Goal: Task Accomplishment & Management: Manage account settings

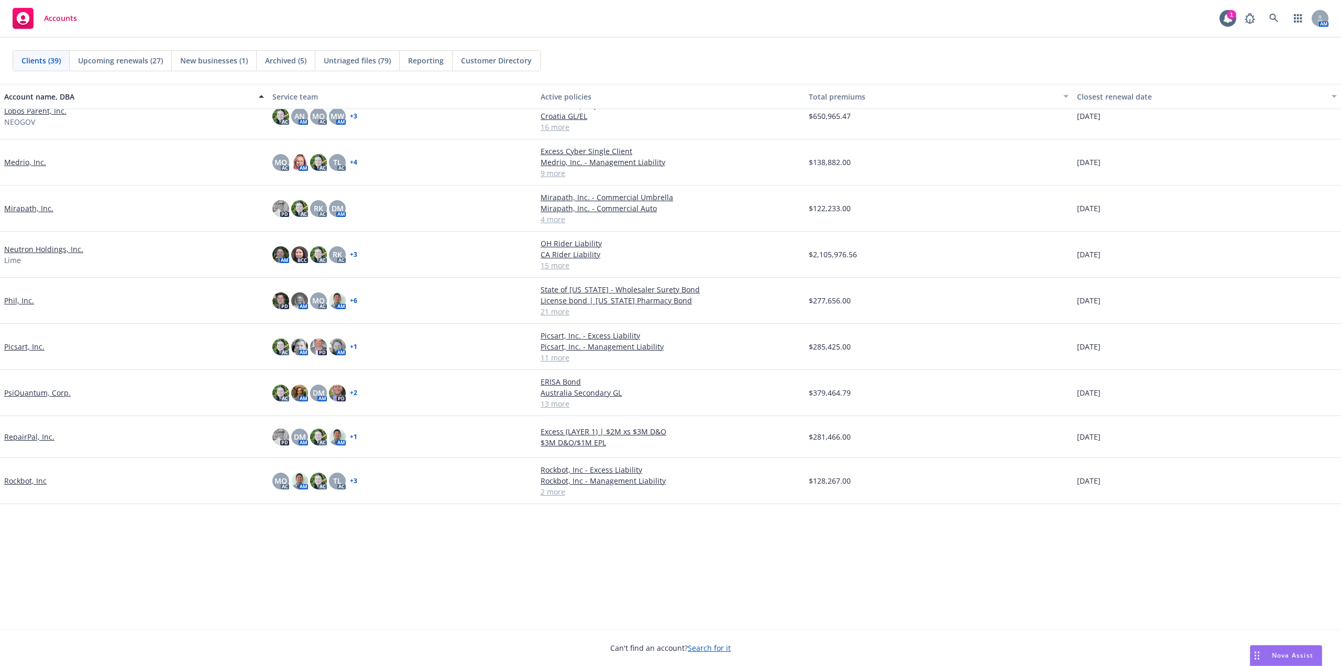
scroll to position [329, 0]
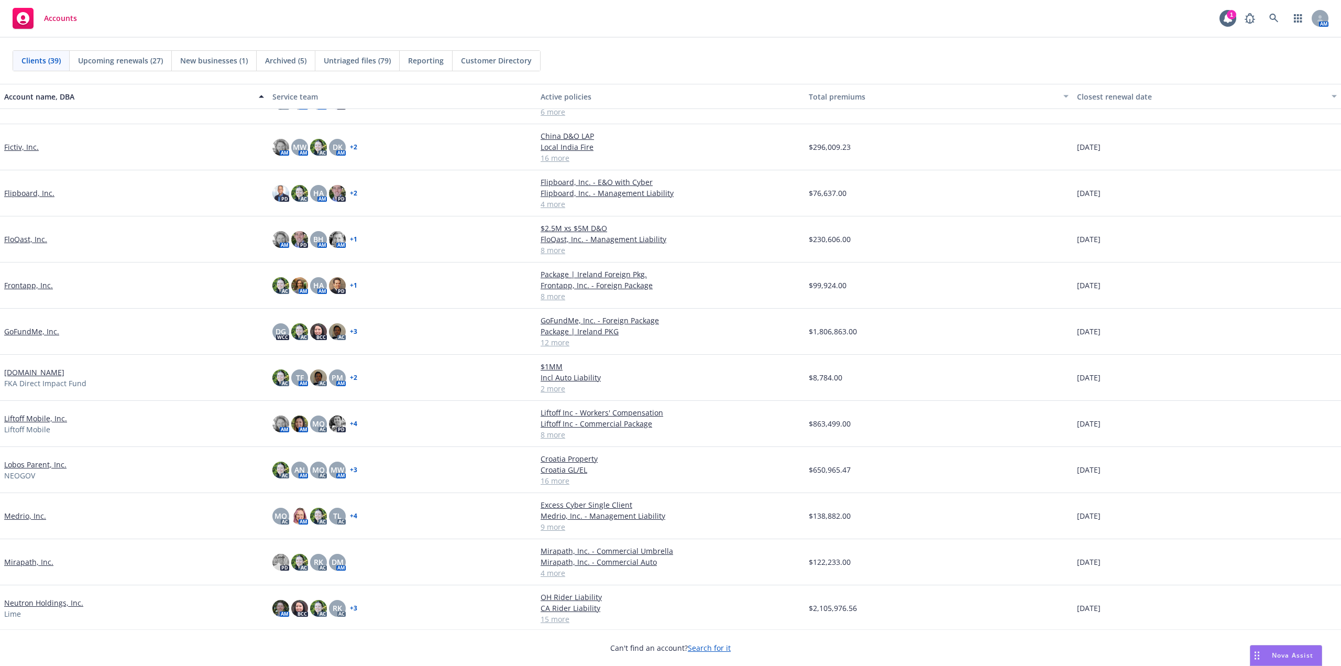
click at [31, 464] on link "Lobos Parent, Inc." at bounding box center [35, 464] width 62 height 11
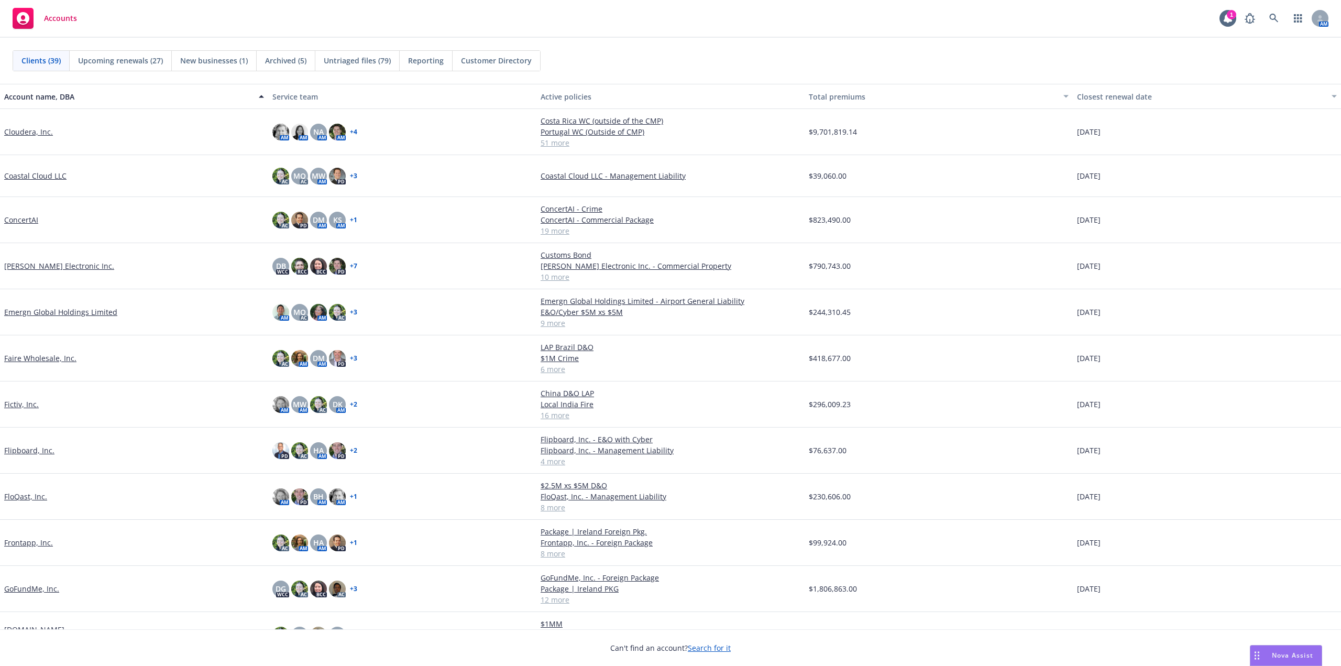
scroll to position [0, 0]
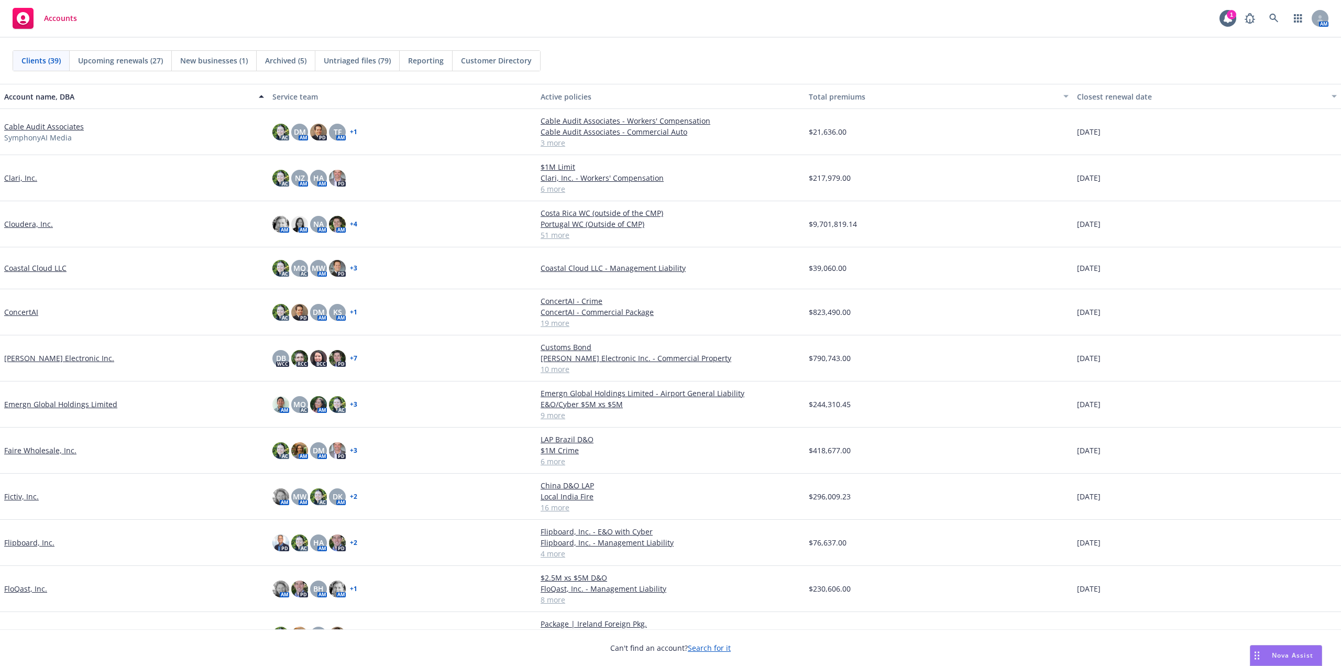
click at [51, 269] on link "Coastal Cloud LLC" at bounding box center [35, 267] width 62 height 11
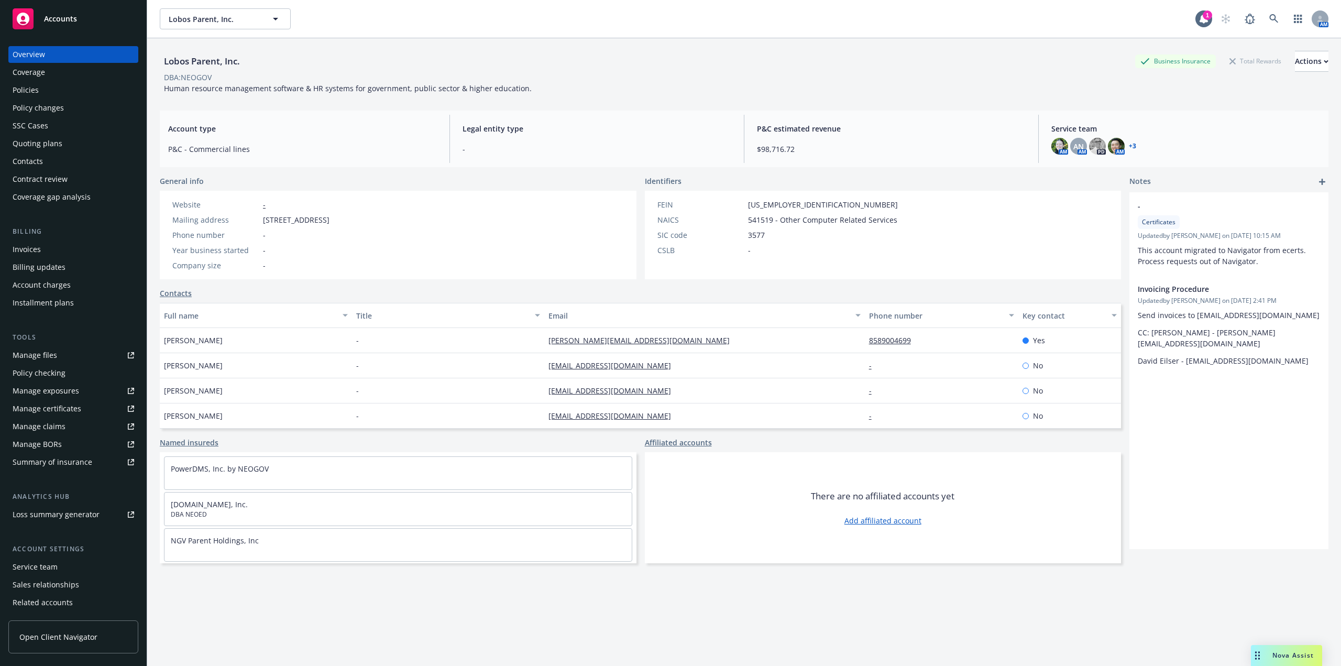
click at [68, 89] on div "Policies" at bounding box center [74, 90] width 122 height 17
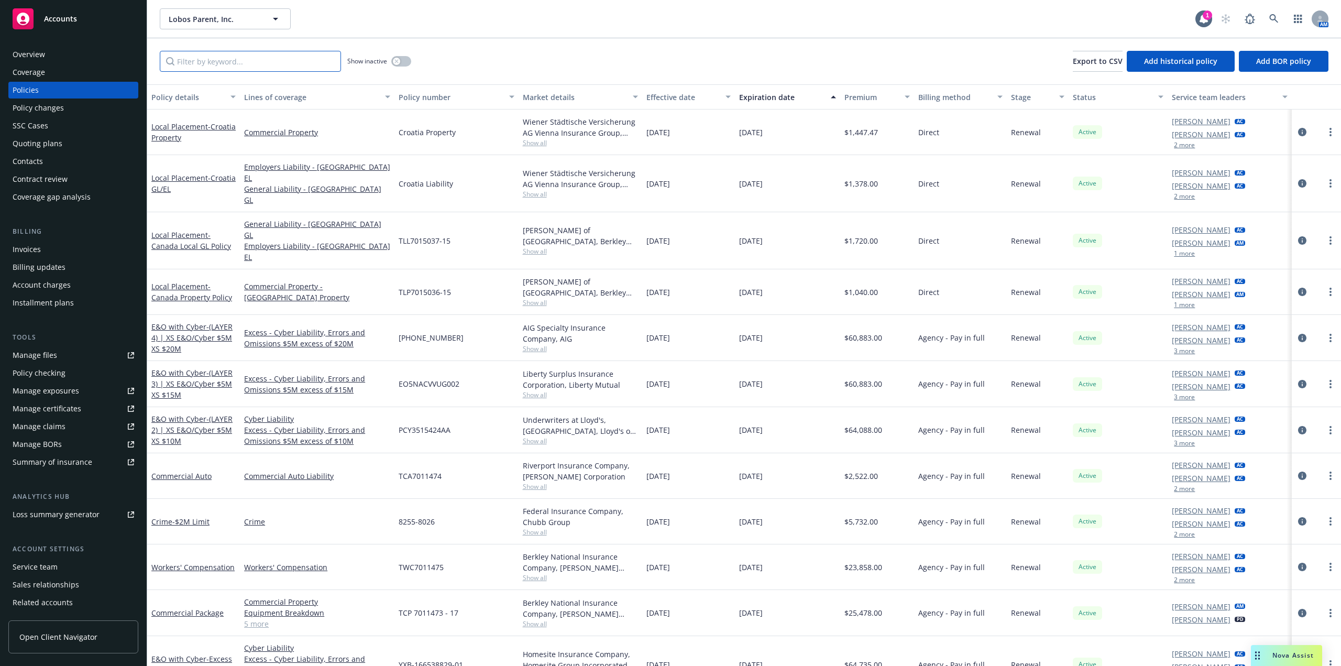
click at [236, 67] on input "Filter by keyword..." at bounding box center [250, 61] width 181 height 21
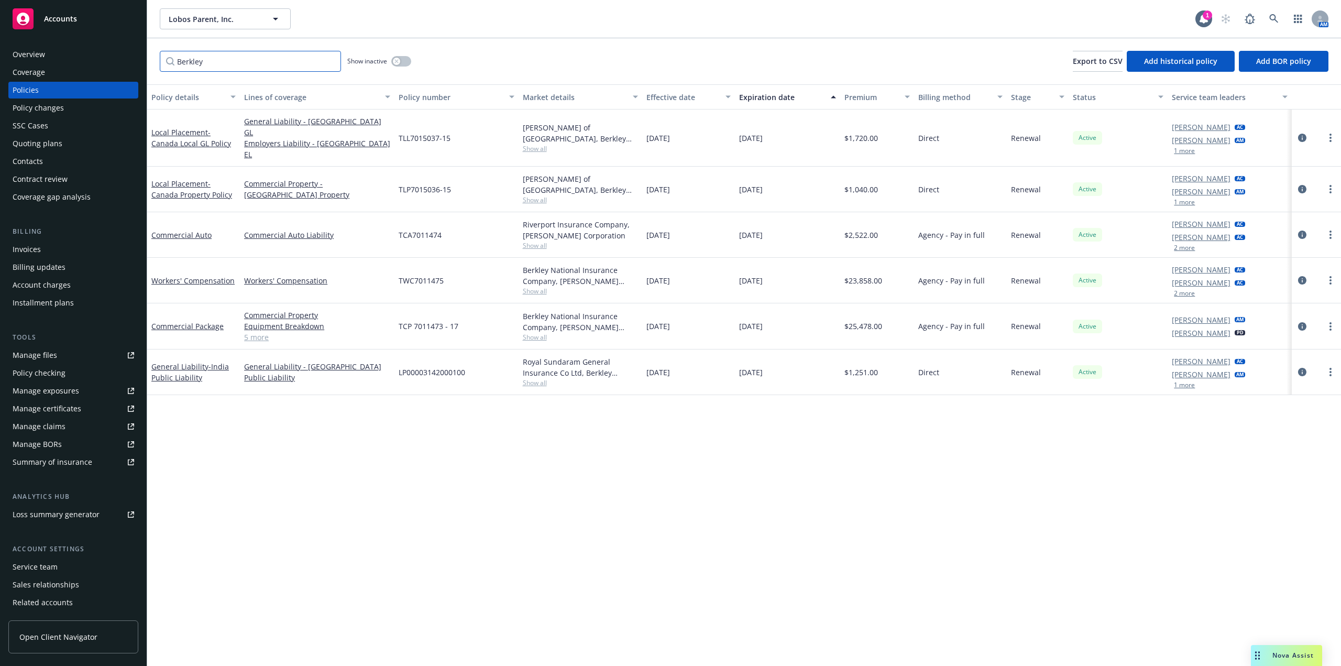
type input "Berkley"
click at [332, 63] on input "Berkley" at bounding box center [250, 61] width 181 height 21
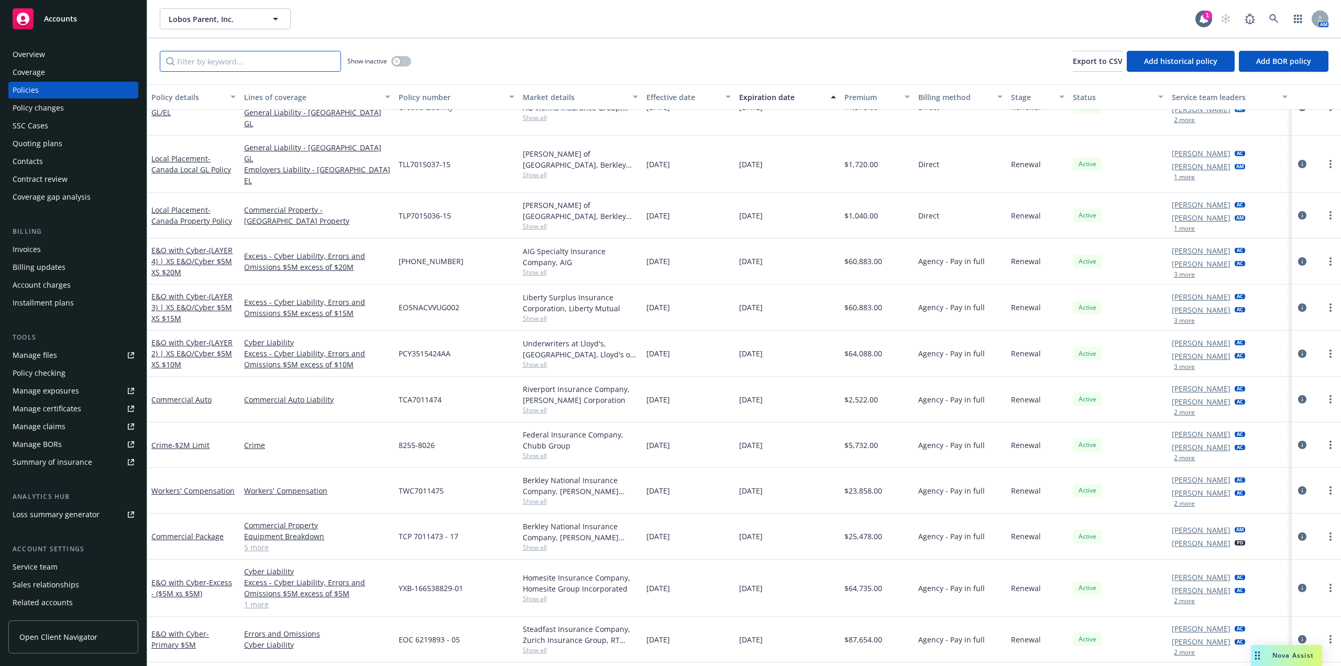
scroll to position [105, 0]
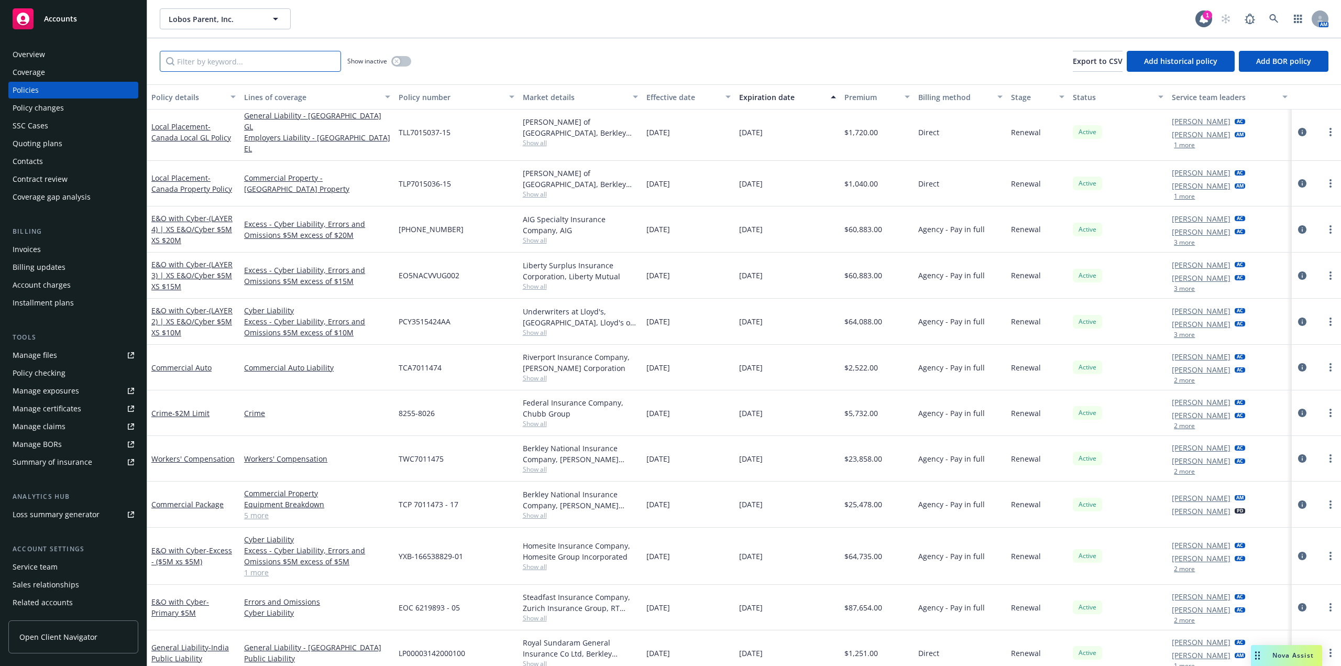
click at [259, 61] on input "Filter by keyword..." at bounding box center [250, 61] width 181 height 21
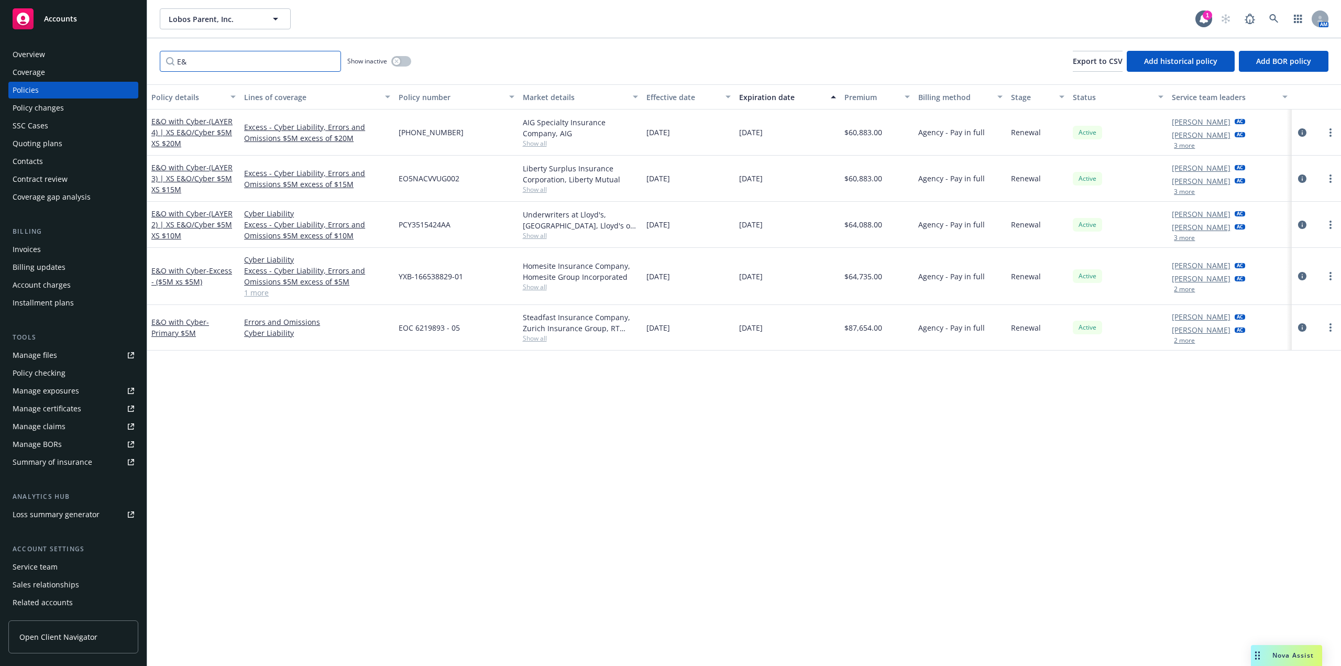
scroll to position [0, 0]
type input "E&"
click at [332, 61] on input "E&" at bounding box center [250, 61] width 181 height 21
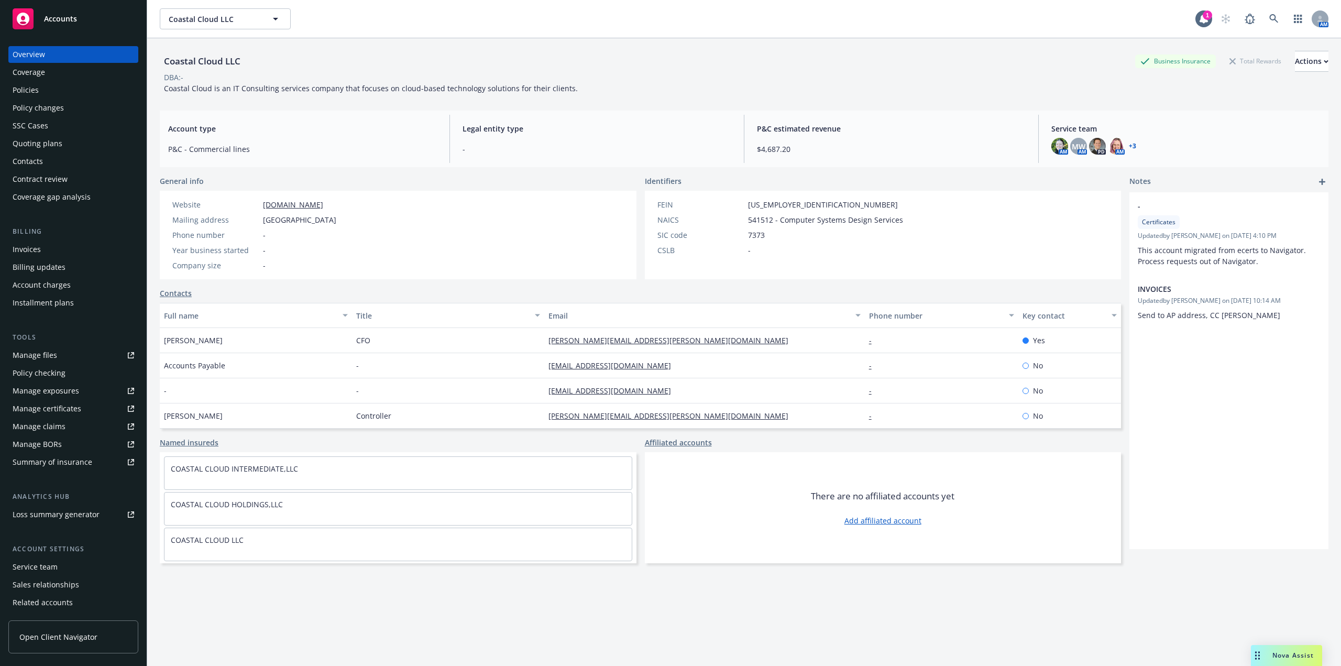
click at [61, 98] on div "Overview Coverage Policies Policy changes SSC Cases Quoting plans Contacts Cont…" at bounding box center [73, 125] width 130 height 159
click at [60, 95] on div "Policies" at bounding box center [74, 90] width 122 height 17
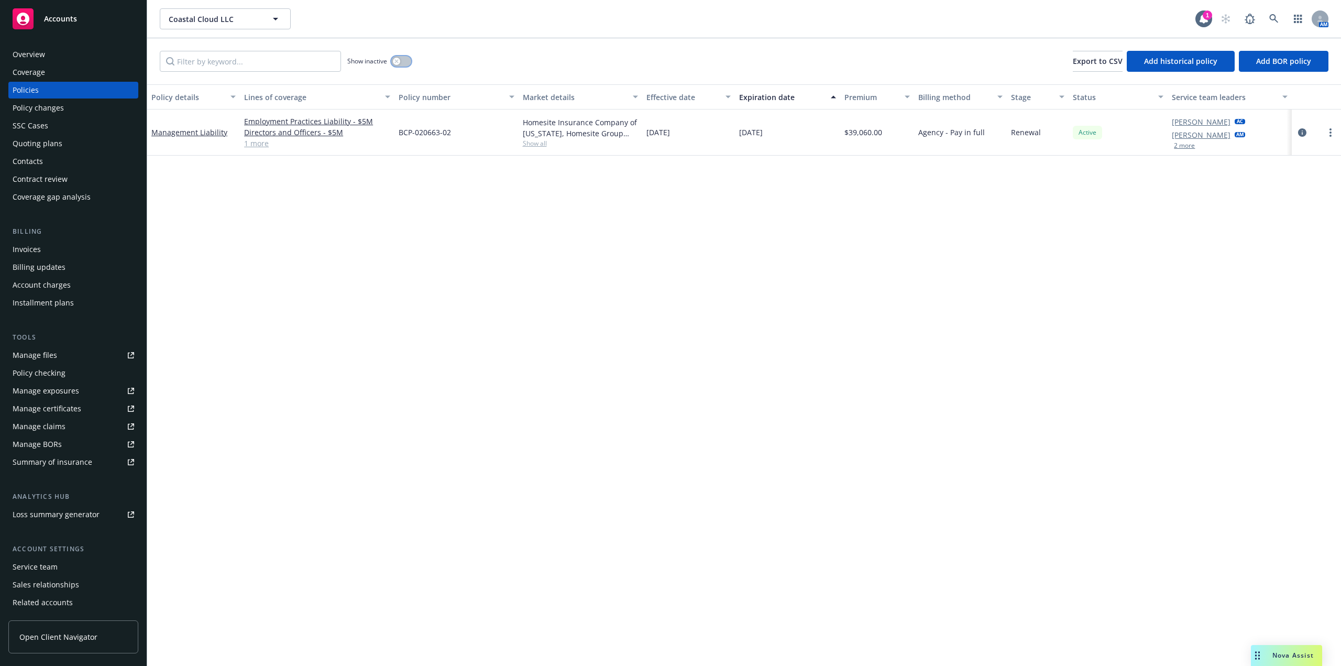
click at [399, 59] on div "button" at bounding box center [396, 61] width 7 height 7
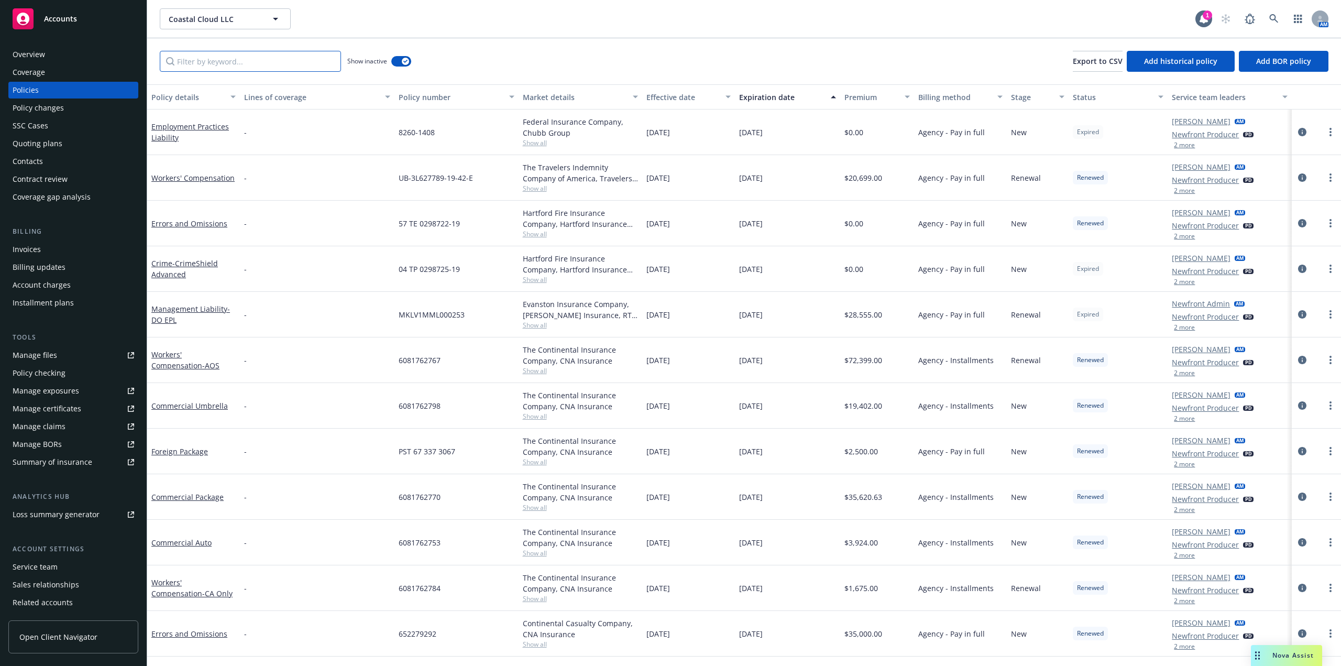
click at [224, 65] on input "Filter by keyword..." at bounding box center [250, 61] width 181 height 21
click at [778, 93] on div "Expiration date" at bounding box center [781, 97] width 85 height 11
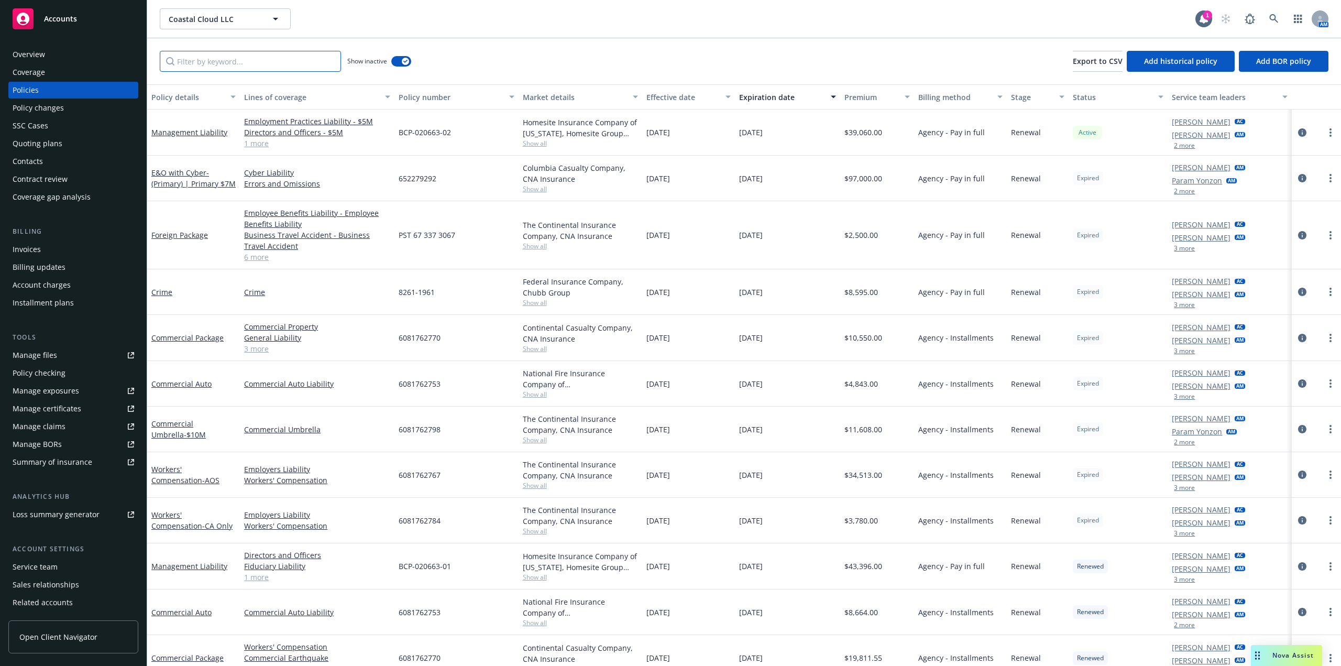
click at [244, 61] on input "Filter by keyword..." at bounding box center [250, 61] width 181 height 21
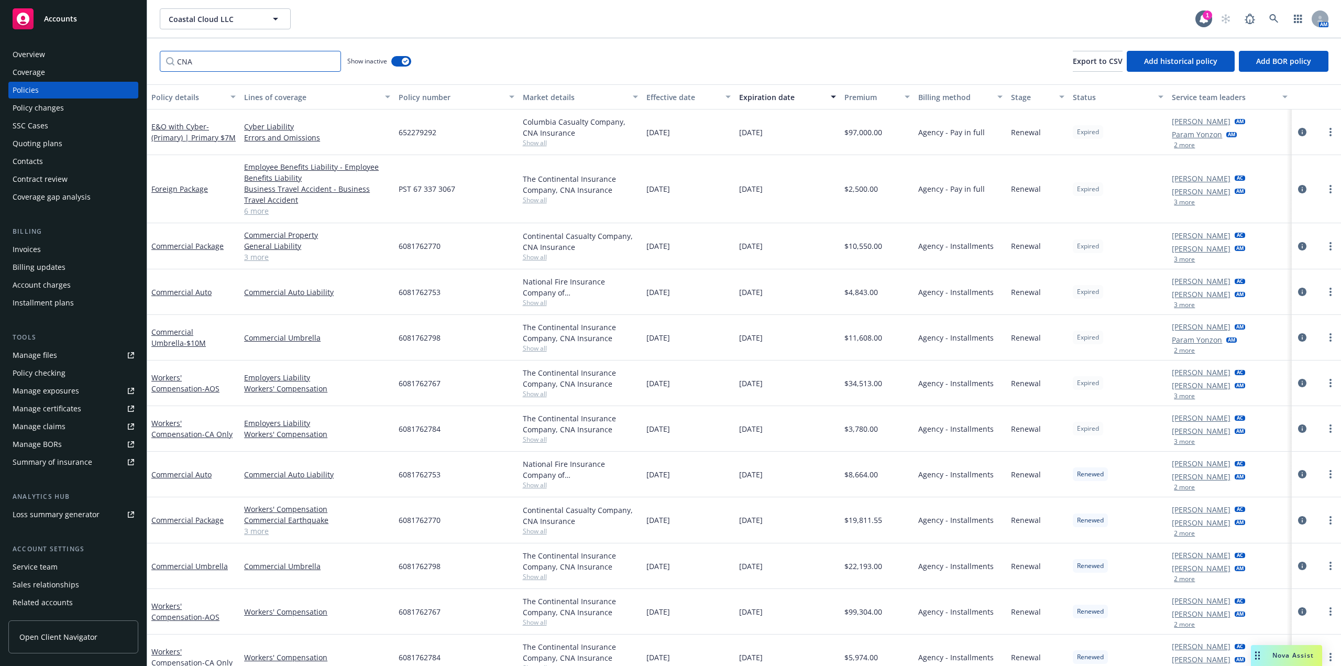
type input "CNA"
click at [1324, 384] on link "more" at bounding box center [1330, 383] width 13 height 13
drag, startPoint x: 1268, startPoint y: 429, endPoint x: 1295, endPoint y: 413, distance: 31.0
click at [1268, 429] on link "Renew with incumbent" at bounding box center [1267, 425] width 123 height 21
select select "12"
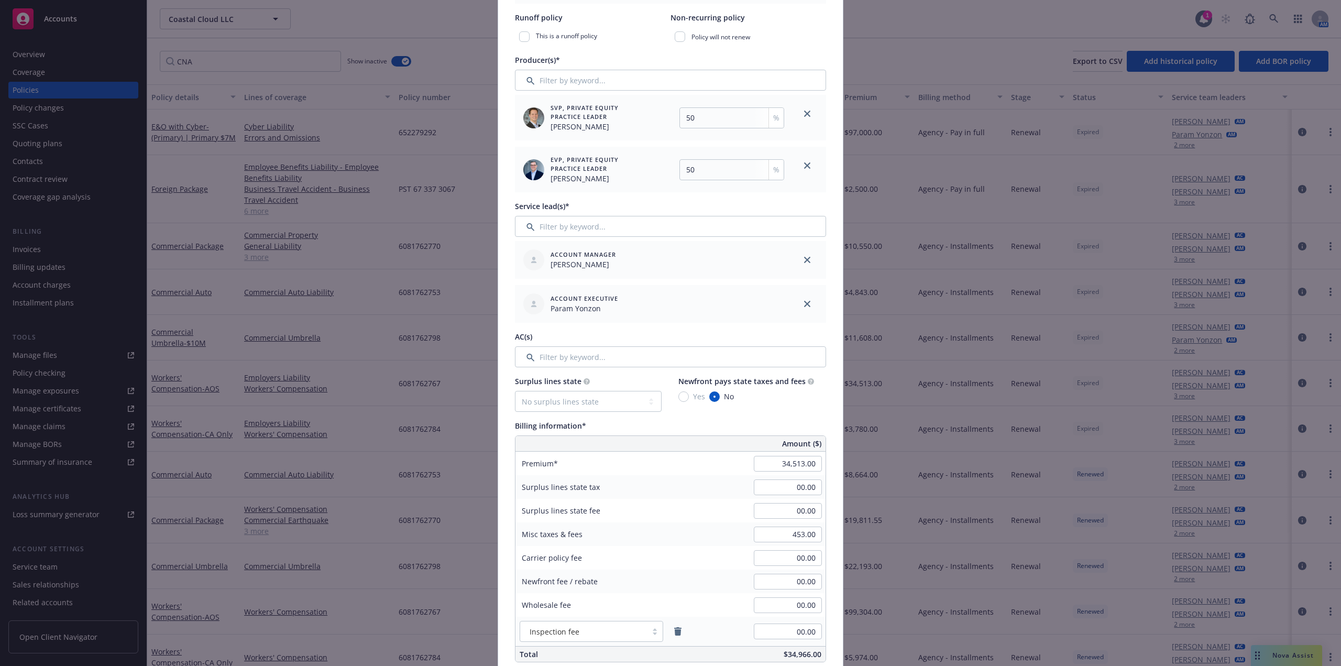
scroll to position [314, 0]
click at [773, 456] on input "34,513.00" at bounding box center [788, 463] width 68 height 16
paste input "43,163"
type input "43,163.00"
click at [806, 533] on input "453.00" at bounding box center [788, 534] width 68 height 16
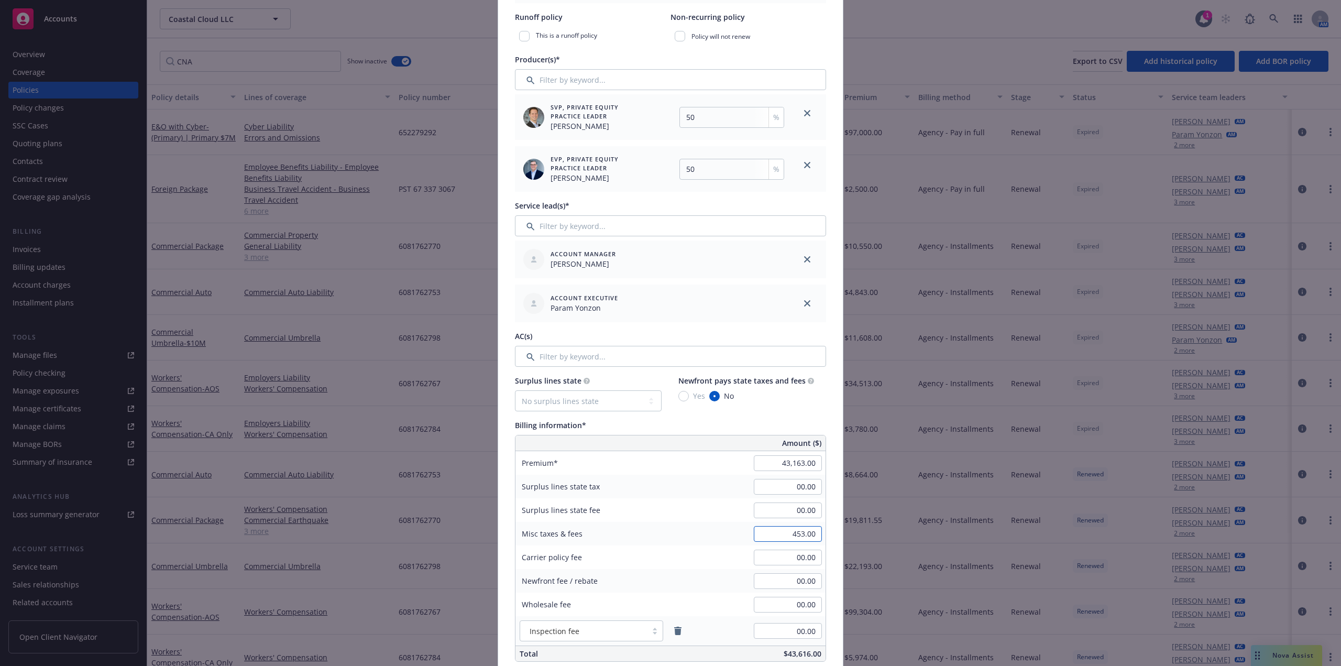
paste input "559"
type input "559.00"
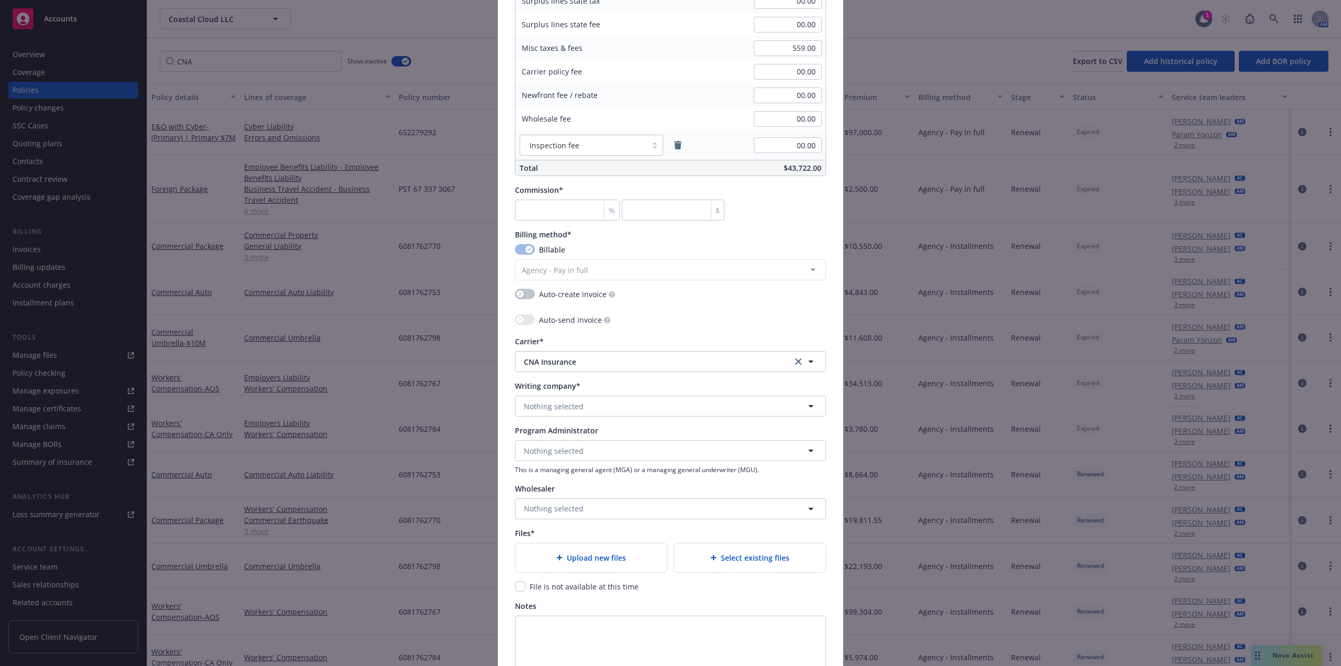
scroll to position [838, 0]
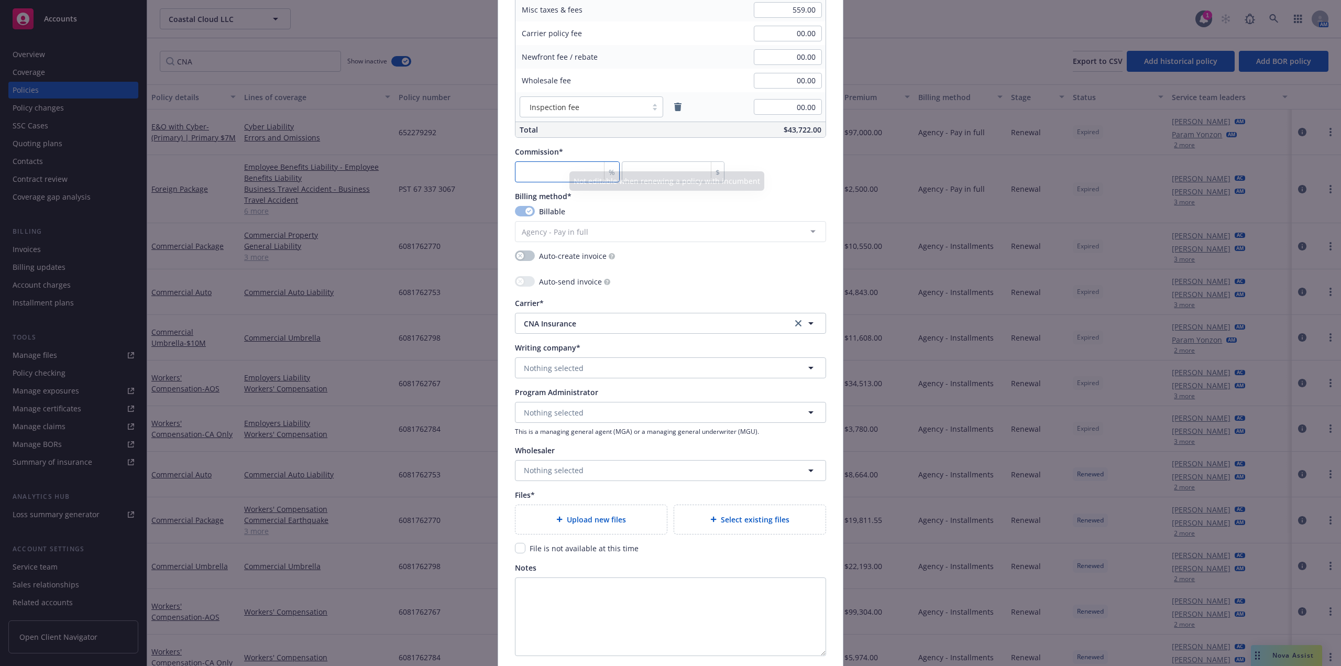
click at [537, 173] on input "number" at bounding box center [567, 171] width 105 height 21
type input "1"
type input "431.63"
type input "10"
type input "4316.3"
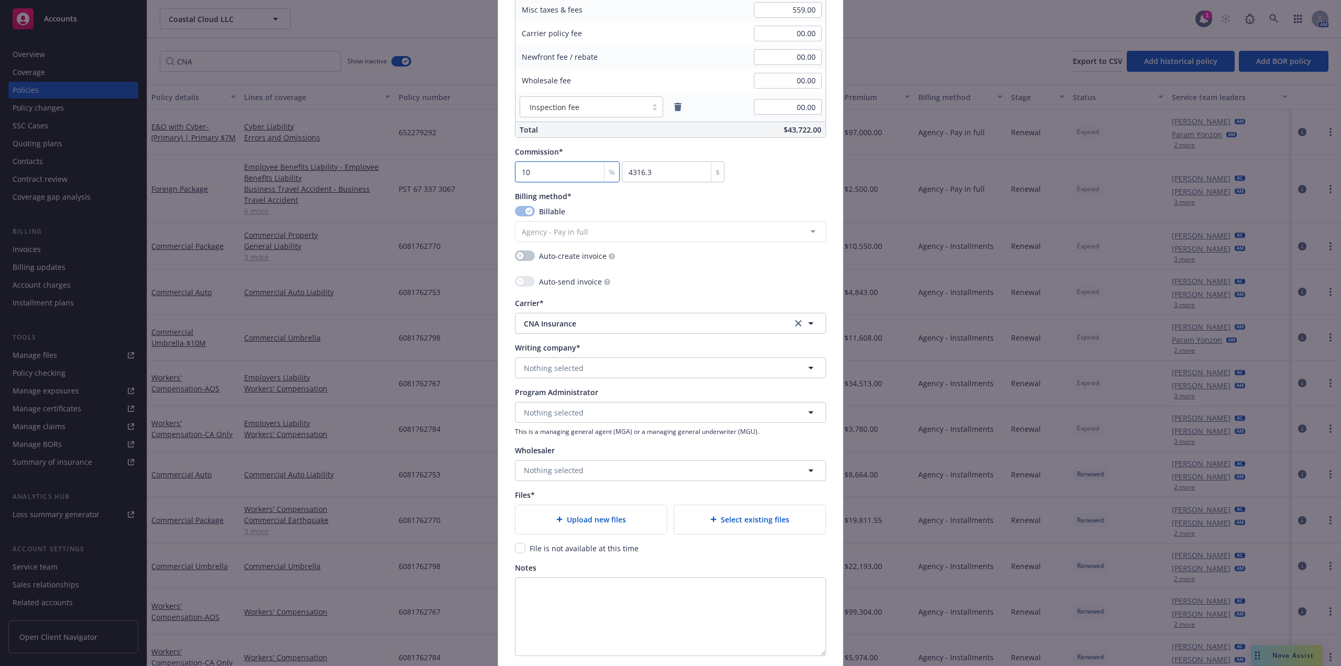
type input "10"
click at [587, 354] on div "Writing company* Nothing selected" at bounding box center [670, 360] width 311 height 36
click at [585, 363] on button "Nothing selected" at bounding box center [670, 367] width 311 height 21
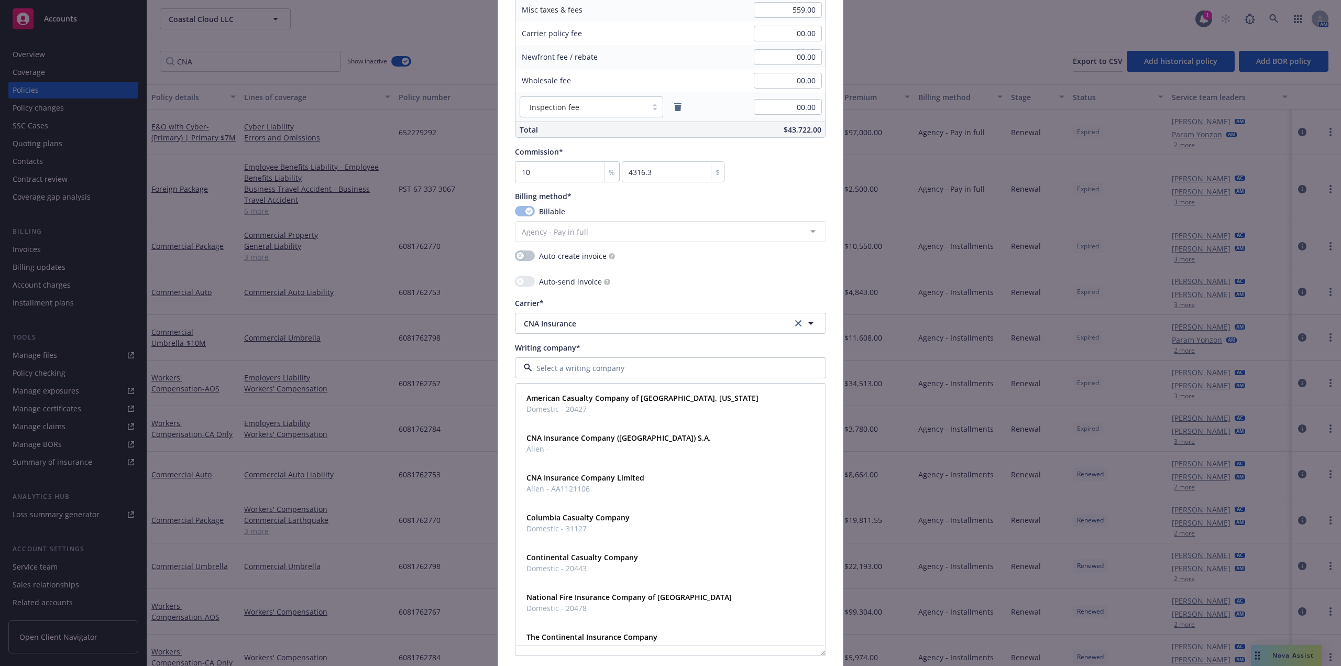
paste input "Continental"
type input "Continental"
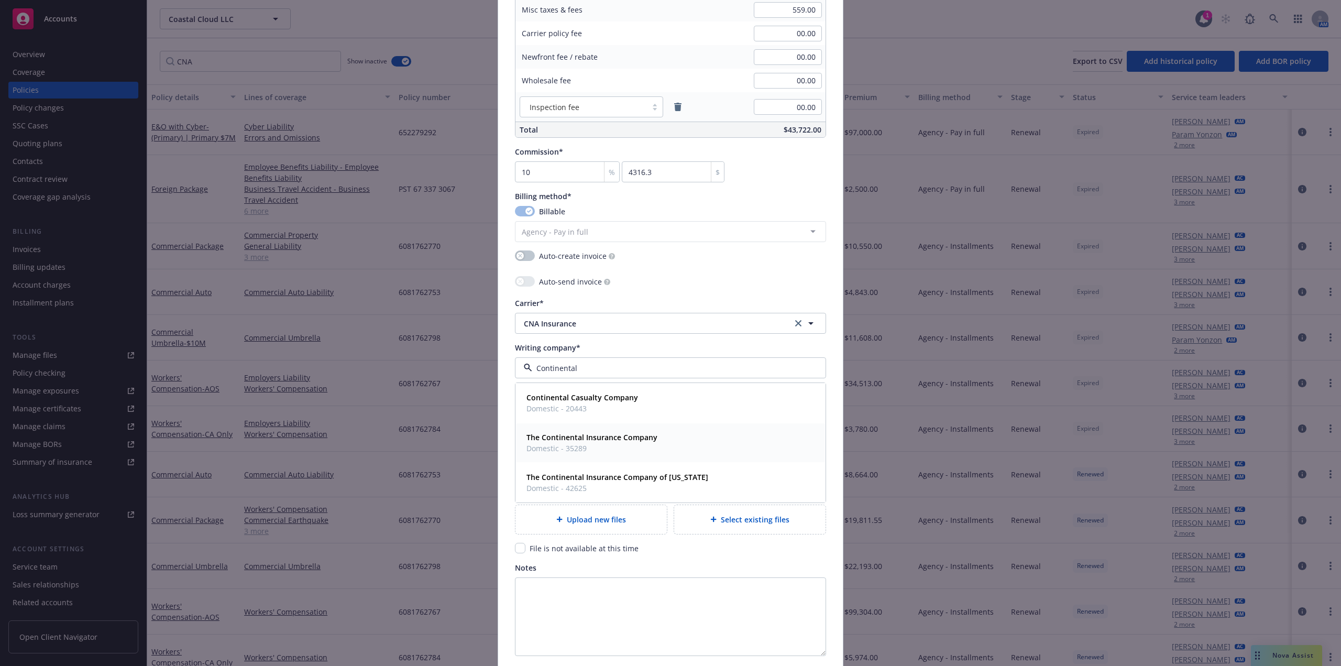
click at [637, 440] on strong "The Continental Insurance Company" at bounding box center [592, 437] width 131 height 10
click at [627, 524] on div "Upload new files" at bounding box center [591, 519] width 135 height 12
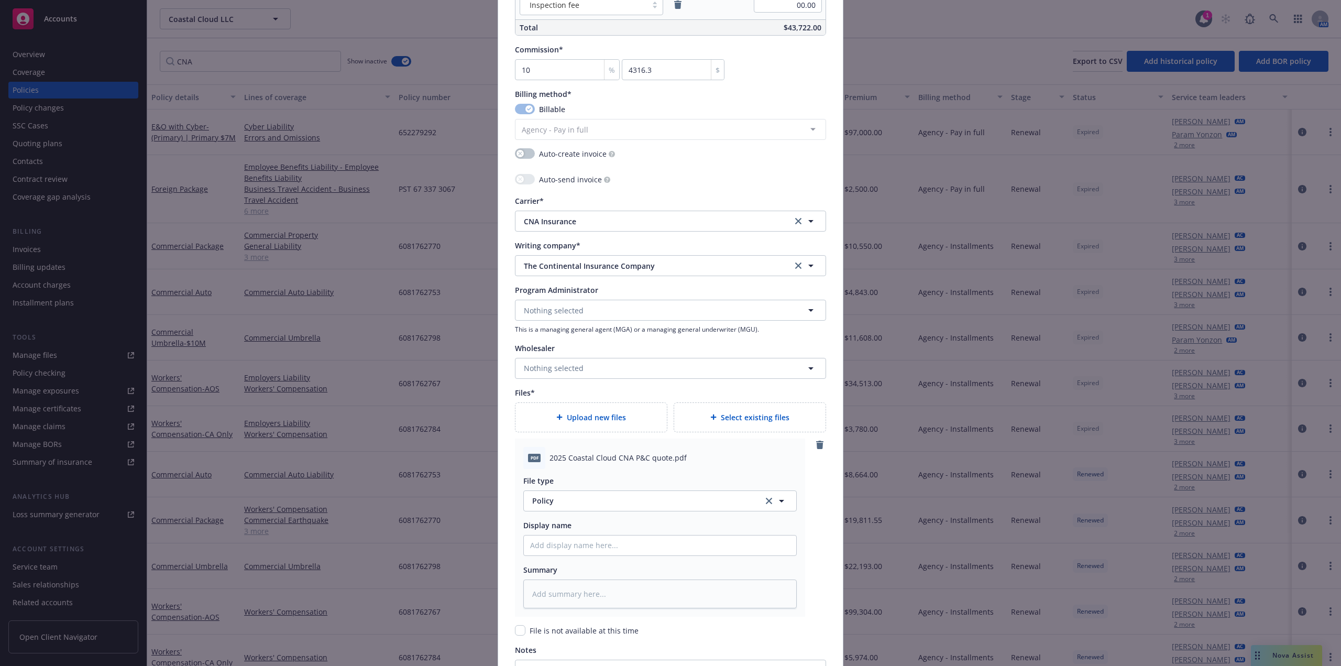
scroll to position [1100, 0]
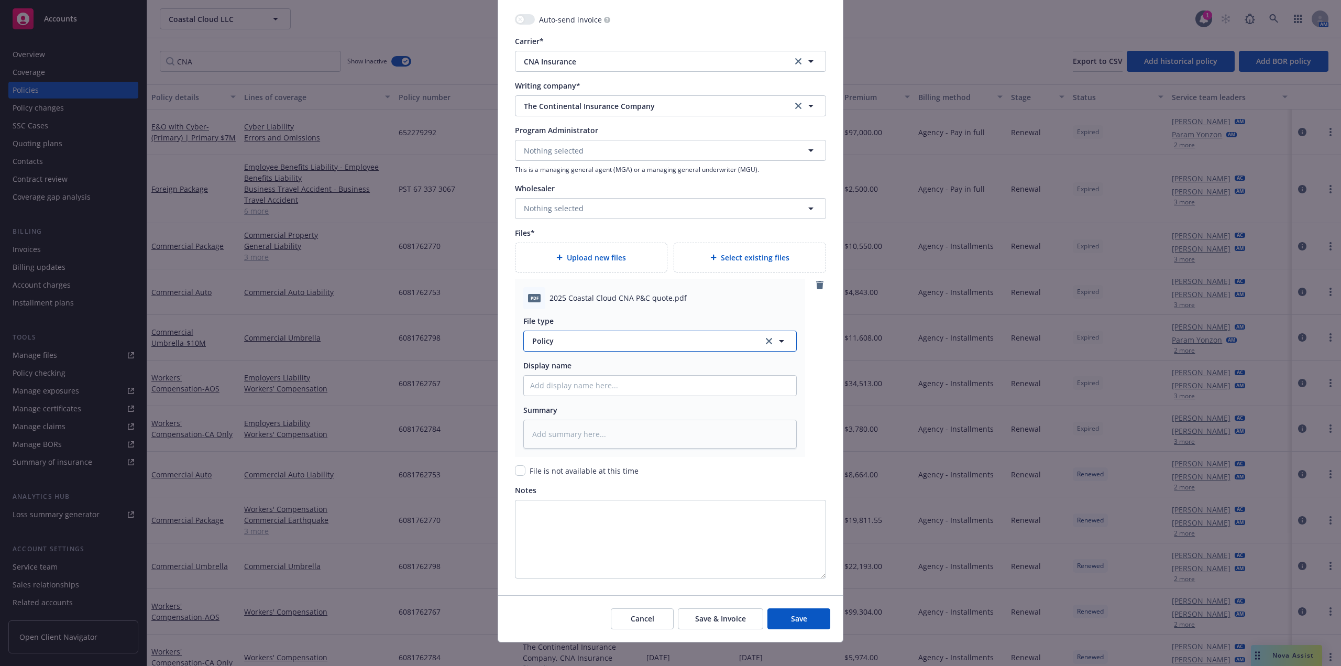
click at [558, 343] on span "Policy" at bounding box center [641, 340] width 219 height 11
type input "Binder"
click at [567, 367] on div "Binder" at bounding box center [660, 370] width 260 height 15
type textarea "x"
click at [566, 345] on span "Binder" at bounding box center [641, 340] width 219 height 11
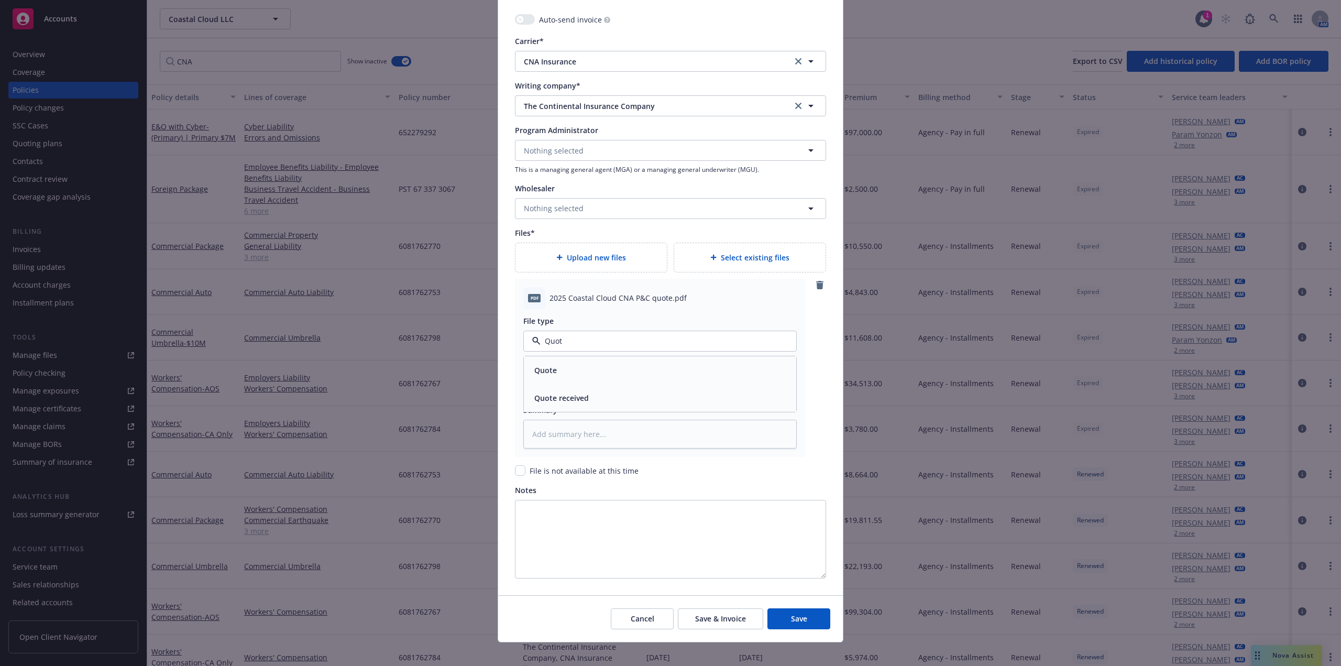
type input "Quote"
click at [569, 375] on div "Quote" at bounding box center [660, 370] width 260 height 15
click at [574, 386] on input "Policy display name" at bounding box center [660, 386] width 272 height 20
type textarea "x"
type input "C"
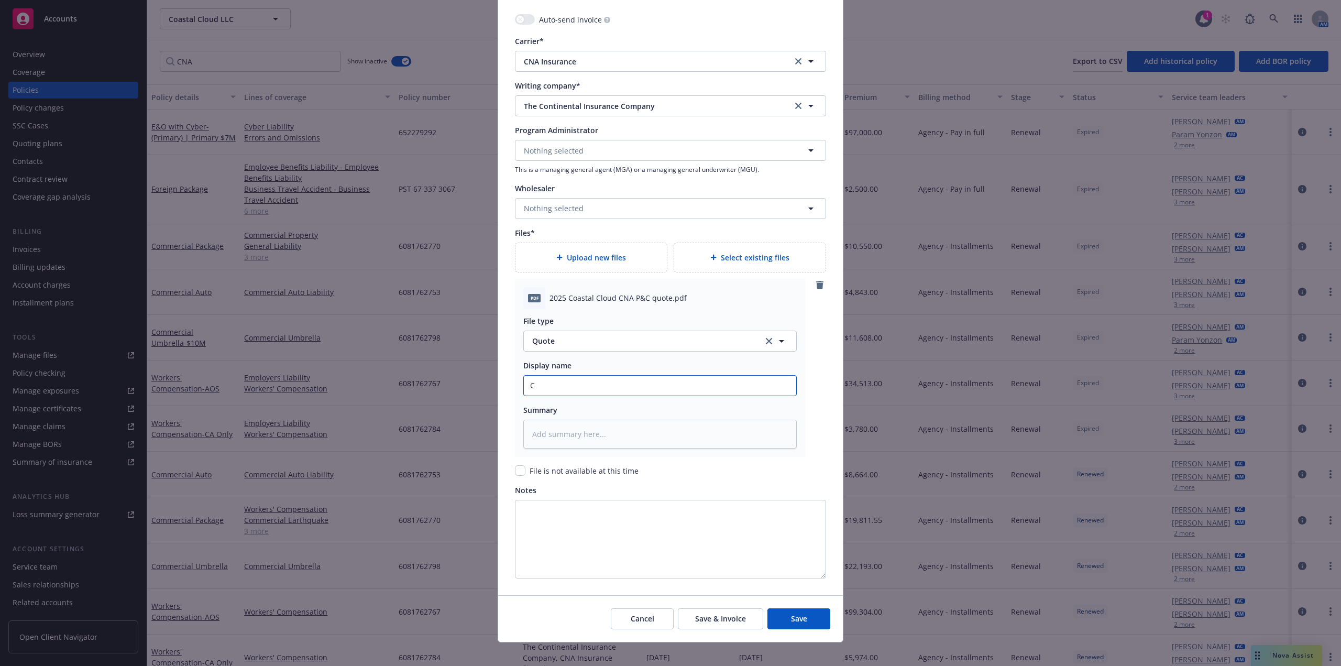
type textarea "x"
type input "Coa"
type textarea "x"
type input "Coas"
type textarea "x"
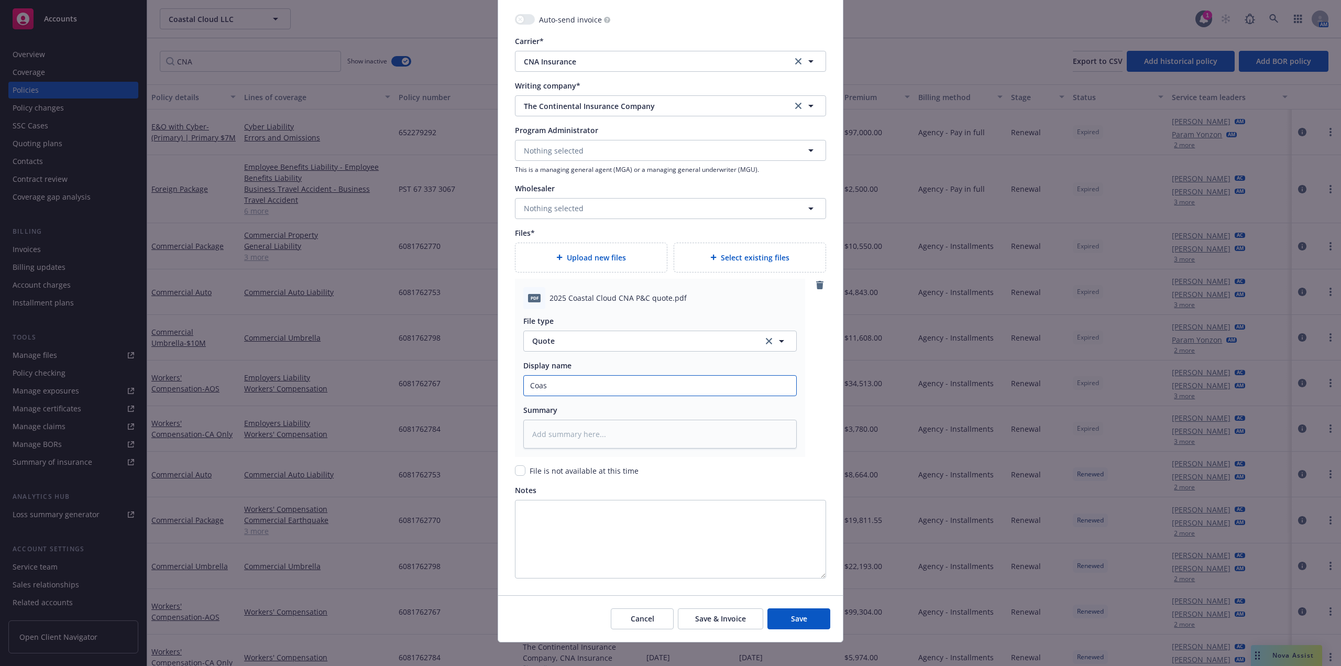
type input "Coast"
type textarea "x"
type input "Coasta"
type textarea "x"
type input "Coastal"
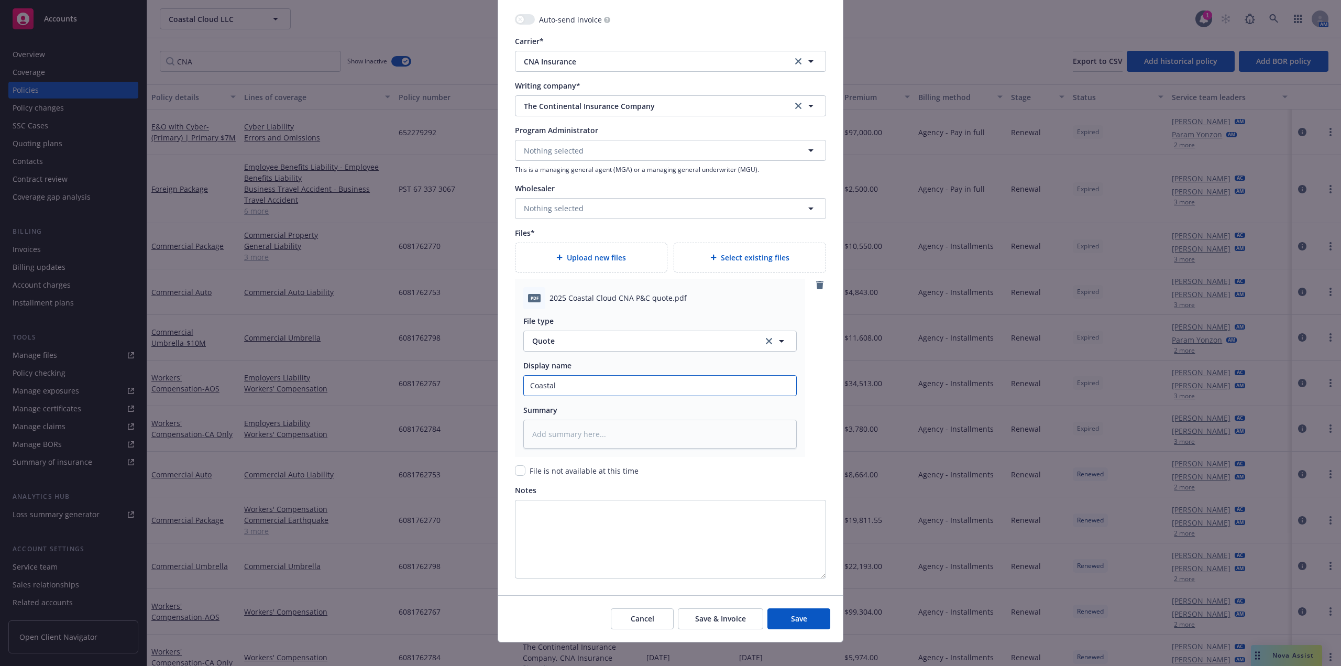
type textarea "x"
type input "Coastal"
type textarea "x"
type input "Coastal C"
type textarea "x"
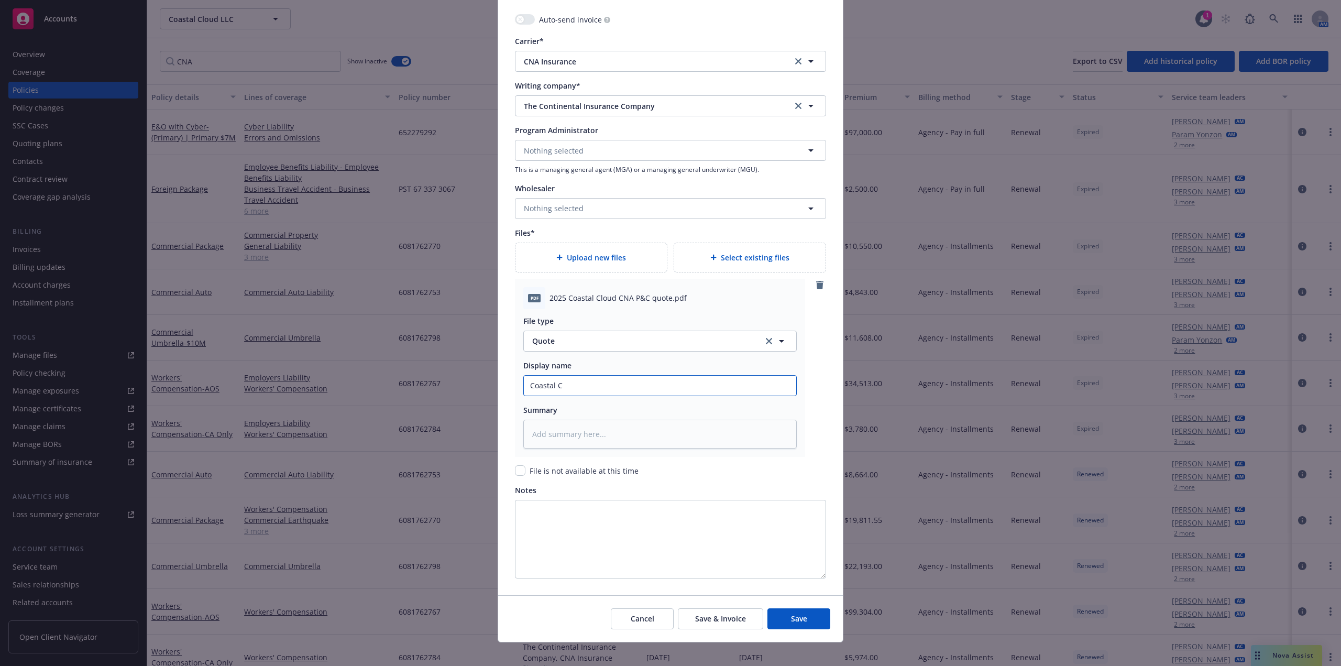
type input "Coastal Cl"
type textarea "x"
type input "Coastal Clo"
type textarea "x"
type input "Coastal Clou"
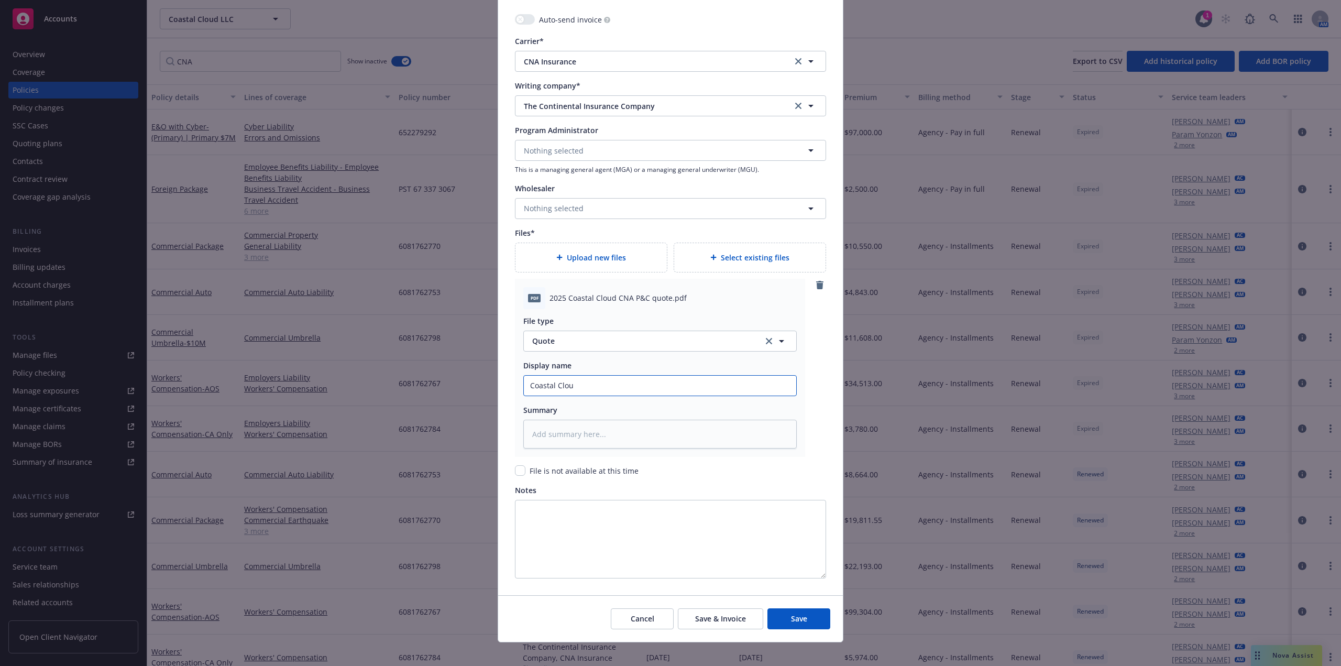
type textarea "x"
type input "Coastal Cloud"
type textarea "x"
type input "Coastal Cloud"
type textarea "x"
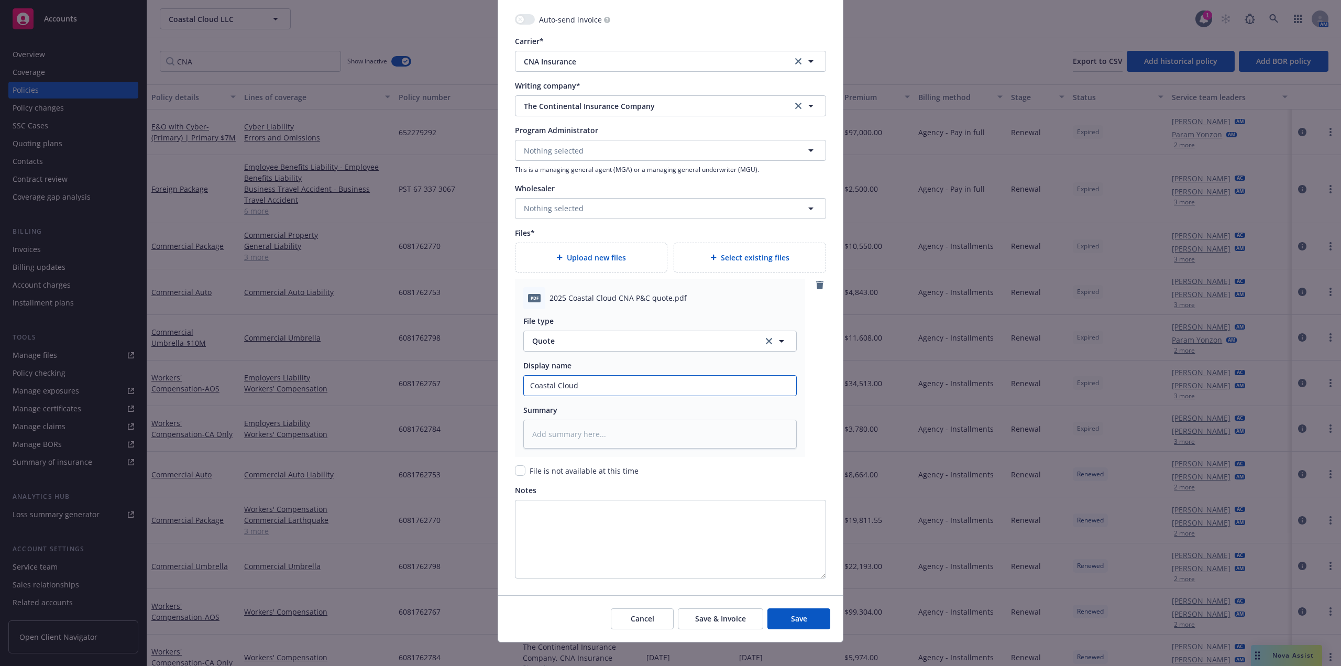
type input "Coastal Cloud 2"
type textarea "x"
type input "Coastal Cloud 25"
type textarea "x"
type input "Coastal Cloud 25-"
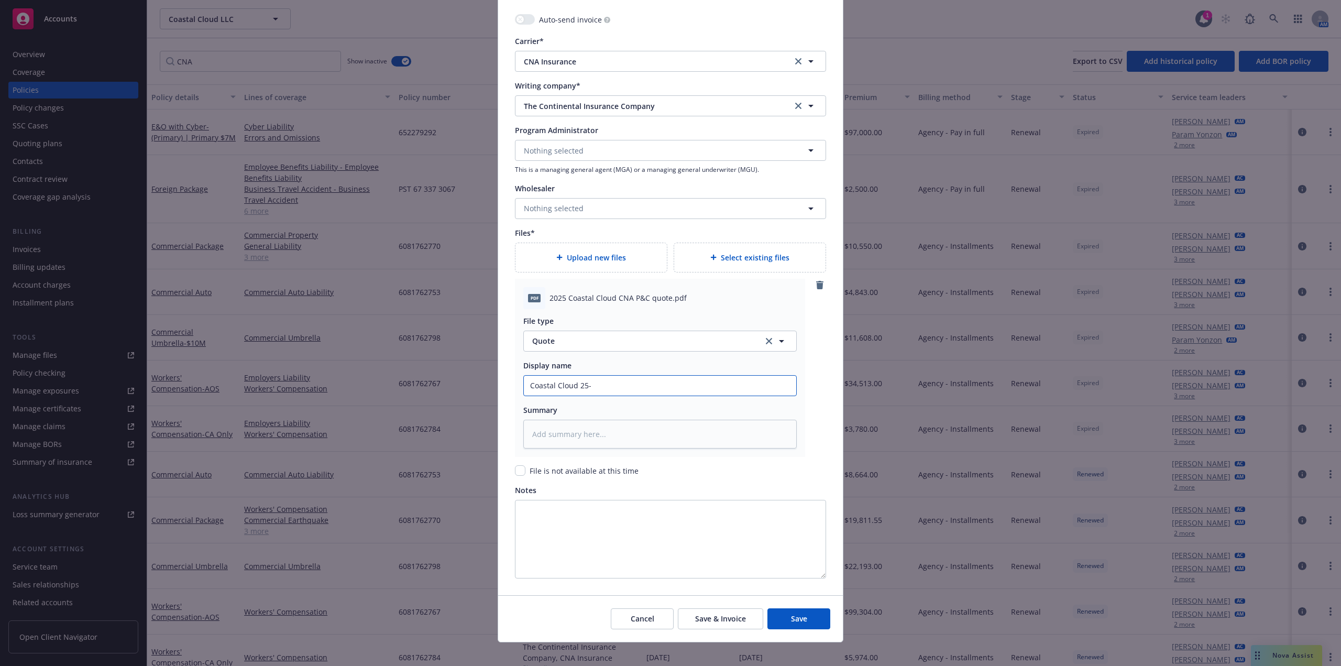
type textarea "x"
type input "Coastal Cloud 25-2"
type textarea "x"
type input "Coastal Cloud 25-26"
type textarea "x"
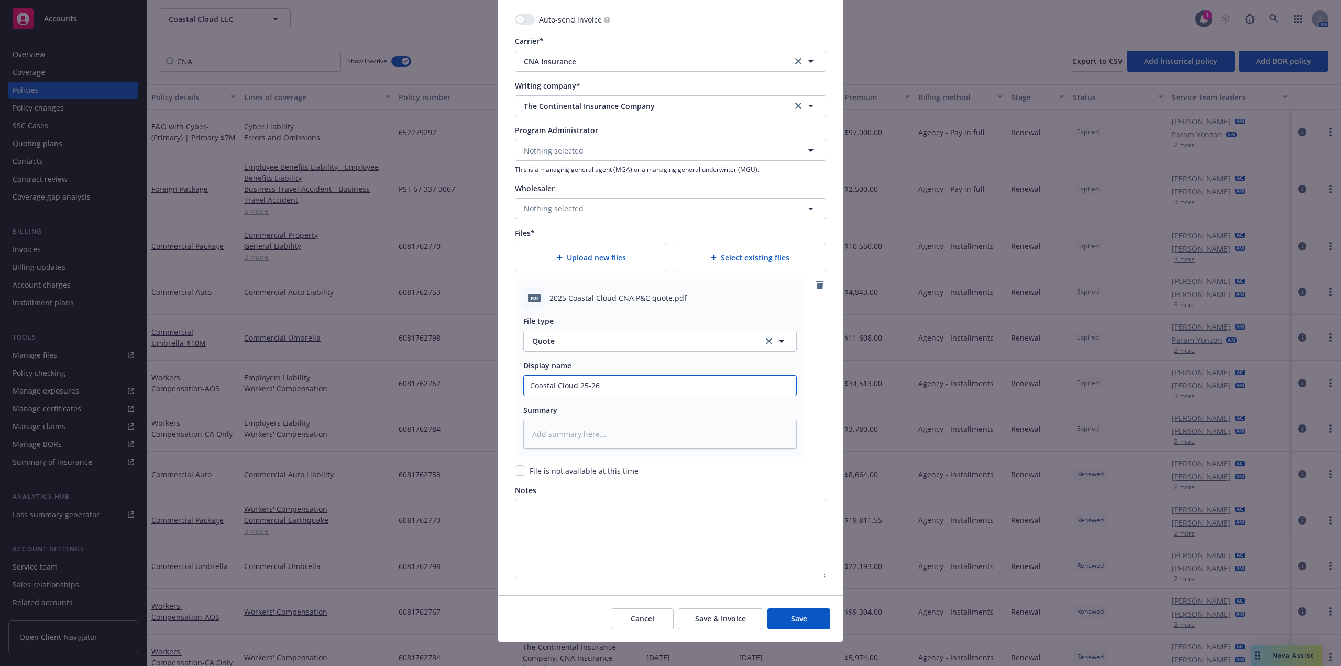
type input "Coastal Cloud 25-26"
type textarea "x"
type input "Coastal Cloud 25-26 W"
type textarea "x"
type input "Coastal Cloud 25-26"
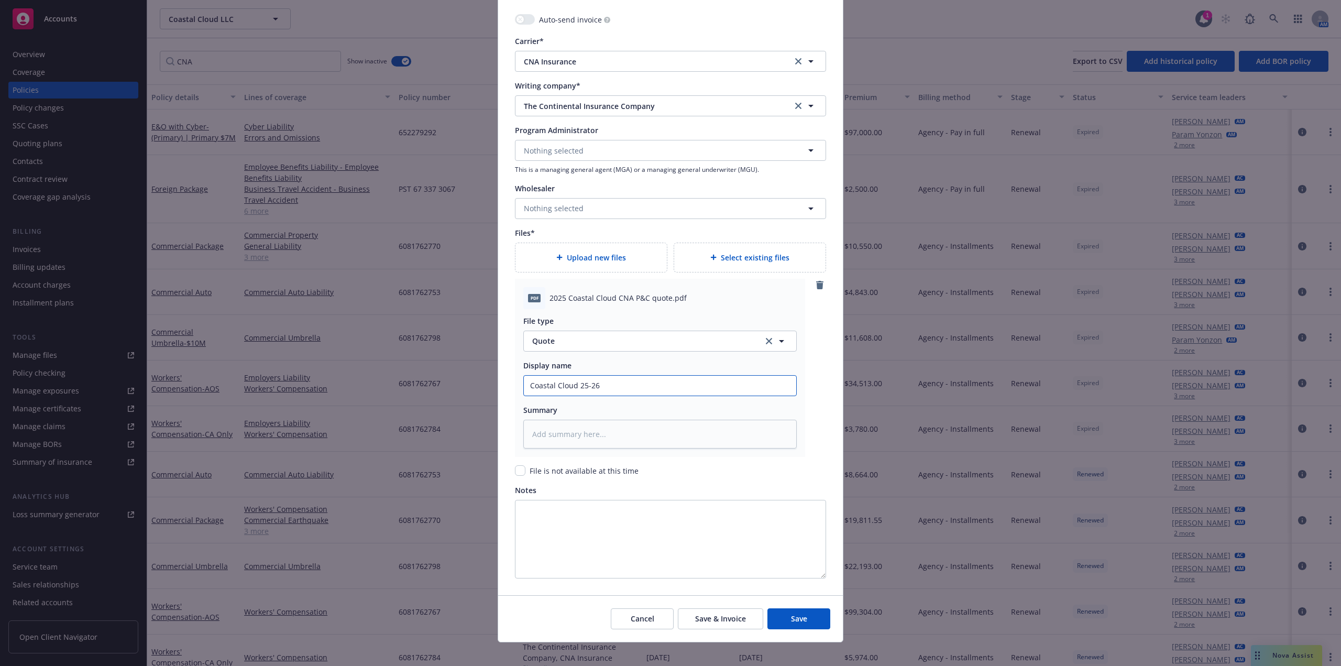
type textarea "x"
type input "Coastal Cloud 25-26 W"
type textarea "x"
type input "Coastal Cloud 25-26 WC"
type textarea "x"
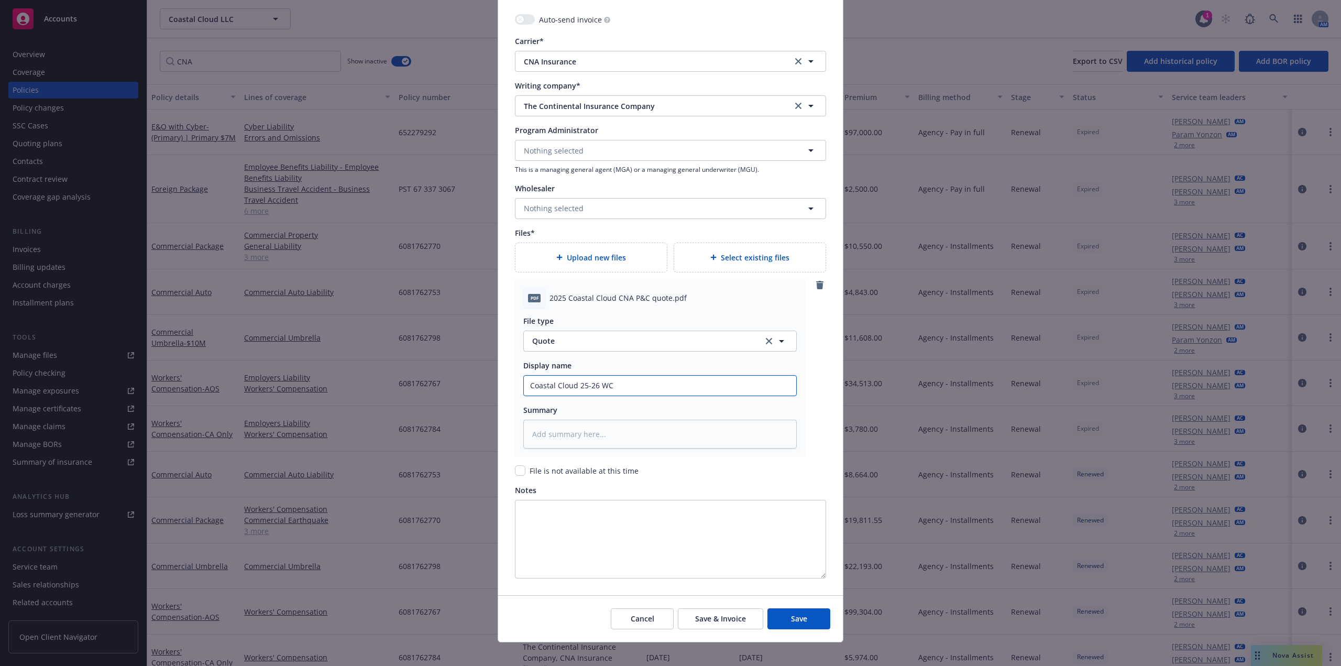
type input "Coastal Cloud 25-26 WC"
type textarea "x"
type input "Coastal Cloud 25-26 WC ("
type textarea "x"
type input "Coastal Cloud 25-26 WC (A"
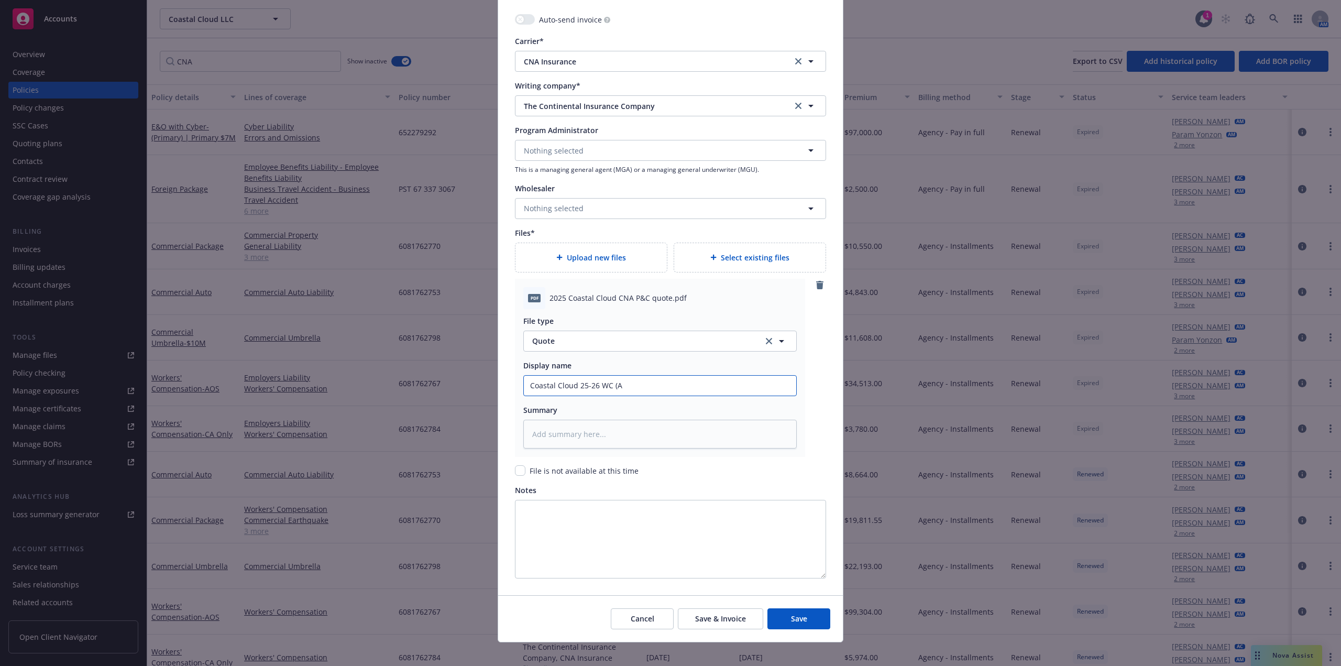
type textarea "x"
type input "Coastal Cloud 25-26 WC (AO"
type textarea "x"
type input "Coastal Cloud 25-26 WC (AOS"
type textarea "x"
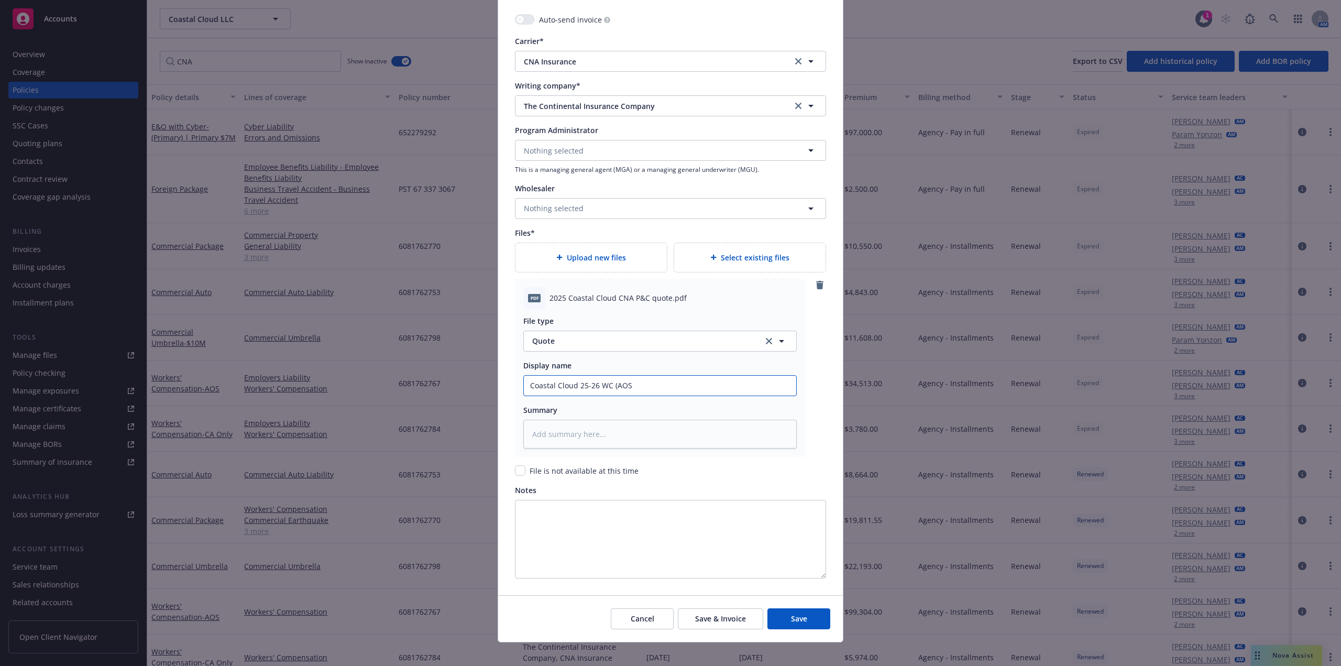
type input "Coastal Cloud 25-26 WC (AOS)"
type textarea "x"
type input "Coastal Cloud 25-26 WC (AOS)"
type textarea "x"
type input "Coastal Cloud 25-26 WC (AOS) B"
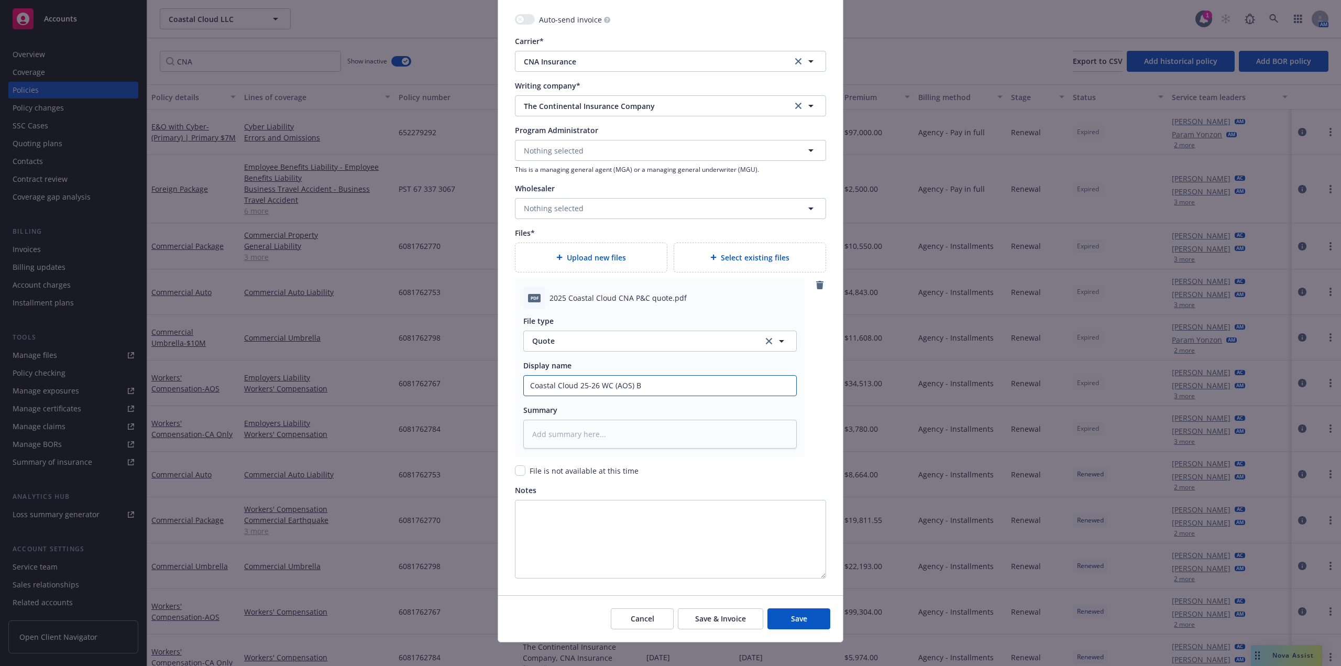
type textarea "x"
type input "Coastal Cloud 25-26 WC (AOS) BI"
type textarea "x"
type input "Coastal Cloud 25-26 WC (AOS) B"
type textarea "x"
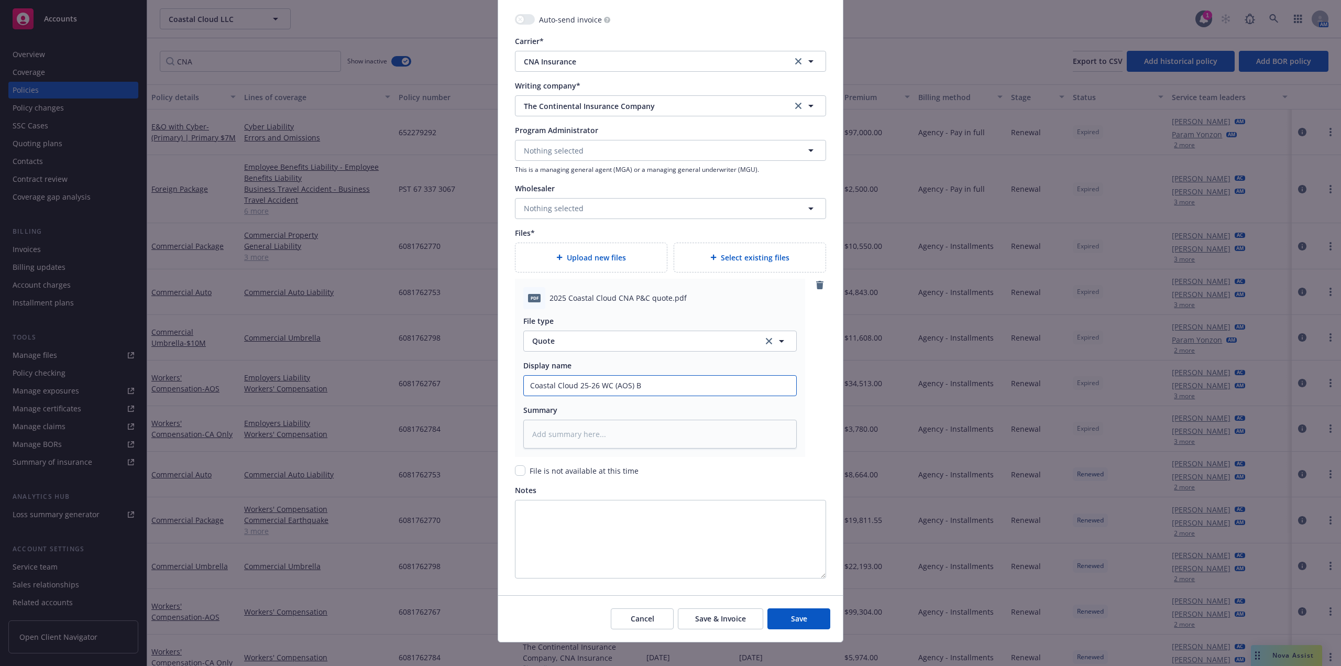
type input "Coastal Cloud 25-26 WC (AOS)"
type textarea "x"
type input "Coastal Cloud 25-26 WC (AOS) Q"
type textarea "x"
type input "Coastal Cloud 25-26 WC (AOS) Qu"
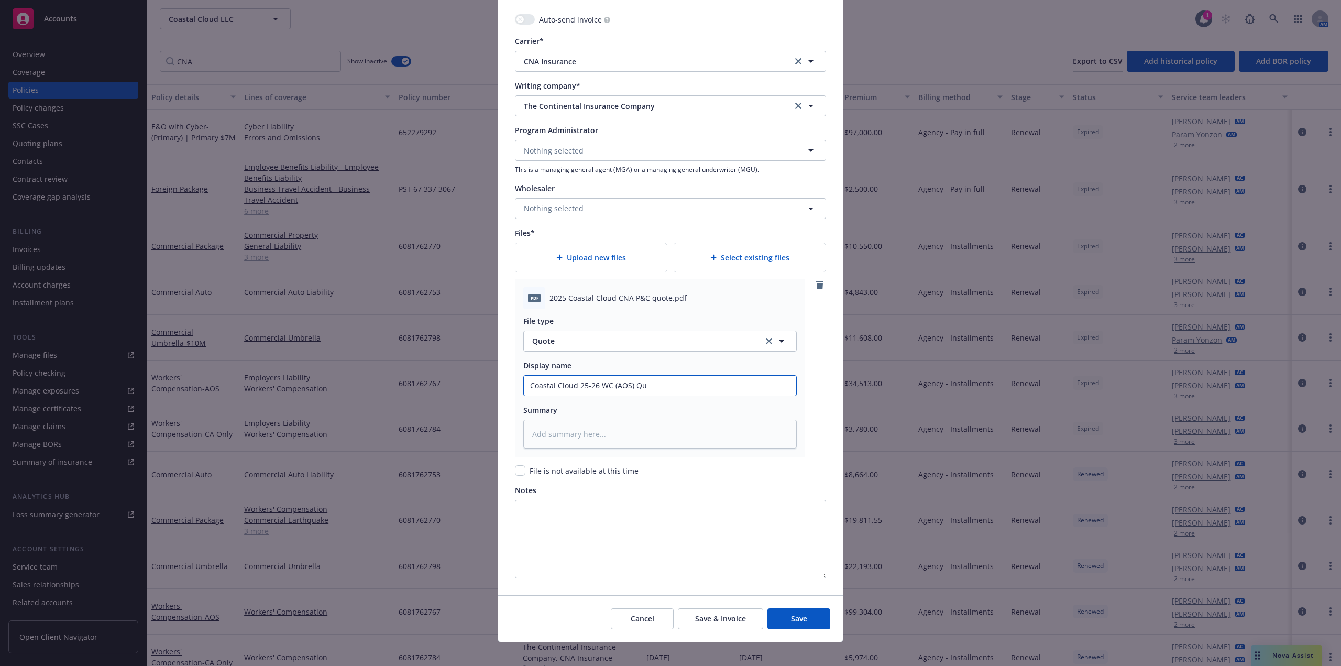
type textarea "x"
type input "Coastal Cloud 25-26 WC (AOS) Q"
type textarea "x"
type input "Coastal Cloud 25-26 WC (AOS)"
type textarea "x"
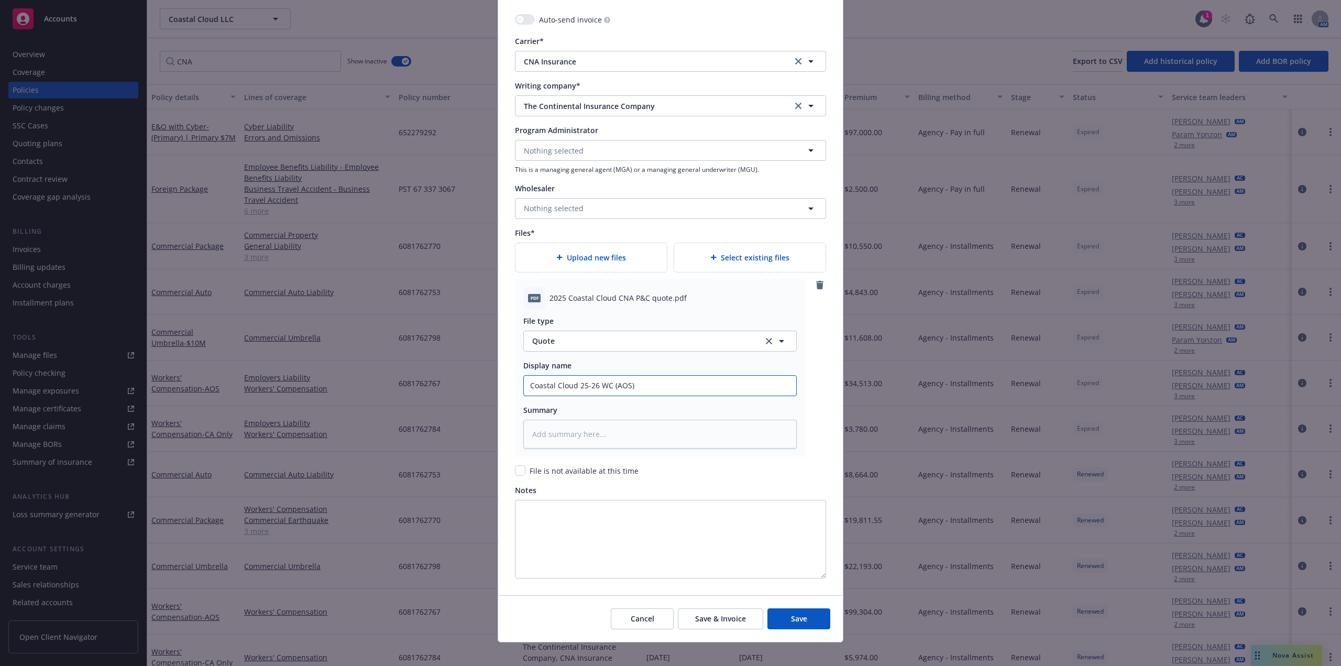
type input "Coastal Cloud 25-26 WC (AOS) B"
type textarea "x"
type input "Coastal Cloud 25-26 WC (AOS) Bo"
type textarea "x"
type input "Coastal Cloud 25-26 WC (AOS) Bou"
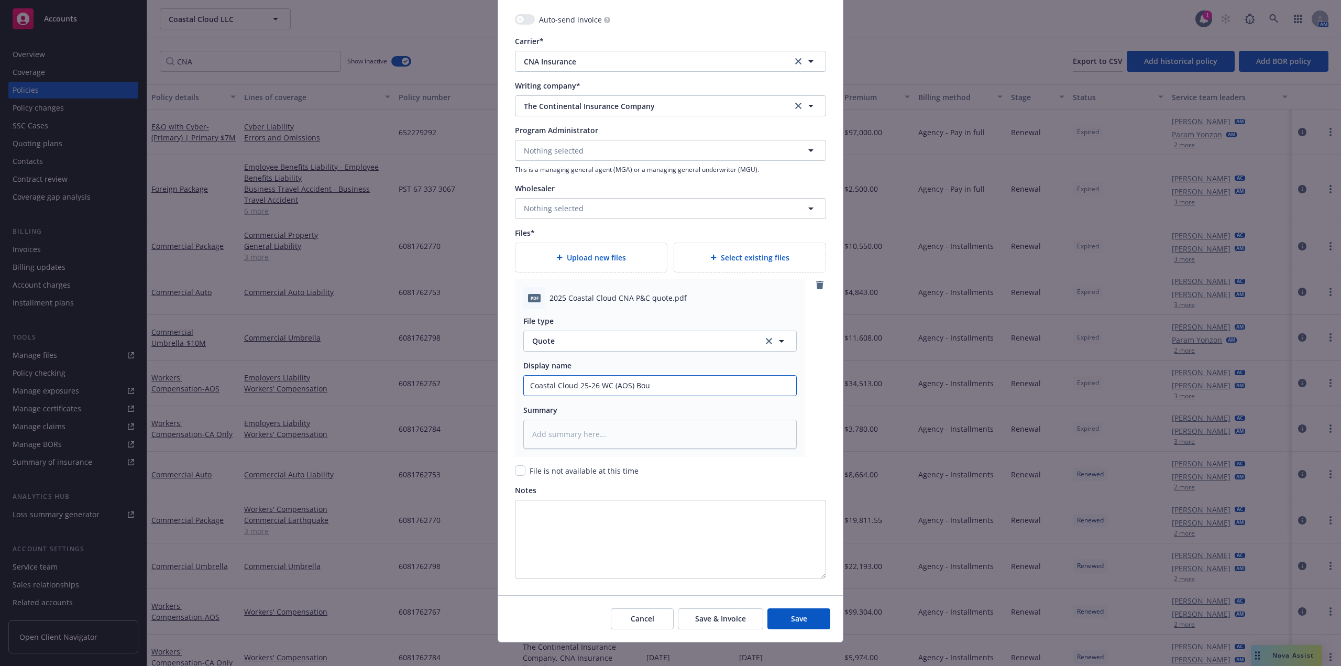
type textarea "x"
type input "Coastal Cloud 25-26 WC (AOS) Boun"
type textarea "x"
type input "Coastal Cloud 25-26 WC (AOS) Bound"
type textarea "x"
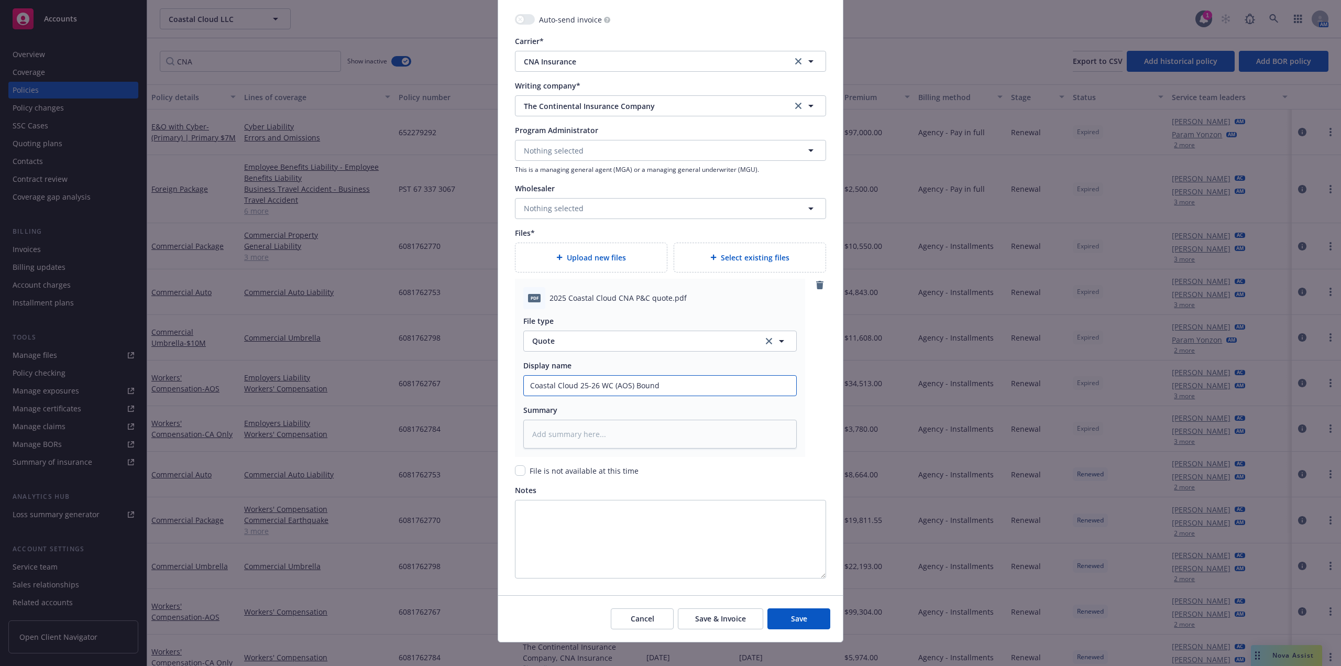
type input "Coastal Cloud 25-26 WC (AOS) Bound Q"
type textarea "x"
type input "Coastal Cloud 25-26 WC (AOS) Bound Qu"
type textarea "x"
type input "Coastal Cloud 25-26 WC (AOS) Bound Quo"
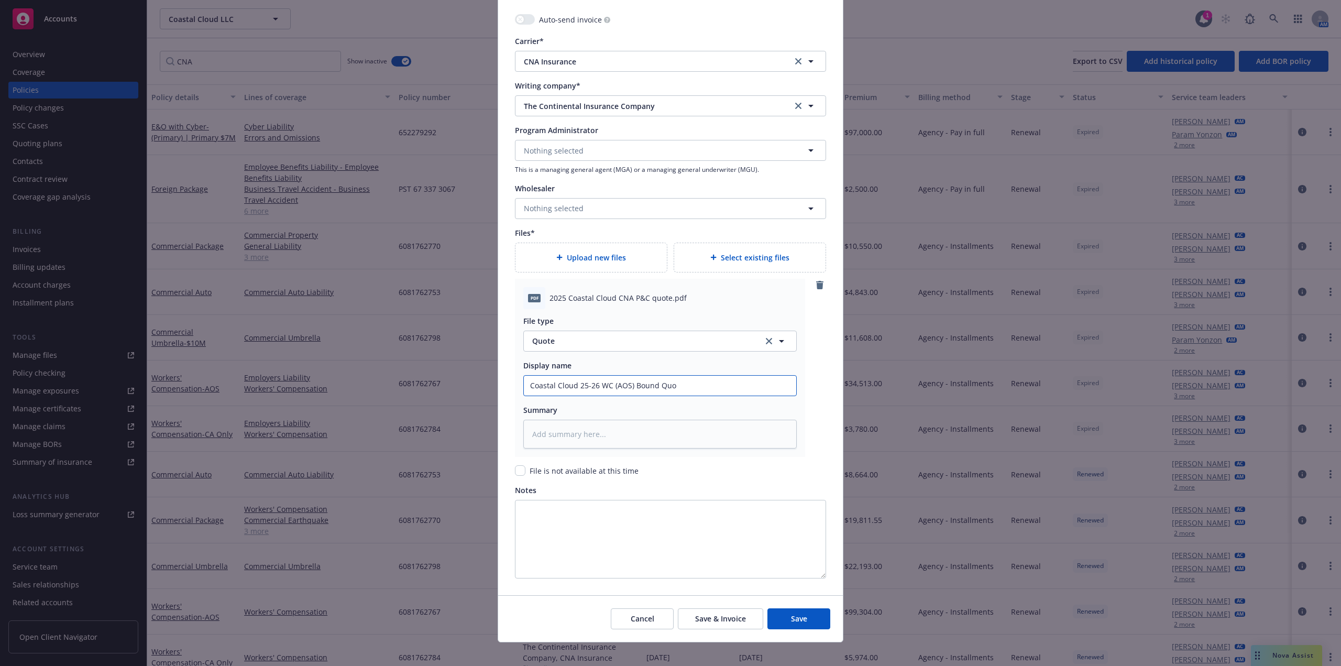
type textarea "x"
type input "Coastal Cloud 25-26 WC (AOS) Bound Quot"
type textarea "x"
drag, startPoint x: 702, startPoint y: 386, endPoint x: 379, endPoint y: 390, distance: 322.8
click at [379, 390] on div "Create renewal policy with incumbent Policy number* 6081762767 Policy number no…" at bounding box center [670, 333] width 1341 height 666
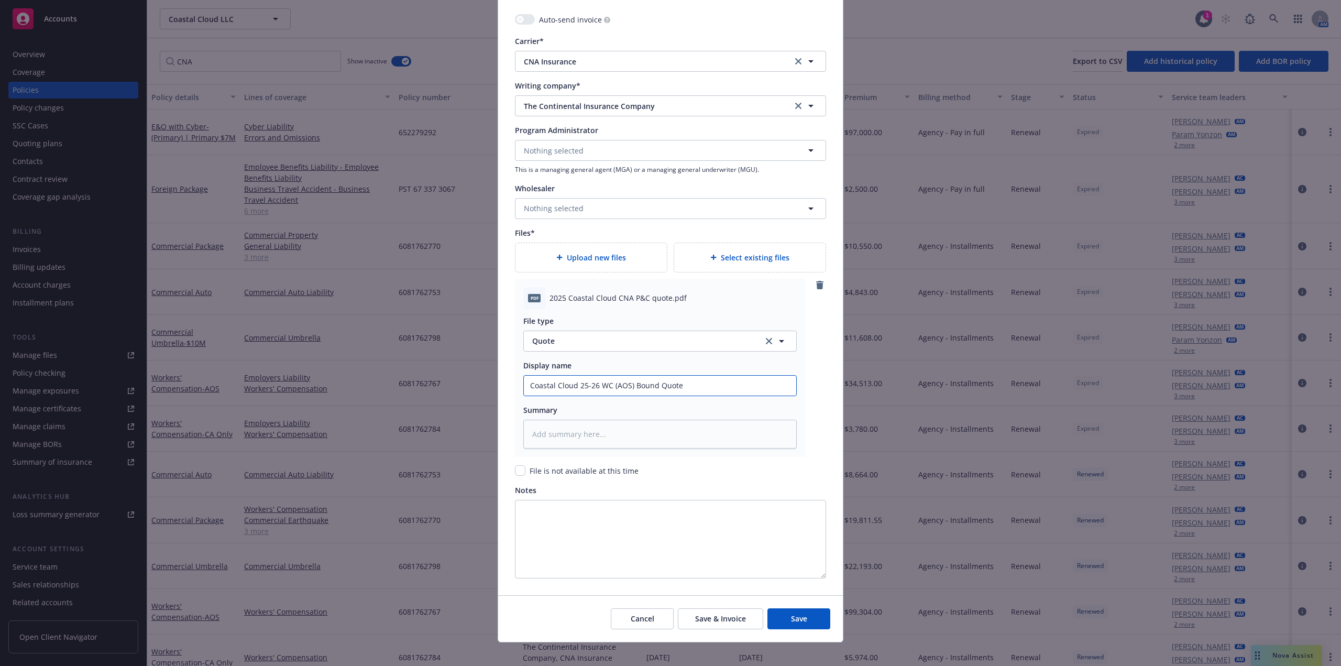
type input "Coastal Cloud 25-26 WC (AOS) Bound Quote"
drag, startPoint x: 802, startPoint y: 616, endPoint x: 754, endPoint y: 512, distance: 114.9
click at [802, 616] on span "Save" at bounding box center [799, 619] width 16 height 10
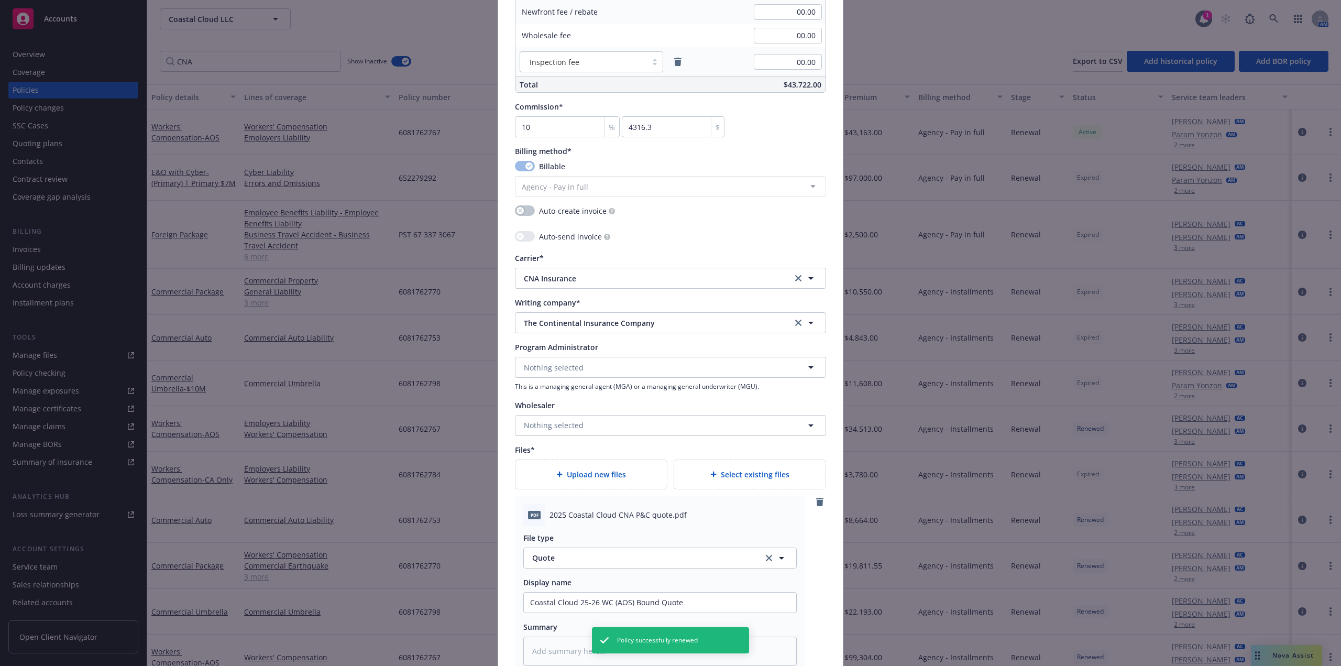
scroll to position [891, 0]
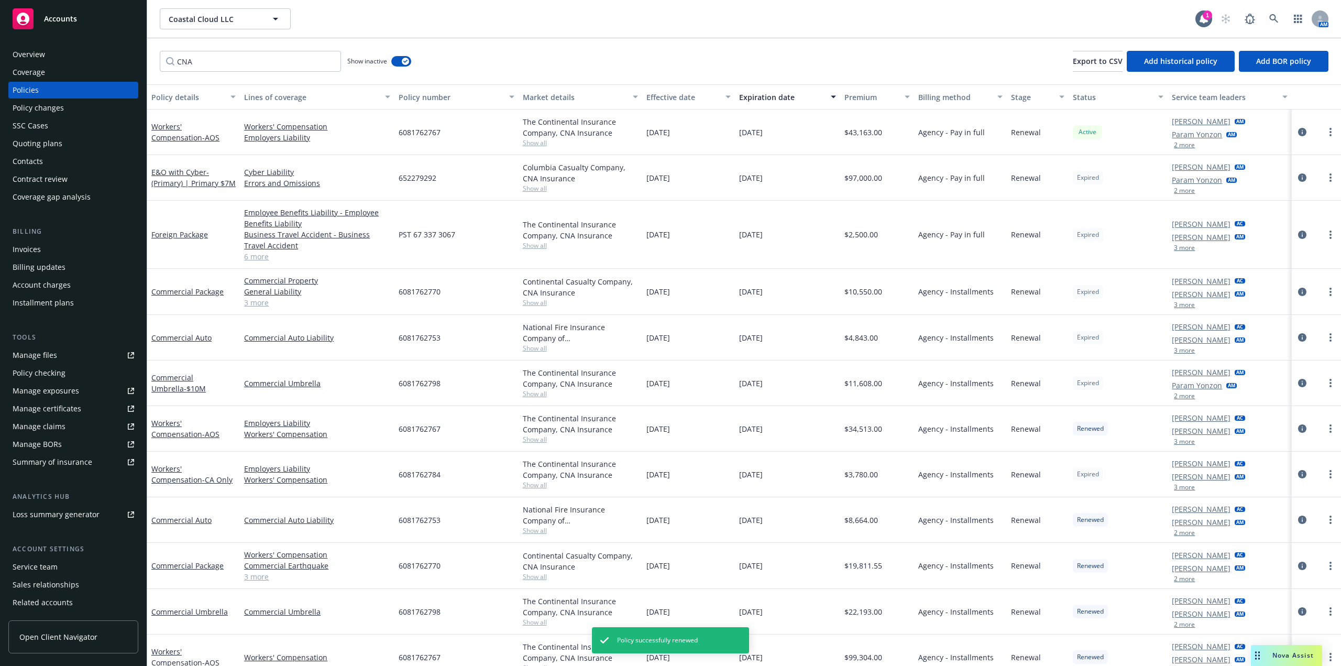
type textarea "x"
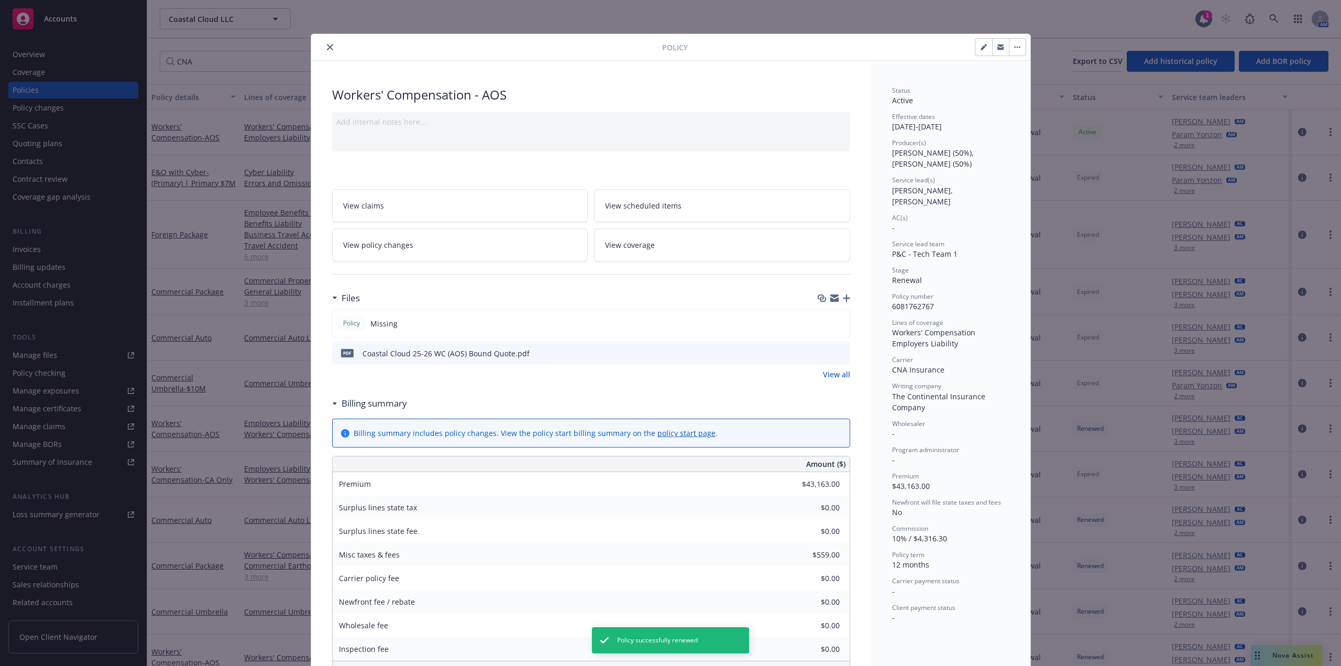
click at [327, 48] on icon "close" at bounding box center [330, 47] width 6 height 6
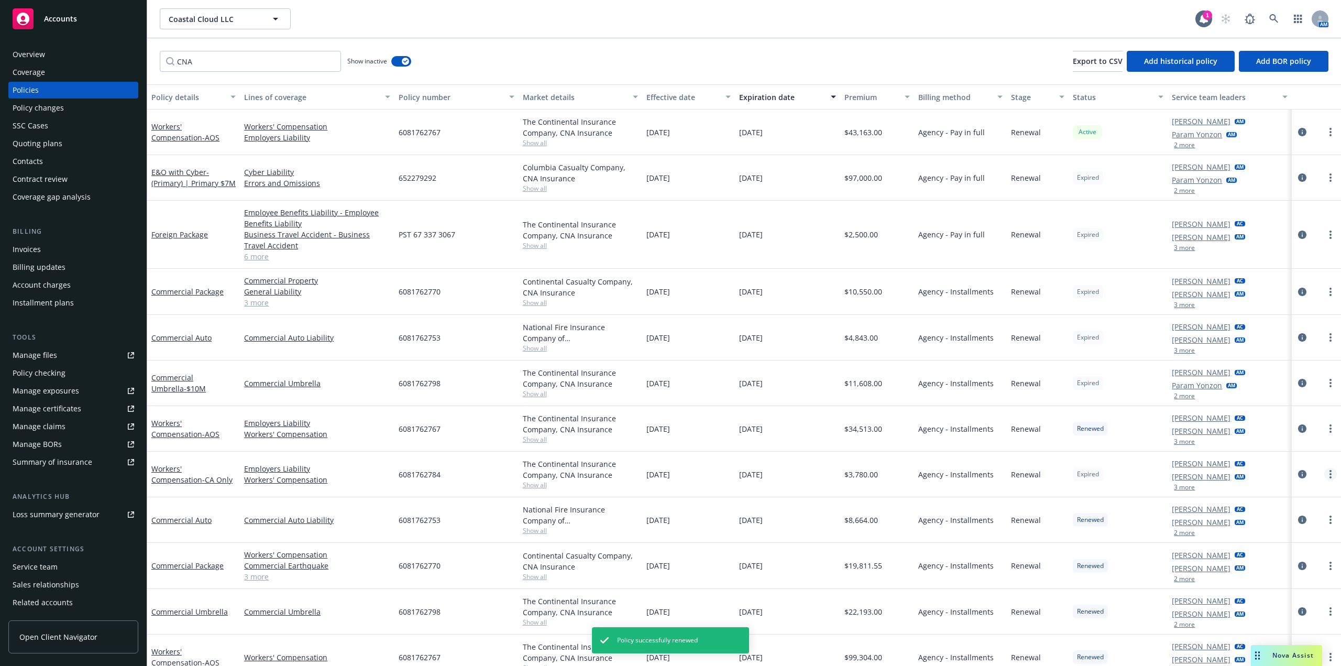
click at [1330, 477] on circle "more" at bounding box center [1331, 477] width 2 height 2
click at [1278, 519] on link "Renew with incumbent" at bounding box center [1267, 516] width 123 height 21
select select "12"
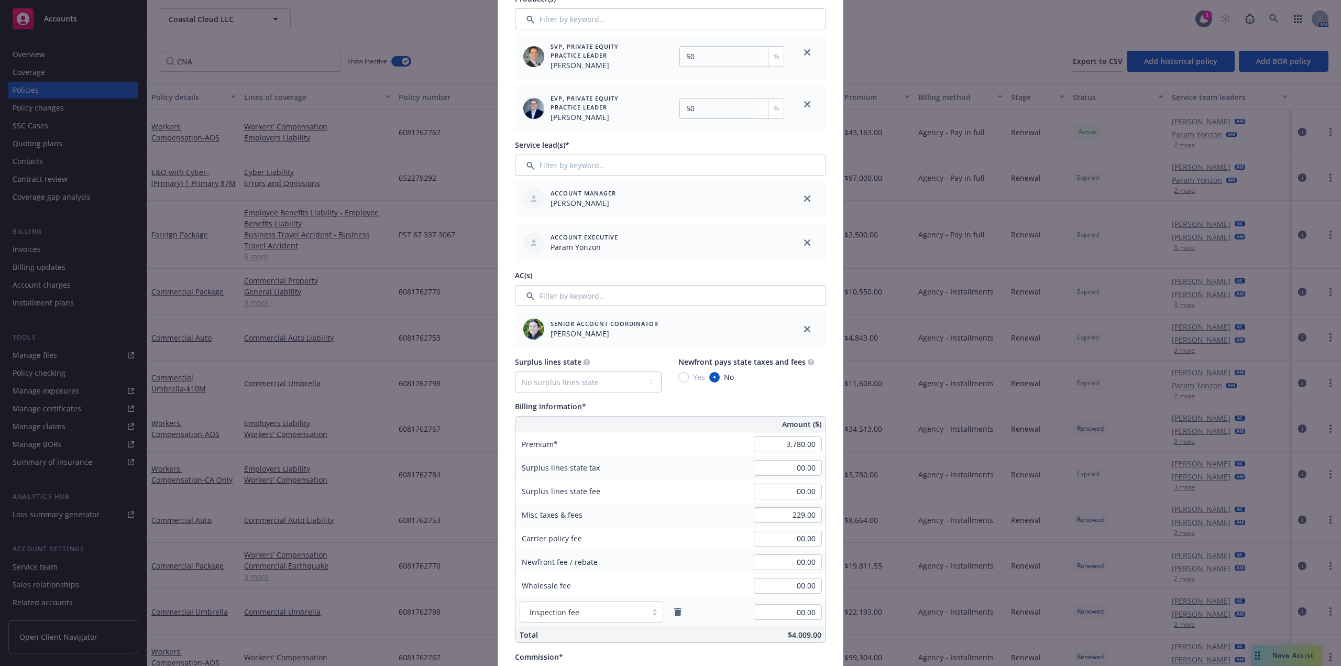
scroll to position [472, 0]
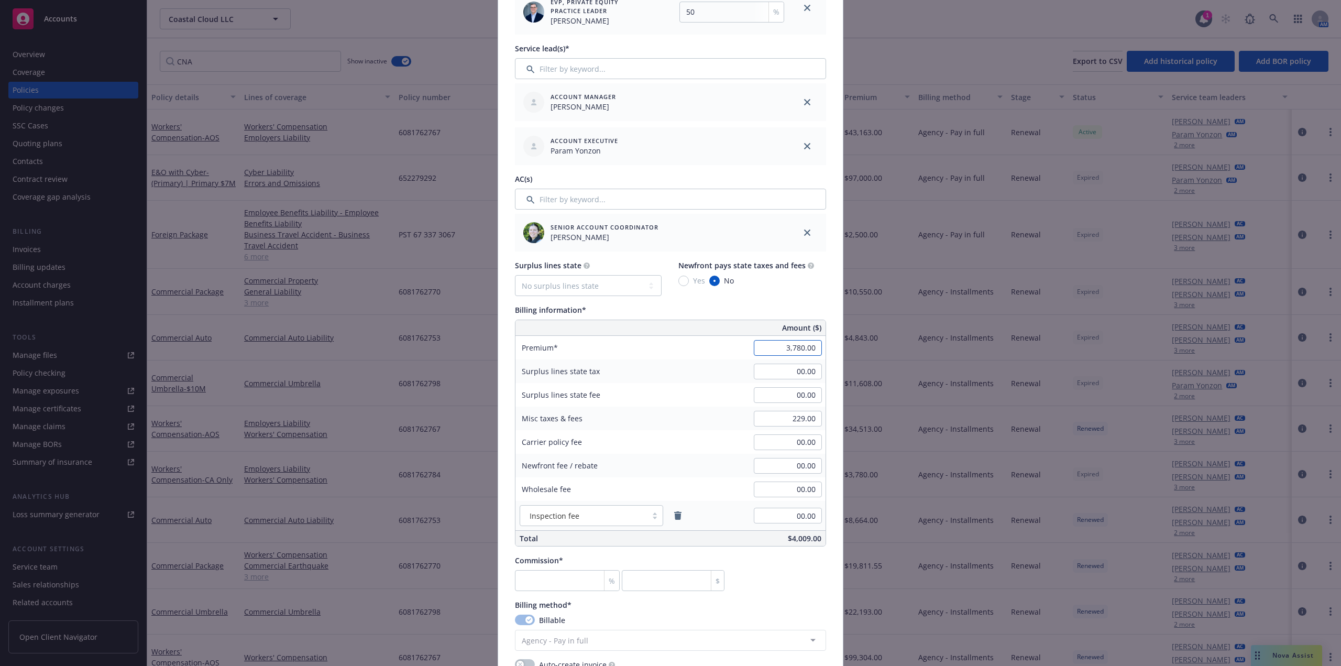
click at [799, 348] on input "3,780.00" at bounding box center [788, 348] width 68 height 16
paste input "5,41"
type input "5,410.00"
click at [807, 423] on input "229.00" at bounding box center [788, 419] width 68 height 16
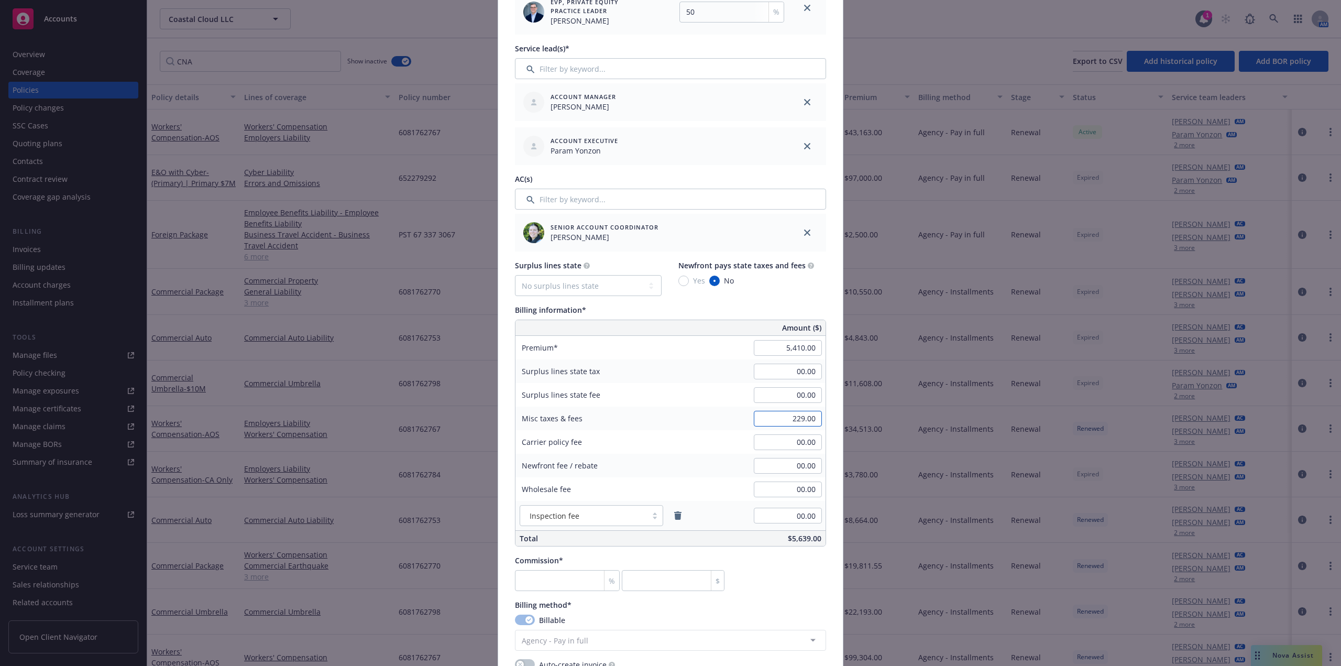
click at [807, 423] on input "229.00" at bounding box center [788, 419] width 68 height 16
paste input "72"
type input "272.00"
click at [551, 581] on input "number" at bounding box center [567, 580] width 105 height 21
type input "1"
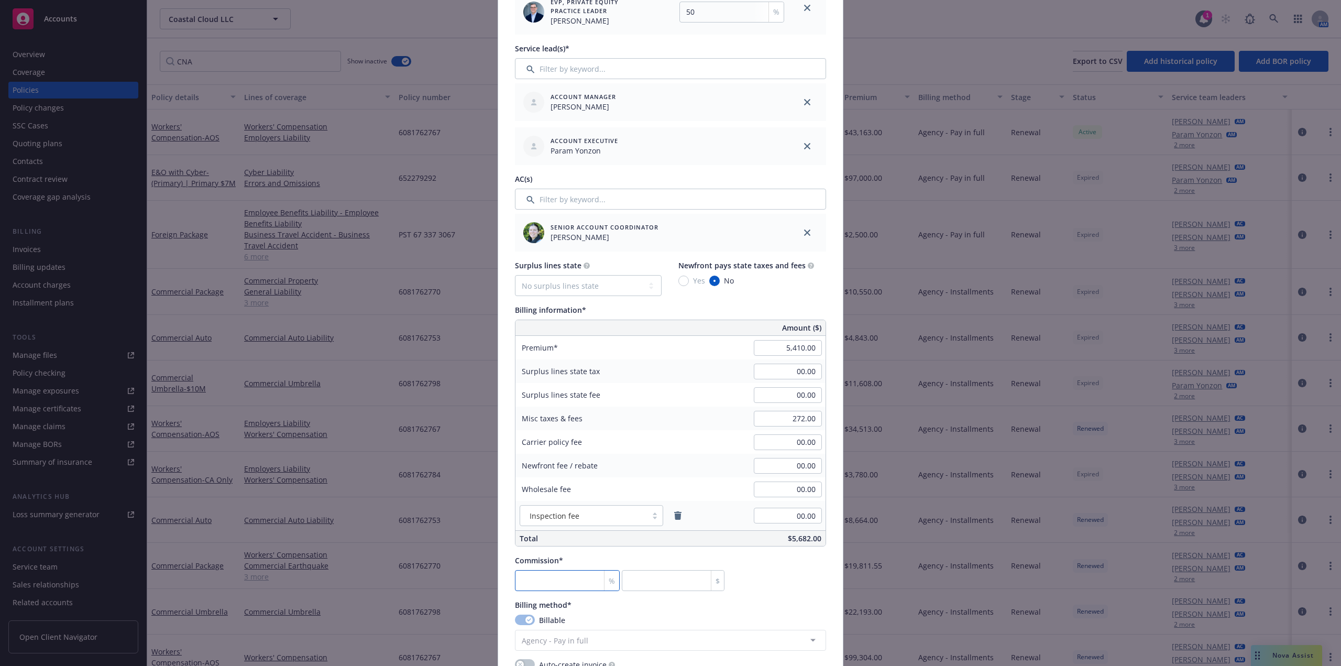
type input "54.1"
type input "10"
type input "541"
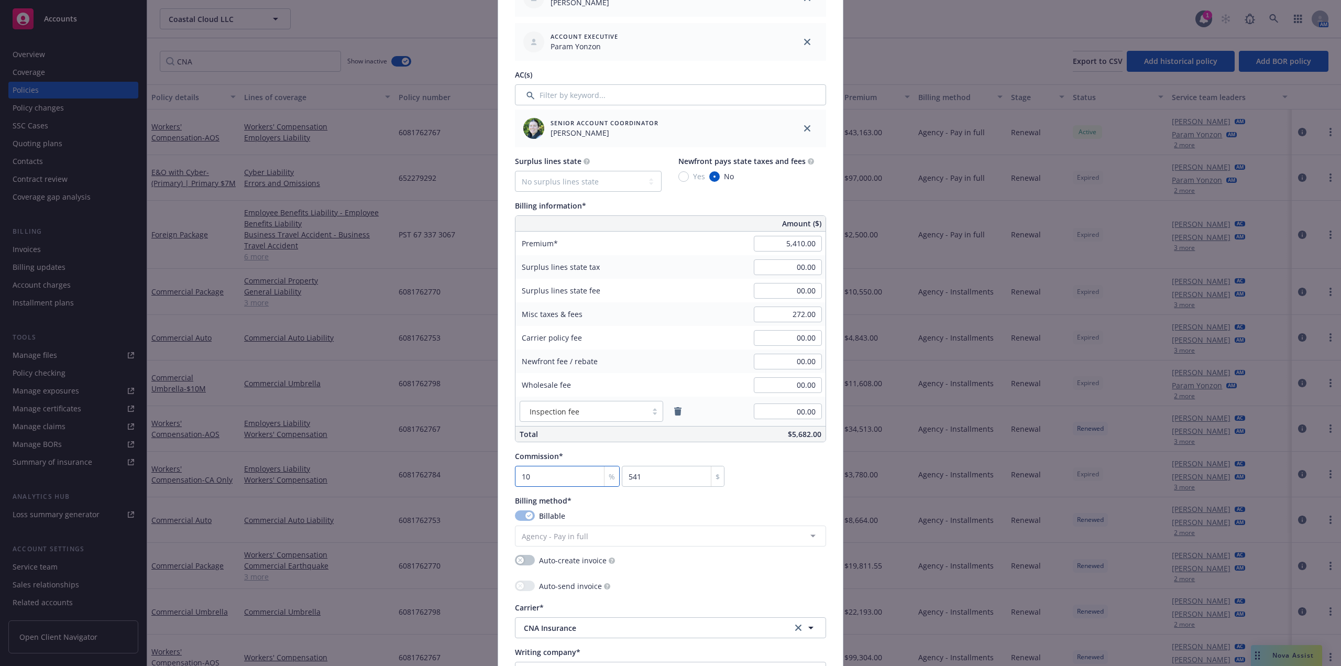
scroll to position [681, 0]
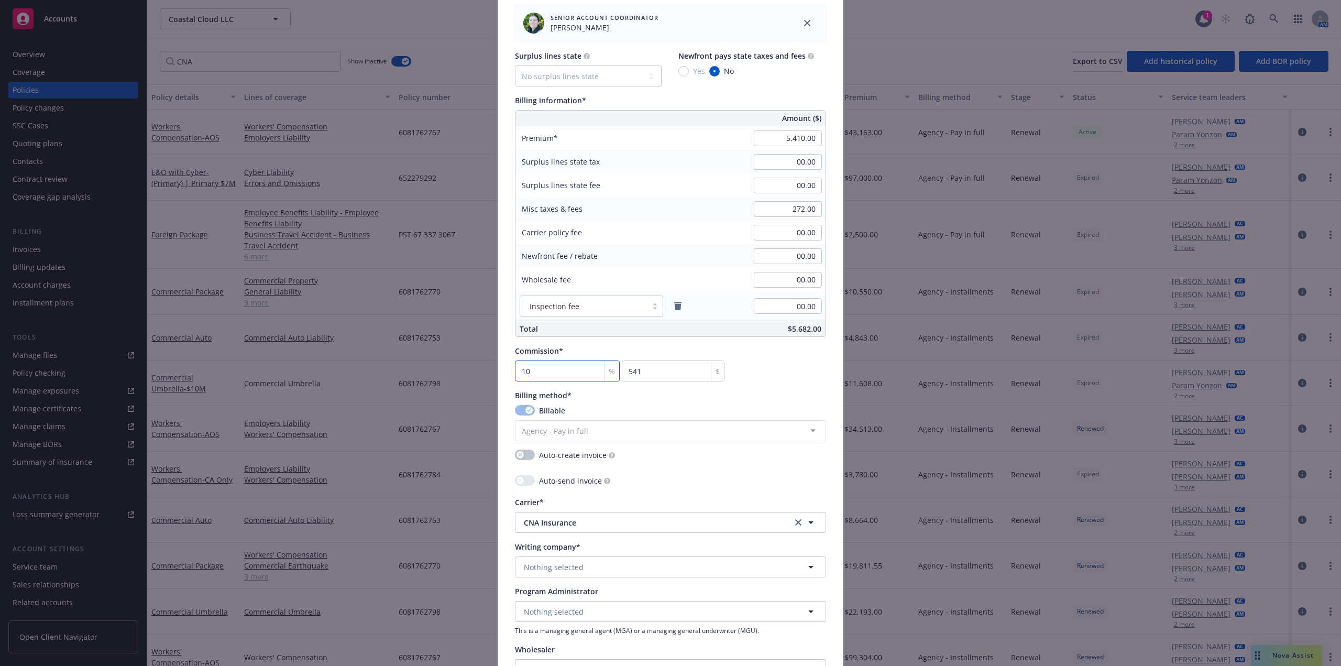
type input "10"
click at [581, 568] on button "Nothing selected" at bounding box center [670, 566] width 311 height 21
type input "Contin"
click at [575, 494] on span "Domestic - 35289" at bounding box center [592, 497] width 131 height 11
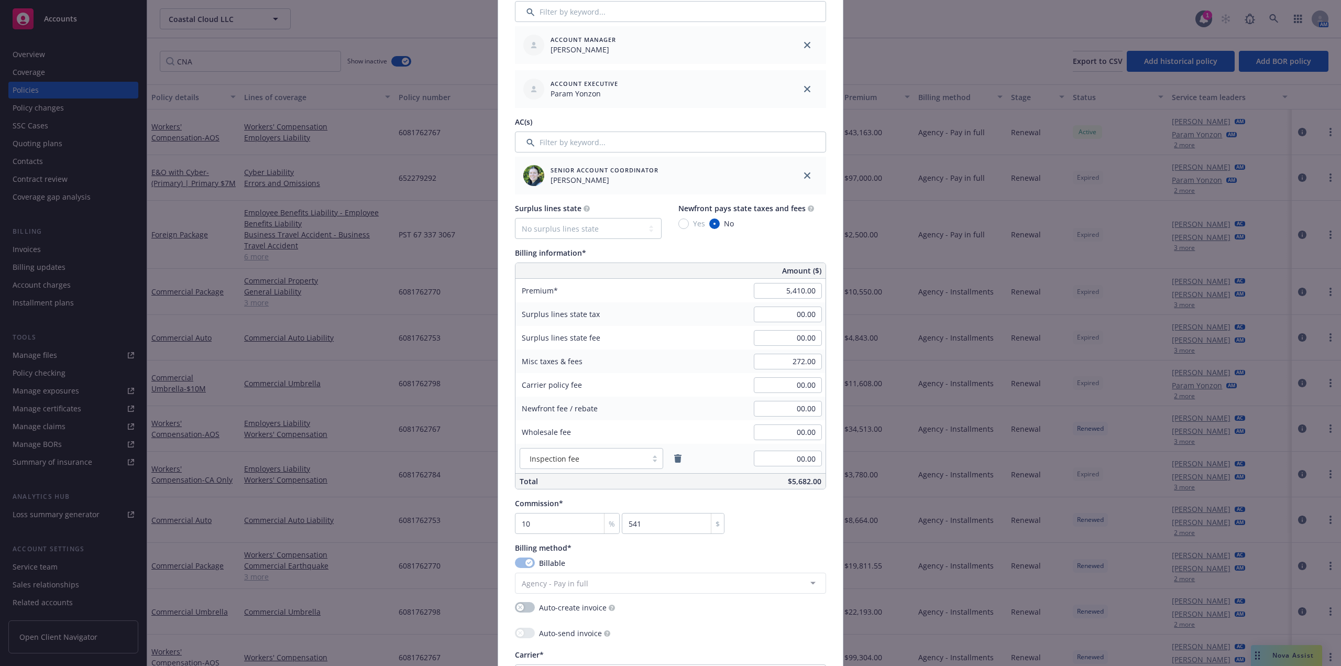
scroll to position [838, 0]
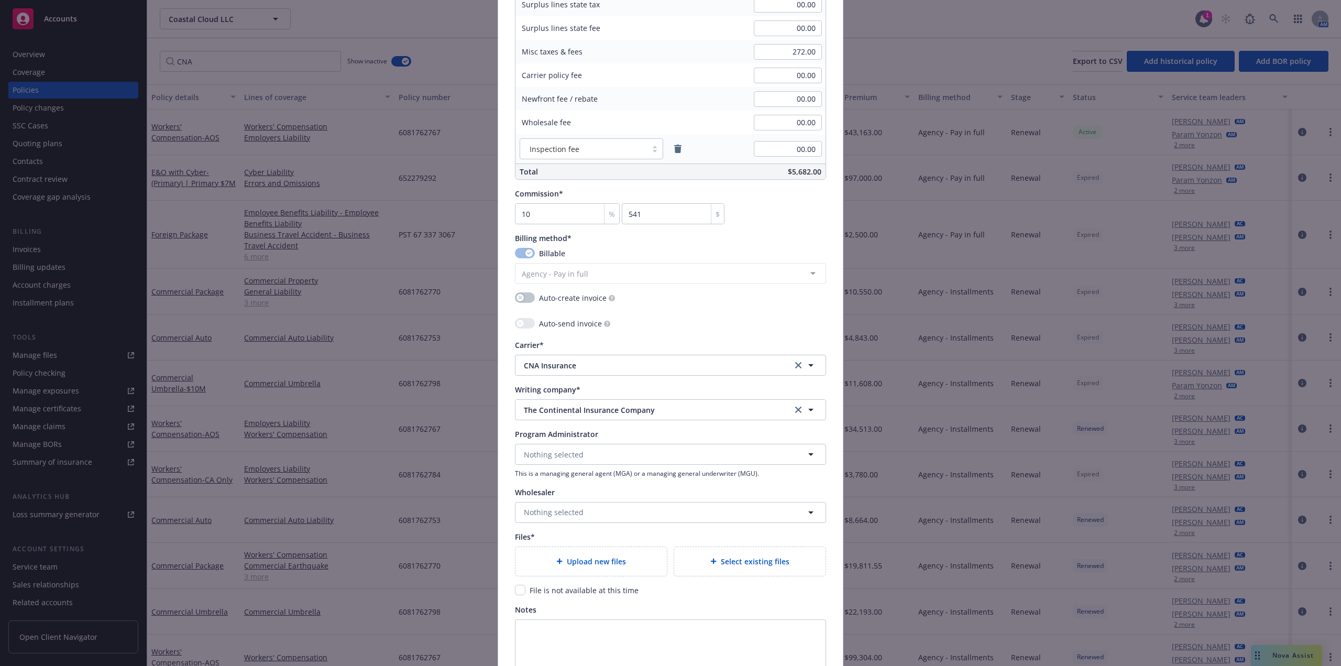
click at [746, 560] on span "Select existing files" at bounding box center [755, 561] width 69 height 11
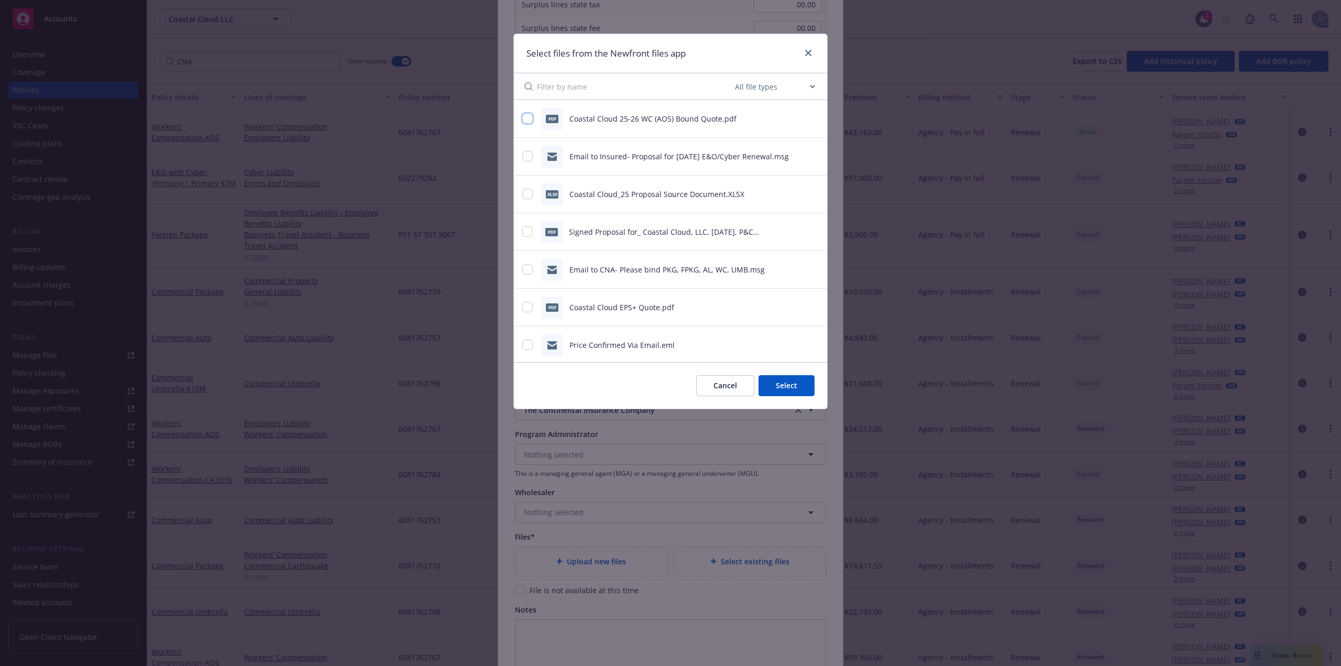
click at [532, 122] on input "checkbox" at bounding box center [527, 118] width 10 height 10
checkbox input "true"
click at [792, 386] on button "Select 1 file" at bounding box center [776, 385] width 75 height 21
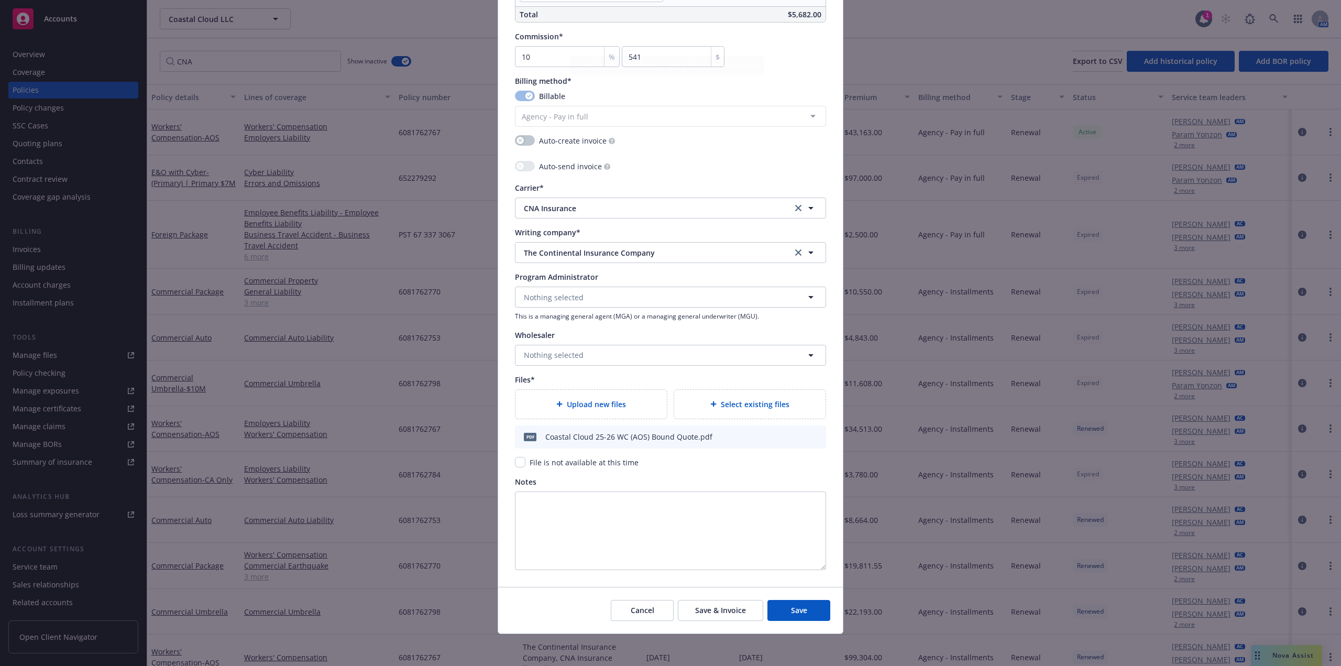
scroll to position [997, 0]
click at [801, 610] on span "Save" at bounding box center [799, 609] width 16 height 10
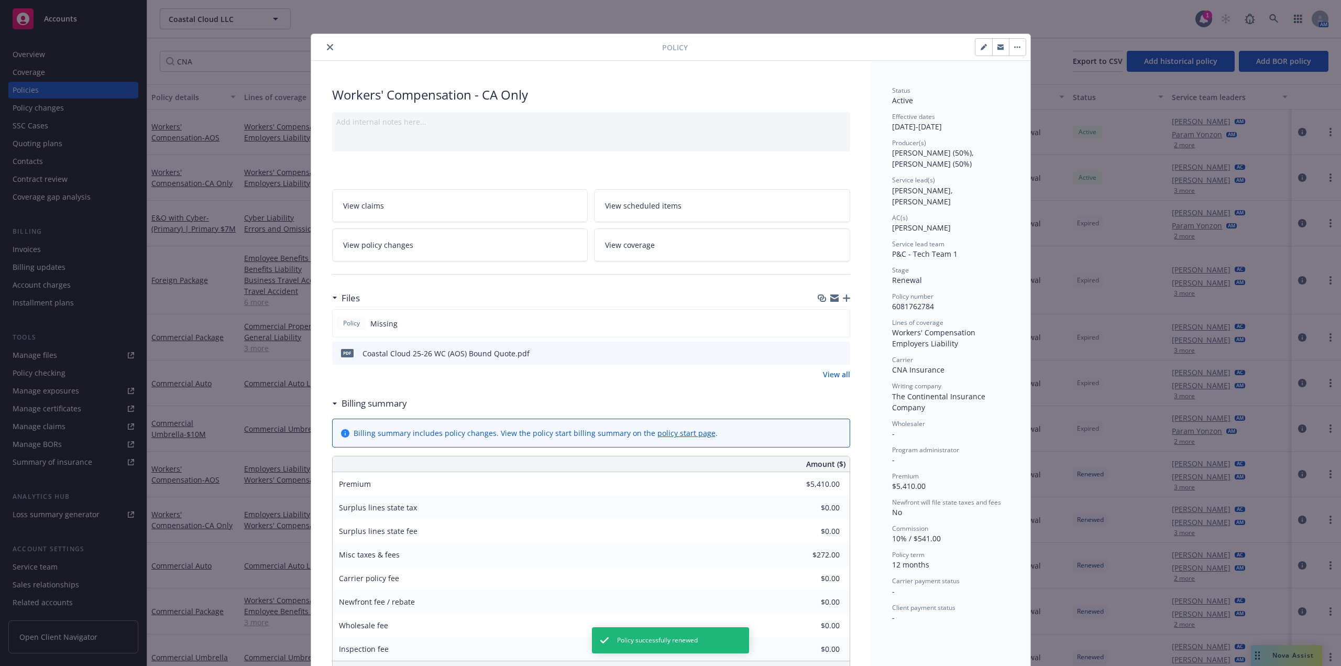
drag, startPoint x: 324, startPoint y: 48, endPoint x: 324, endPoint y: 61, distance: 13.1
click at [327, 48] on icon "close" at bounding box center [330, 47] width 6 height 6
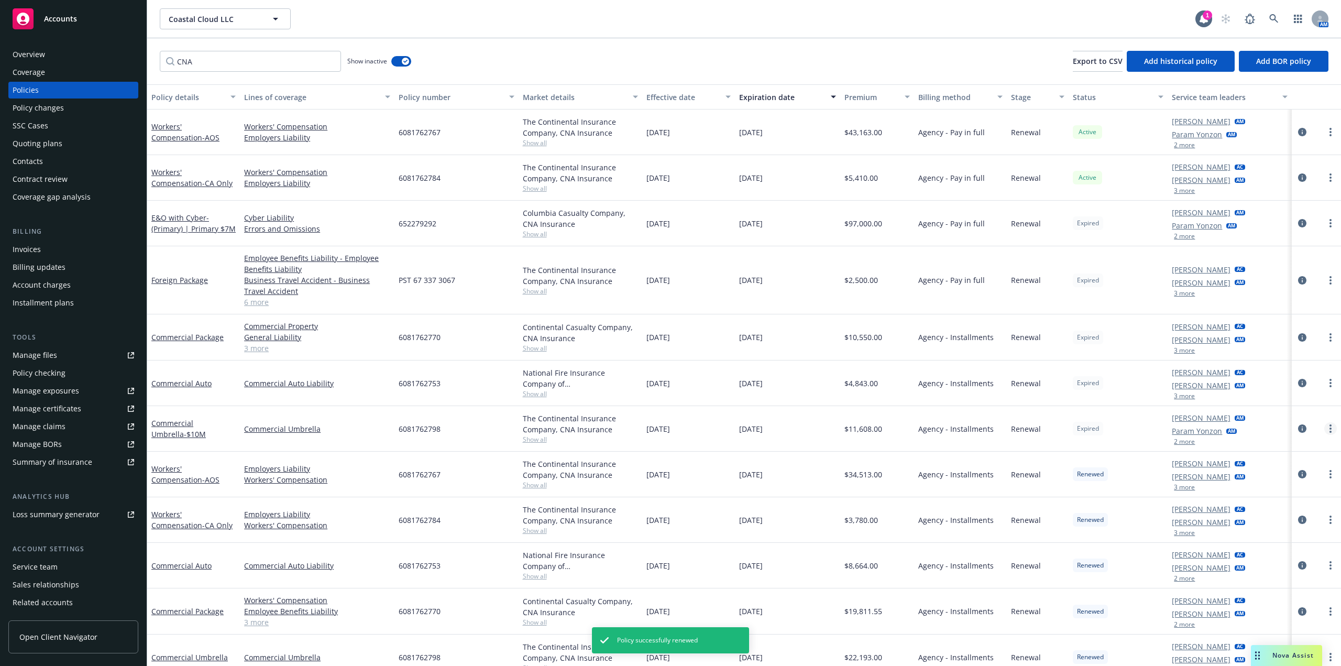
click at [1324, 433] on link "more" at bounding box center [1330, 428] width 13 height 13
click at [1278, 468] on link "Renew with incumbent" at bounding box center [1267, 471] width 123 height 21
select select "12"
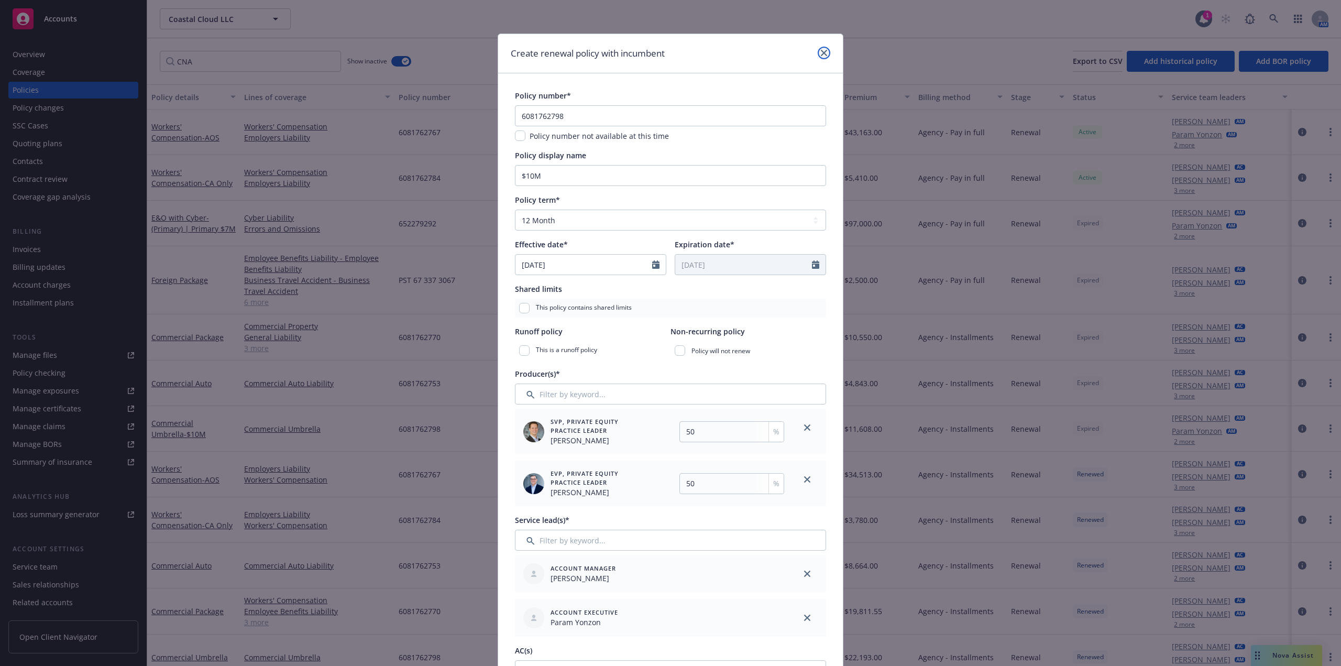
click at [821, 52] on icon "close" at bounding box center [824, 53] width 6 height 6
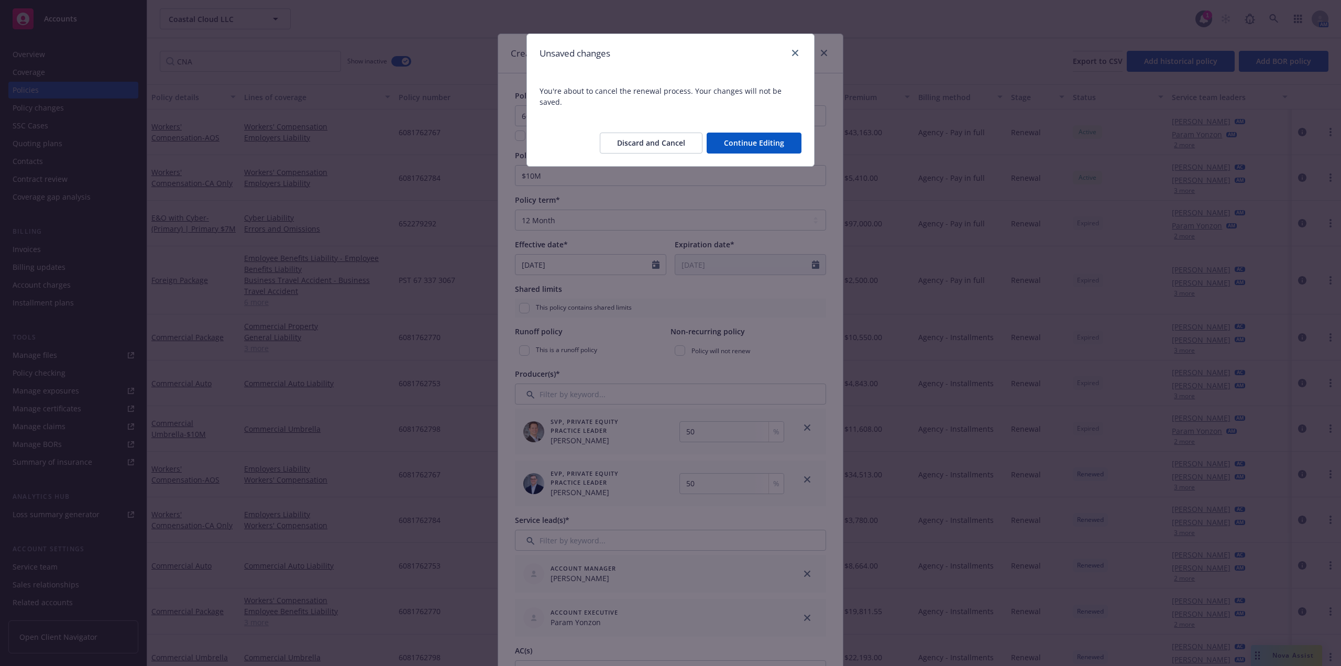
click at [655, 133] on button "Discard and Cancel" at bounding box center [651, 143] width 103 height 21
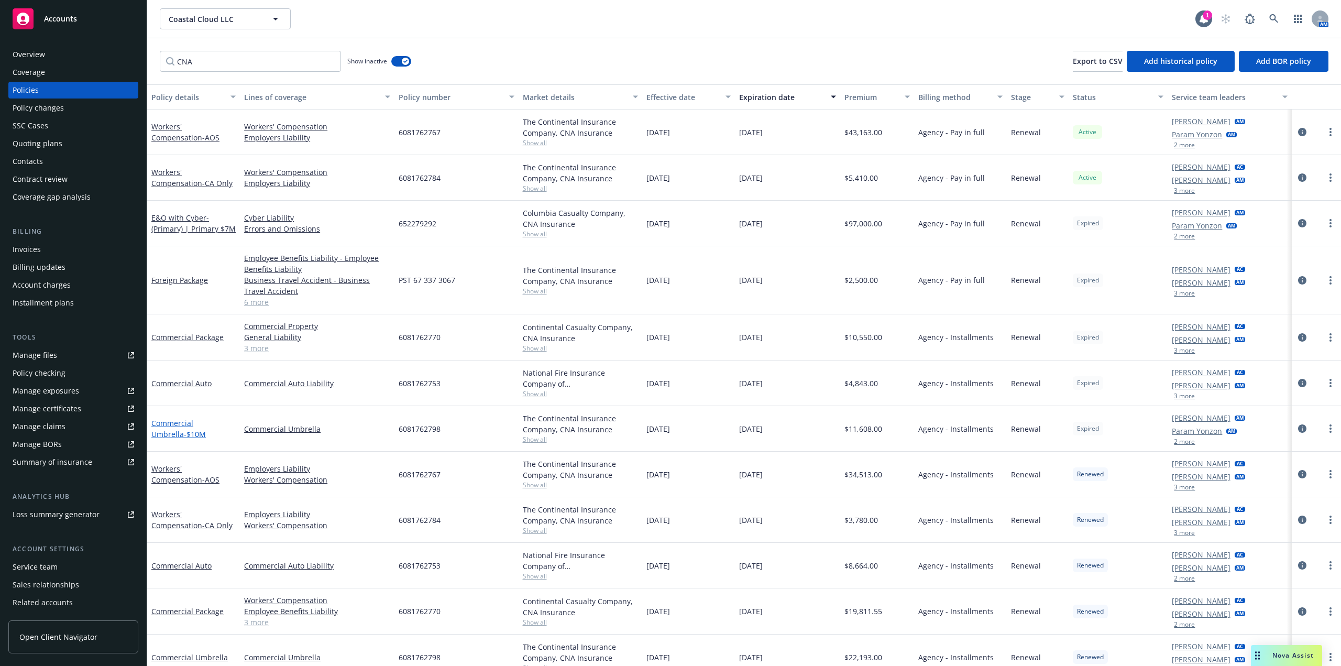
click at [206, 425] on link "Commercial Umbrella - $10M" at bounding box center [178, 428] width 54 height 21
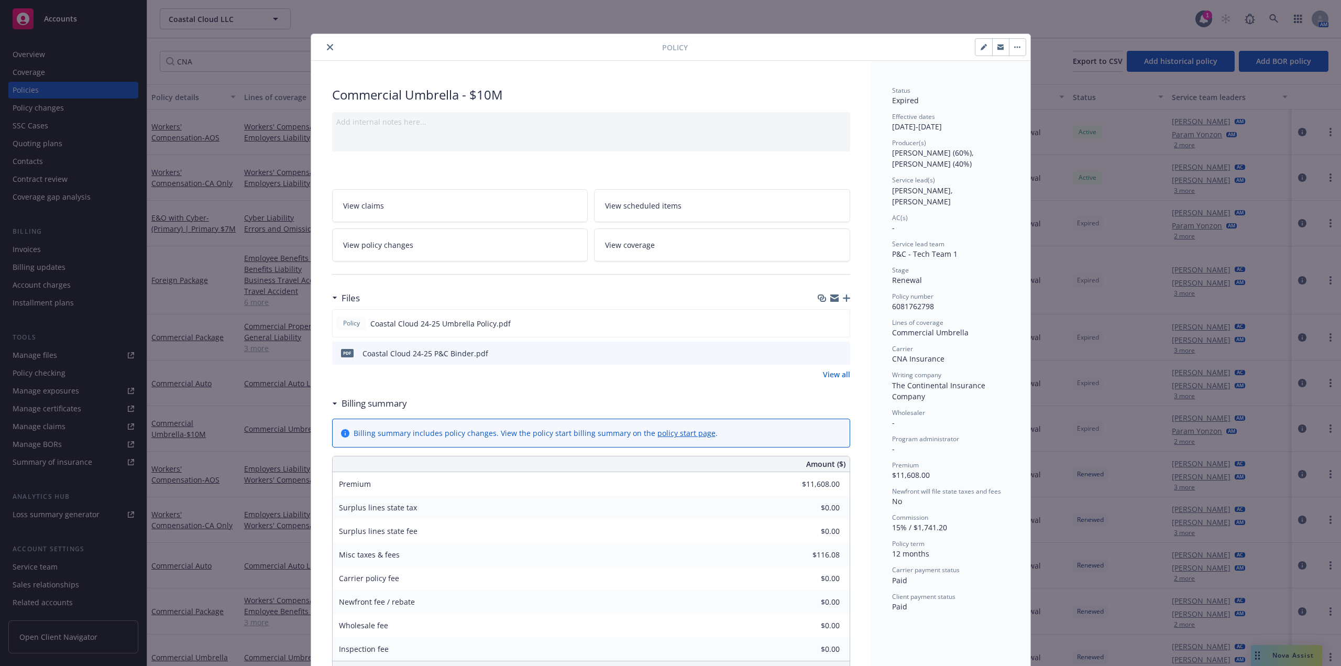
click at [836, 352] on icon "preview file" at bounding box center [840, 352] width 9 height 7
click at [327, 50] on icon "close" at bounding box center [330, 47] width 6 height 6
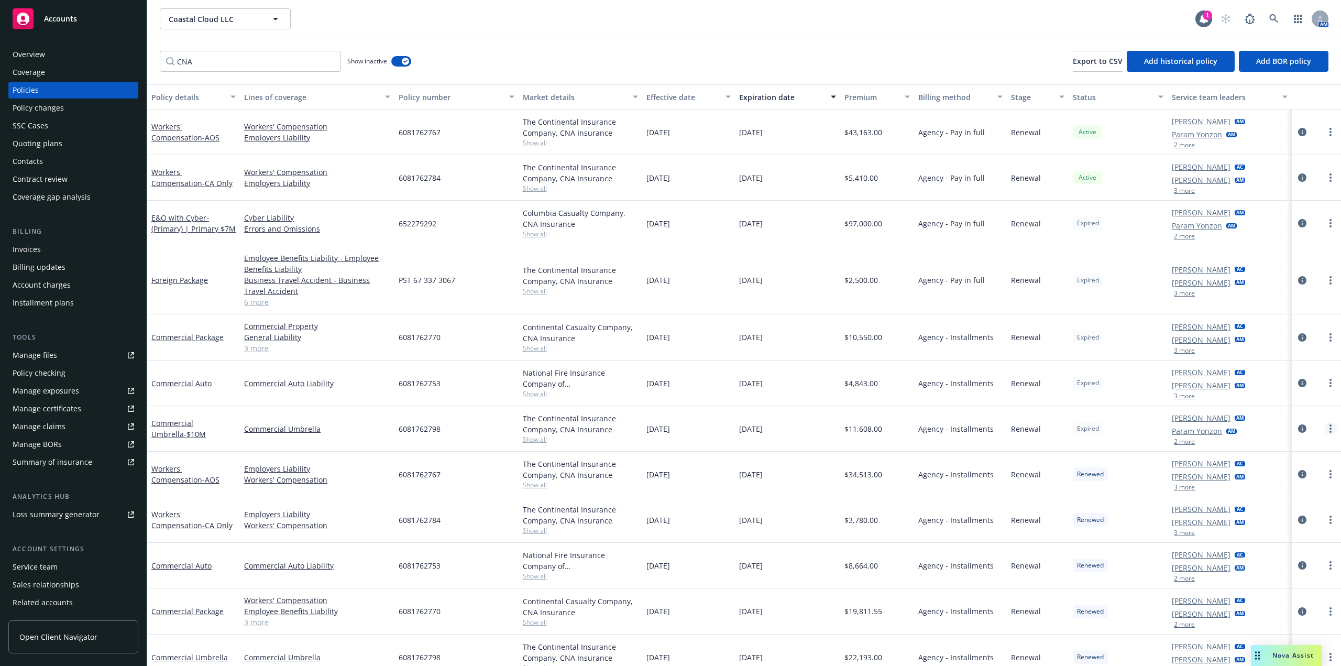
click at [1327, 431] on link "more" at bounding box center [1330, 428] width 13 height 13
click at [1280, 476] on link "Renew with incumbent" at bounding box center [1267, 471] width 123 height 21
select select "12"
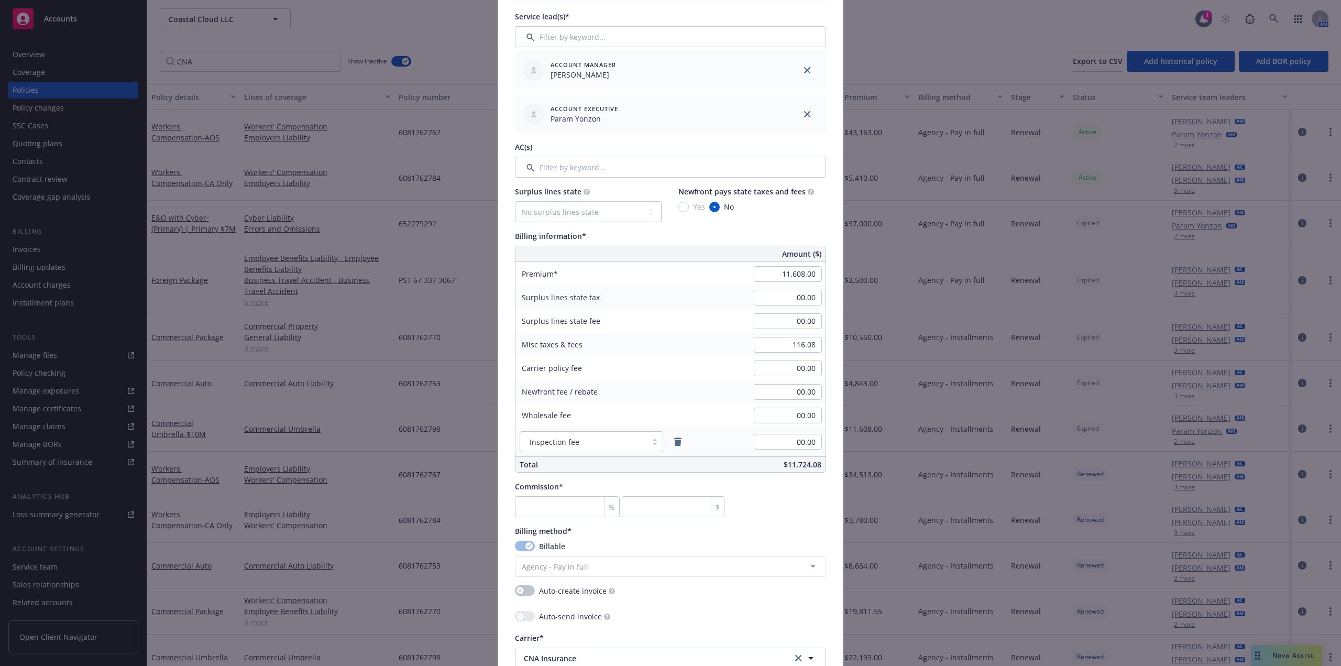
scroll to position [629, 0]
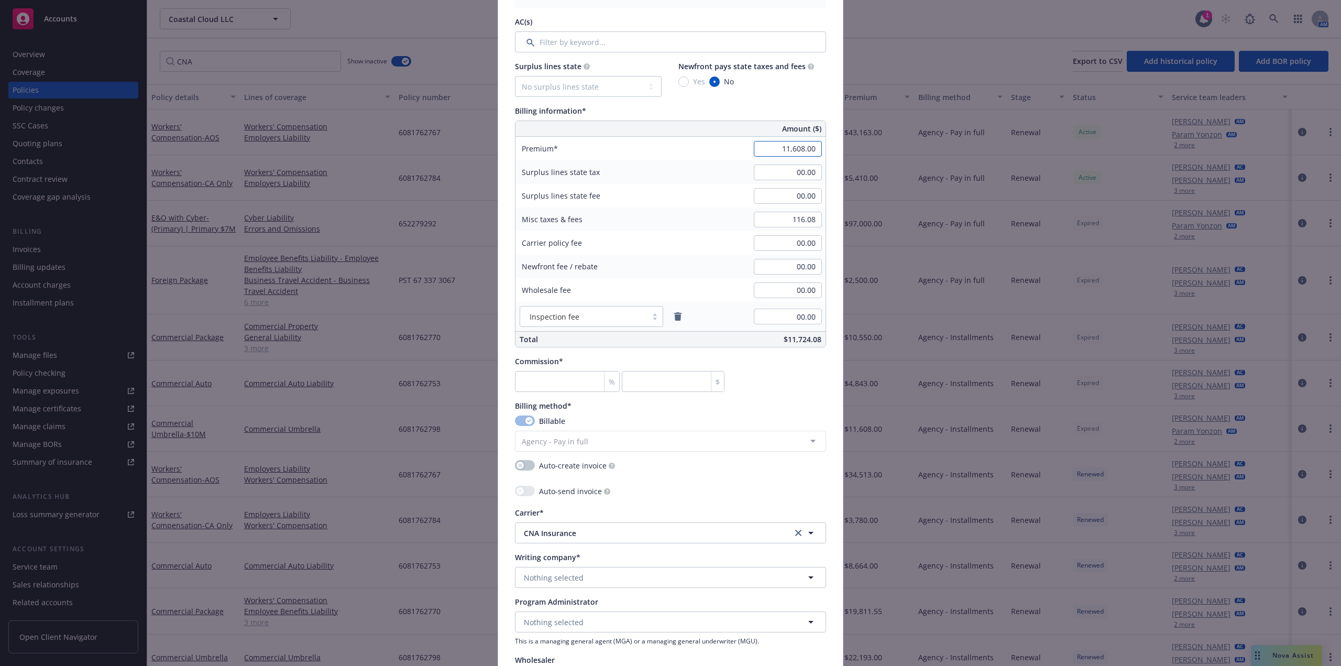
click at [806, 152] on input "11,608.00" at bounding box center [788, 149] width 68 height 16
type input "12,544.00"
click at [798, 224] on input "116.08" at bounding box center [788, 220] width 68 height 16
paste input "25.44"
type input "125.44"
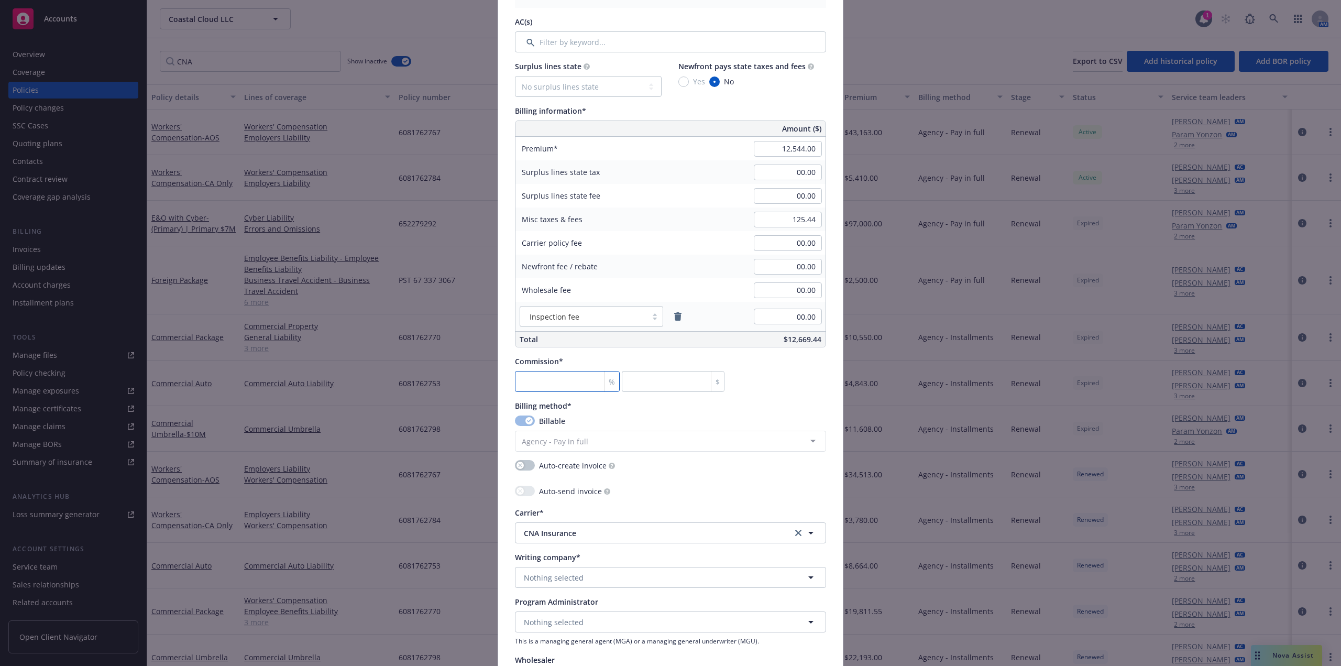
click at [552, 382] on input "number" at bounding box center [567, 381] width 105 height 21
type input "2"
type input "250.88"
type input "20"
type input "2508.8"
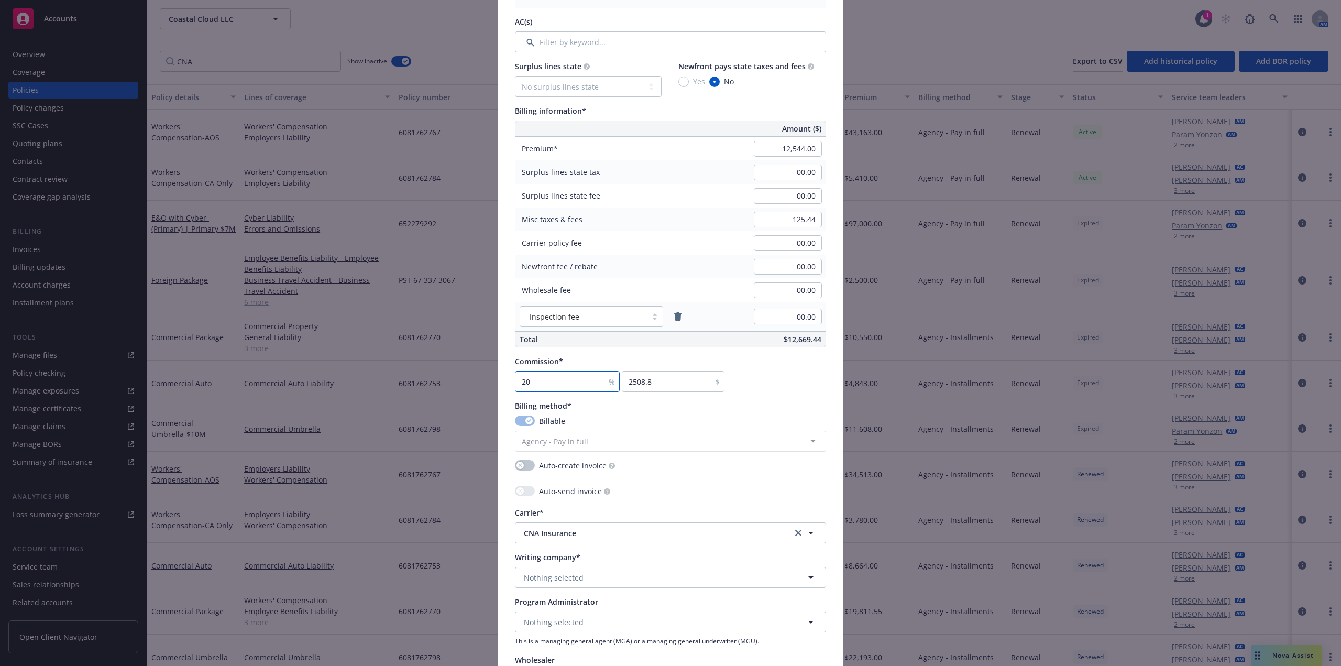
type input "1"
type input "125.44"
type input "15"
type input "1881.6"
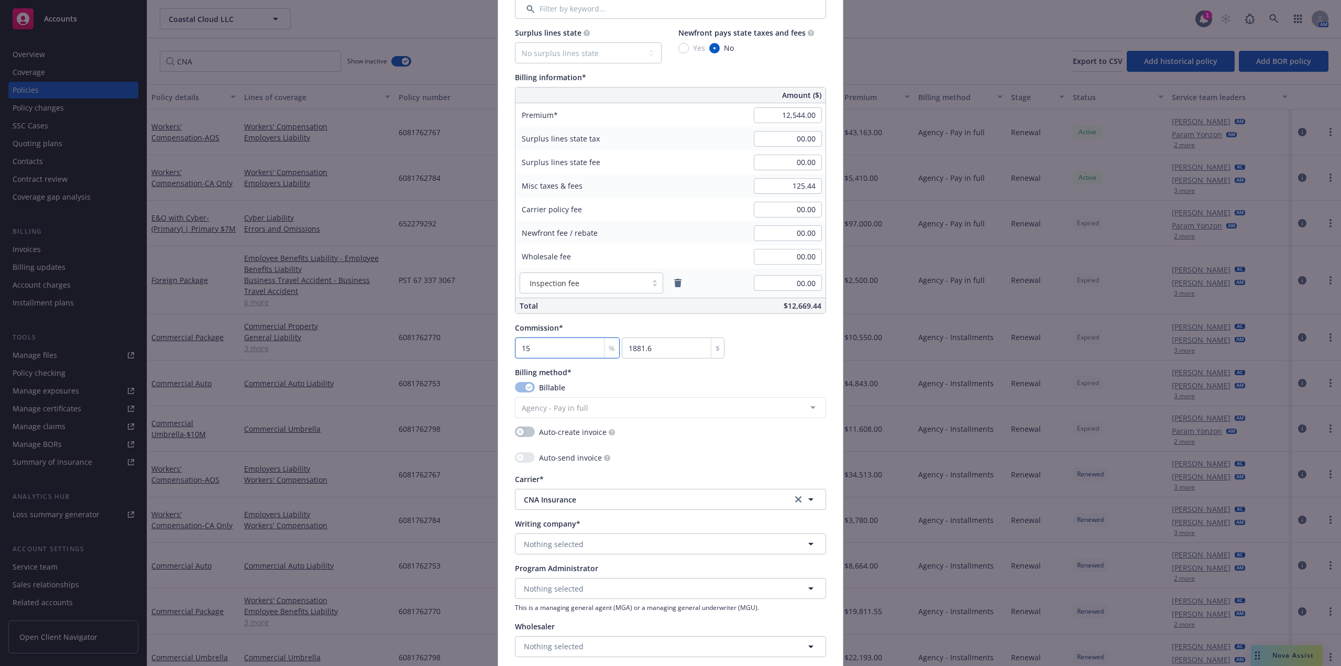
scroll to position [681, 0]
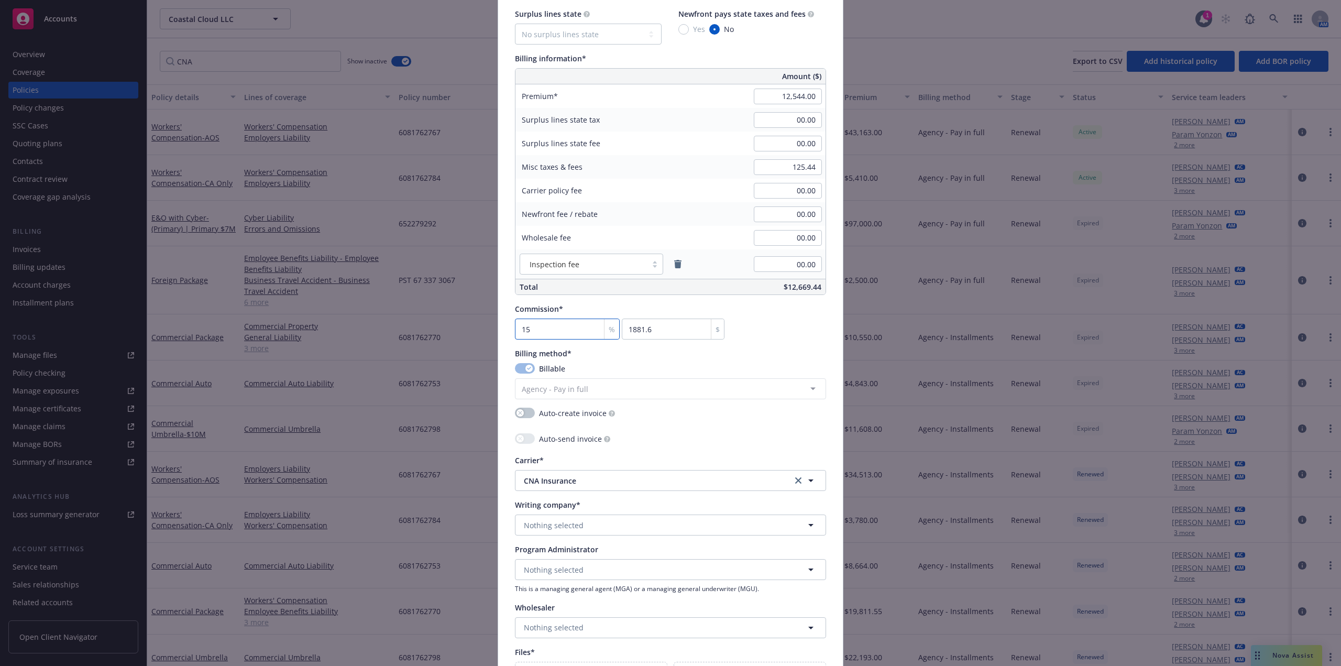
type input "15"
click at [629, 534] on button "Nothing selected" at bounding box center [670, 525] width 311 height 21
type input "Cont"
click at [605, 452] on span "Domestic - 35289" at bounding box center [592, 455] width 131 height 11
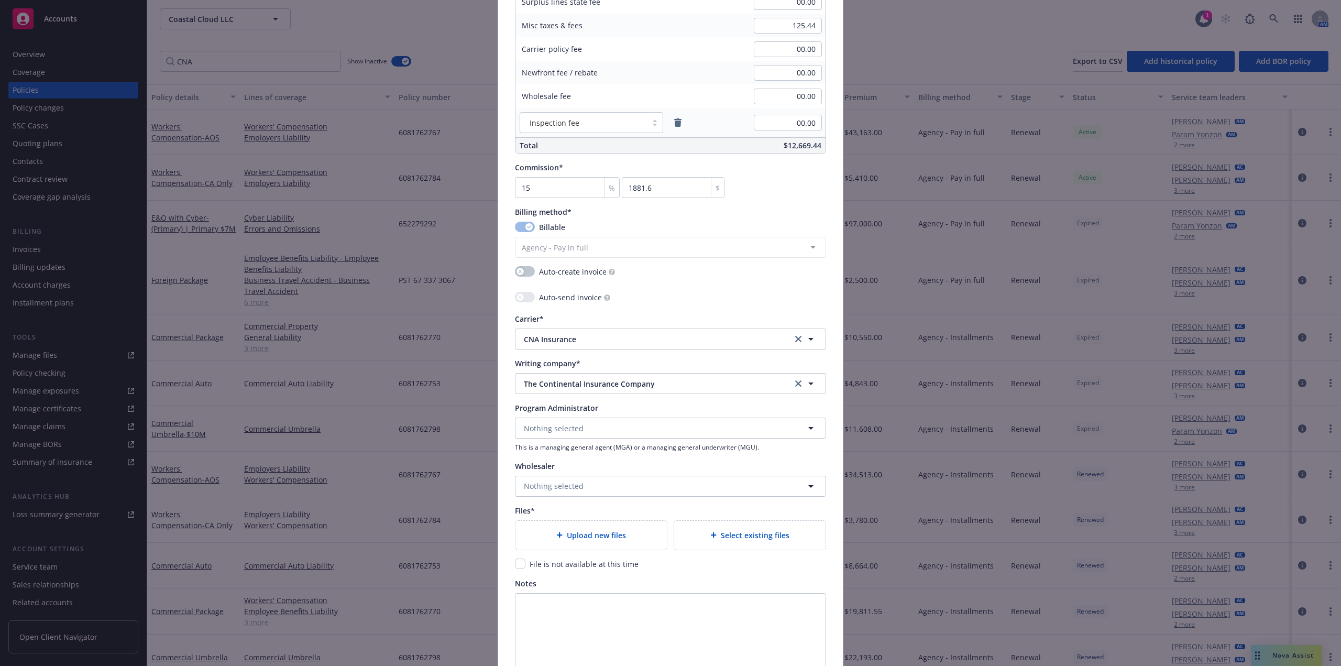
scroll to position [926, 0]
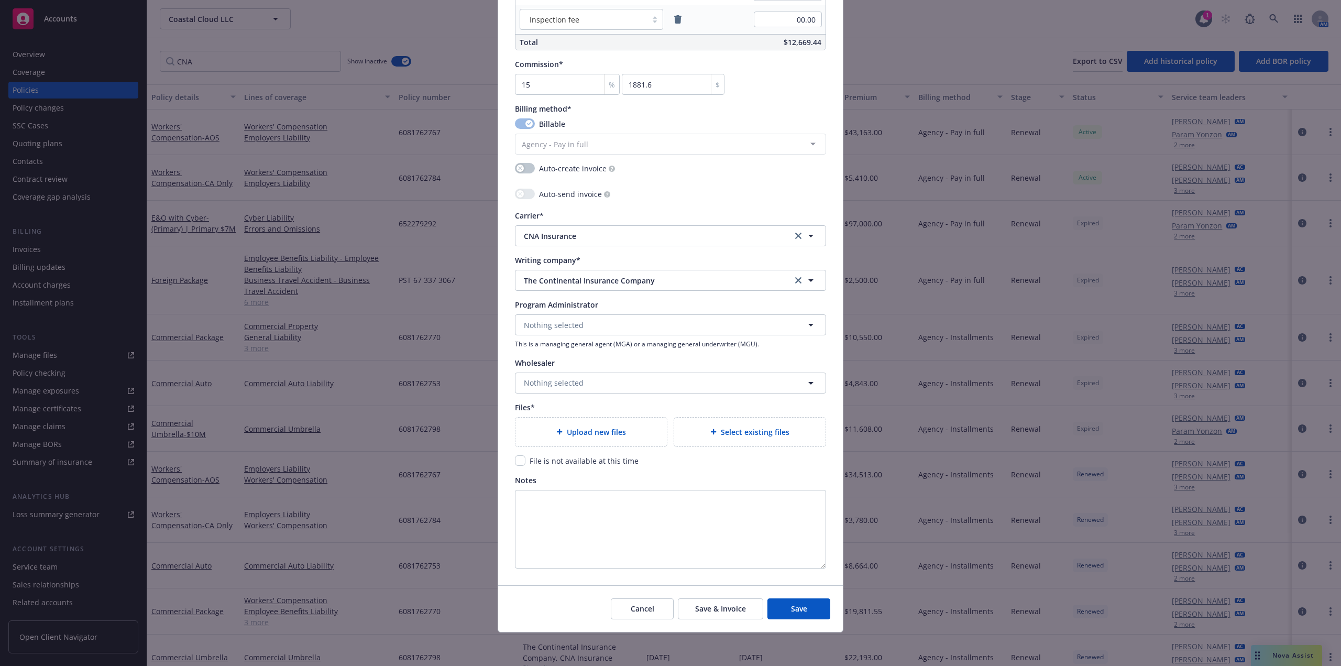
click at [787, 421] on div "Select existing files" at bounding box center [749, 432] width 151 height 29
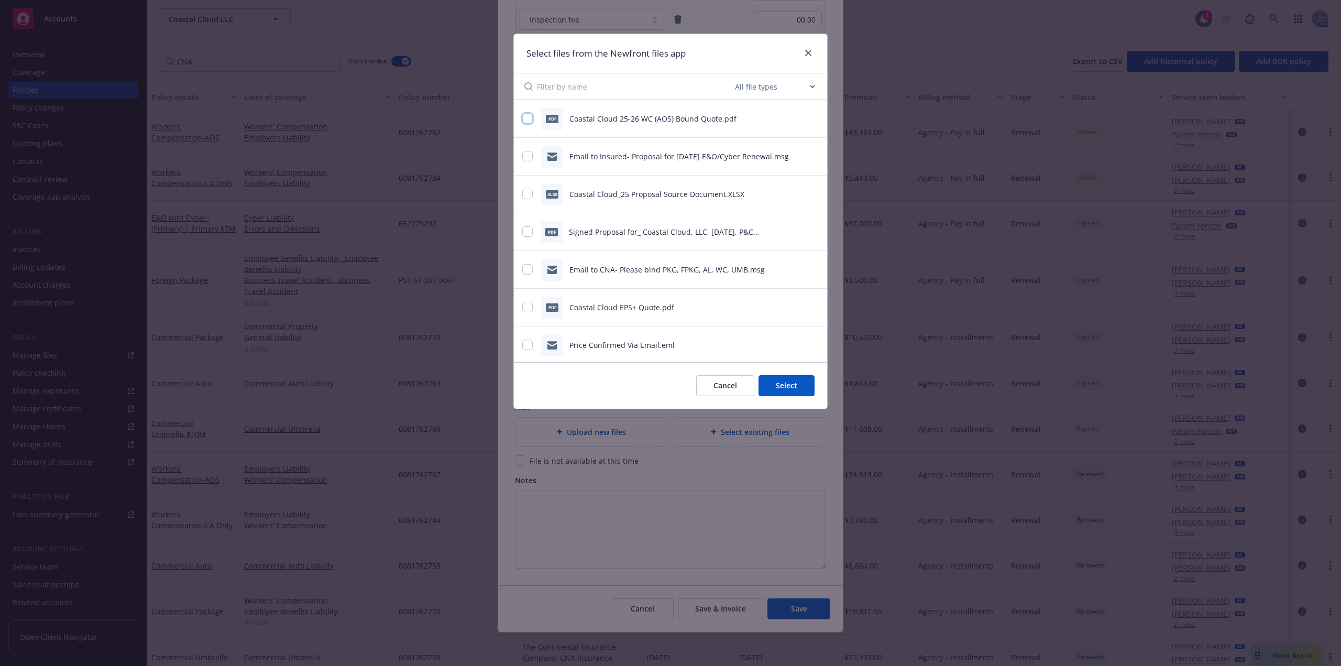
click at [526, 119] on input "checkbox" at bounding box center [527, 118] width 10 height 10
checkbox input "true"
click at [800, 386] on button "Select 1 file" at bounding box center [776, 385] width 75 height 21
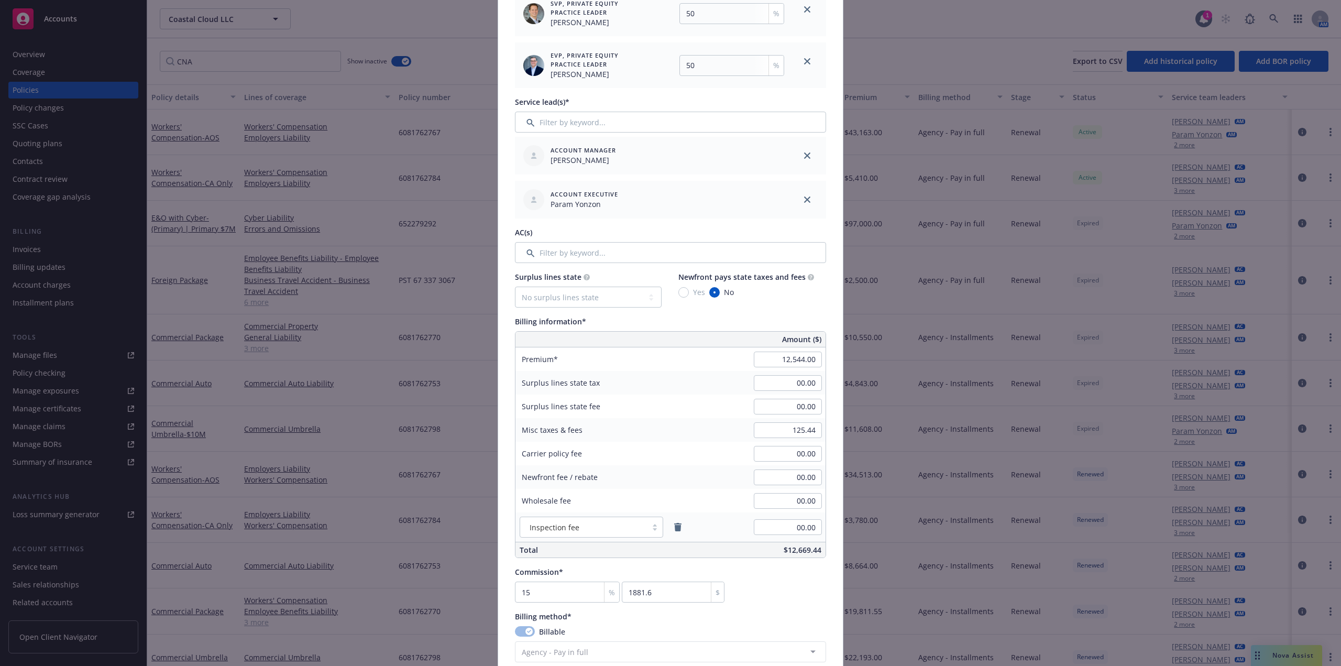
scroll to position [419, 0]
click at [569, 255] on input "Filter by keyword..." at bounding box center [670, 251] width 311 height 21
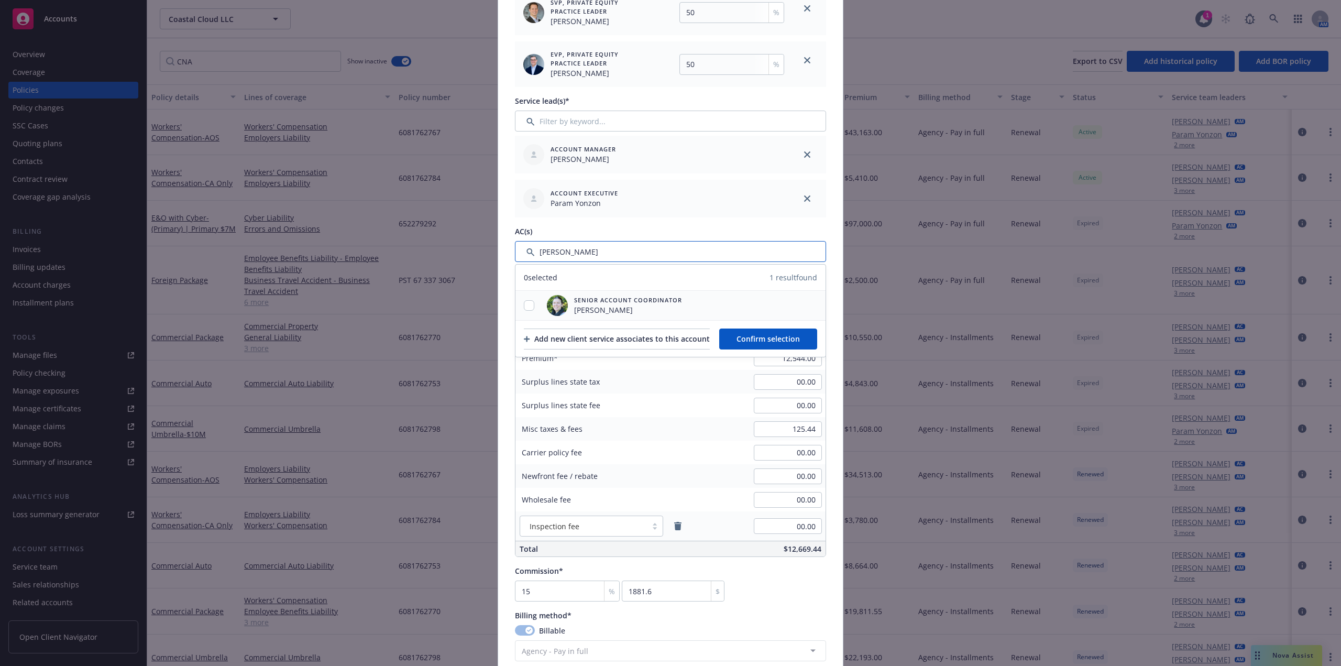
type input "Alison"
click at [526, 301] on input "checkbox" at bounding box center [529, 305] width 10 height 10
checkbox input "true"
click at [786, 342] on span "Confirm selection" at bounding box center [768, 339] width 63 height 10
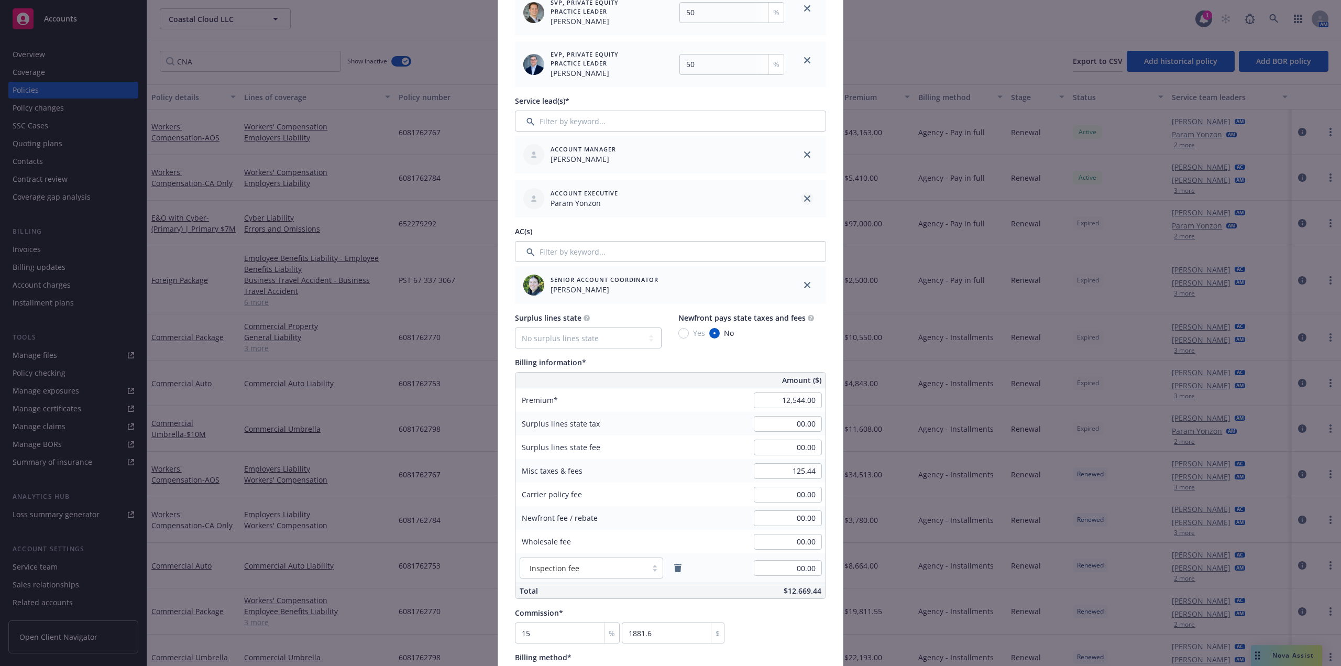
click at [806, 198] on icon "close" at bounding box center [807, 198] width 6 height 6
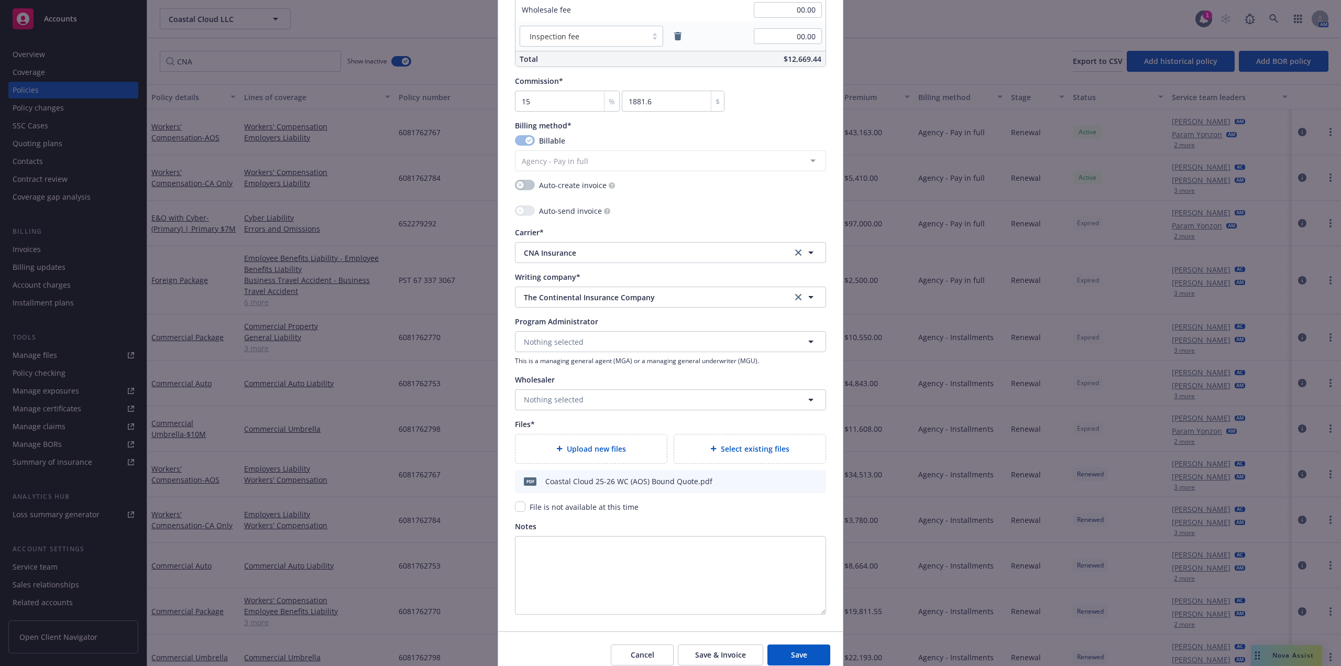
scroll to position [953, 0]
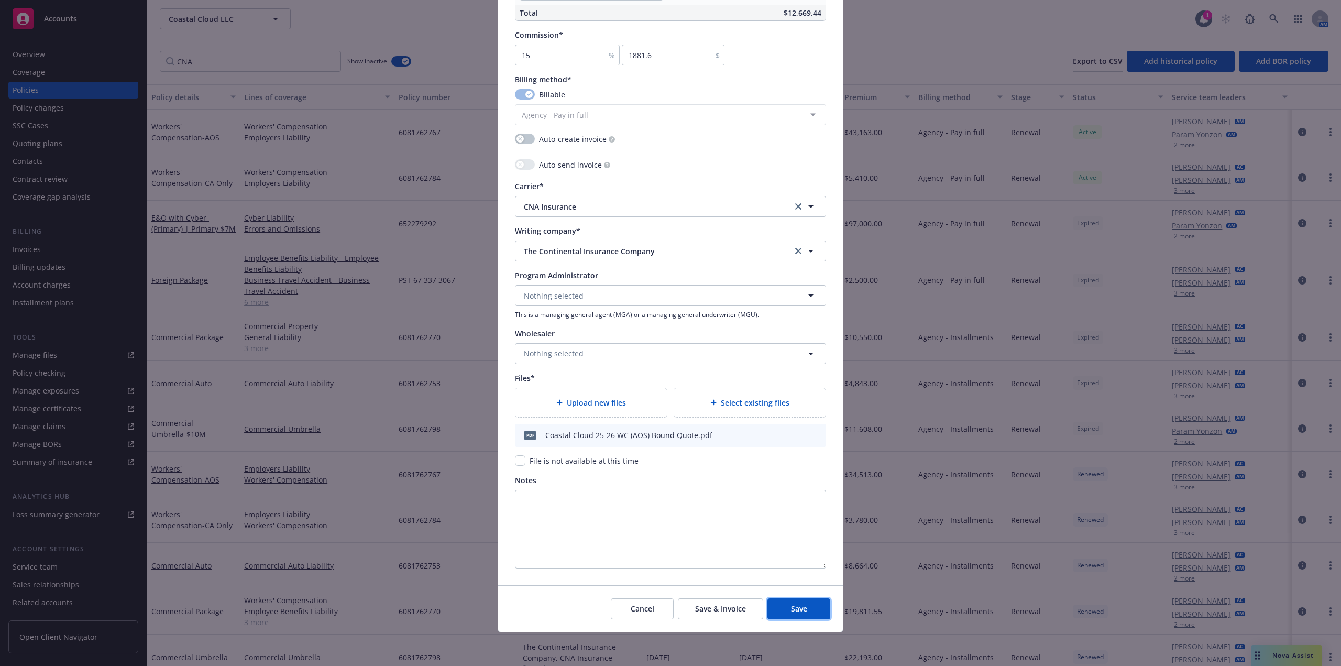
click at [805, 606] on button "Save" at bounding box center [799, 608] width 63 height 21
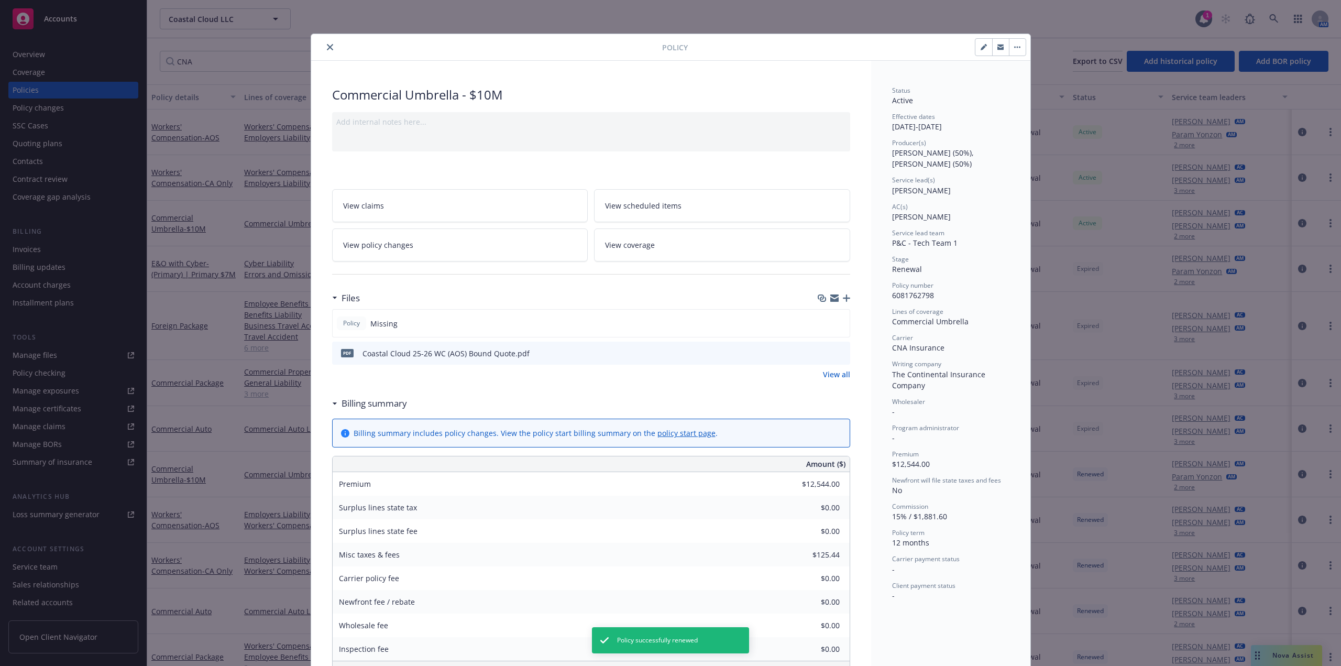
click at [327, 45] on icon "close" at bounding box center [330, 47] width 6 height 6
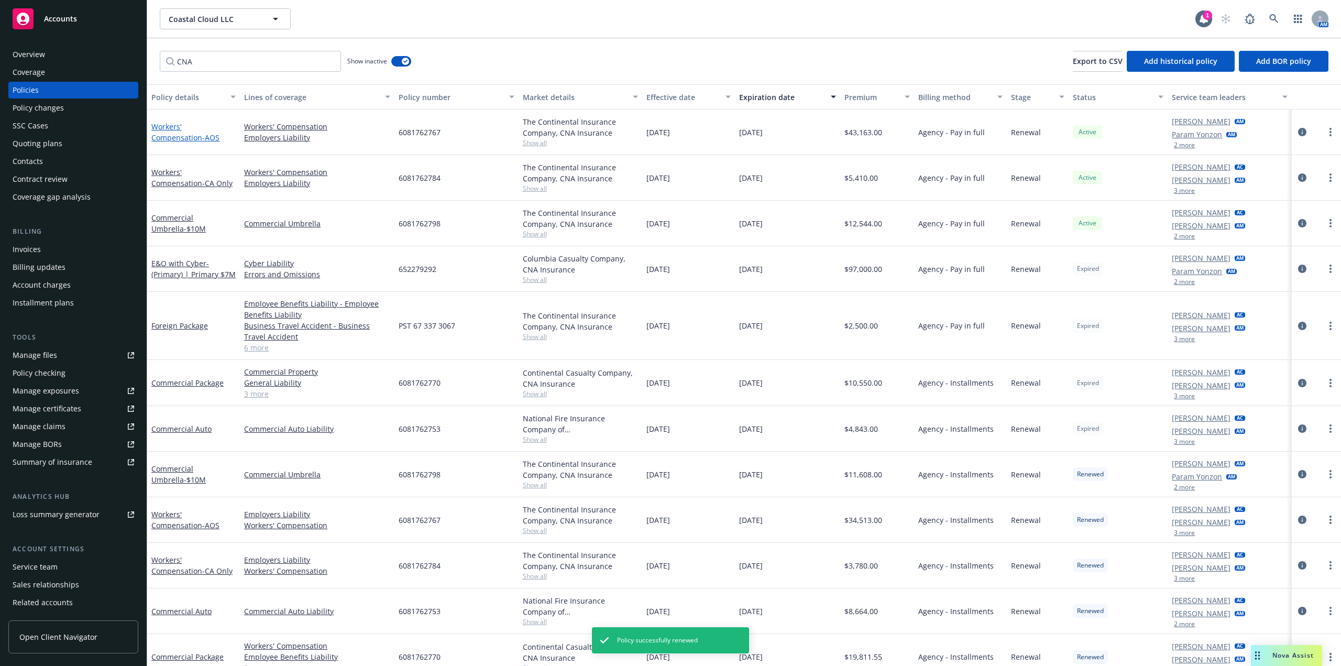
click at [204, 128] on link "Workers' Compensation - AOS" at bounding box center [185, 132] width 68 height 21
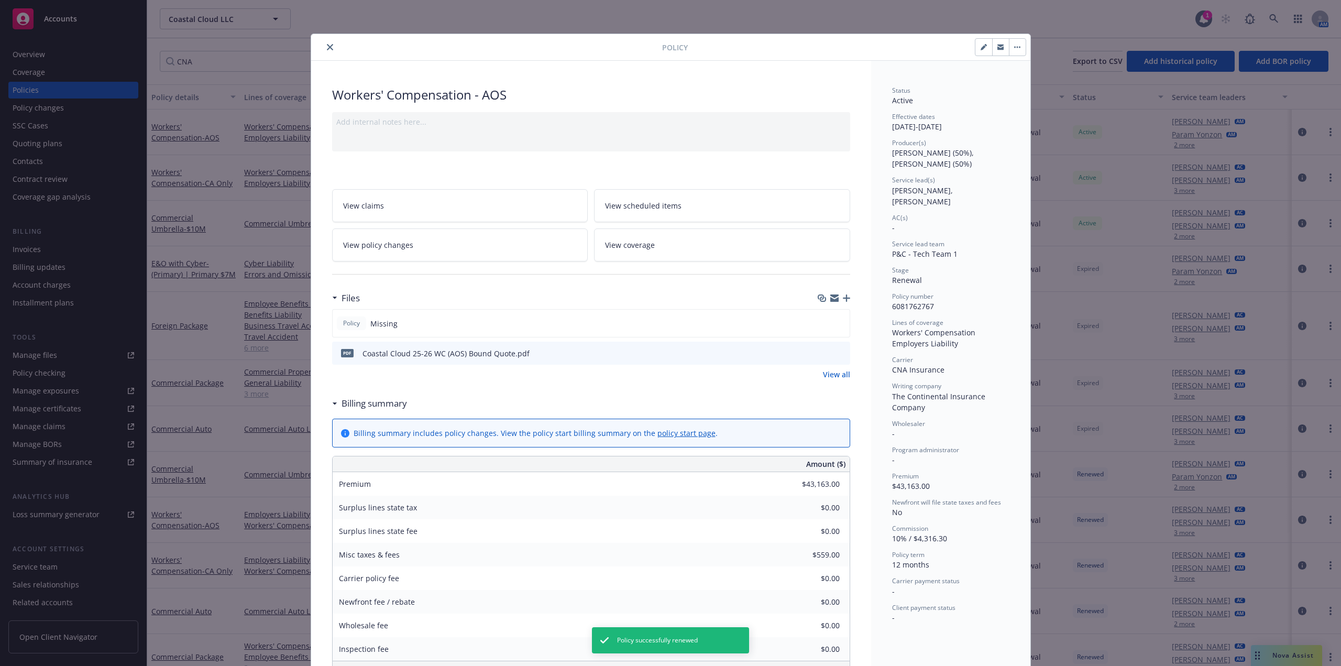
scroll to position [31, 0]
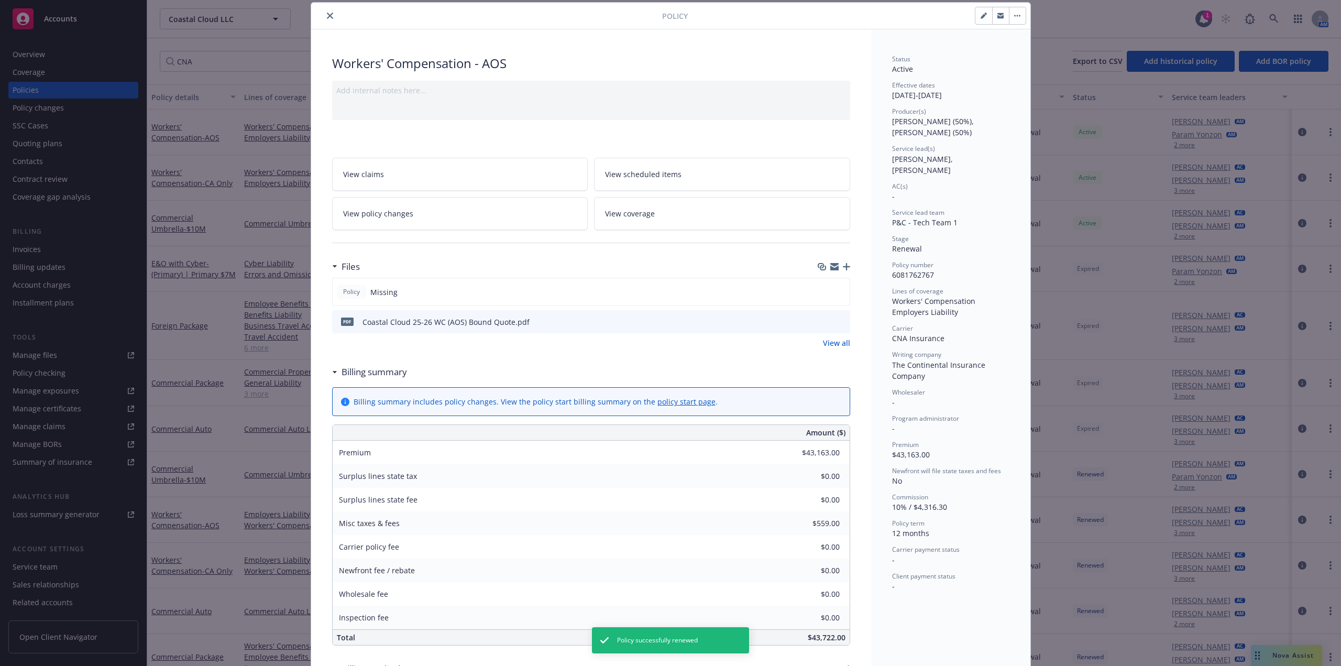
click at [976, 20] on button "button" at bounding box center [984, 15] width 17 height 17
select select "RENEWAL"
select select "12"
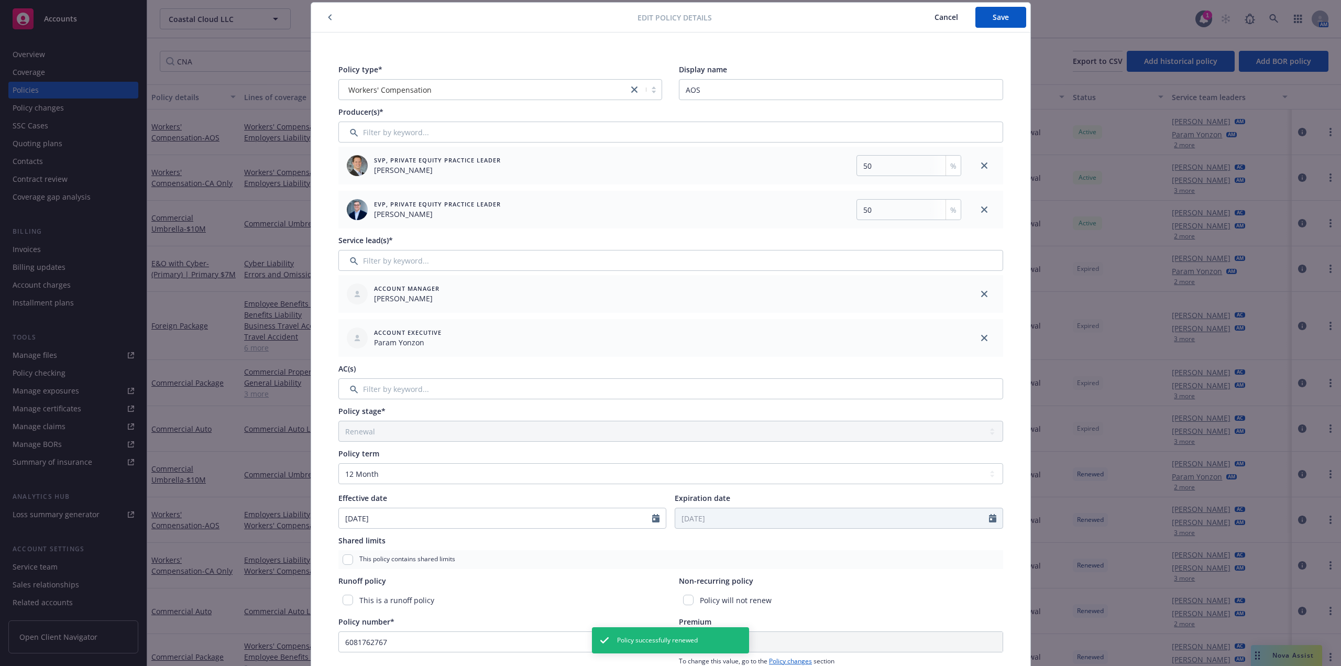
click at [987, 335] on div at bounding box center [985, 338] width 38 height 38
click at [978, 336] on link "close" at bounding box center [984, 338] width 13 height 13
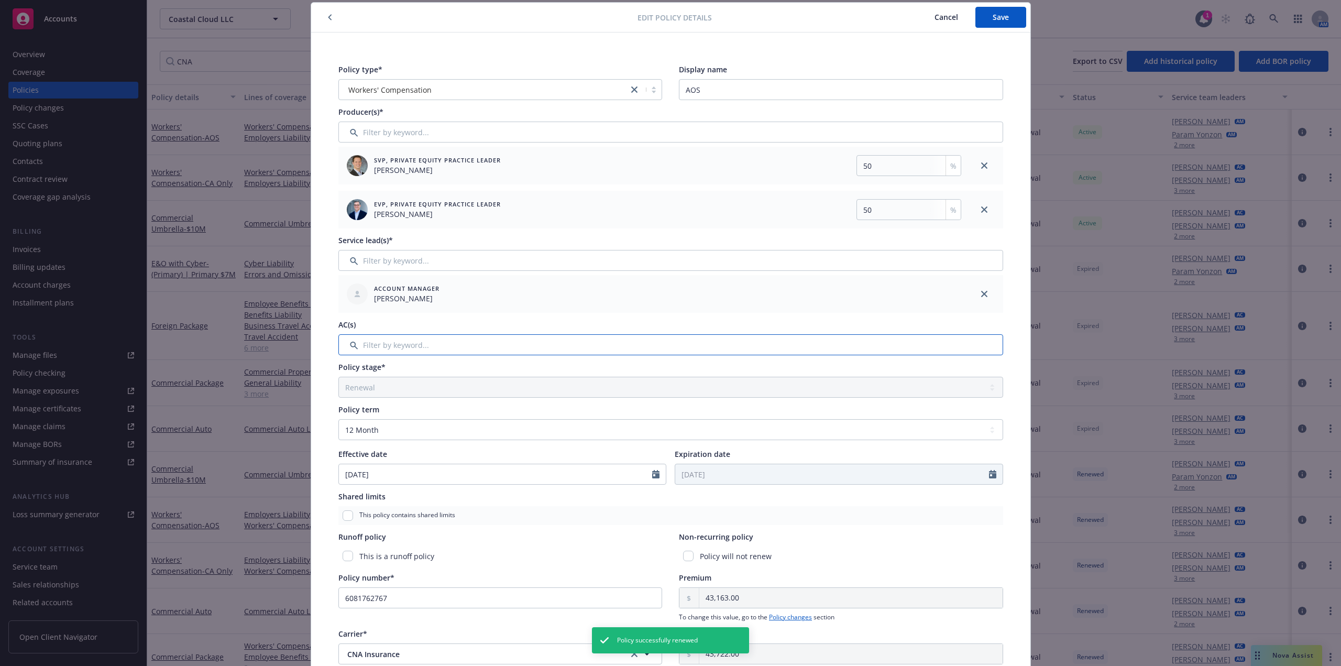
click at [647, 349] on input "Filter by keyword..." at bounding box center [670, 344] width 665 height 21
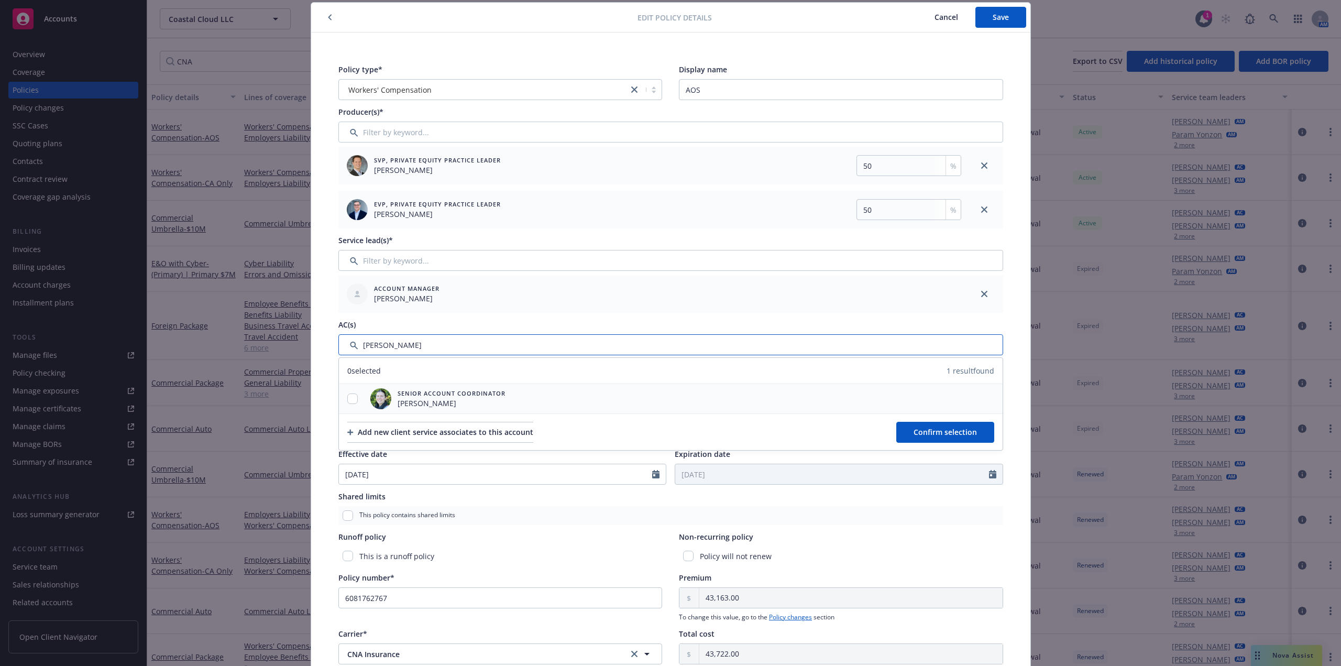
type input "Alison"
drag, startPoint x: 354, startPoint y: 399, endPoint x: 401, endPoint y: 400, distance: 47.2
click at [353, 399] on div at bounding box center [352, 398] width 27 height 11
click at [351, 398] on input "checkbox" at bounding box center [352, 398] width 10 height 10
checkbox input "true"
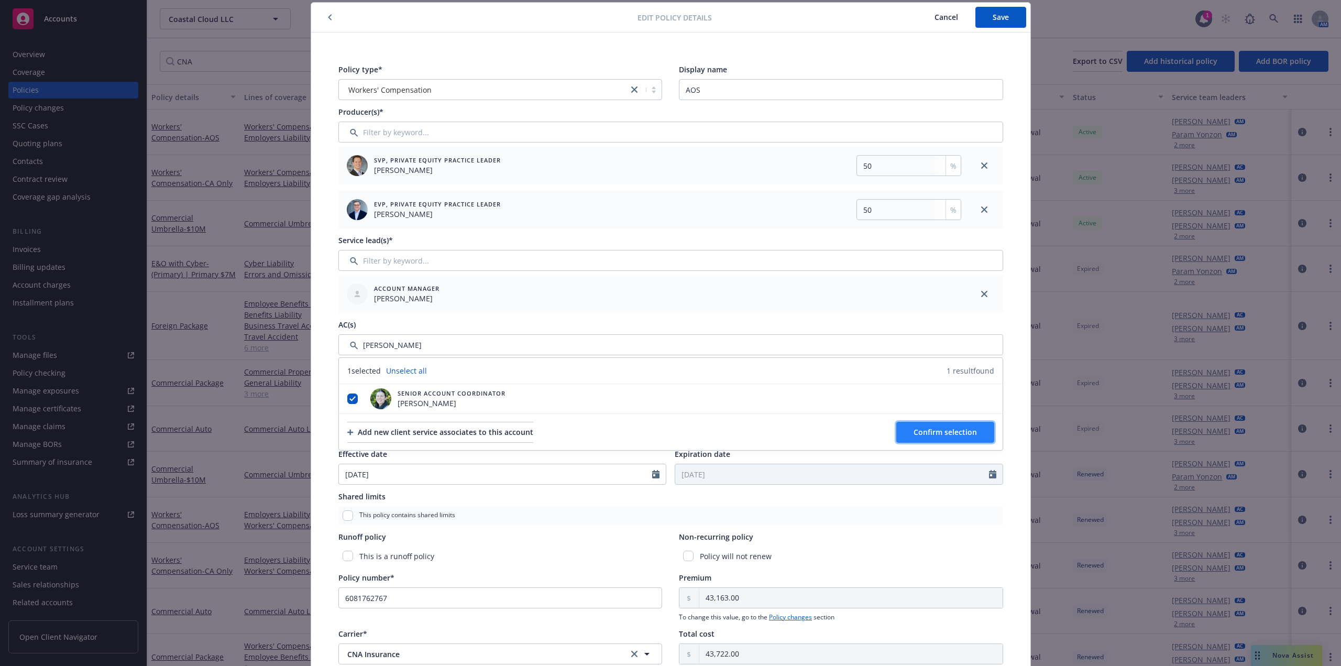
click at [968, 432] on span "Confirm selection" at bounding box center [945, 432] width 63 height 10
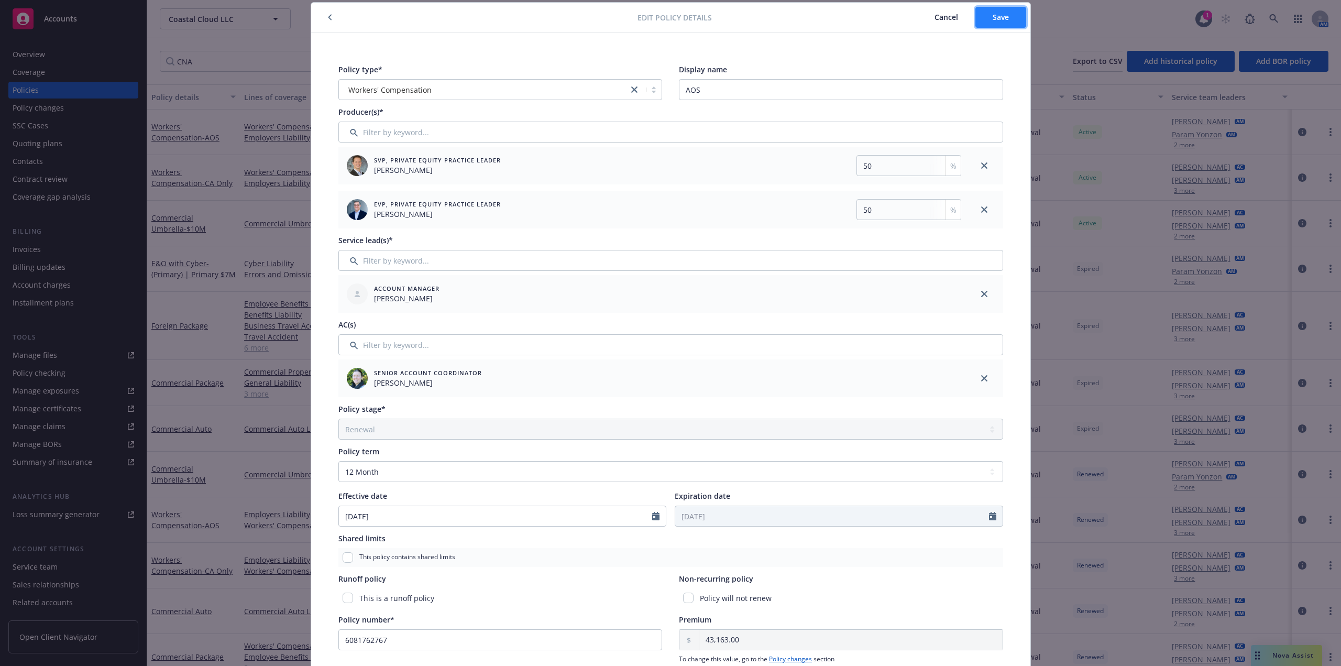
click at [1012, 14] on button "Save" at bounding box center [1001, 17] width 51 height 21
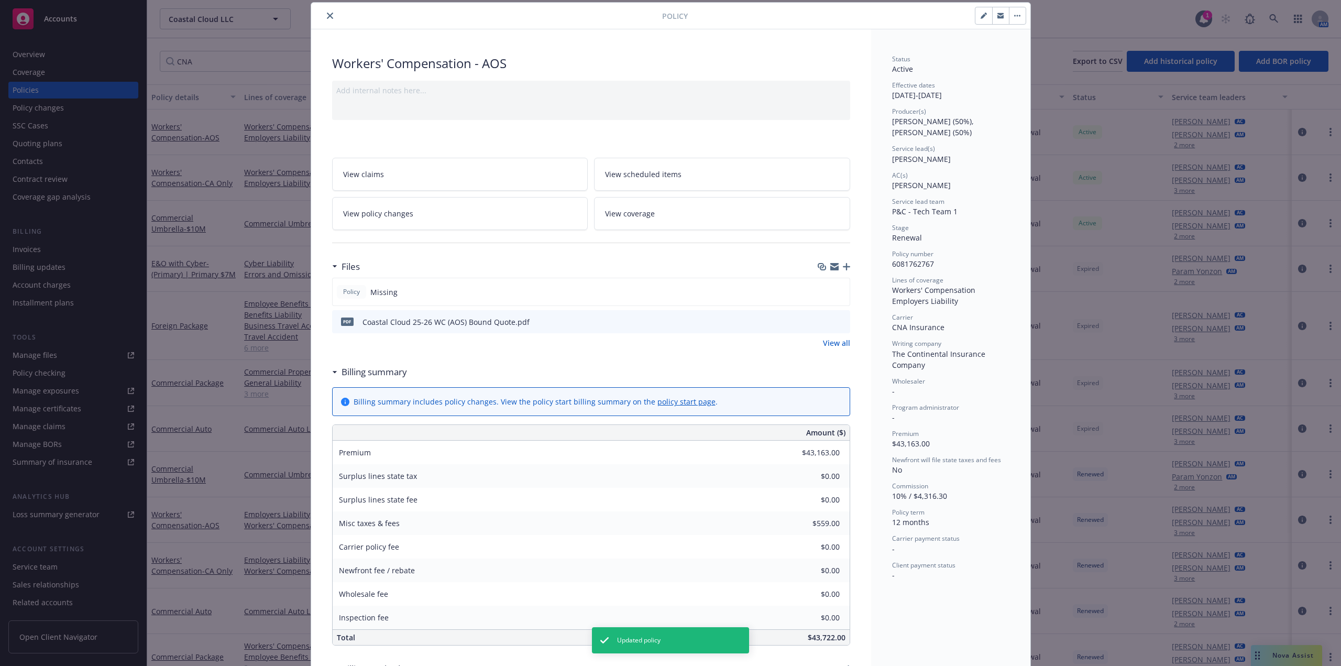
click at [327, 13] on icon "close" at bounding box center [330, 16] width 6 height 6
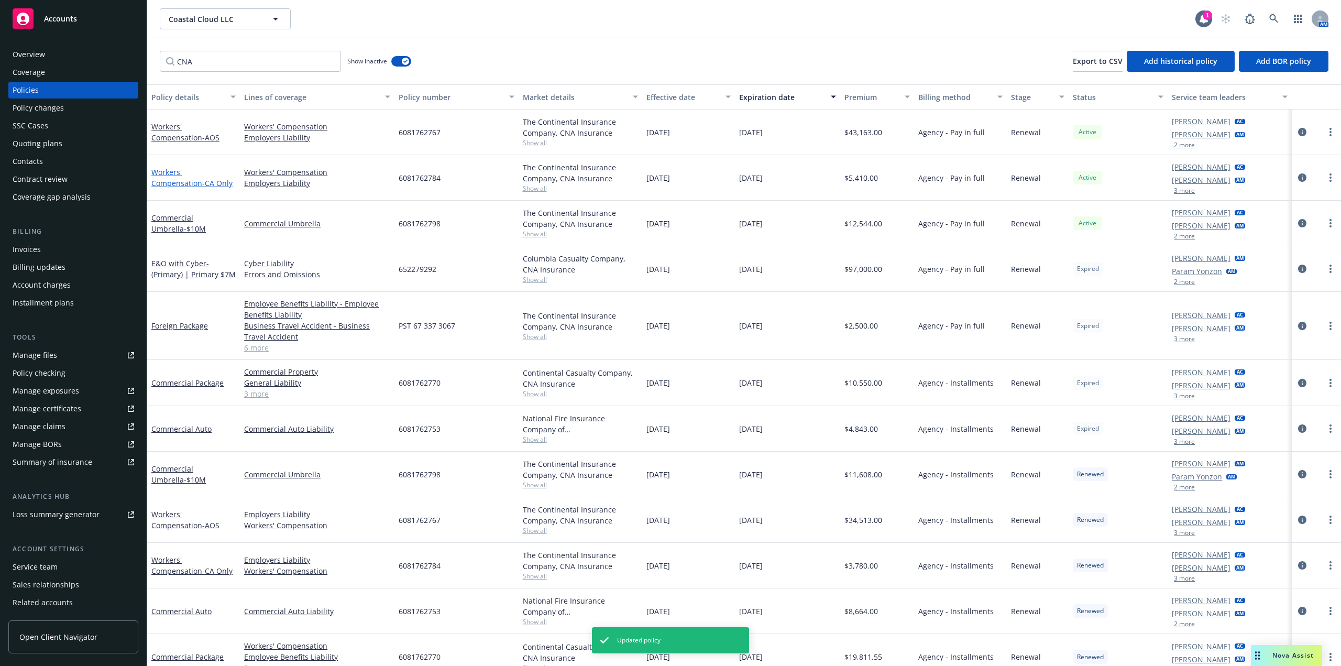
click at [190, 173] on link "Workers' Compensation - CA Only" at bounding box center [191, 177] width 81 height 21
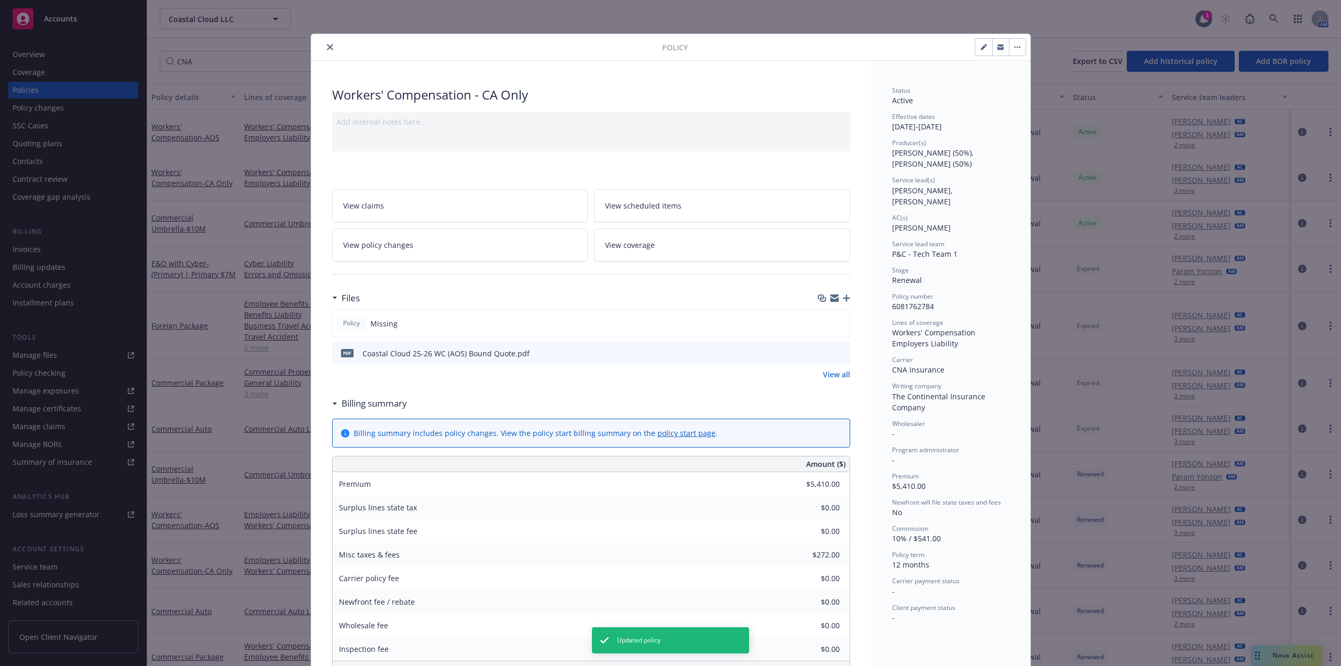
scroll to position [31, 0]
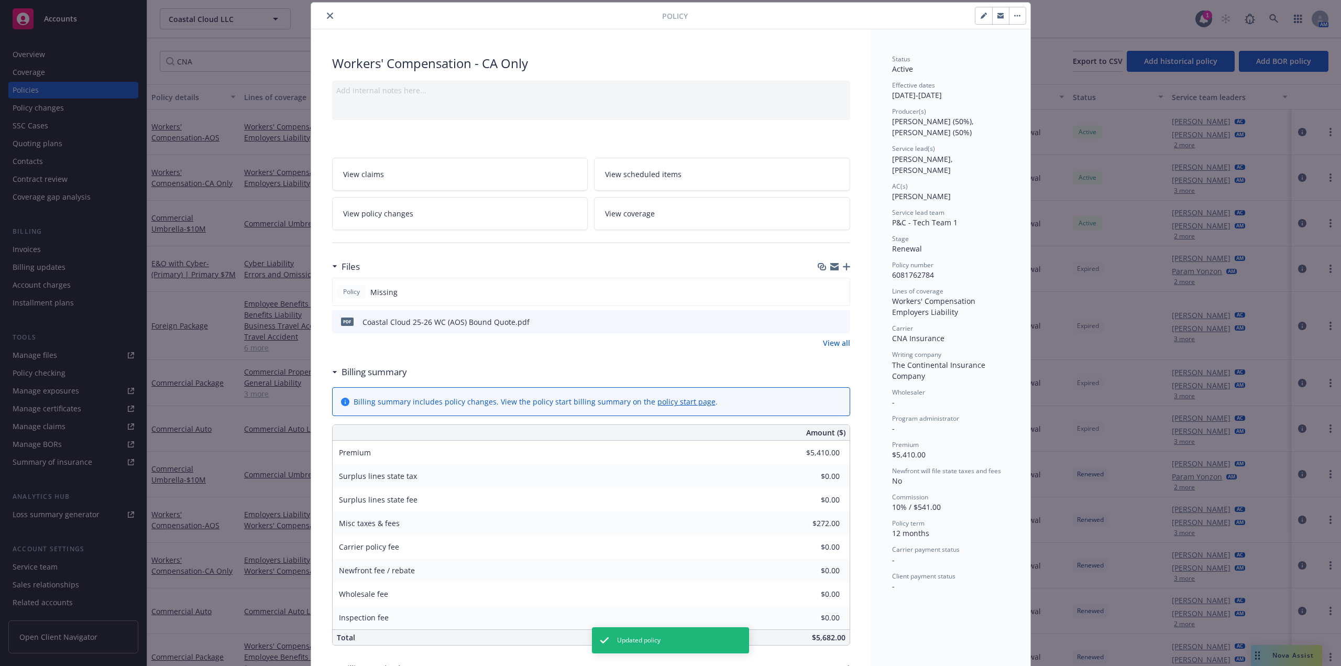
click at [981, 19] on button "button" at bounding box center [984, 15] width 17 height 17
select select "RENEWAL"
select select "12"
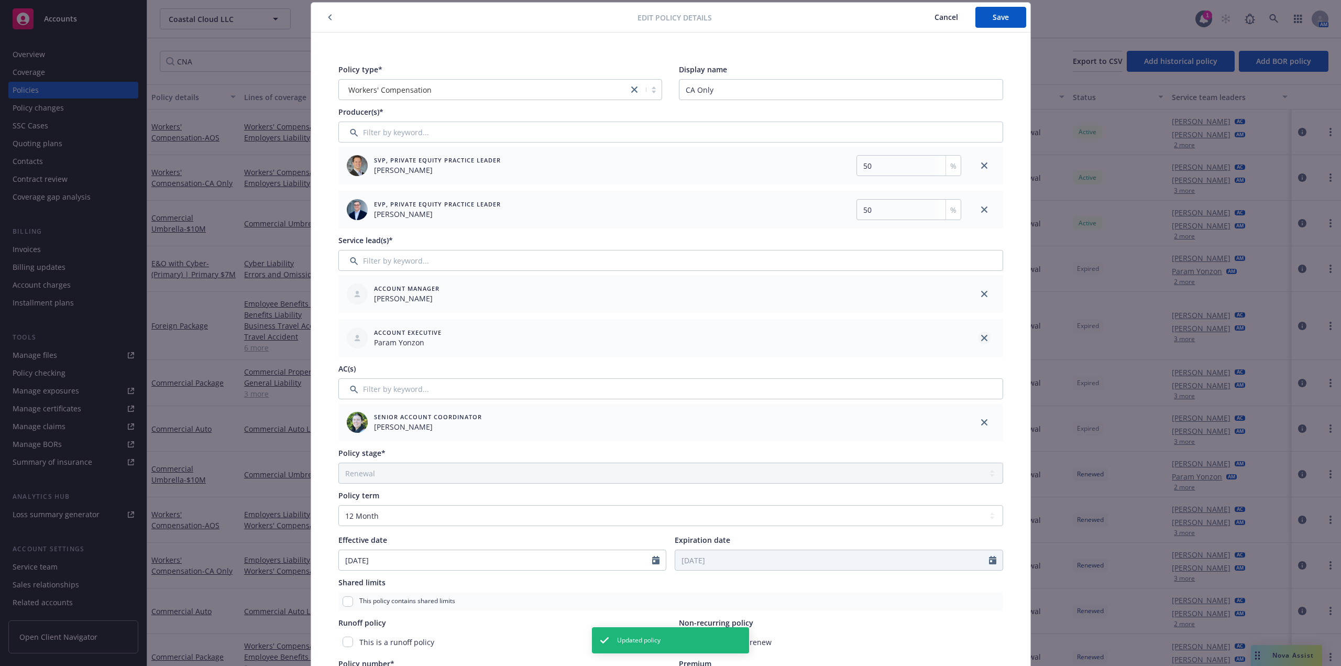
click at [981, 336] on icon "close" at bounding box center [984, 338] width 6 height 6
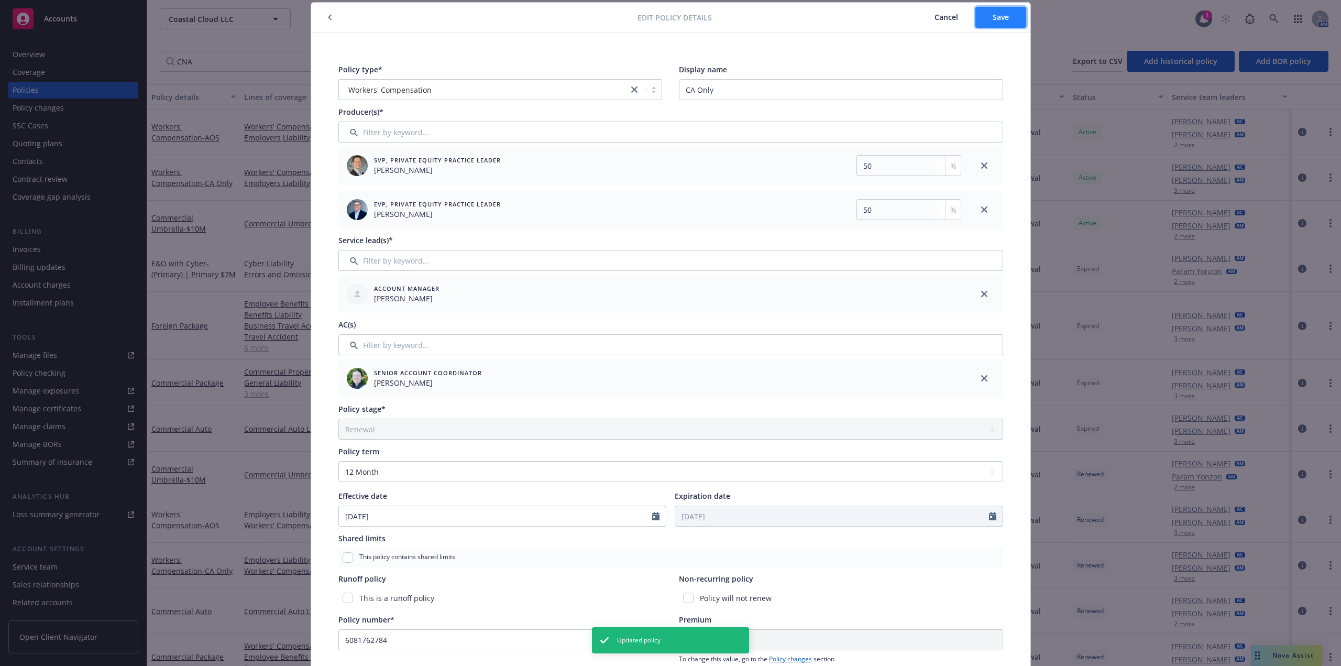
click at [1003, 13] on span "Save" at bounding box center [1001, 17] width 16 height 10
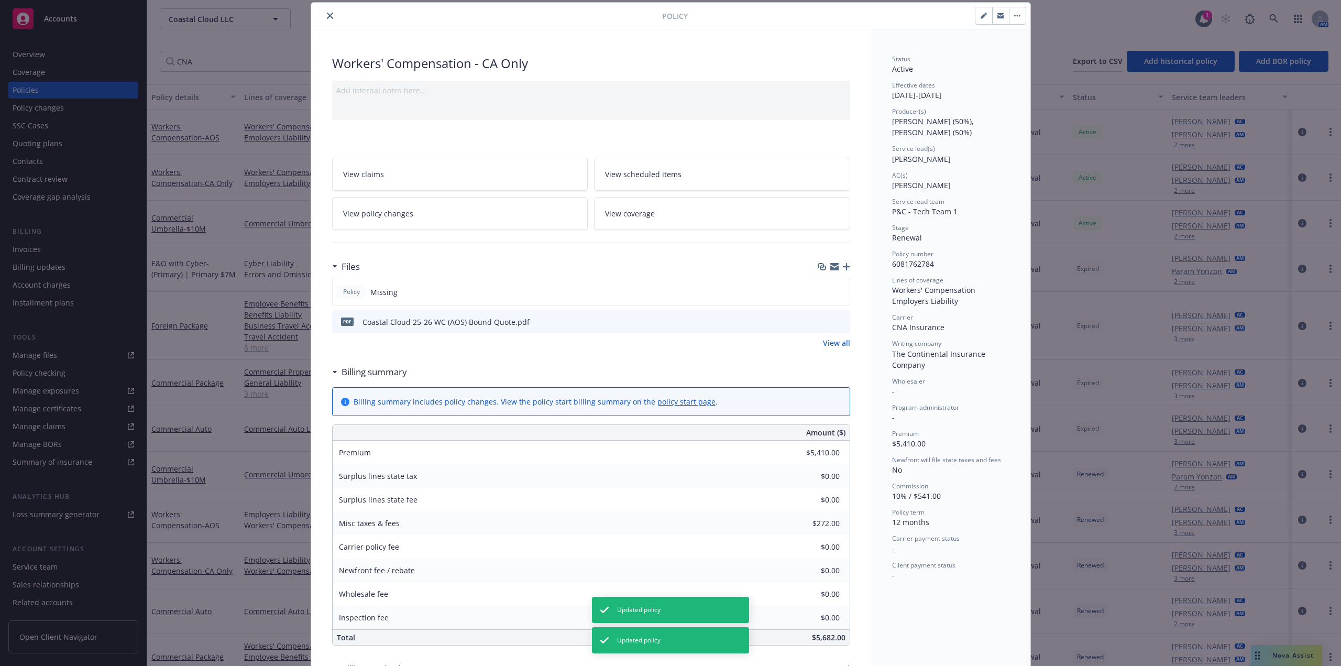
click at [324, 18] on button "close" at bounding box center [330, 15] width 13 height 13
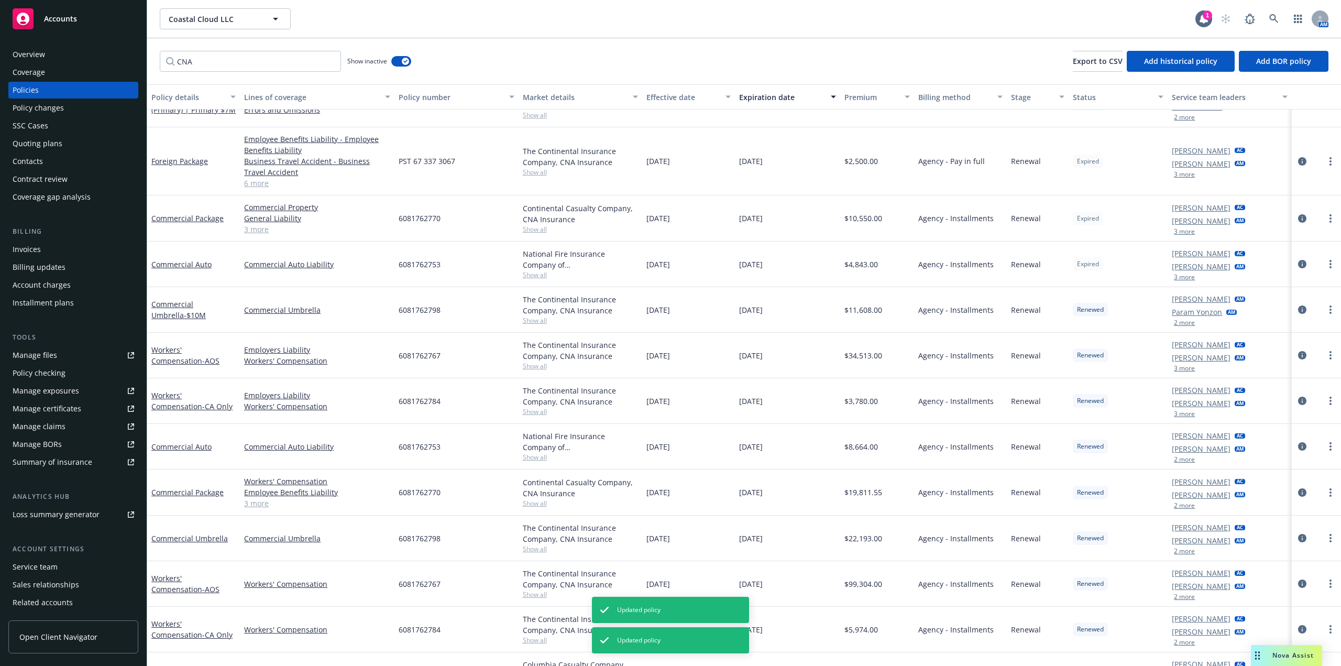
scroll to position [52, 0]
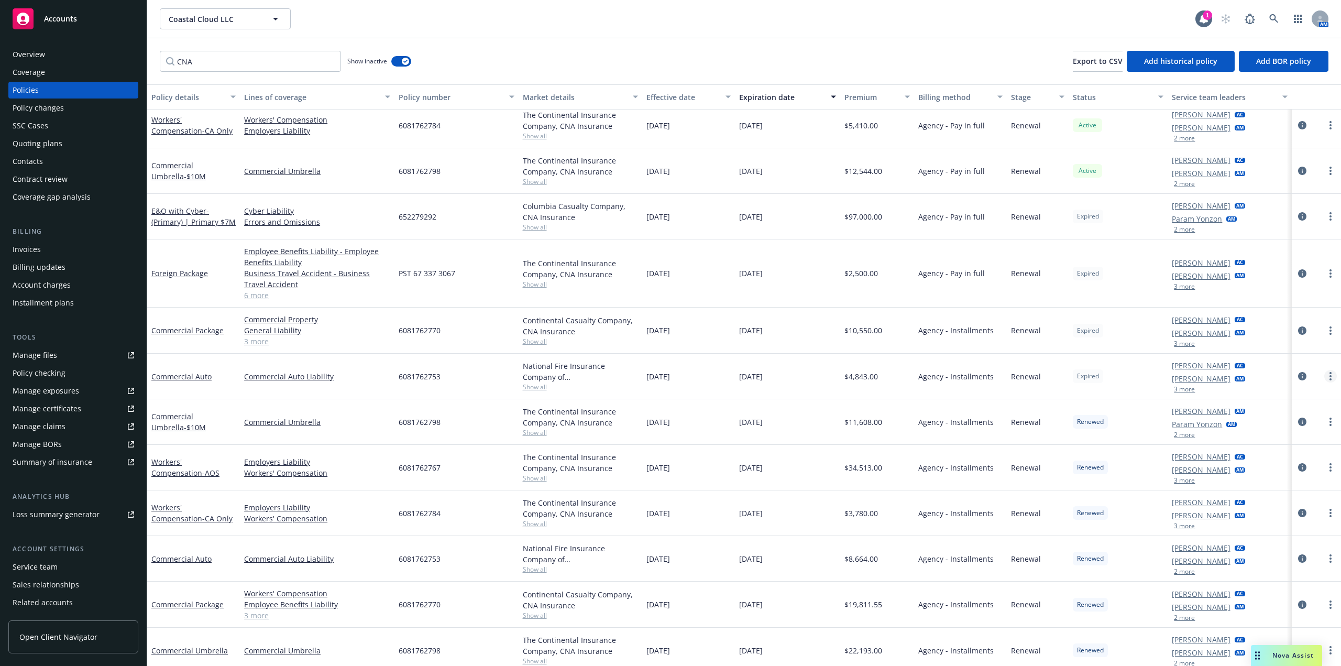
click at [1330, 377] on icon "more" at bounding box center [1331, 376] width 2 height 8
click at [1282, 414] on link "Renew with incumbent" at bounding box center [1267, 418] width 123 height 21
select select "12"
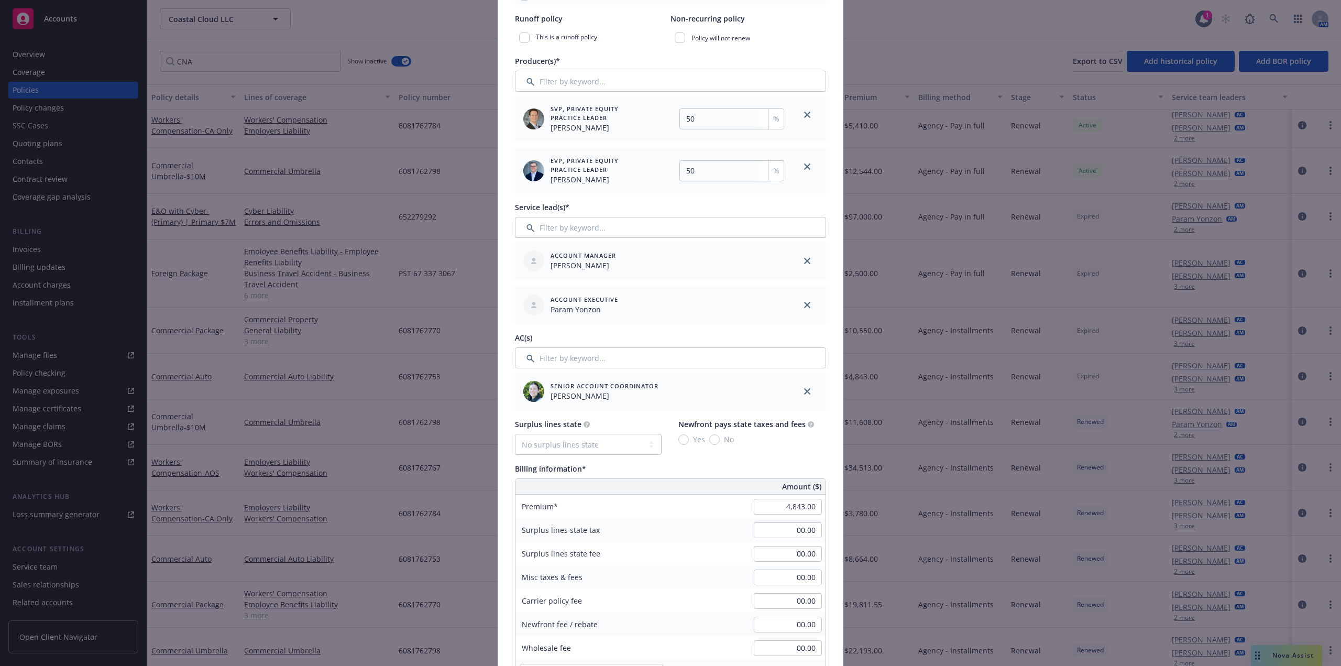
scroll to position [314, 0]
click at [794, 511] on input "4,843.00" at bounding box center [788, 505] width 68 height 16
paste input "7,528"
type input "7,528.00"
click at [804, 300] on icon "close" at bounding box center [807, 303] width 6 height 6
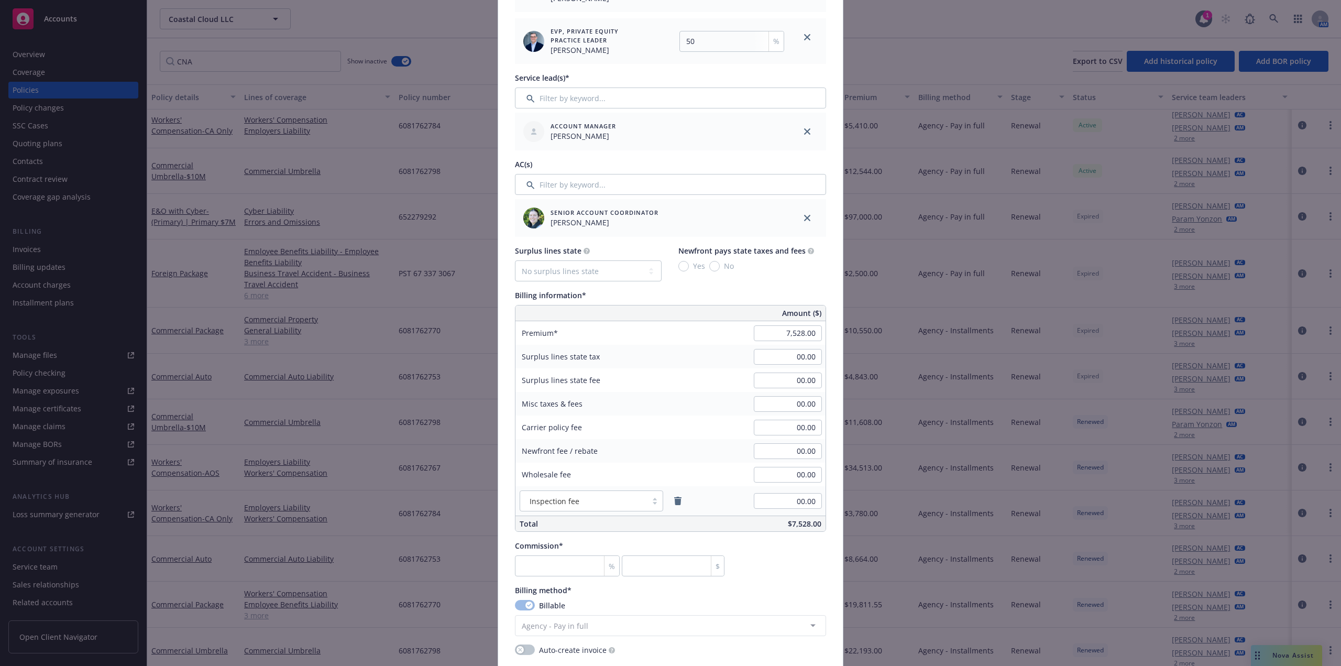
scroll to position [681, 0]
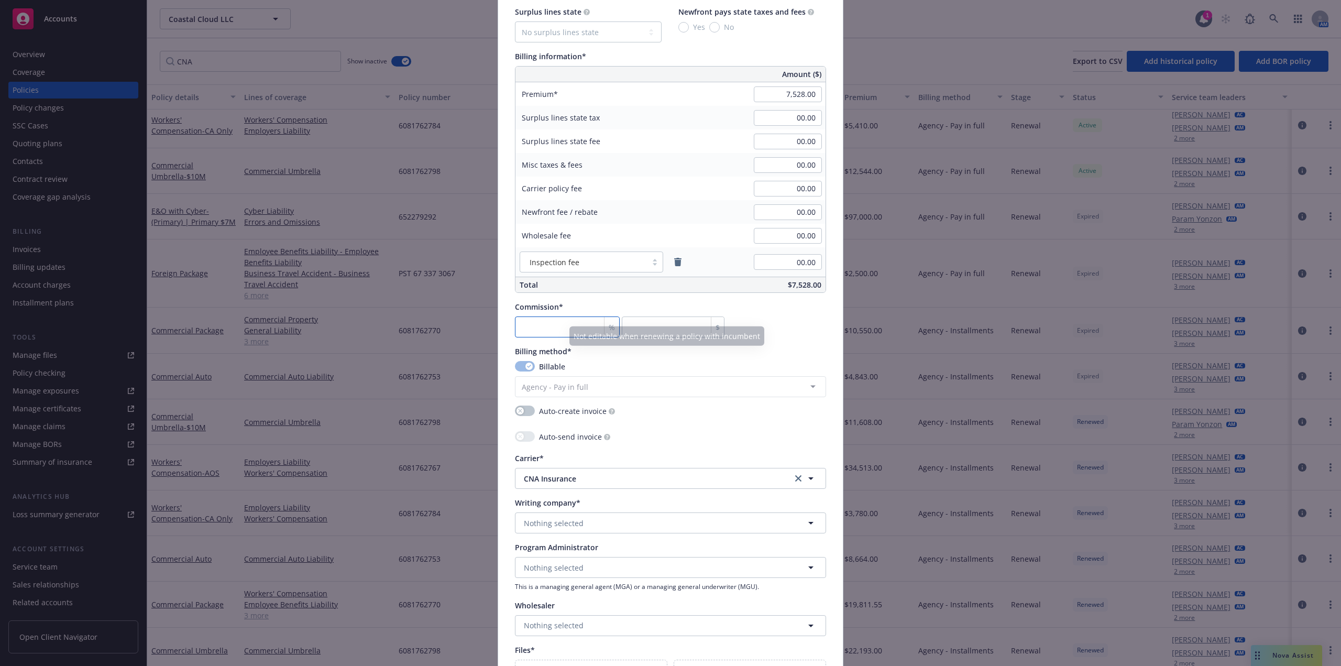
click at [560, 326] on input "number" at bounding box center [567, 326] width 105 height 21
type input "0"
drag, startPoint x: 560, startPoint y: 342, endPoint x: 561, endPoint y: 337, distance: 5.3
click at [560, 342] on div "Policy number* 6081762753 Policy number not available at this time Policy displ…" at bounding box center [670, 110] width 311 height 1402
click at [561, 330] on input "number" at bounding box center [567, 326] width 105 height 21
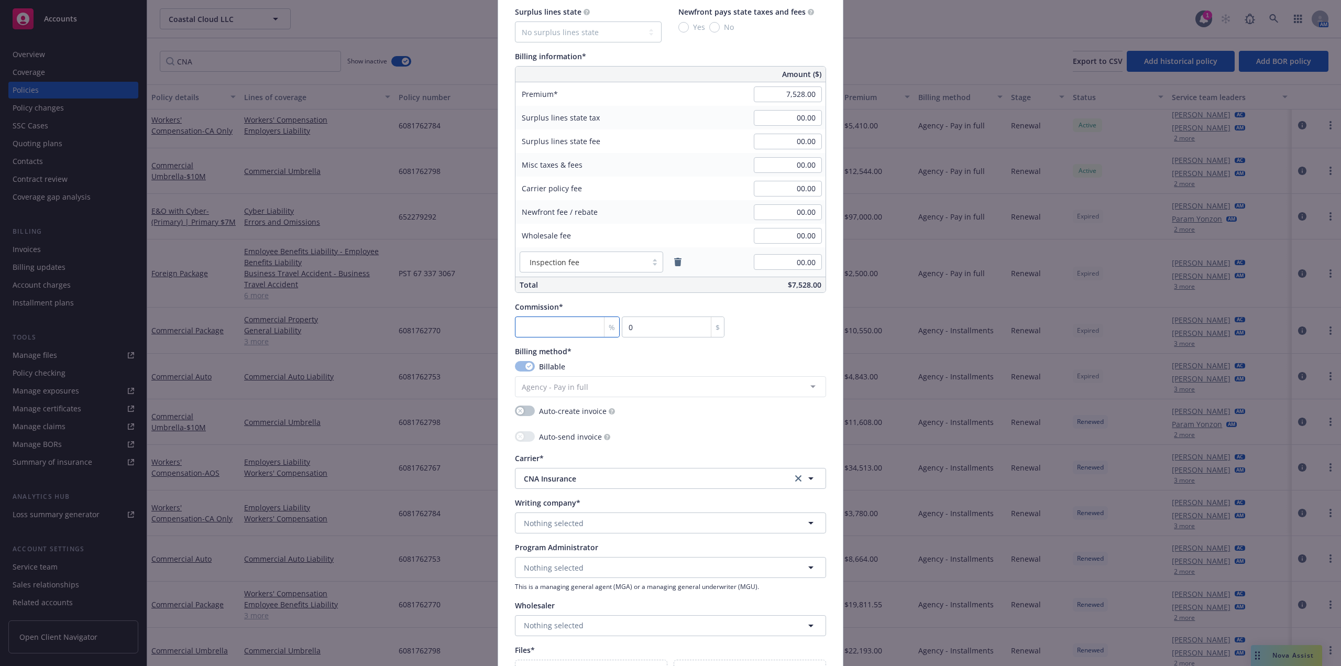
click at [561, 330] on input "number" at bounding box center [567, 326] width 105 height 21
type input "1"
type input "75.28"
type input "15"
type input "1129.2"
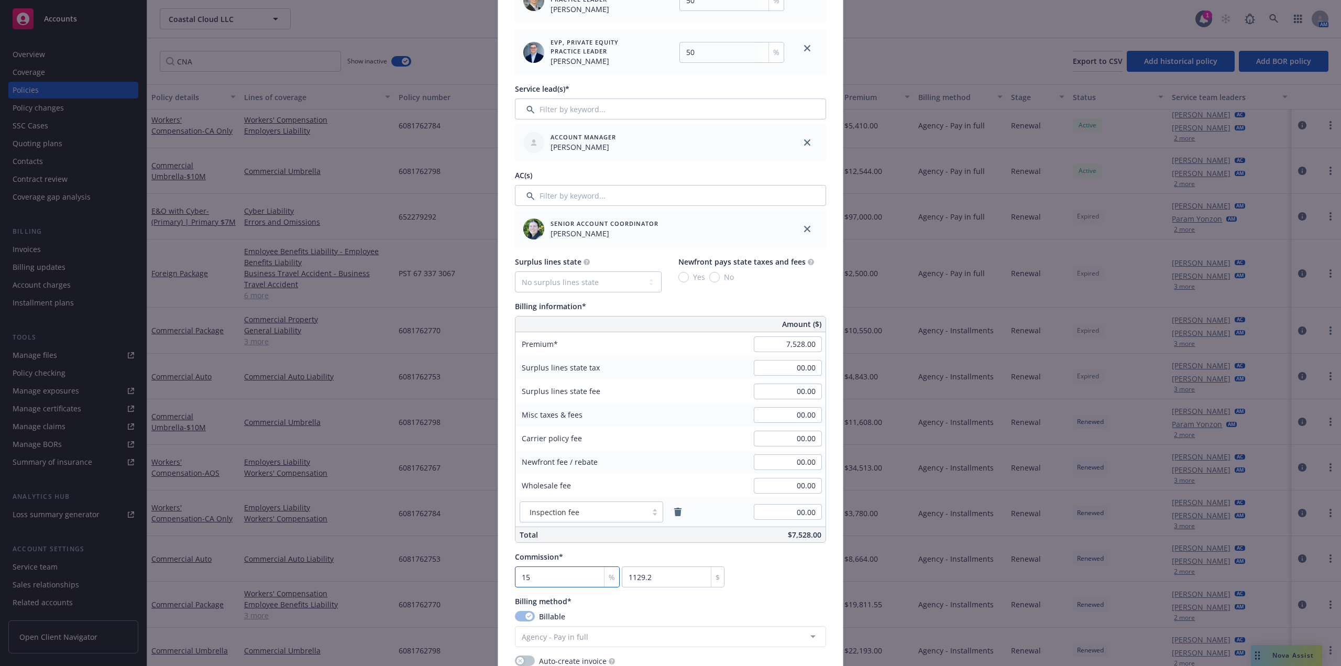
scroll to position [419, 0]
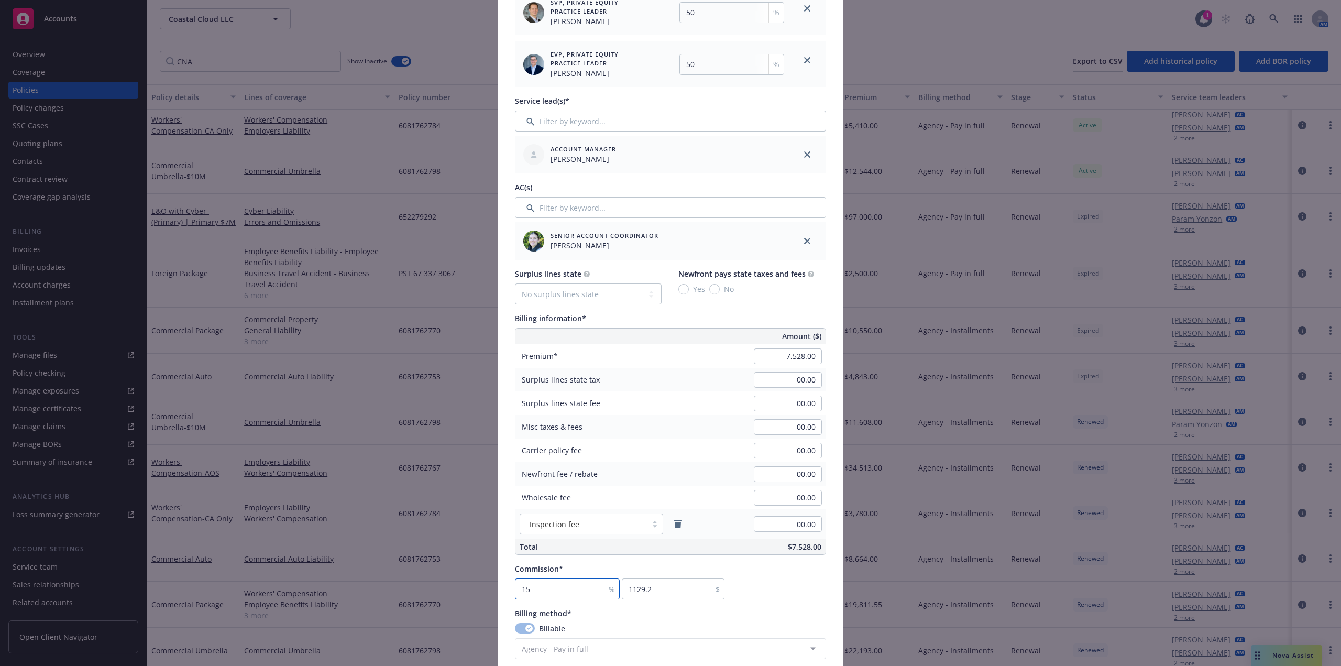
type input "15"
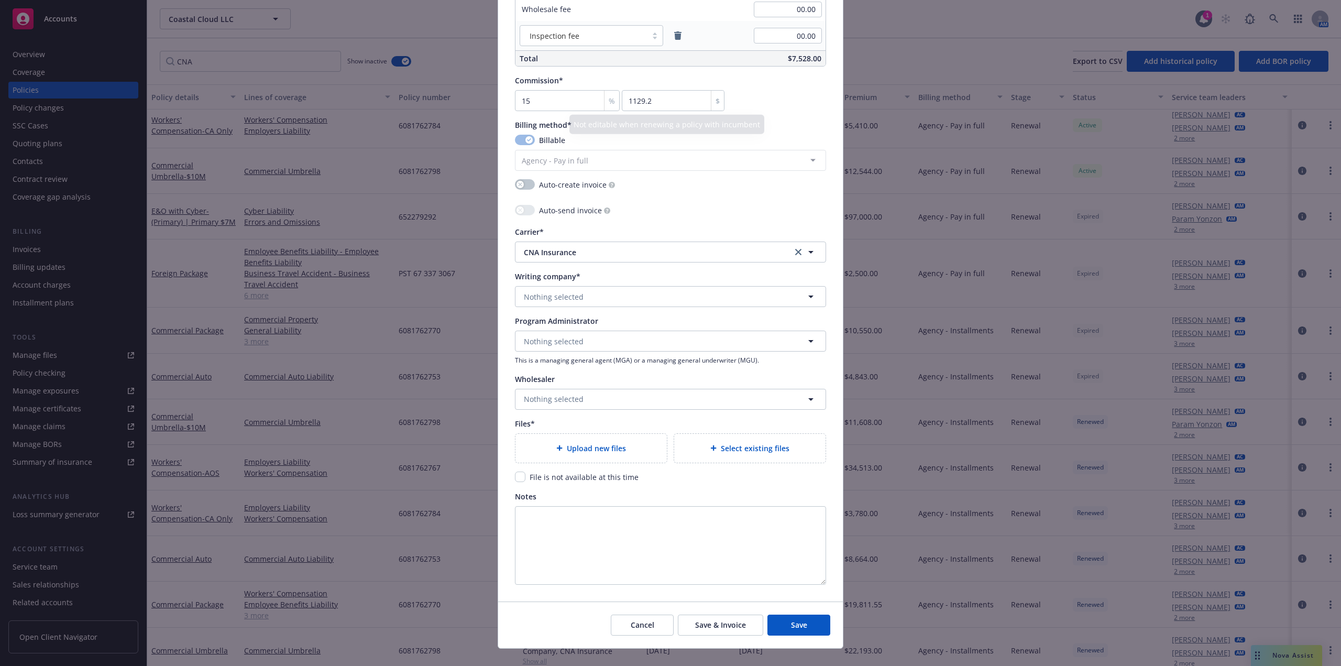
scroll to position [924, 0]
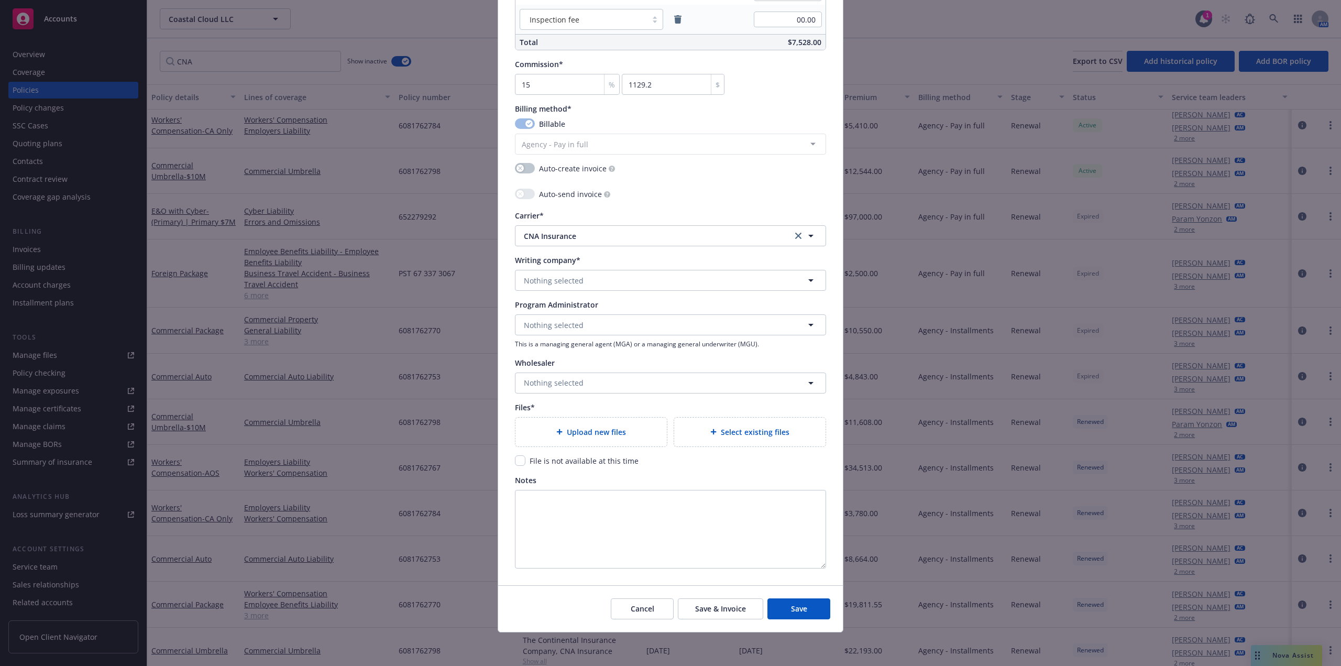
click at [752, 435] on span "Select existing files" at bounding box center [755, 431] width 69 height 11
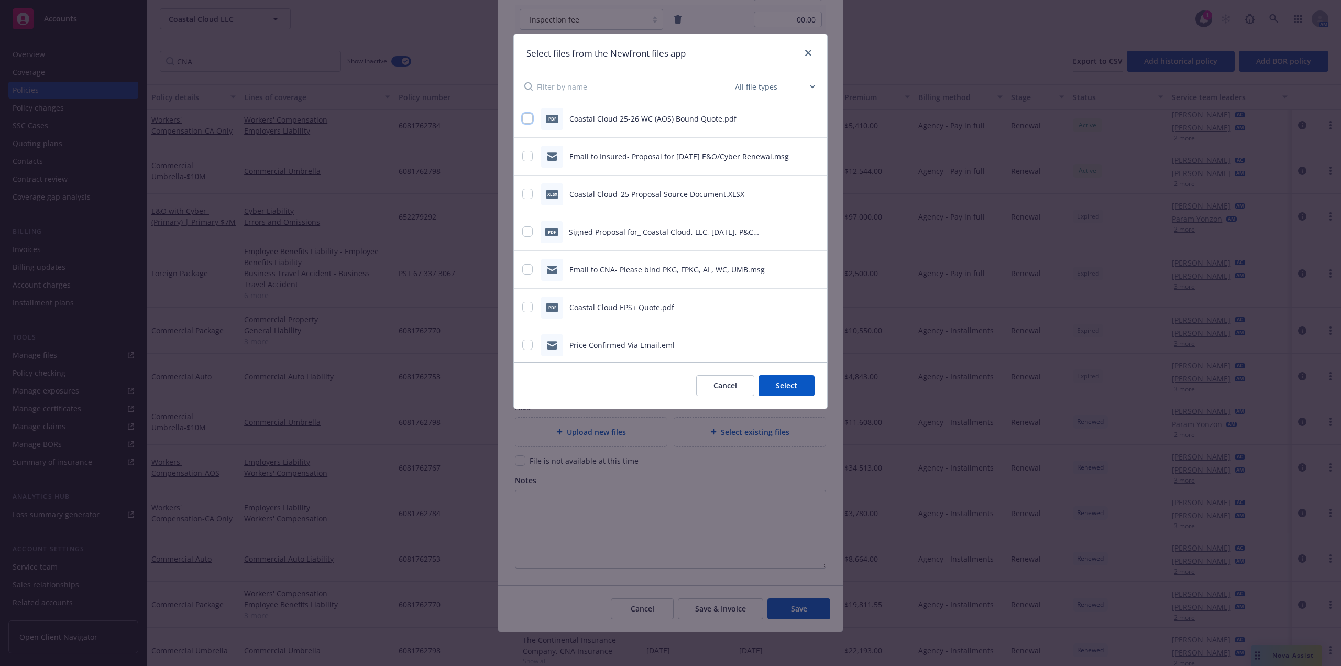
click at [532, 121] on input "checkbox" at bounding box center [527, 118] width 10 height 10
checkbox input "true"
click at [790, 389] on button "Select 1 file" at bounding box center [776, 385] width 75 height 21
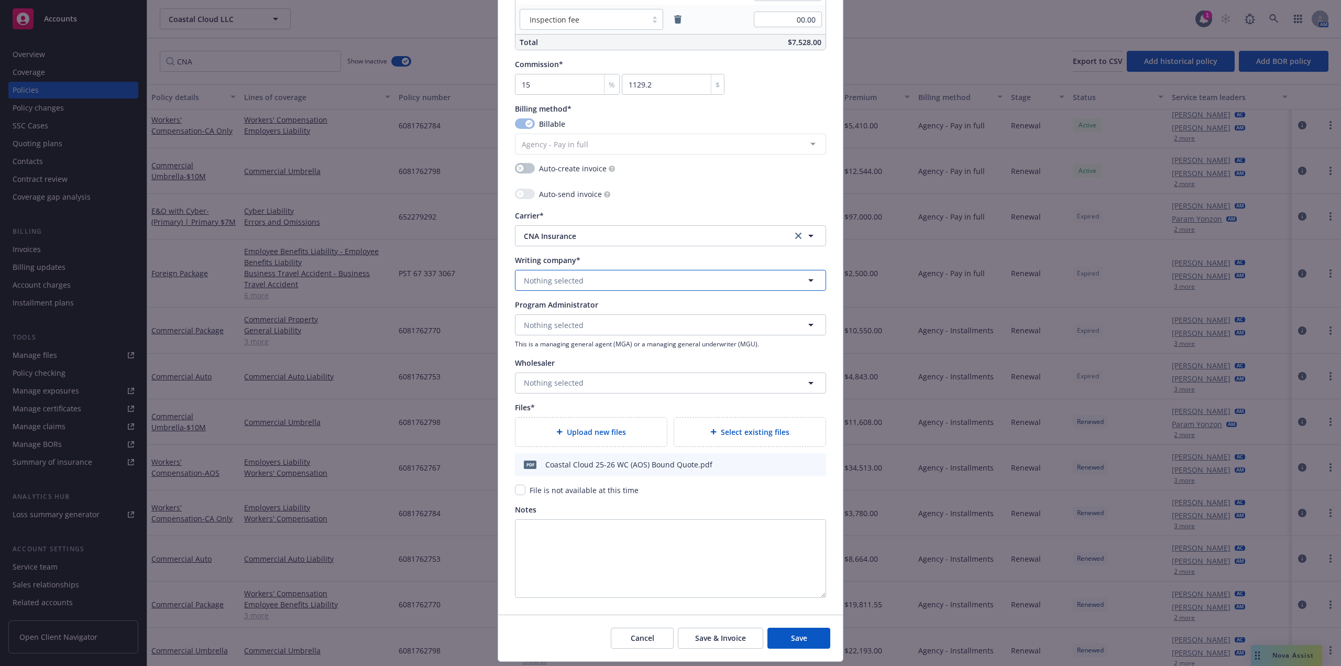
click at [607, 278] on button "Nothing selected" at bounding box center [670, 280] width 311 height 21
type input "Valley Fo"
drag, startPoint x: 605, startPoint y: 312, endPoint x: 621, endPoint y: 324, distance: 20.1
click at [606, 312] on strong "Valley Forge Insurance Company" at bounding box center [585, 310] width 117 height 10
click at [801, 643] on button "Save" at bounding box center [799, 638] width 63 height 21
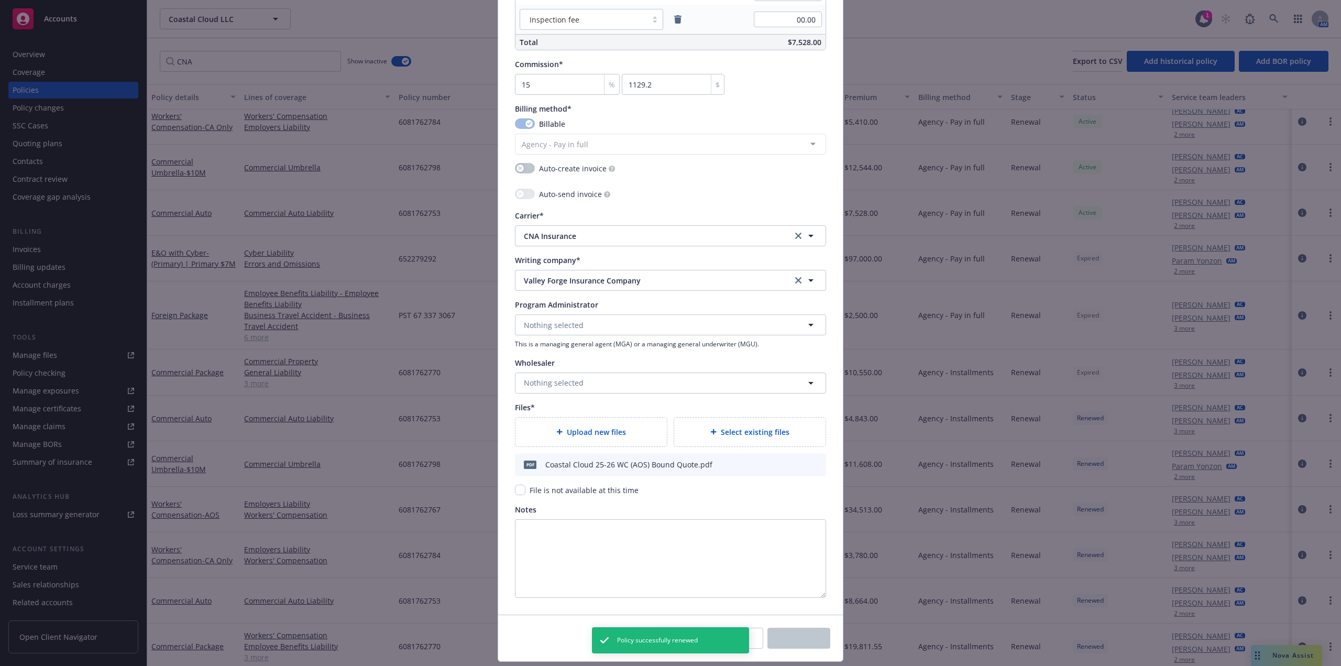
scroll to position [98, 0]
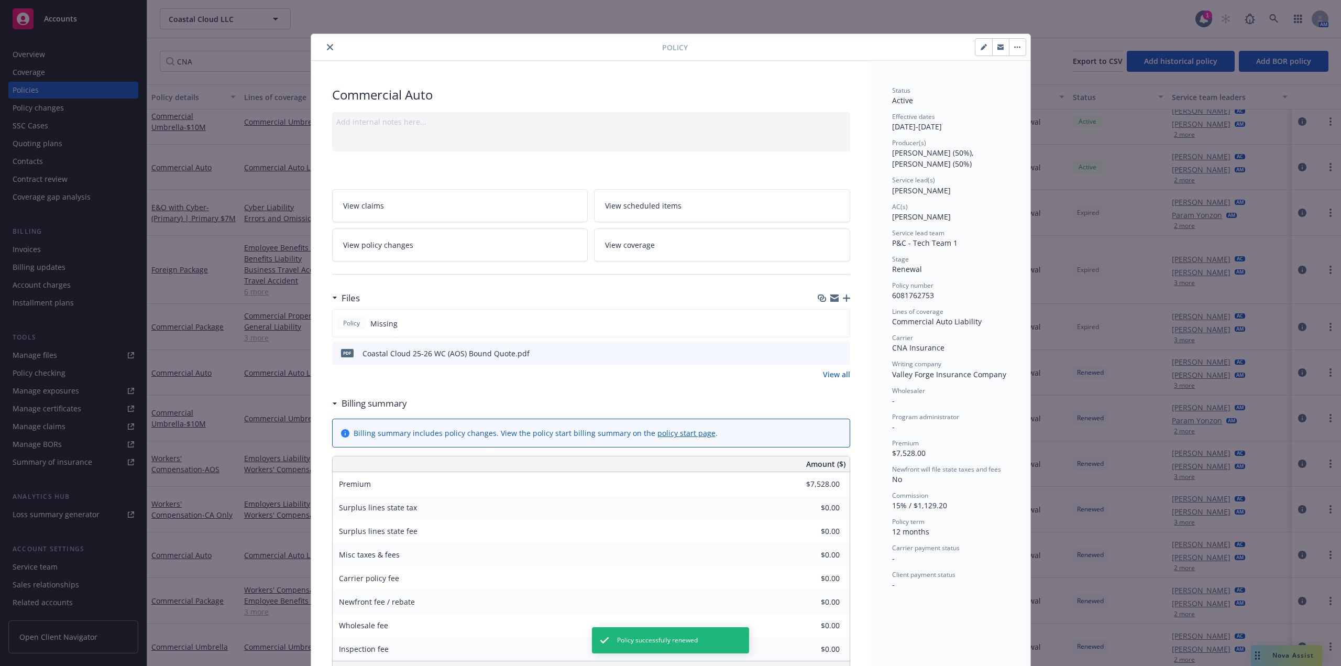
click at [327, 47] on icon "close" at bounding box center [330, 47] width 6 height 6
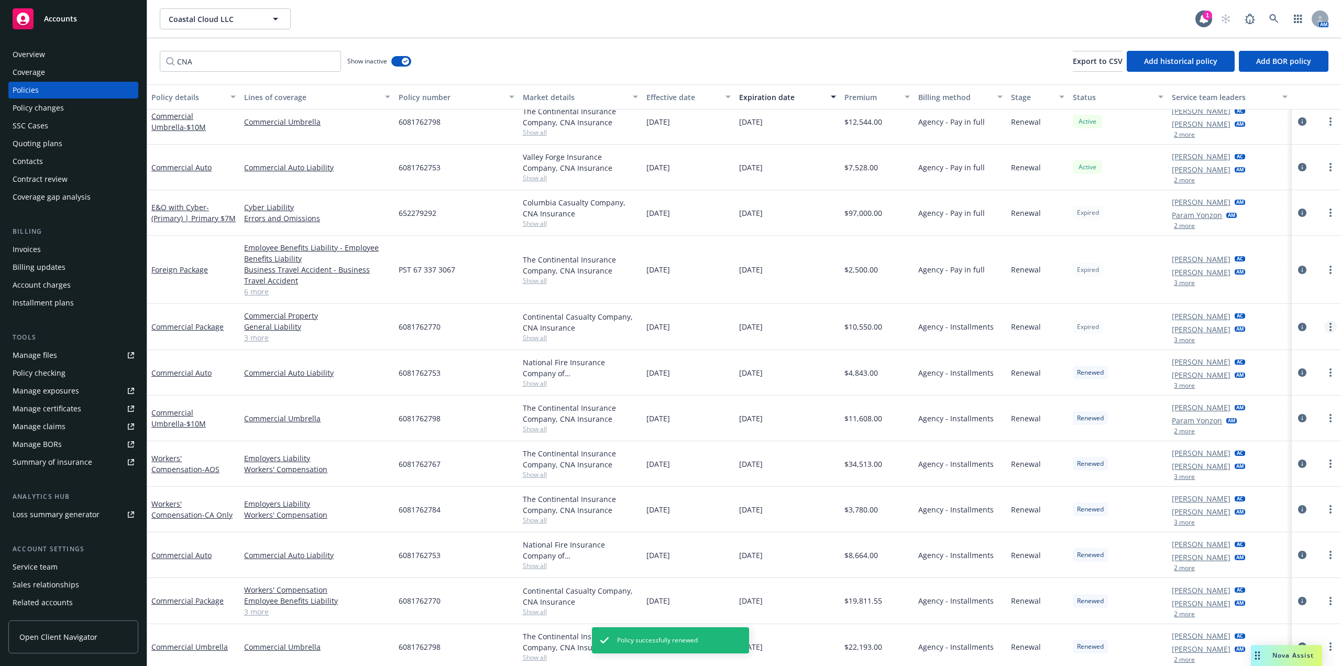
click at [1330, 327] on circle "more" at bounding box center [1331, 327] width 2 height 2
click at [1266, 370] on link "Renew with incumbent" at bounding box center [1267, 369] width 123 height 21
select select "12"
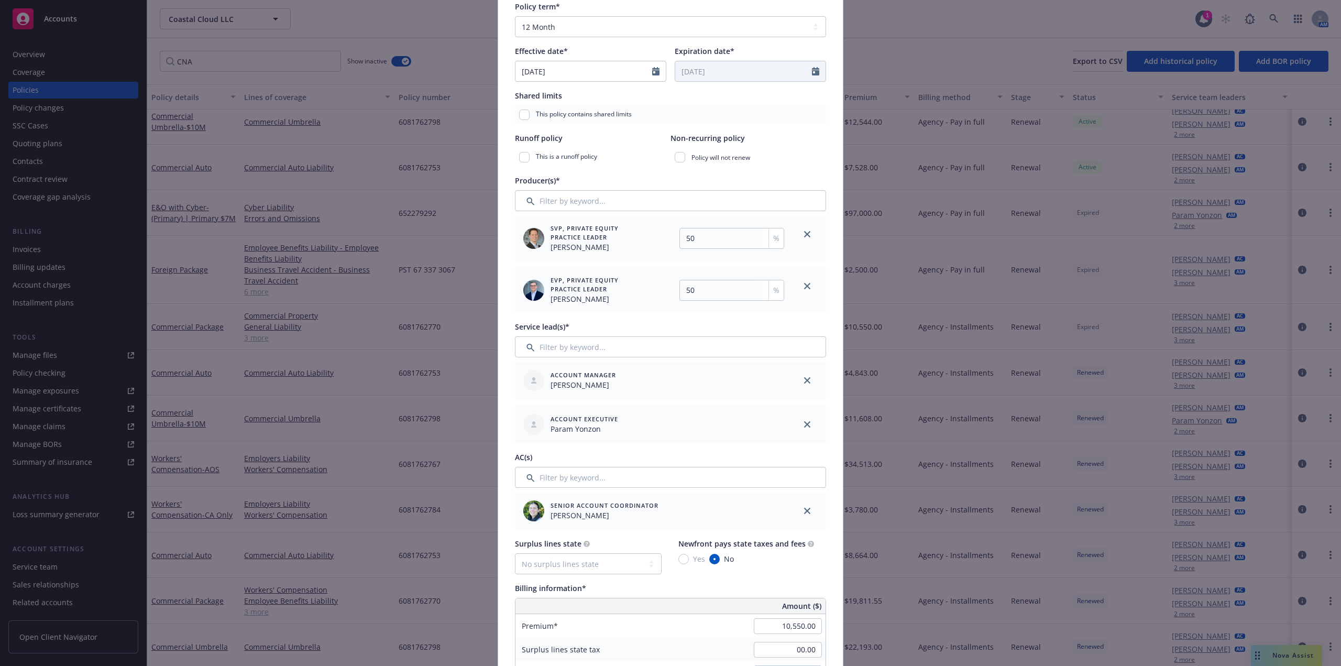
scroll to position [210, 0]
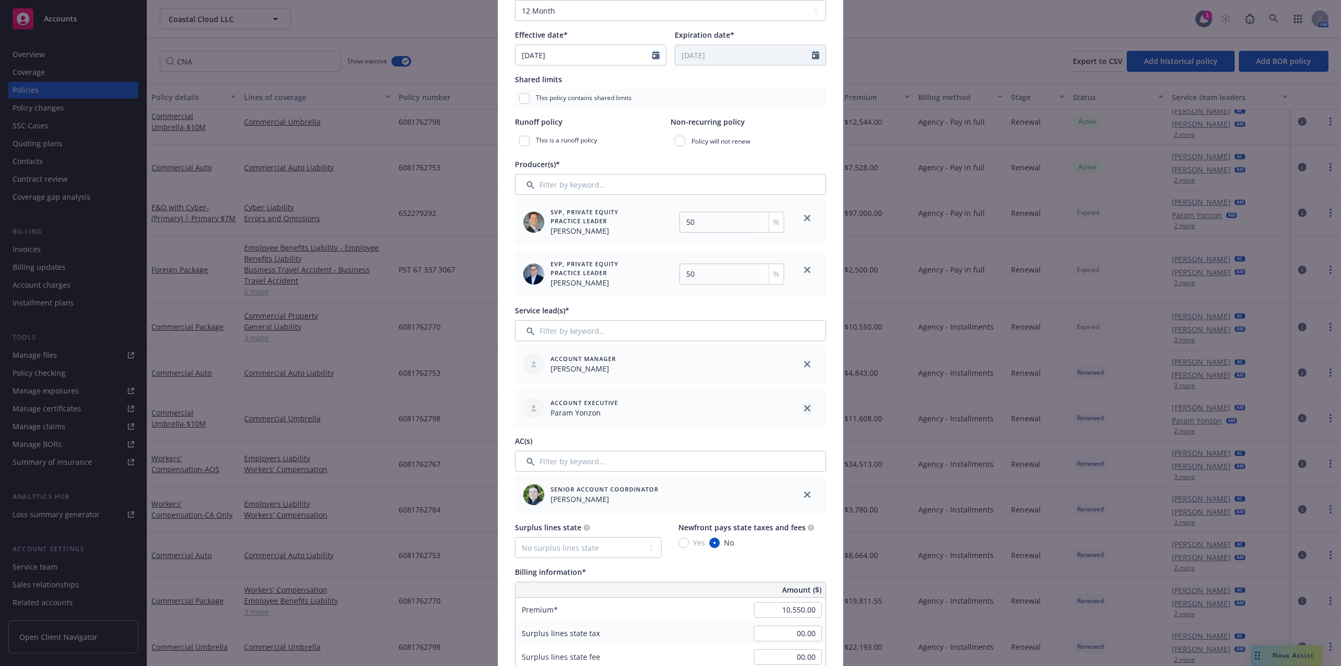
click at [804, 407] on icon "close" at bounding box center [807, 408] width 6 height 6
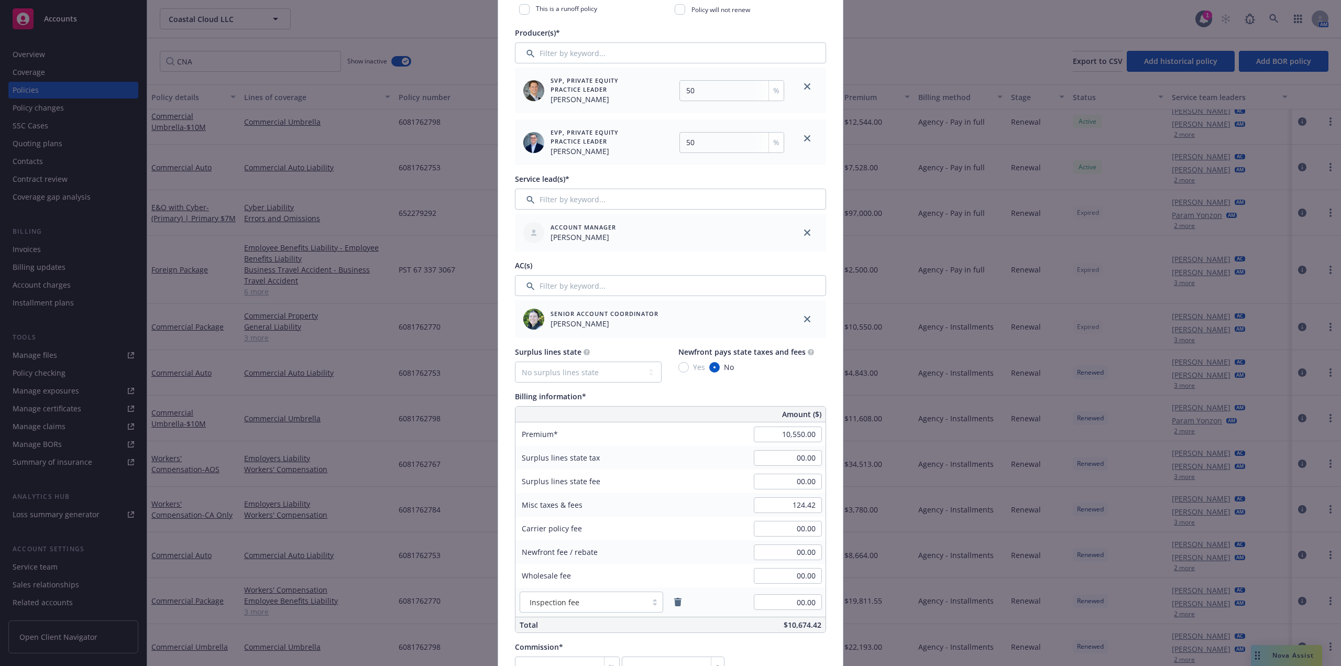
scroll to position [524, 0]
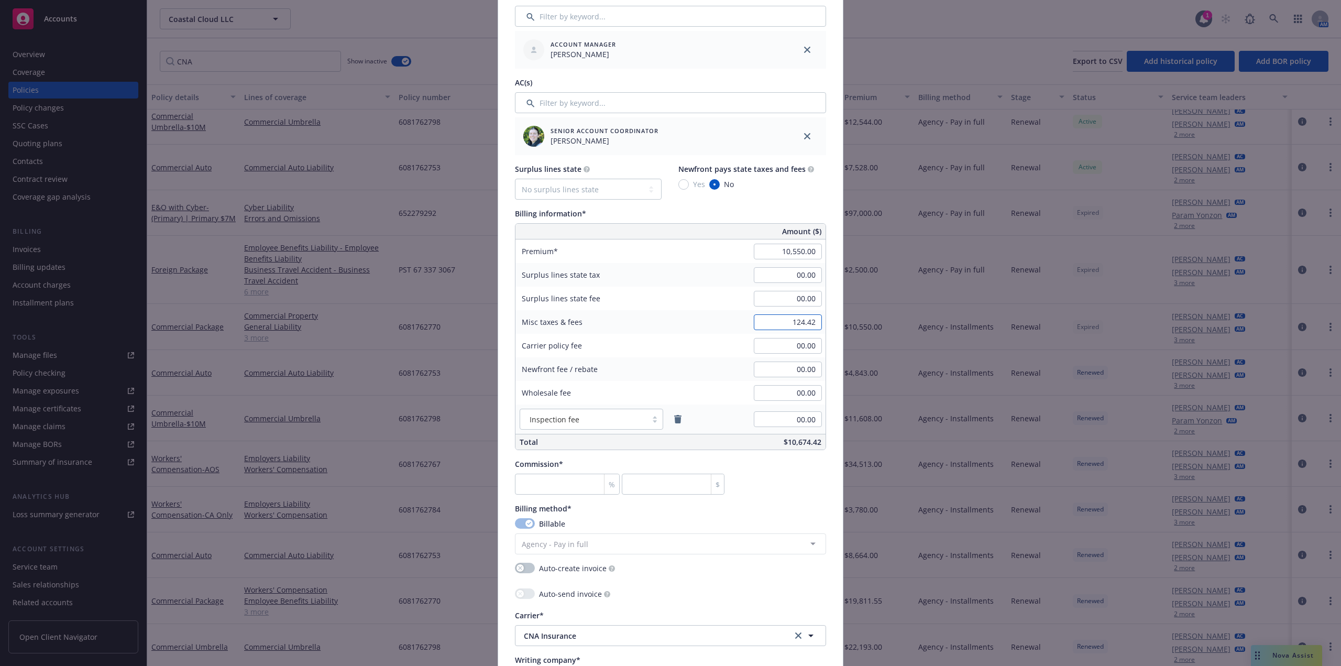
click at [805, 324] on input "124.42" at bounding box center [788, 322] width 68 height 16
paste input "34.94"
click at [789, 328] on input "34.94" at bounding box center [788, 322] width 68 height 16
drag, startPoint x: 801, startPoint y: 323, endPoint x: 827, endPoint y: 325, distance: 26.2
click at [827, 325] on div "Policy number* 6081762770 Policy number not available at this time Policy displ…" at bounding box center [670, 266] width 345 height 1435
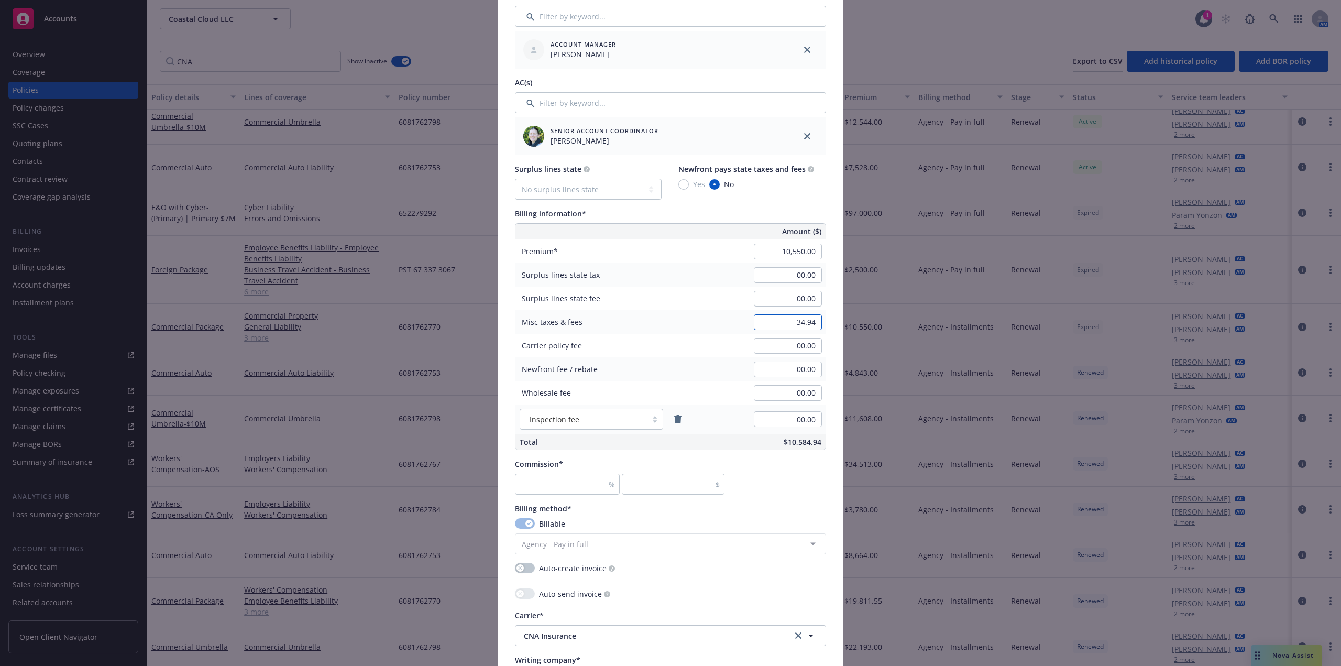
paste input "124.41"
type input "124.41"
click at [786, 253] on input "10,550.00" at bounding box center [788, 252] width 68 height 16
paste input "43,722"
type input "43,722.00"
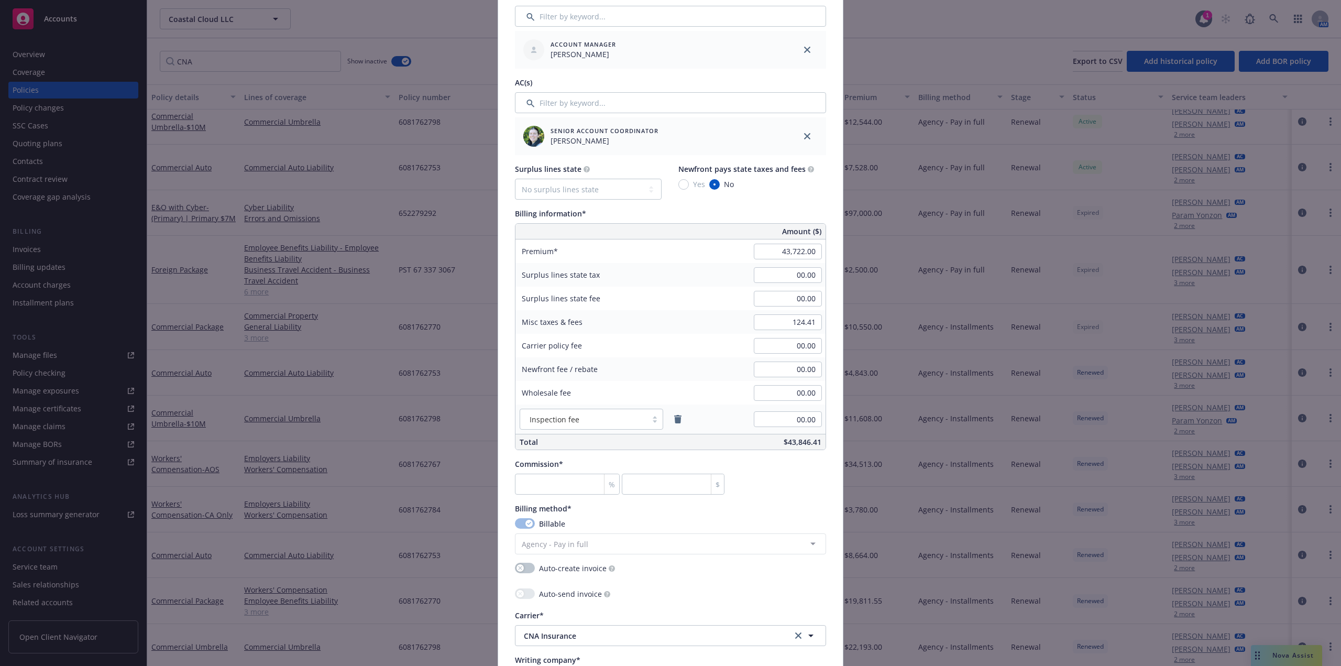
click at [758, 211] on div "Billing information*" at bounding box center [670, 213] width 311 height 11
click at [787, 318] on input "124.41" at bounding box center [788, 322] width 68 height 16
type input "136.24"
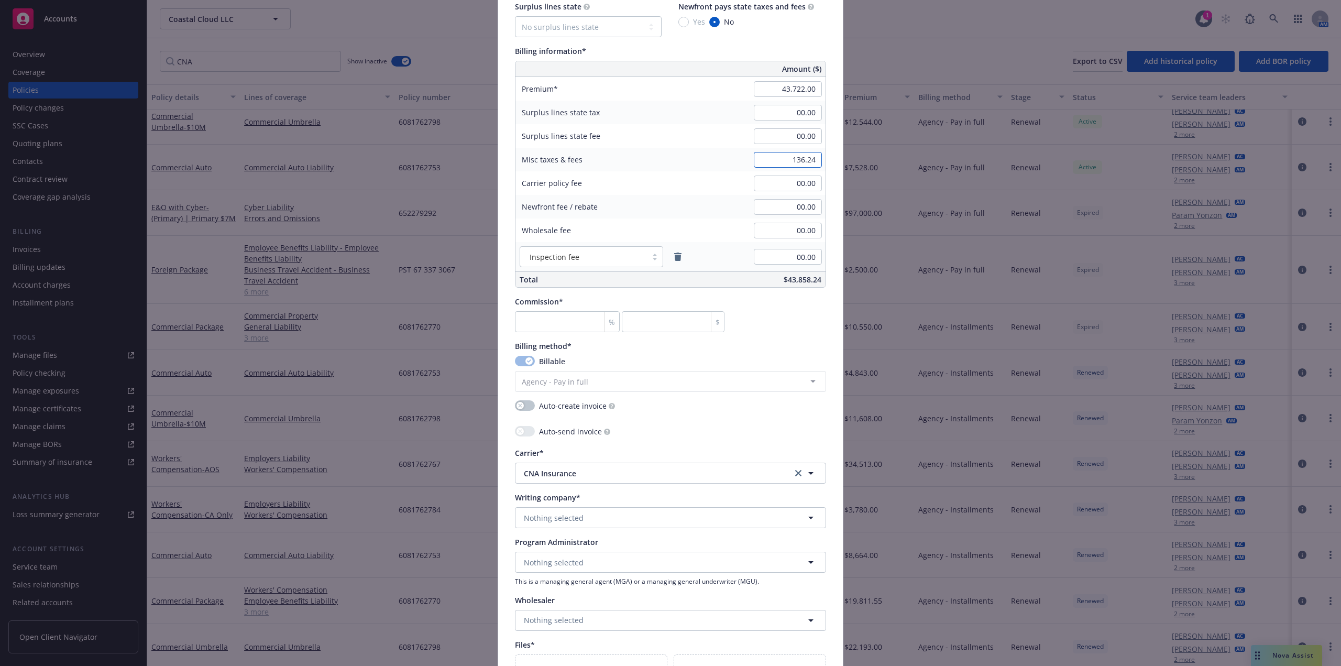
scroll to position [681, 0]
click at [805, 92] on input "43,722.00" at bounding box center [788, 94] width 68 height 16
paste input "11,766"
type input "11,766.00"
click at [559, 324] on input "number" at bounding box center [567, 326] width 105 height 21
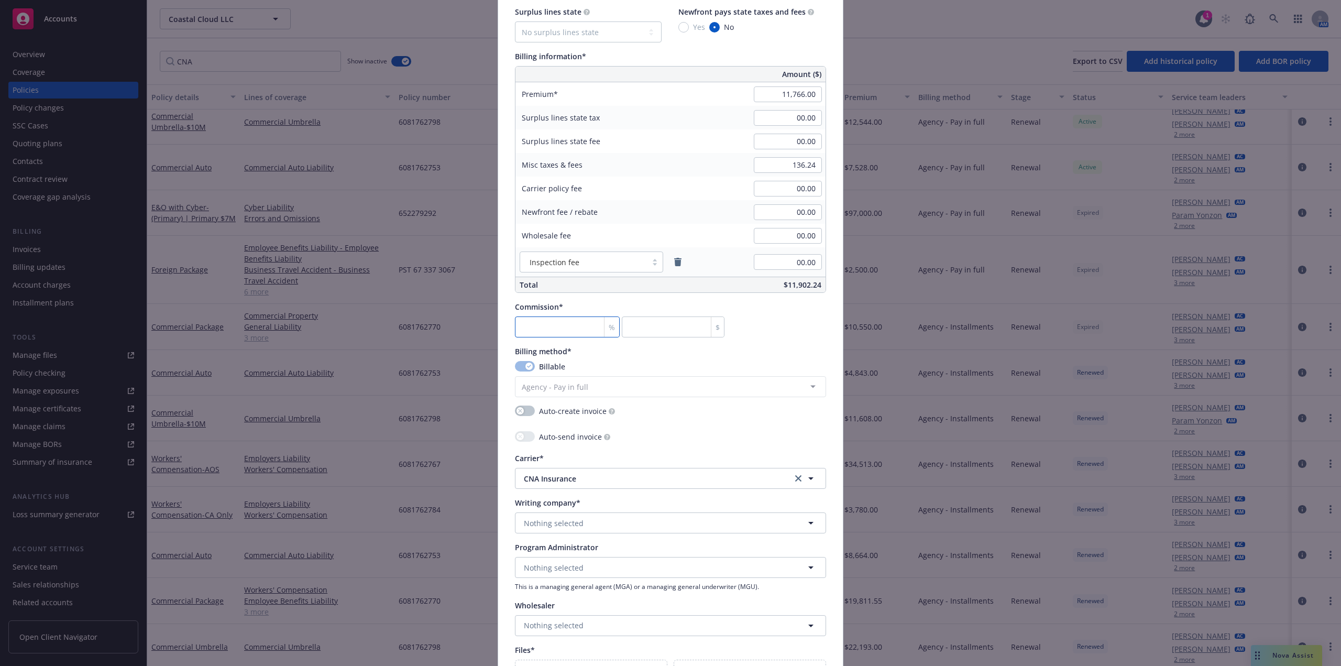
type input "2"
type input "235.32"
type input "20"
type input "2353.2"
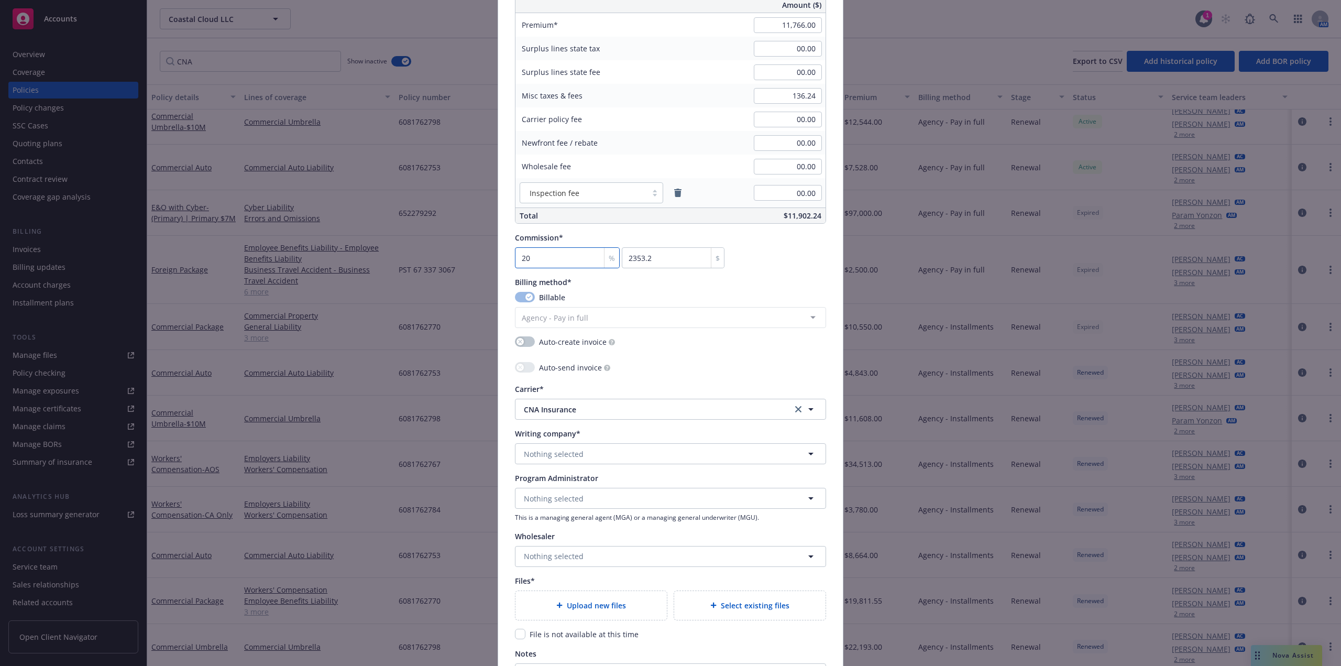
scroll to position [838, 0]
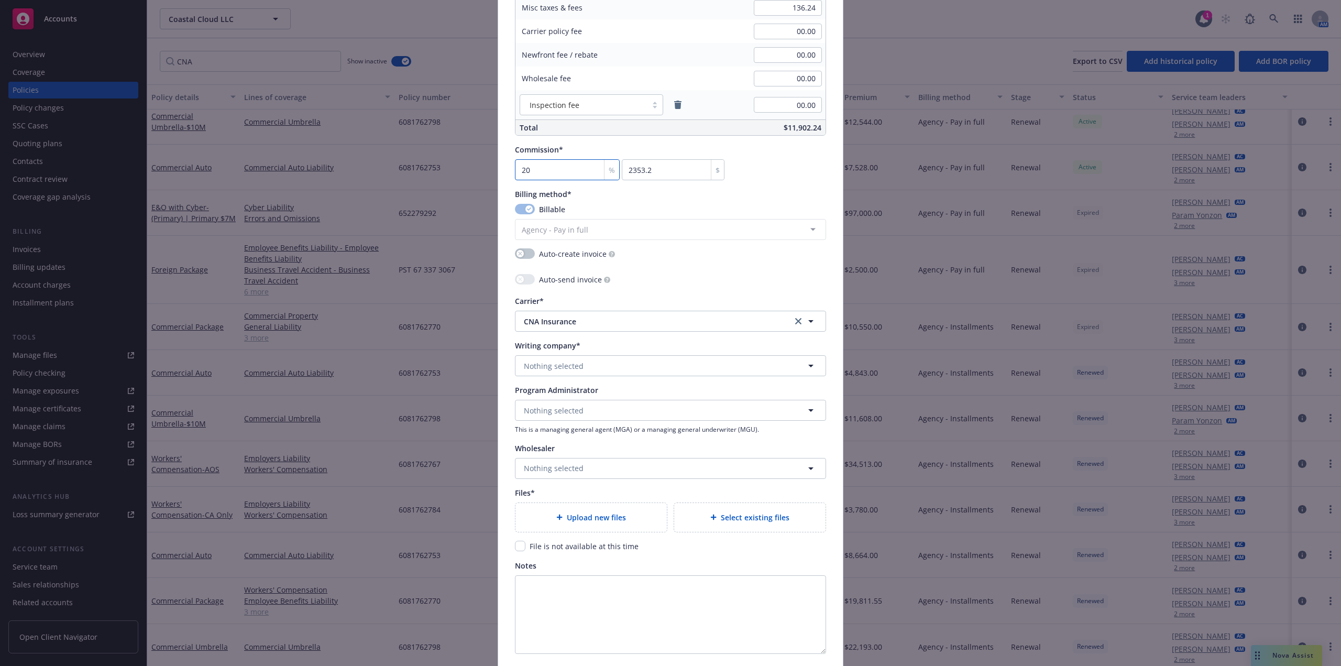
type input "20"
click at [617, 369] on button "Nothing selected" at bounding box center [670, 365] width 311 height 21
type input "contin"
click at [634, 441] on span "Domestic - 35289" at bounding box center [592, 446] width 131 height 11
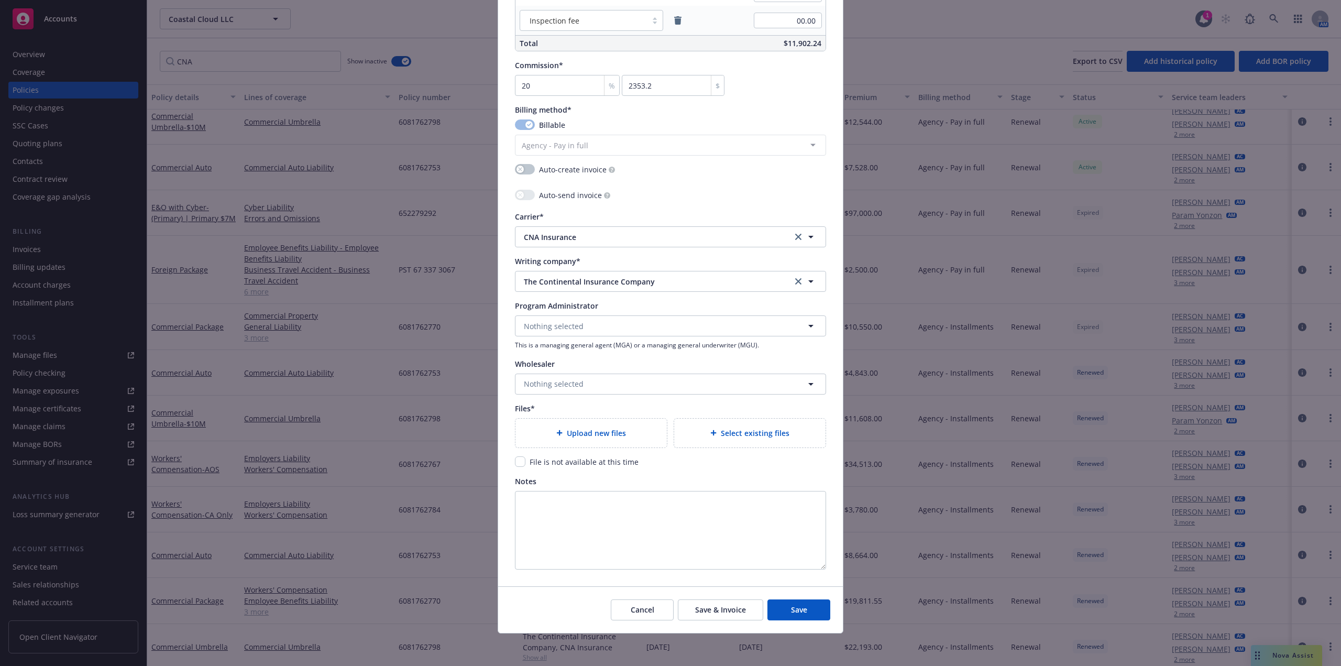
scroll to position [924, 0]
click at [750, 434] on span "Select existing files" at bounding box center [755, 431] width 69 height 11
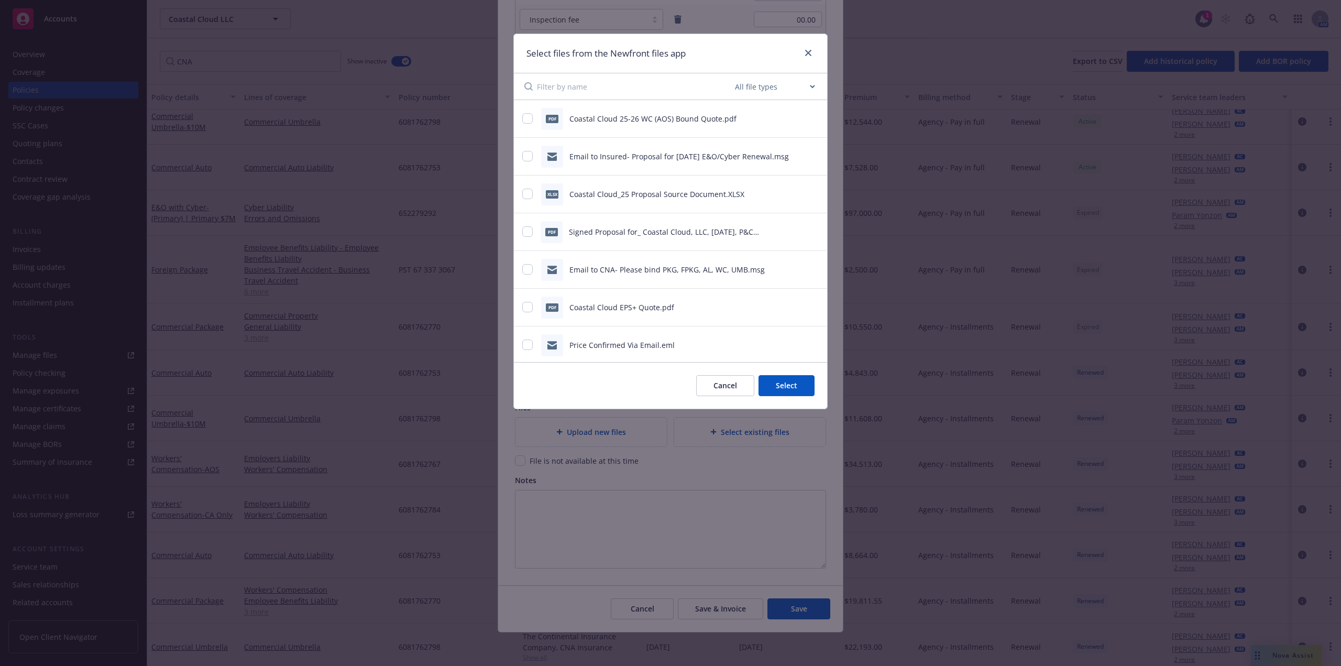
click at [522, 114] on div "pdf Coastal Cloud 25-26 WC (AOS) Bound Quote.pdf" at bounding box center [657, 119] width 270 height 22
click at [530, 120] on input "checkbox" at bounding box center [527, 118] width 10 height 10
checkbox input "true"
click at [801, 387] on button "Select 1 file" at bounding box center [776, 385] width 75 height 21
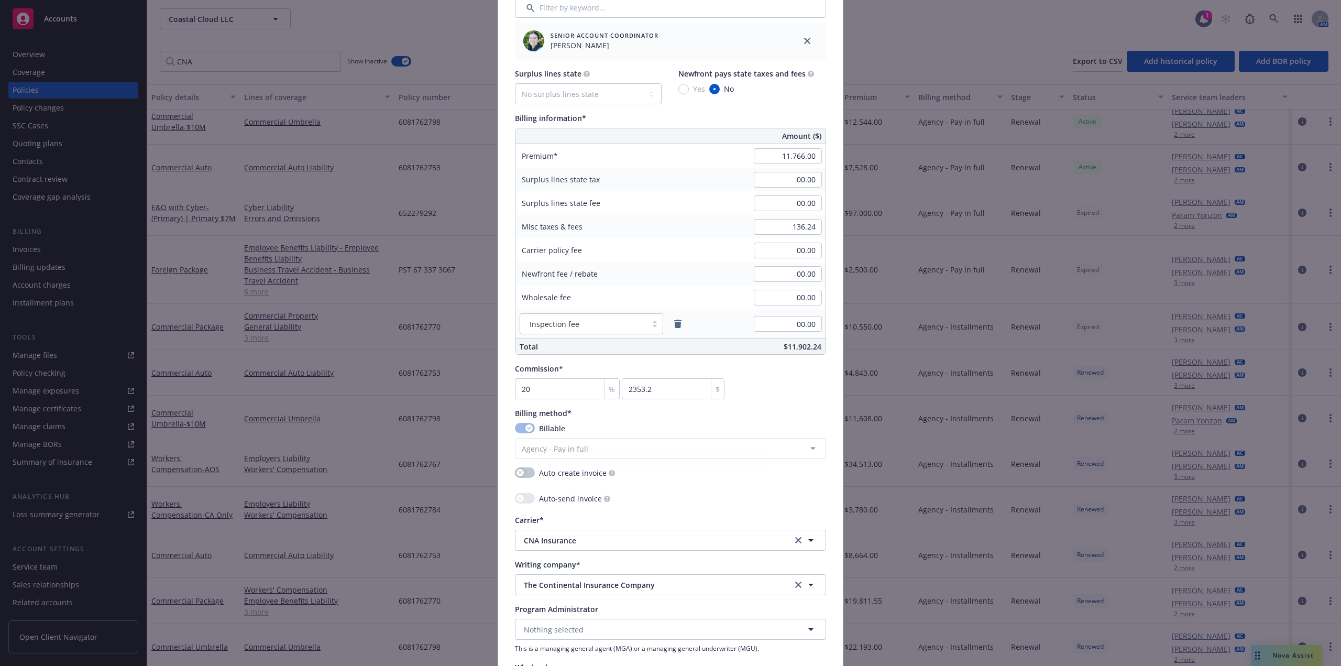
scroll to position [953, 0]
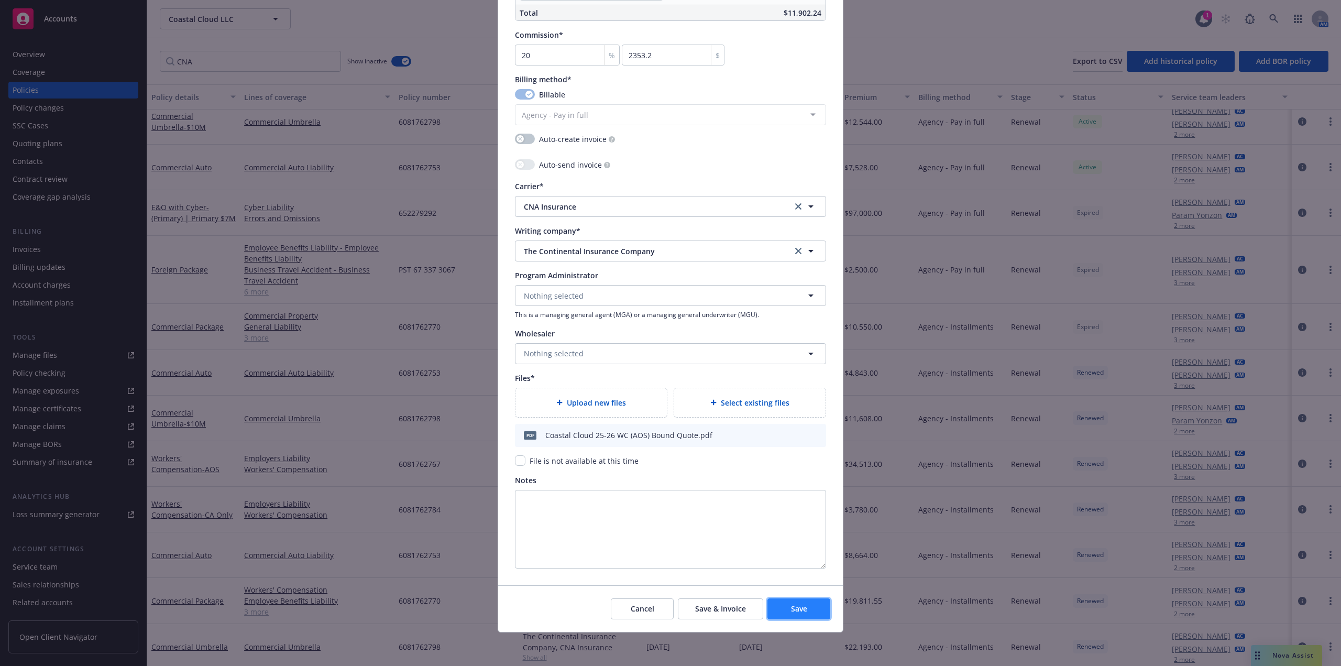
click at [808, 609] on button "Save" at bounding box center [799, 608] width 63 height 21
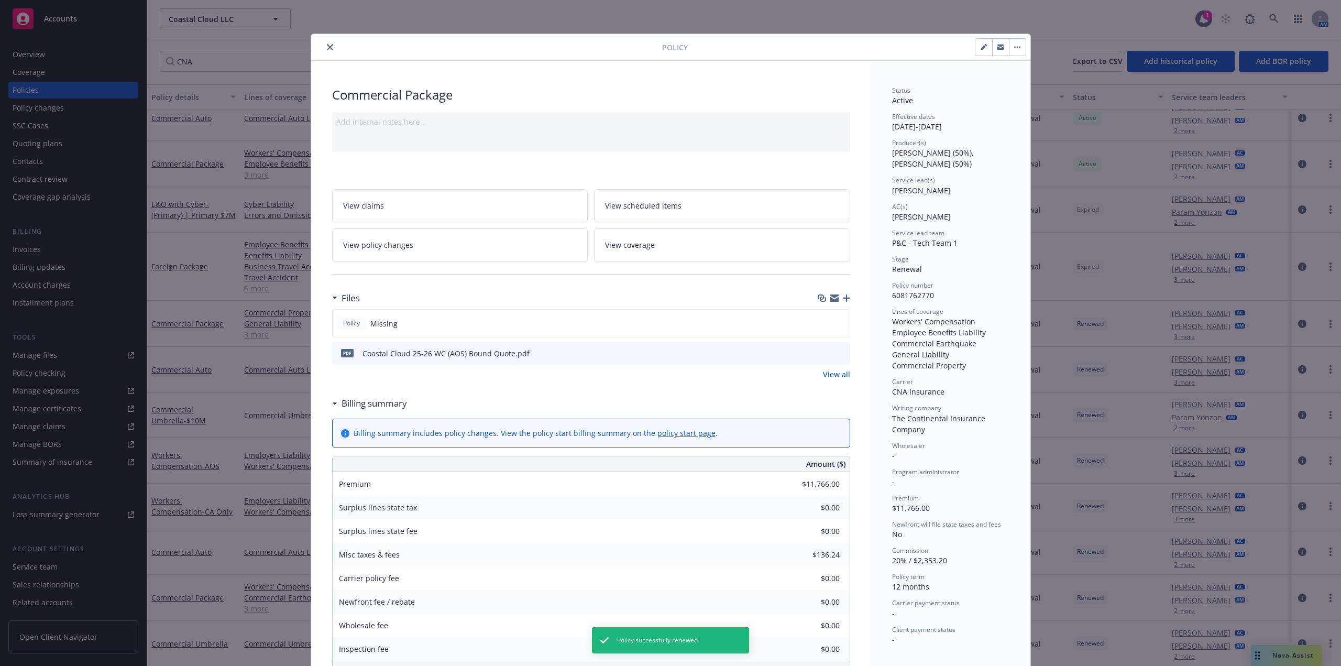
click at [324, 46] on button "close" at bounding box center [330, 47] width 13 height 13
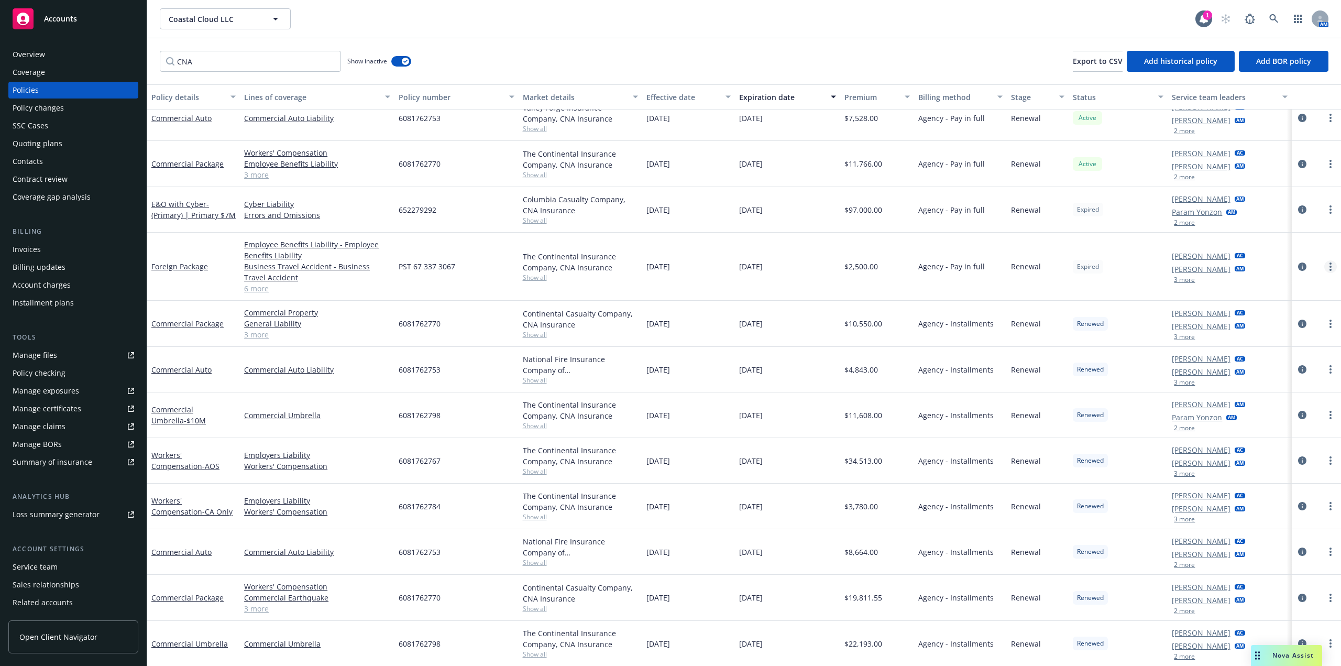
click at [1330, 270] on icon "more" at bounding box center [1331, 266] width 2 height 8
click at [1288, 308] on link "Renew with incumbent" at bounding box center [1267, 309] width 123 height 21
select select "12"
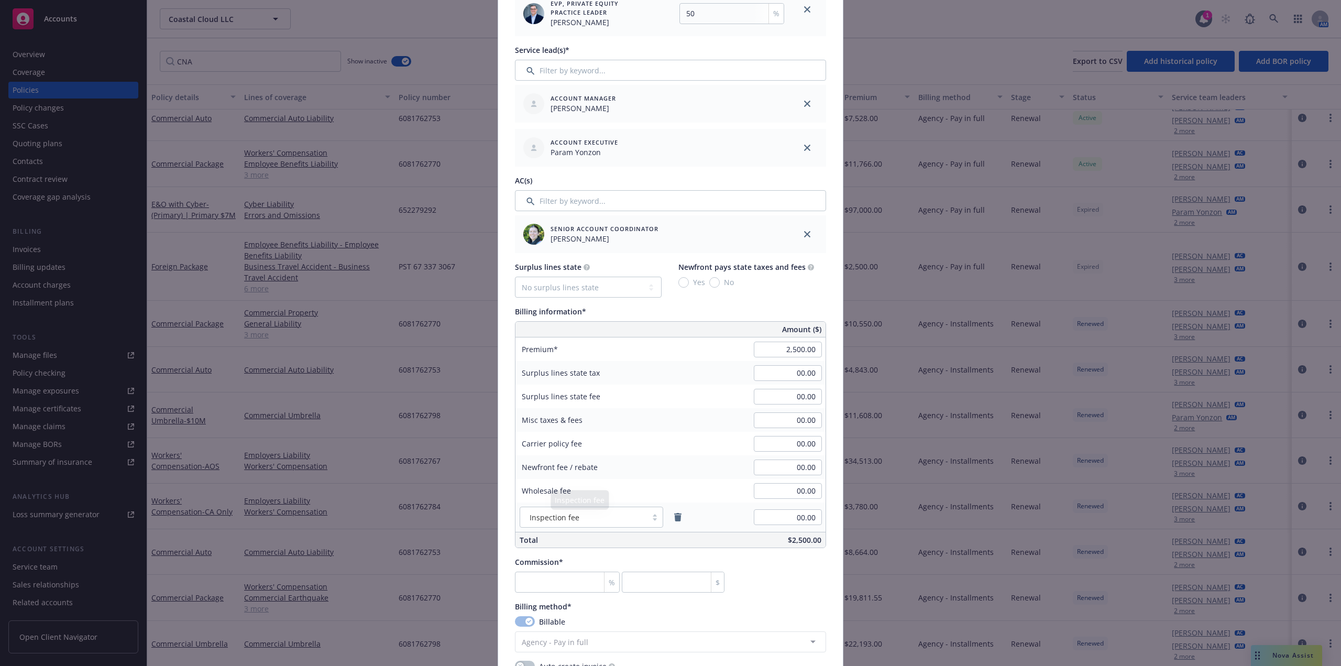
scroll to position [472, 0]
click at [806, 144] on icon "close" at bounding box center [807, 146] width 6 height 6
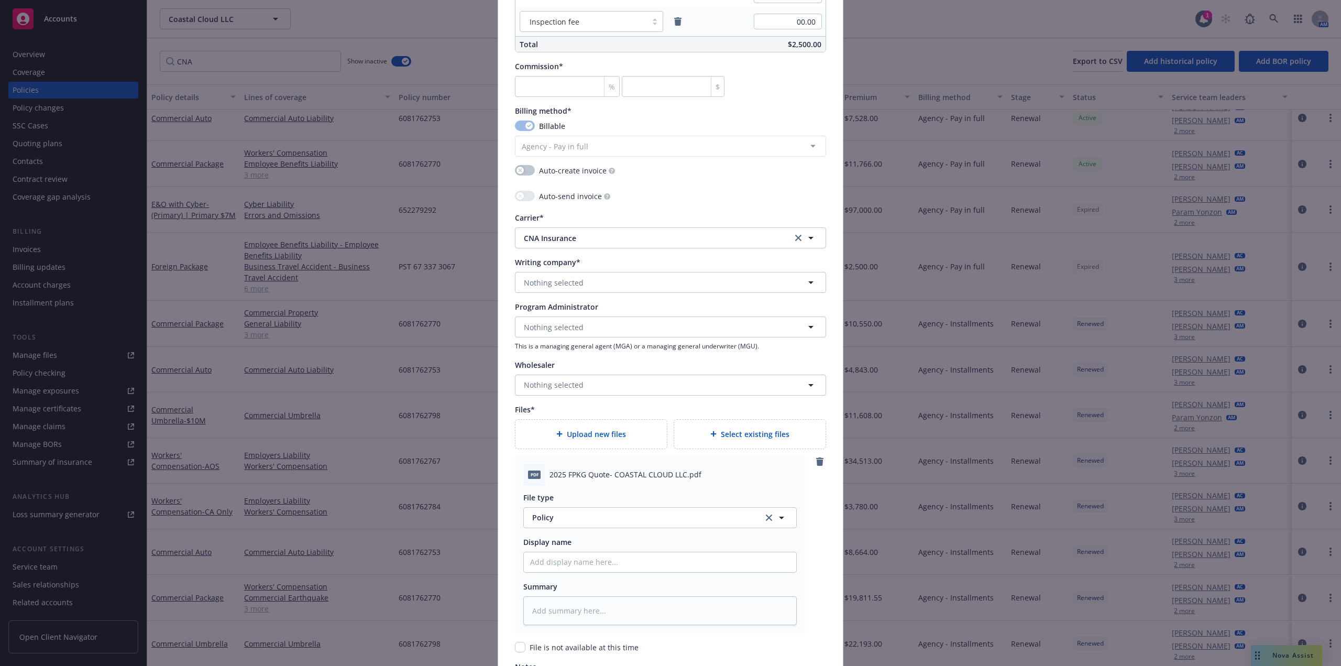
scroll to position [995, 0]
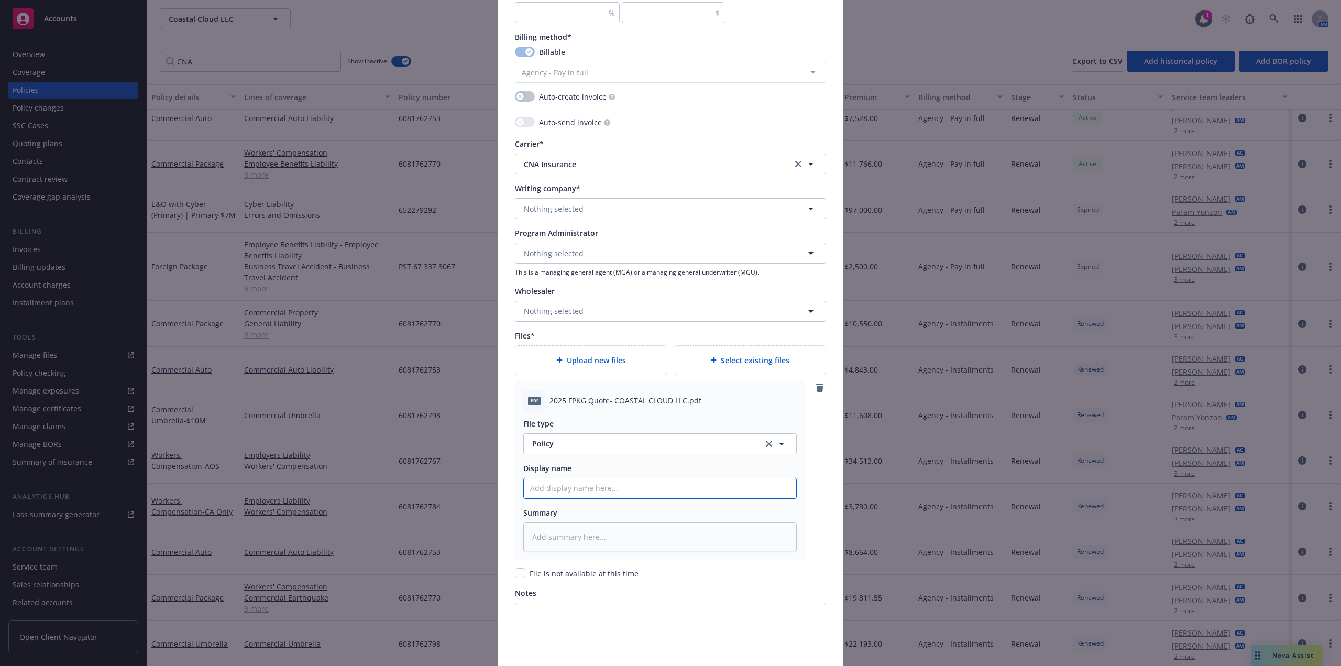
click at [560, 490] on input "Policy display name" at bounding box center [660, 488] width 272 height 20
click at [589, 498] on div "File type Policy Policy Display name Summary" at bounding box center [659, 481] width 273 height 139
click at [599, 491] on input "Policy display name" at bounding box center [660, 488] width 272 height 20
paste input "Coastal Cloud LOB Bound Quote"
type textarea "x"
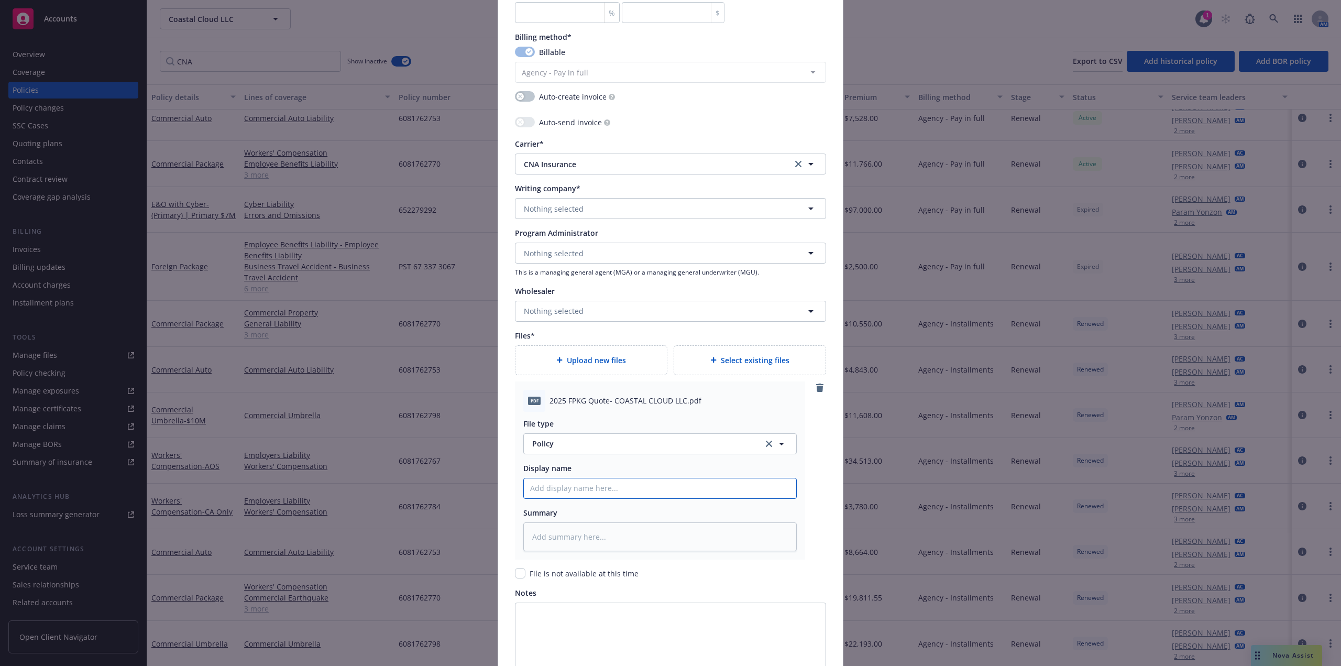
type input "Coastal Cloud LOB Bound Quote"
click at [583, 491] on input "Coastal Cloud LOB Bound Quote" at bounding box center [660, 488] width 272 height 20
type textarea "x"
type input "Coastal Cloud FBound Quote"
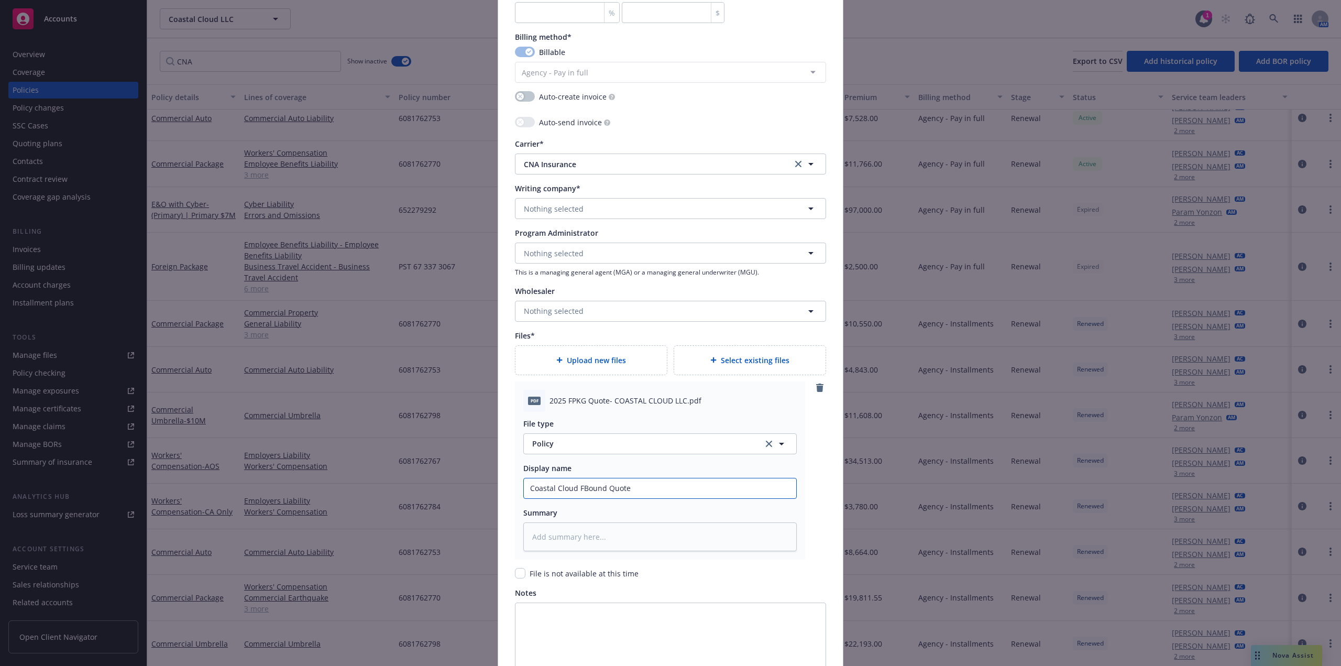
type textarea "x"
type input "Coastal Cloud Bound Quote"
type textarea "x"
type input "Coastal Cloud 2Bound Quote"
type textarea "x"
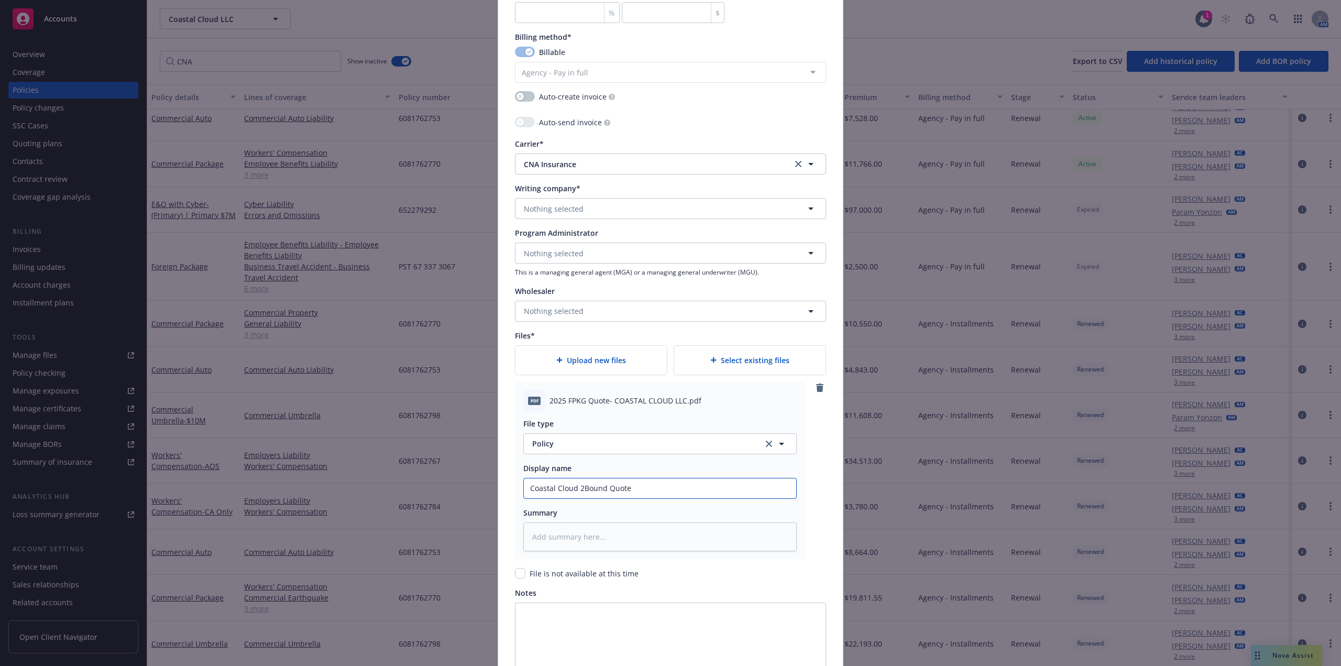
type input "Coastal Cloud 25Bound Quote"
type textarea "x"
type input "Coastal Cloud 25-Bound Quote"
type textarea "x"
type input "Coastal Cloud 25-2Bound Quote"
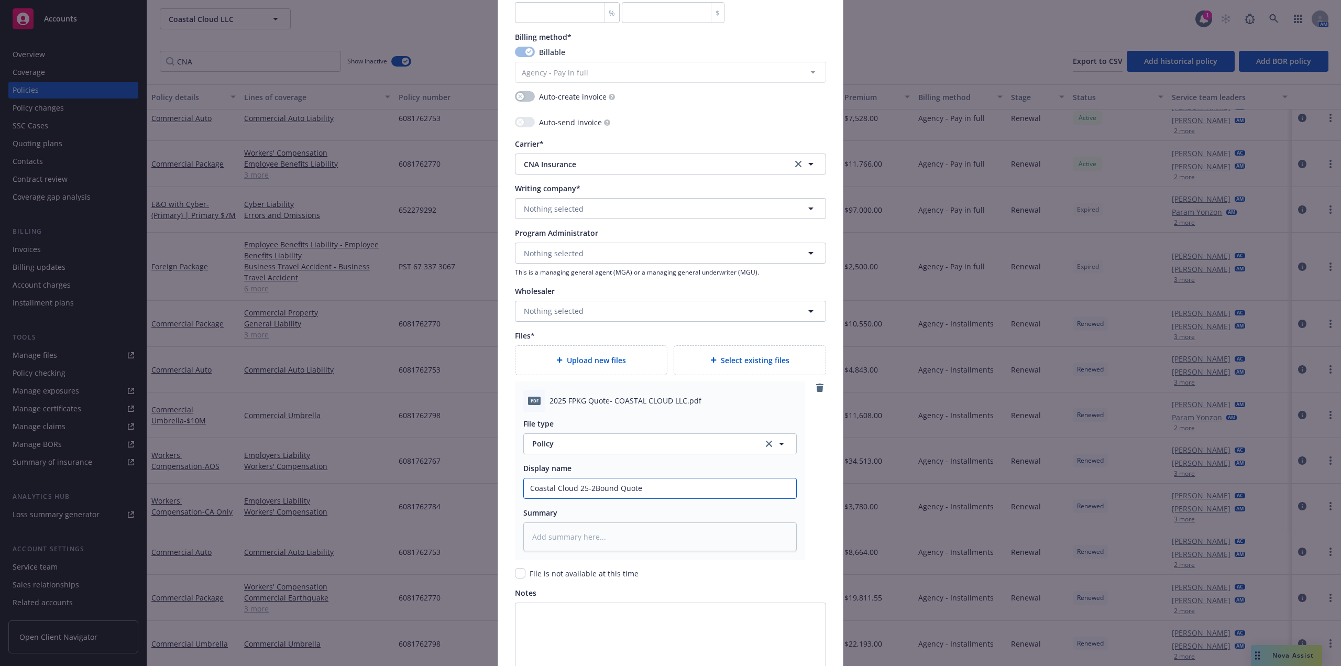
type textarea "x"
type input "Coastal Cloud 25-26Bound Quote"
type textarea "x"
type input "Coastal Cloud 25-26 Bound Quote"
type textarea "x"
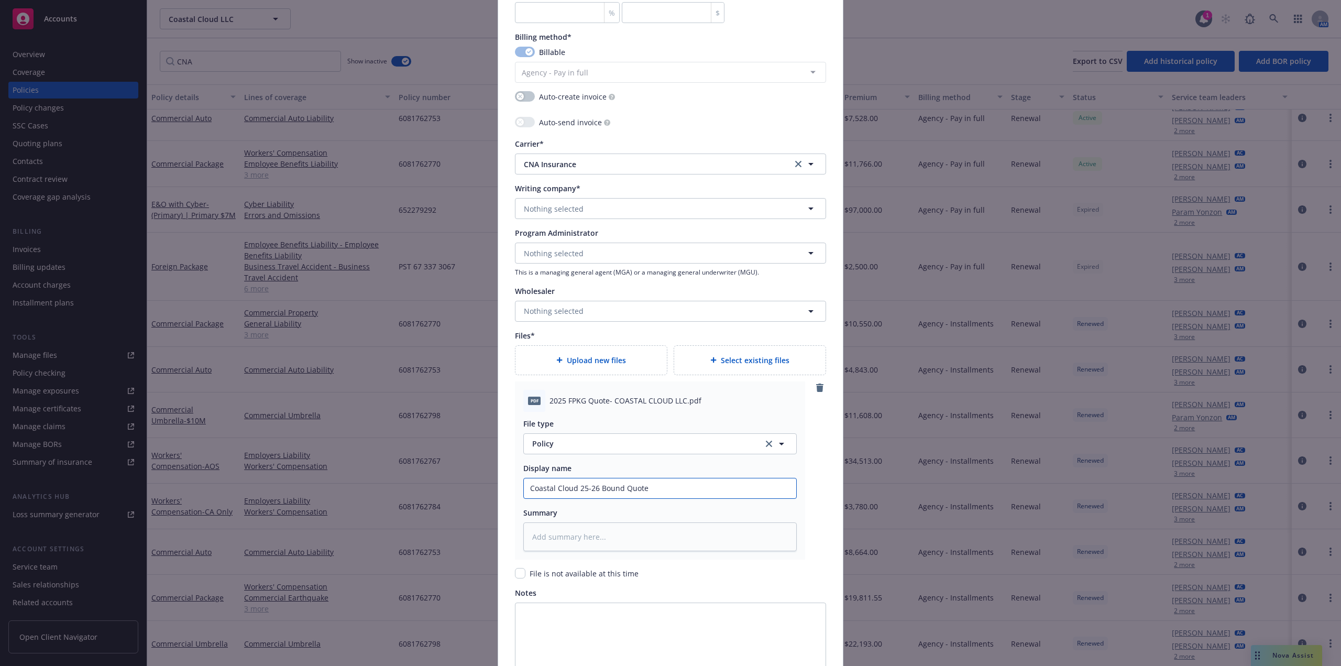
type input "Coastal Cloud 25-26 FBound Quote"
type textarea "x"
type input "Coastal Cloud 25-26 FoBound Quote"
type textarea "x"
type input "Coastal Cloud 25-26 ForBound Quote"
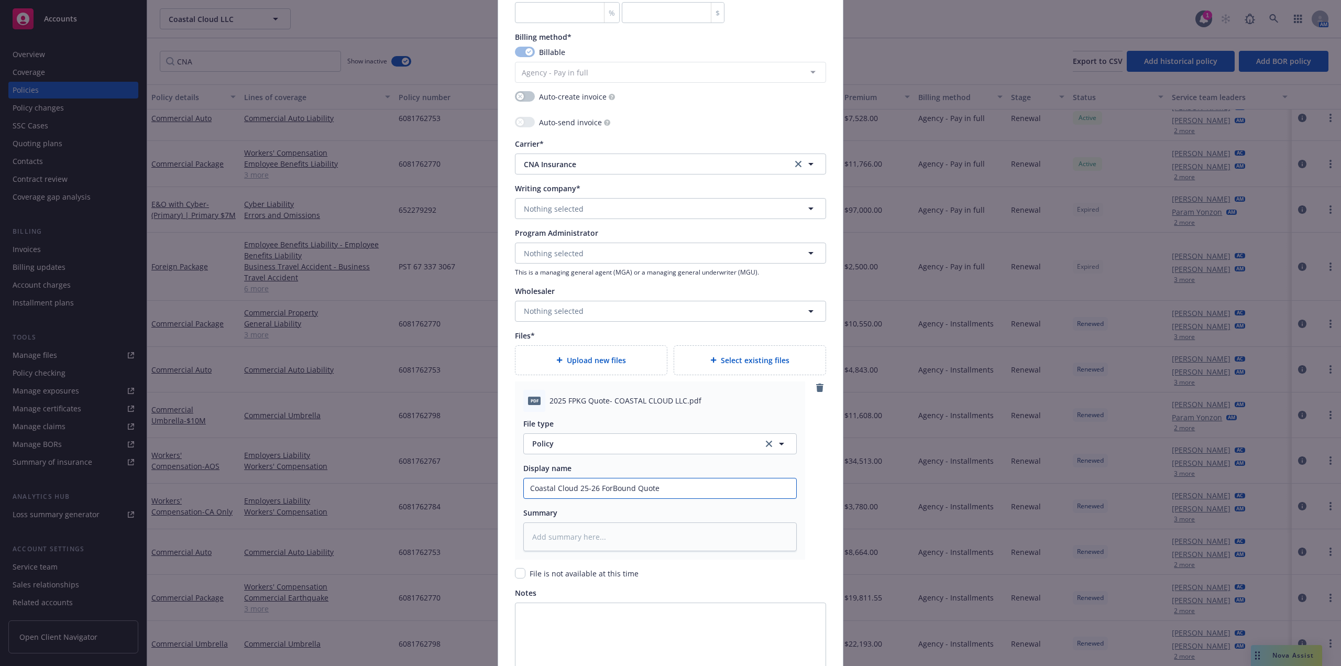
type textarea "x"
type input "Coastal Cloud 25-26 ForeBound Quote"
type textarea "x"
type input "Coastal Cloud 25-26 ForeiBound Quote"
type textarea "x"
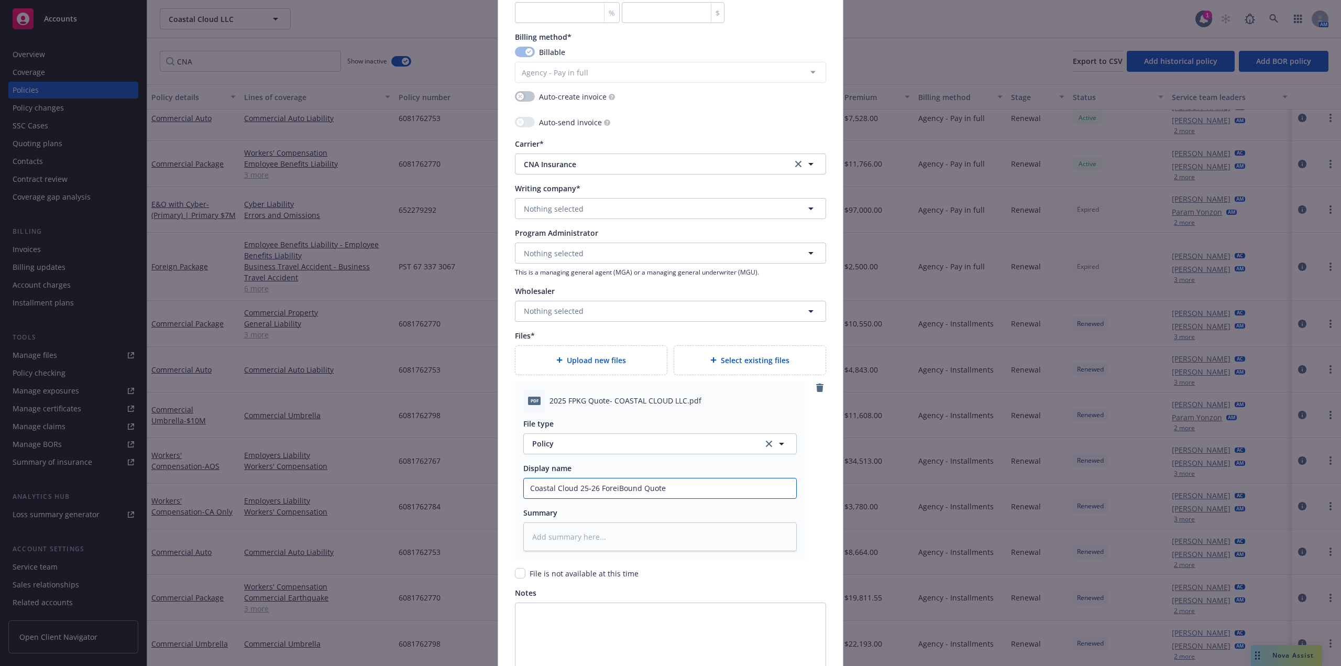
type input "Coastal Cloud 25-26 ForeigBound Quote"
type textarea "x"
type input "Coastal Cloud 25-26 Foreign Bound Quote"
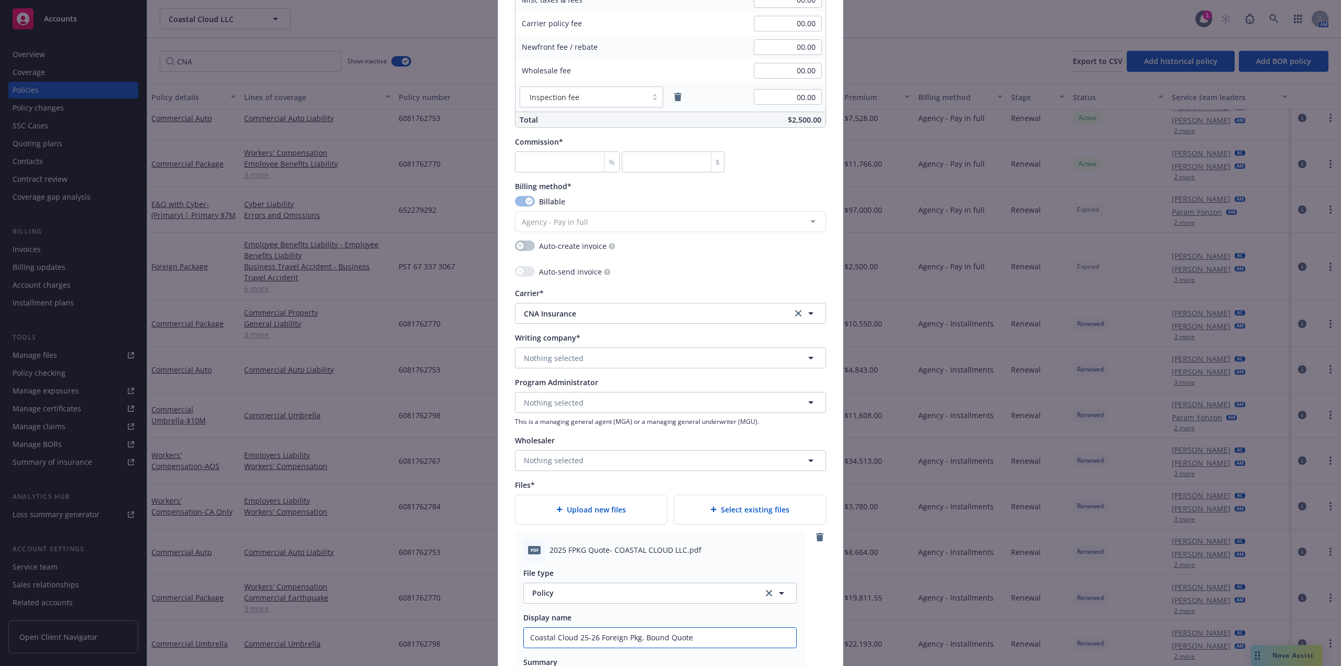
scroll to position [681, 0]
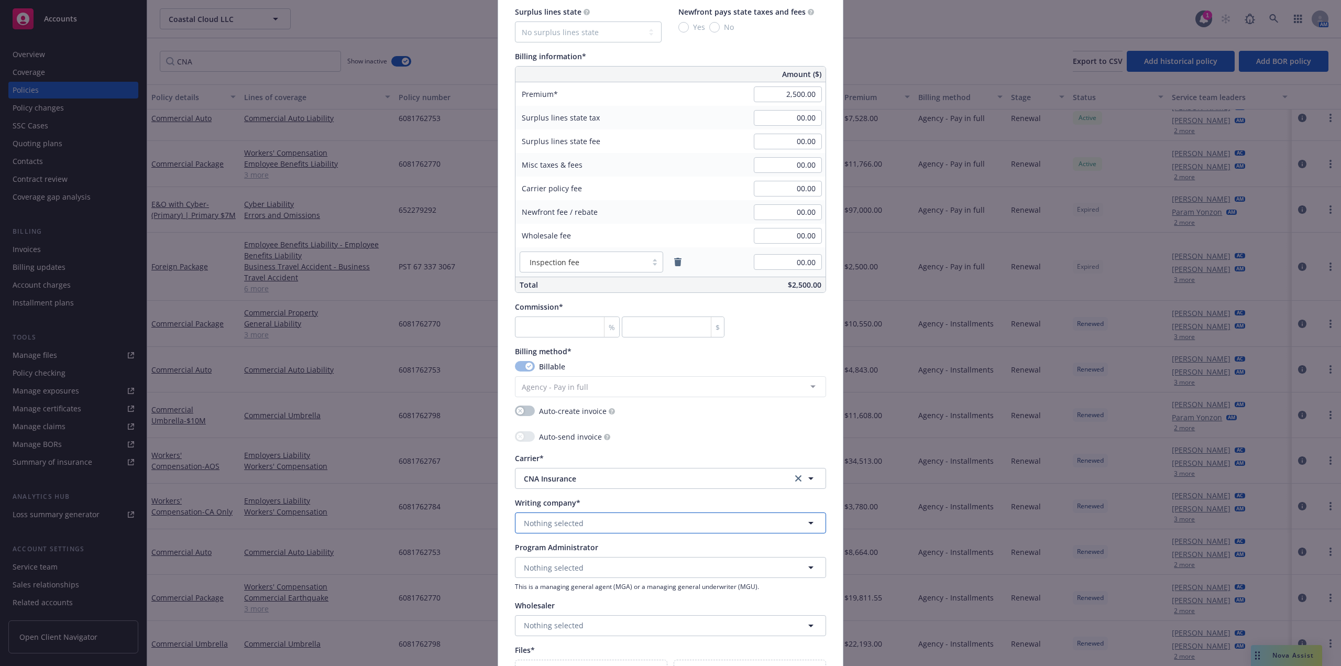
click at [564, 526] on span "Nothing selected" at bounding box center [554, 523] width 60 height 11
paste input "Continental"
click at [579, 449] on span "Domestic - 35289" at bounding box center [592, 453] width 131 height 11
click at [524, 323] on input "number" at bounding box center [567, 326] width 105 height 21
click at [564, 332] on input "number" at bounding box center [567, 326] width 105 height 21
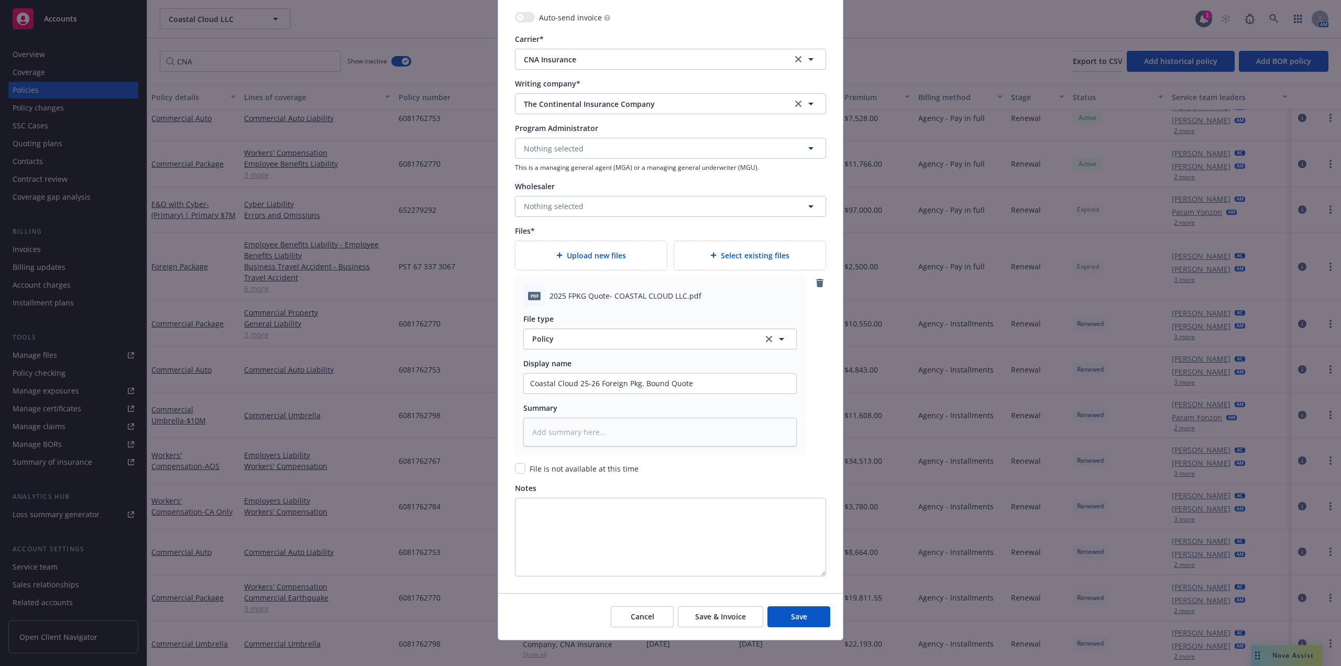
scroll to position [1108, 0]
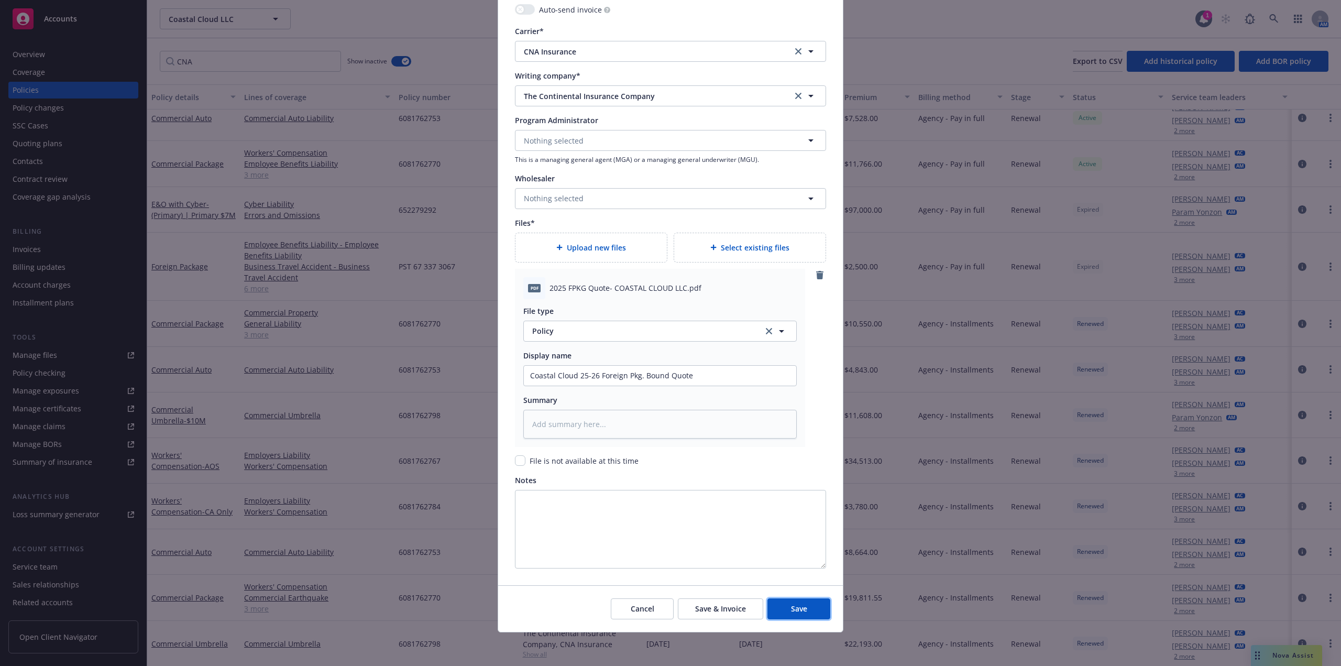
drag, startPoint x: 815, startPoint y: 612, endPoint x: 1337, endPoint y: 537, distance: 526.7
click at [815, 612] on button "Save" at bounding box center [799, 608] width 63 height 21
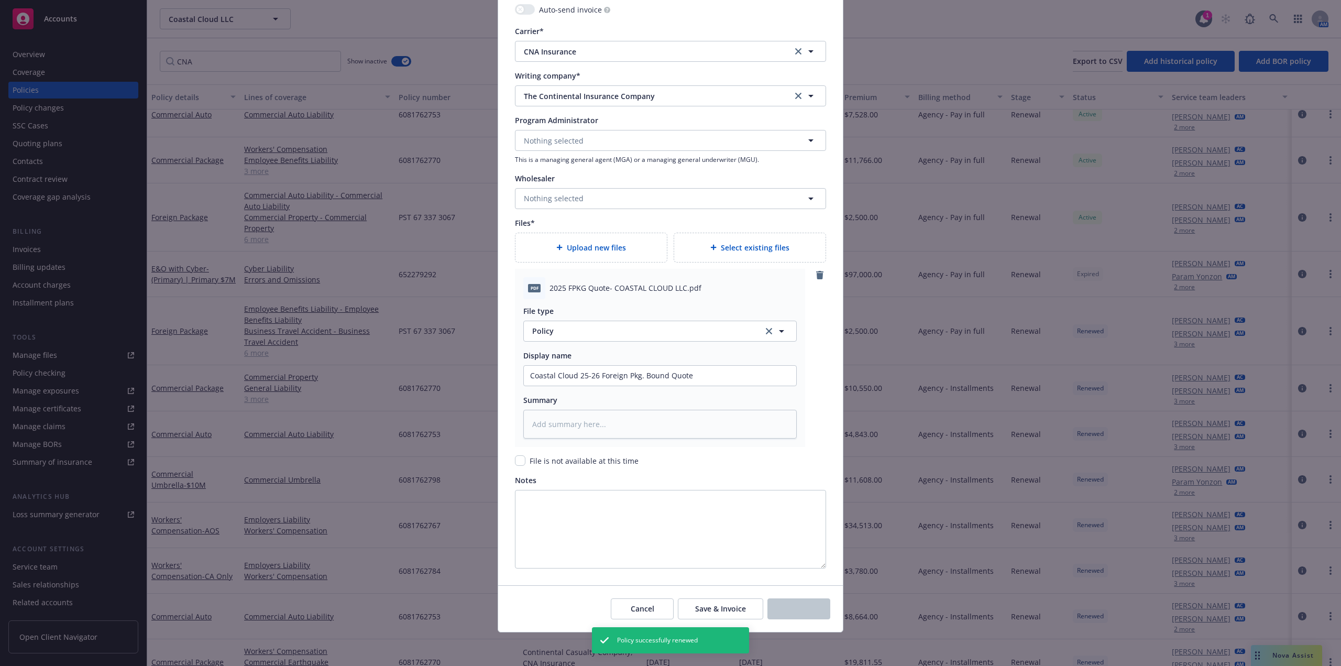
scroll to position [189, 0]
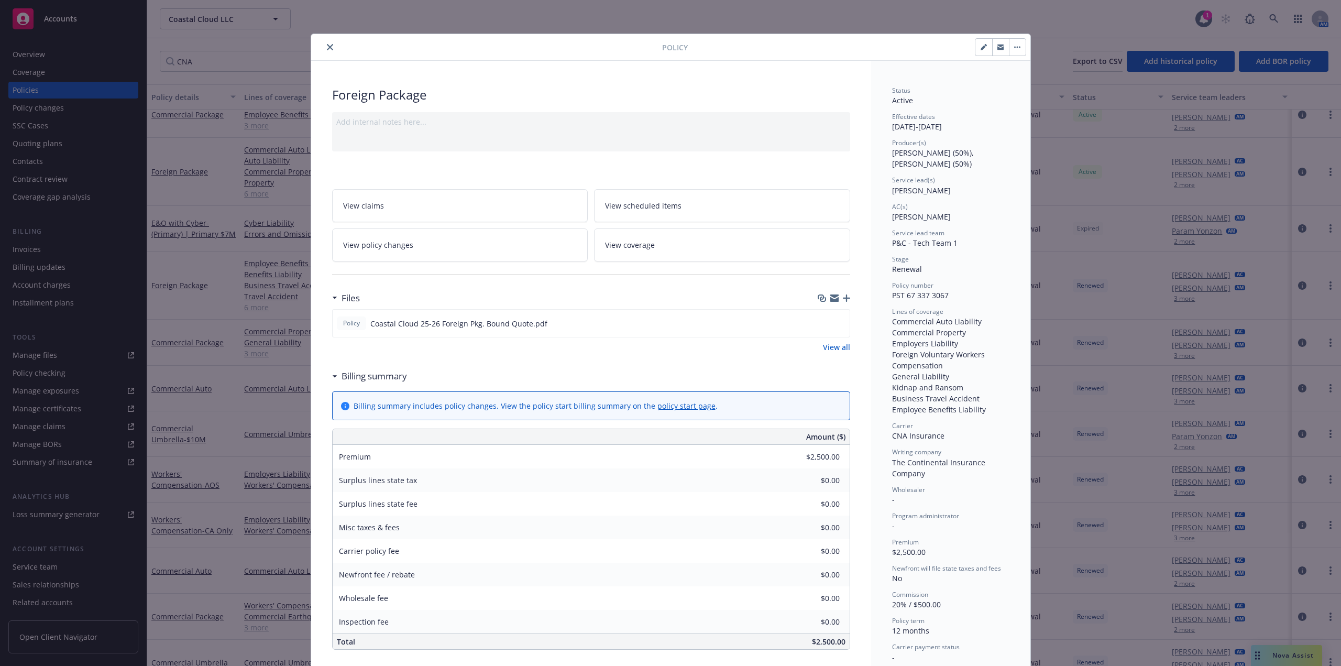
click at [327, 46] on icon "close" at bounding box center [330, 47] width 6 height 6
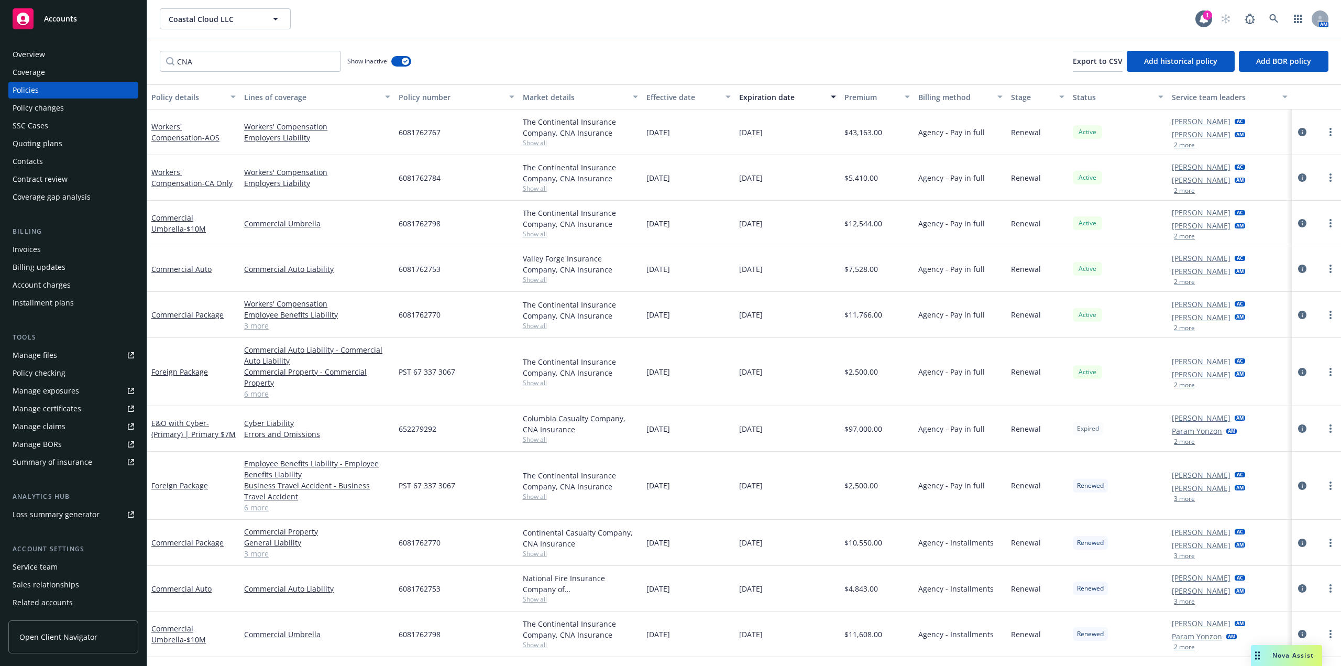
click at [265, 395] on link "6 more" at bounding box center [317, 393] width 146 height 11
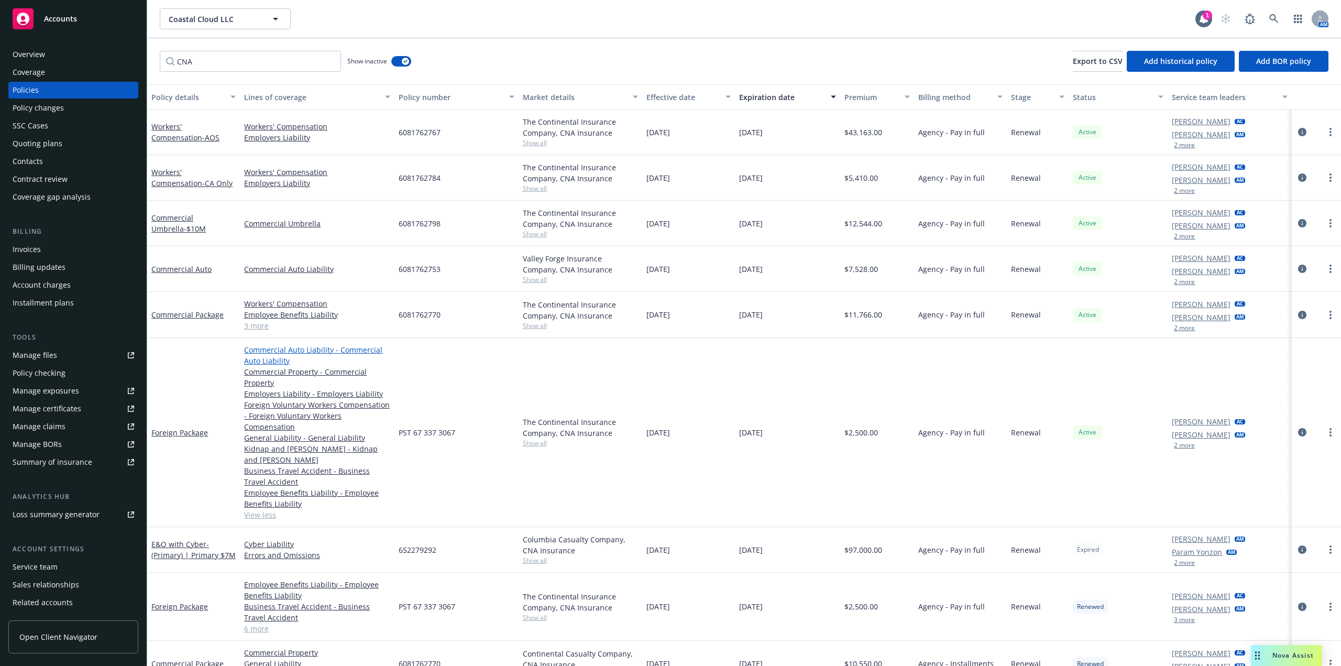
click at [320, 350] on link "Commercial Auto Liability - Commercial Auto Liability" at bounding box center [317, 355] width 146 height 22
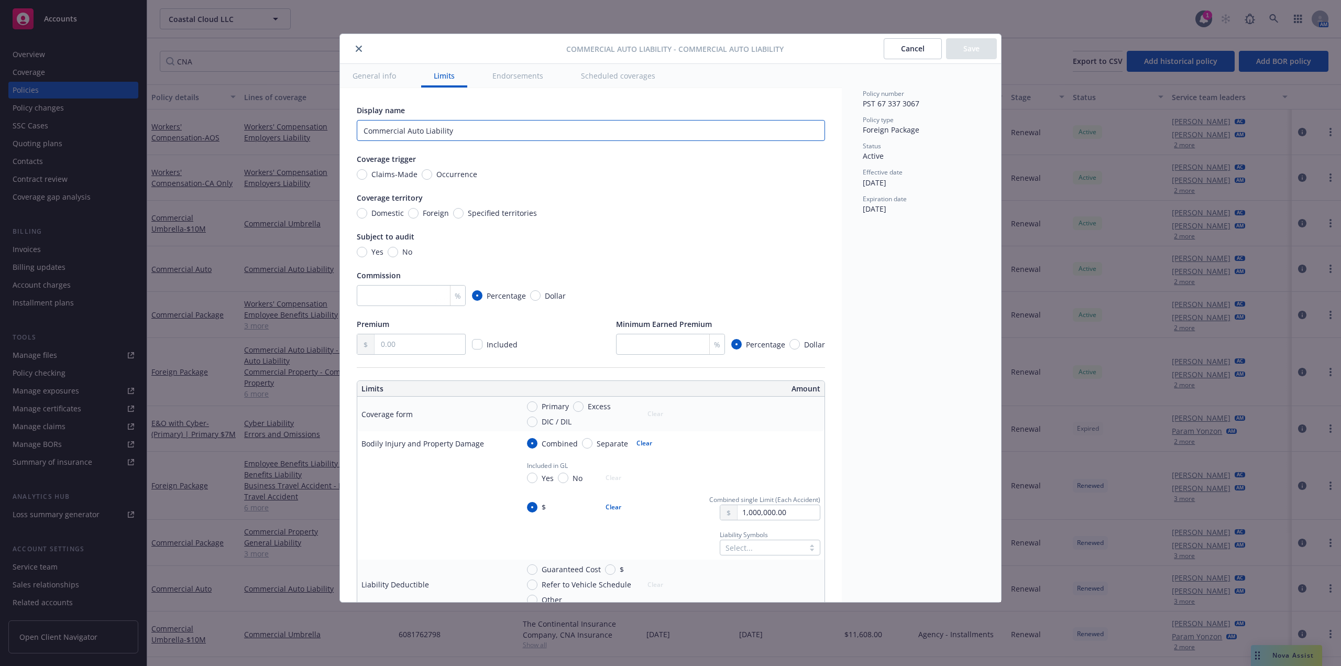
drag, startPoint x: 517, startPoint y: 129, endPoint x: 318, endPoint y: 128, distance: 199.1
click at [318, 128] on div "Commercial Auto Liability - Commercial Auto Liability Cancel Save General info …" at bounding box center [670, 333] width 1341 height 666
drag, startPoint x: 429, startPoint y: 174, endPoint x: 417, endPoint y: 204, distance: 32.2
click at [429, 174] on input "Occurrence" at bounding box center [427, 174] width 10 height 10
click at [418, 215] on input "Foreign" at bounding box center [413, 213] width 10 height 10
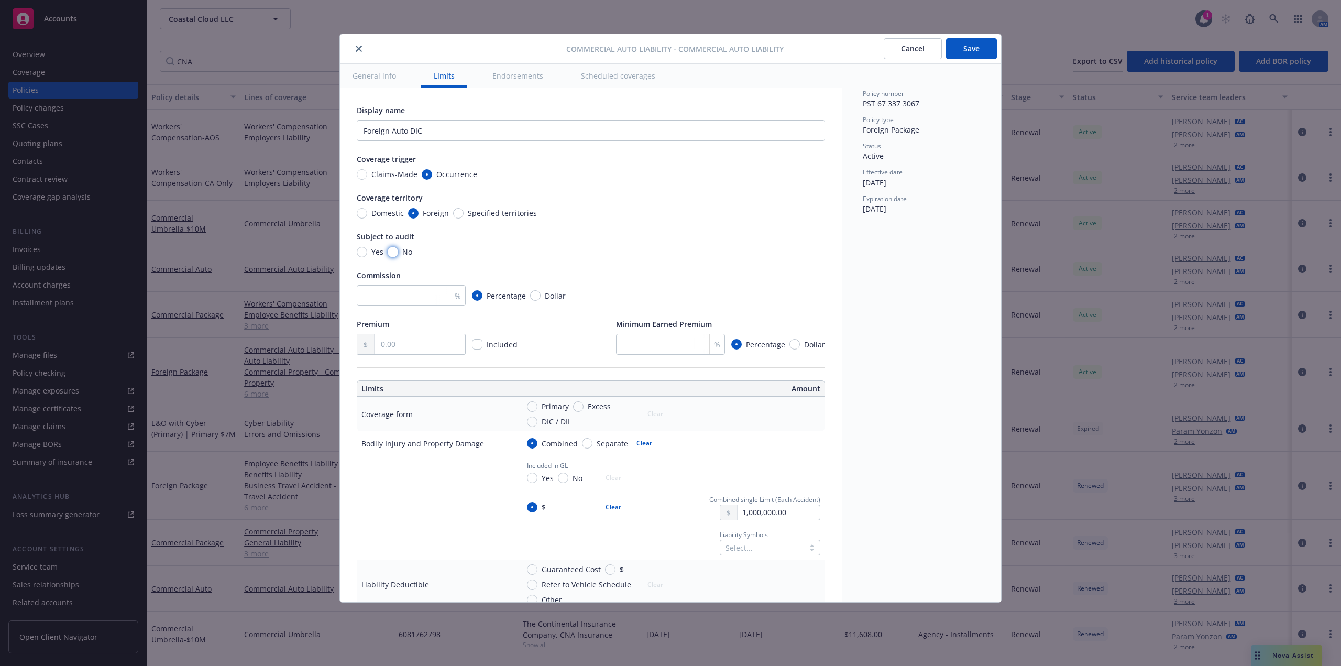
click at [390, 252] on input "No" at bounding box center [393, 252] width 10 height 10
click at [446, 354] on input "text" at bounding box center [420, 344] width 91 height 20
paste input "150.00"
click at [389, 302] on input "number" at bounding box center [411, 295] width 109 height 21
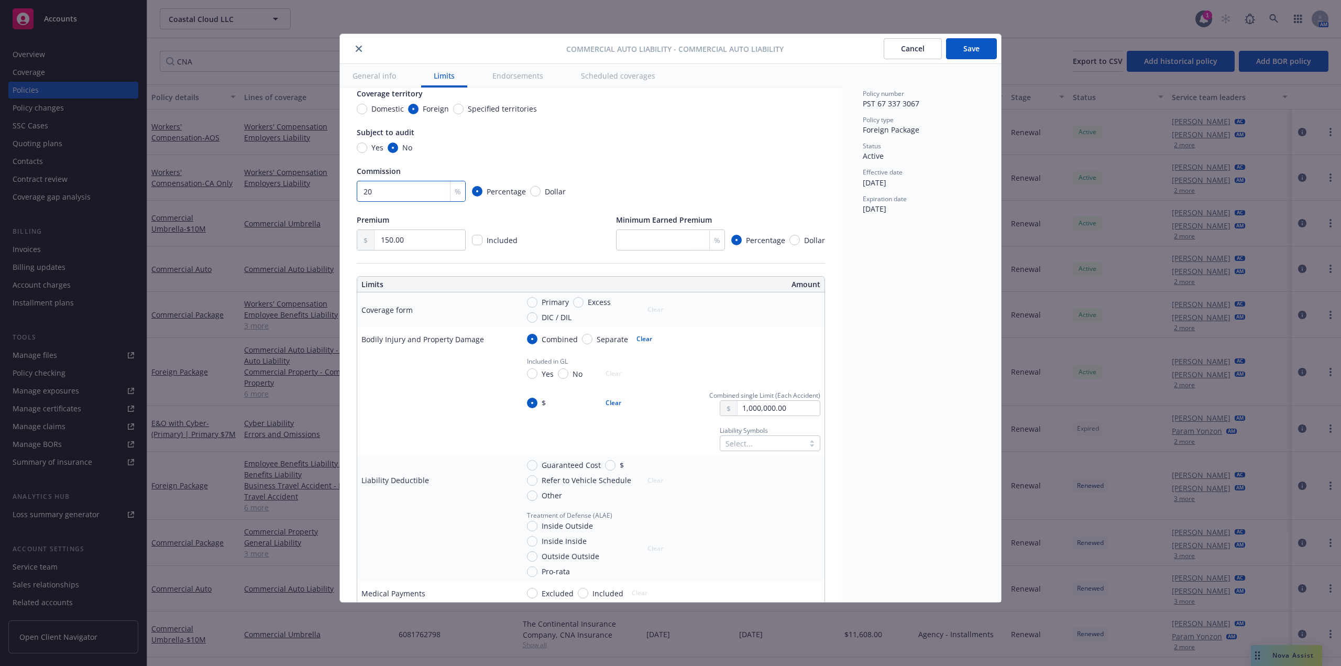
scroll to position [105, 0]
click at [980, 48] on button "Save" at bounding box center [971, 48] width 51 height 21
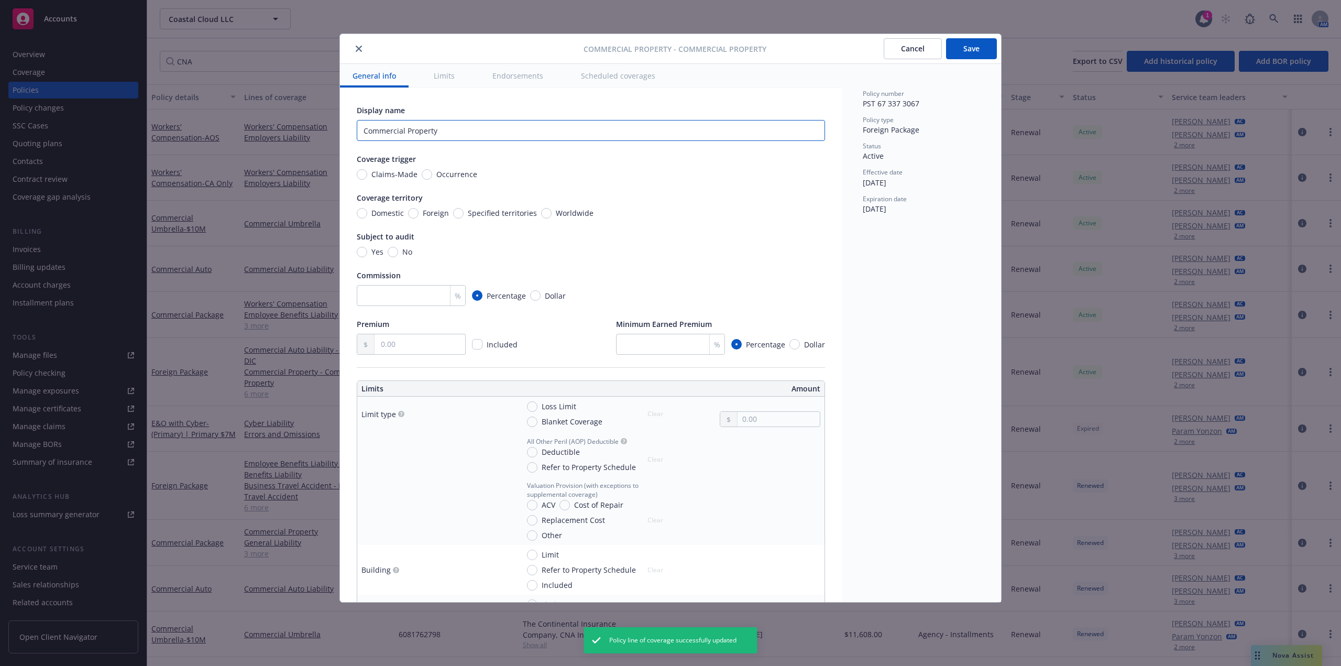
drag, startPoint x: 465, startPoint y: 133, endPoint x: 334, endPoint y: 126, distance: 130.7
click at [334, 126] on div "Commercial Property - Commercial Property Cancel Save General info Limits Endor…" at bounding box center [670, 333] width 1341 height 666
click at [432, 178] on span "Occurrence" at bounding box center [454, 174] width 45 height 11
click at [431, 178] on input "Occurrence" at bounding box center [427, 174] width 10 height 10
click at [412, 217] on input "Foreign" at bounding box center [413, 213] width 10 height 10
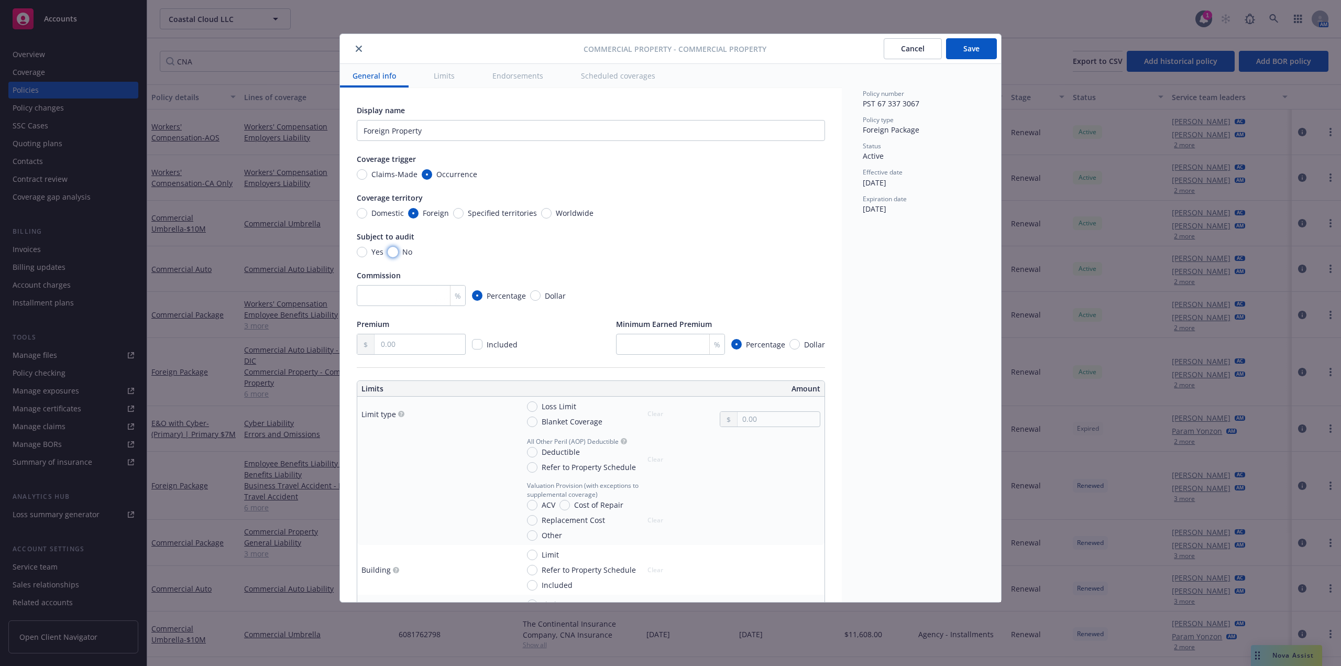
click at [396, 252] on input "No" at bounding box center [393, 252] width 10 height 10
click at [411, 294] on input "number" at bounding box center [411, 295] width 109 height 21
click at [403, 342] on input "text" at bounding box center [420, 344] width 91 height 20
paste input "500.00"
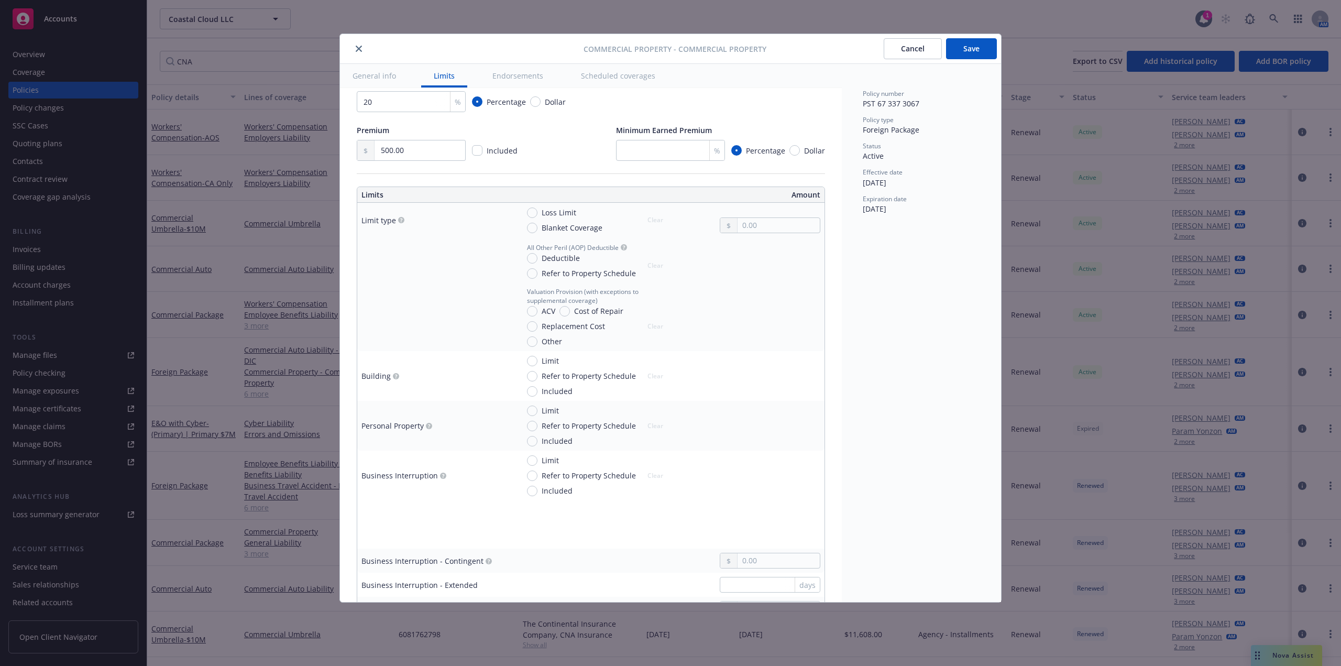
scroll to position [262, 0]
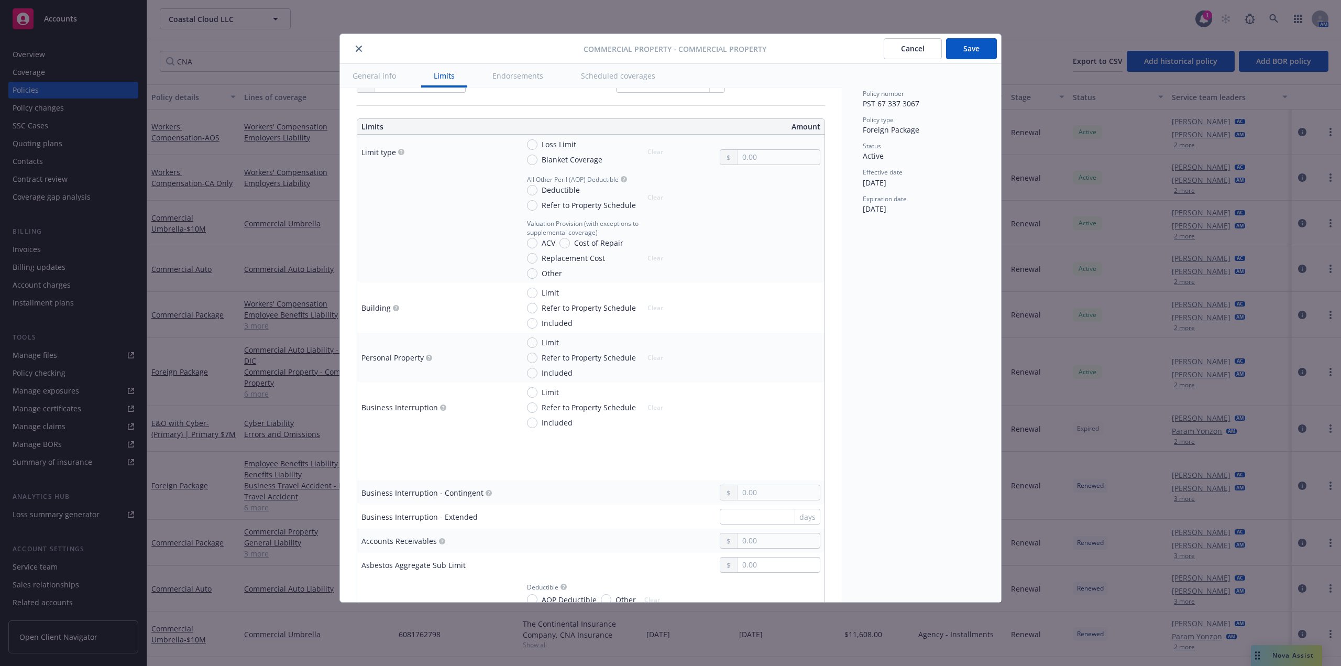
click at [430, 358] on circle "button" at bounding box center [429, 358] width 6 height 6
click at [536, 341] on input "Limit" at bounding box center [532, 342] width 10 height 10
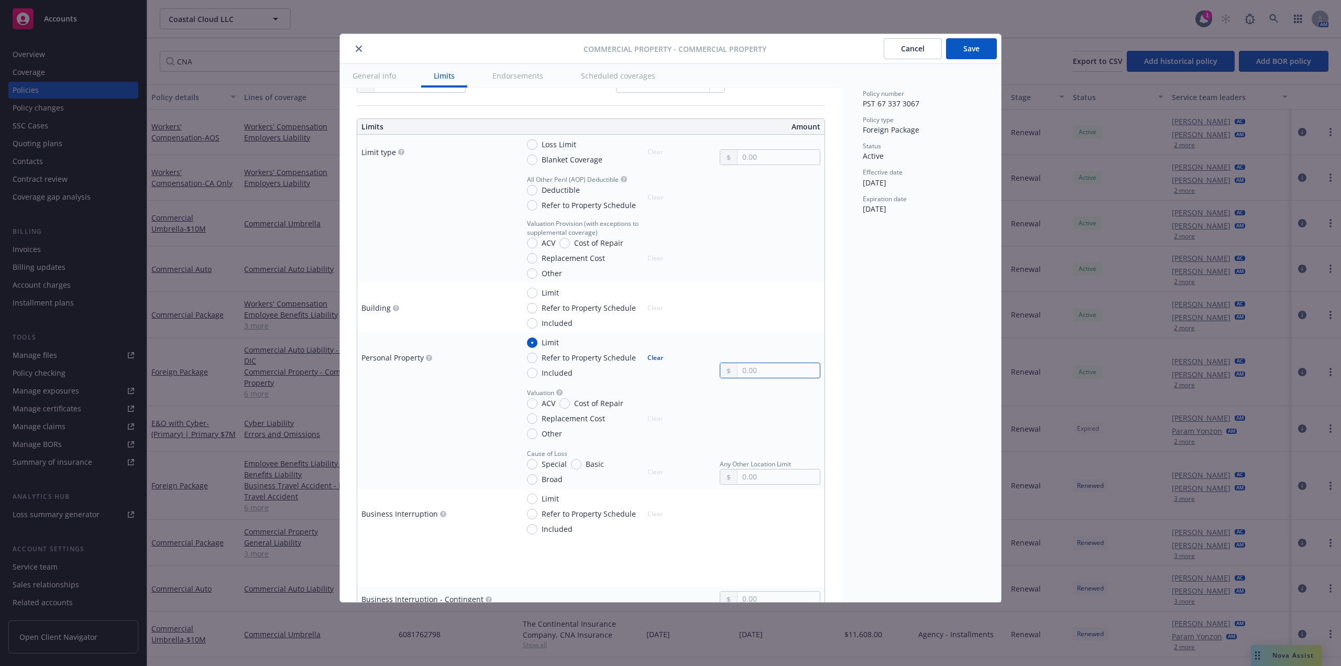
click at [738, 366] on input "text" at bounding box center [779, 370] width 82 height 15
click at [535, 417] on input "Replacement Cost" at bounding box center [532, 418] width 10 height 10
click at [534, 465] on input "Special" at bounding box center [532, 464] width 10 height 10
click at [461, 425] on td at bounding box center [435, 412] width 157 height 61
drag, startPoint x: 782, startPoint y: 371, endPoint x: 698, endPoint y: 371, distance: 83.8
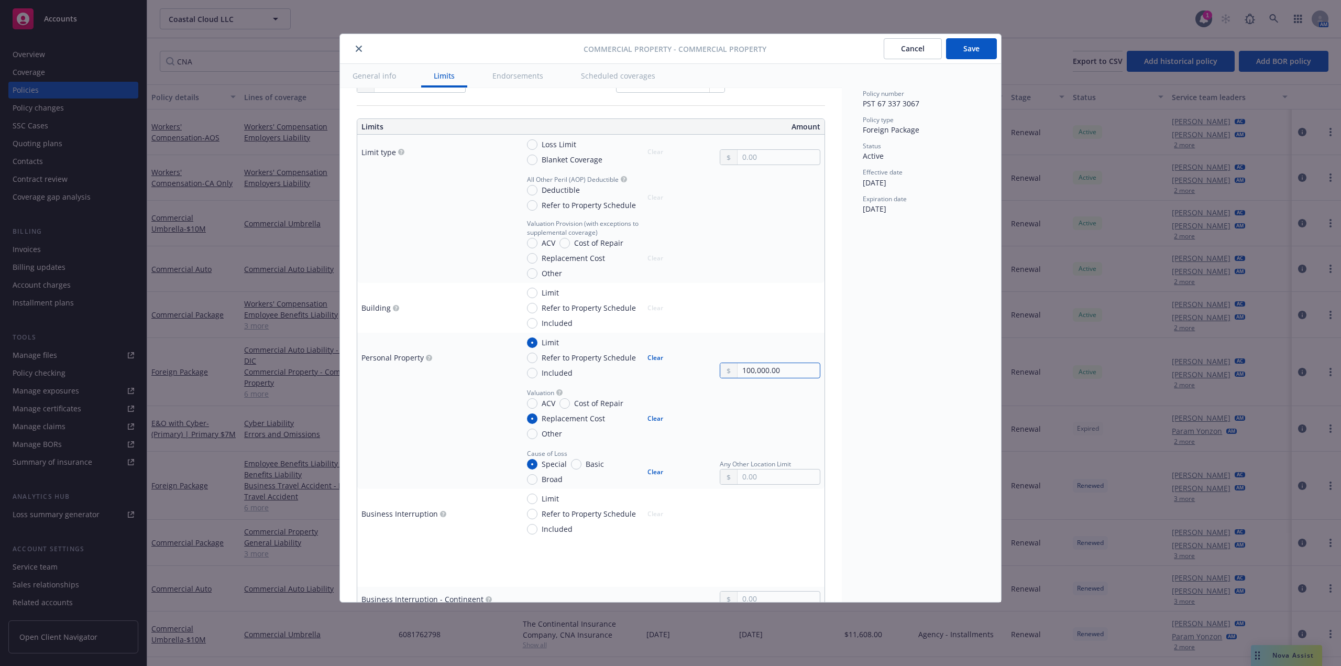
click at [698, 371] on div "Limit Refer to Property Schedule Included Clear 100,000.00" at bounding box center [670, 357] width 302 height 41
click at [475, 448] on td at bounding box center [435, 466] width 157 height 46
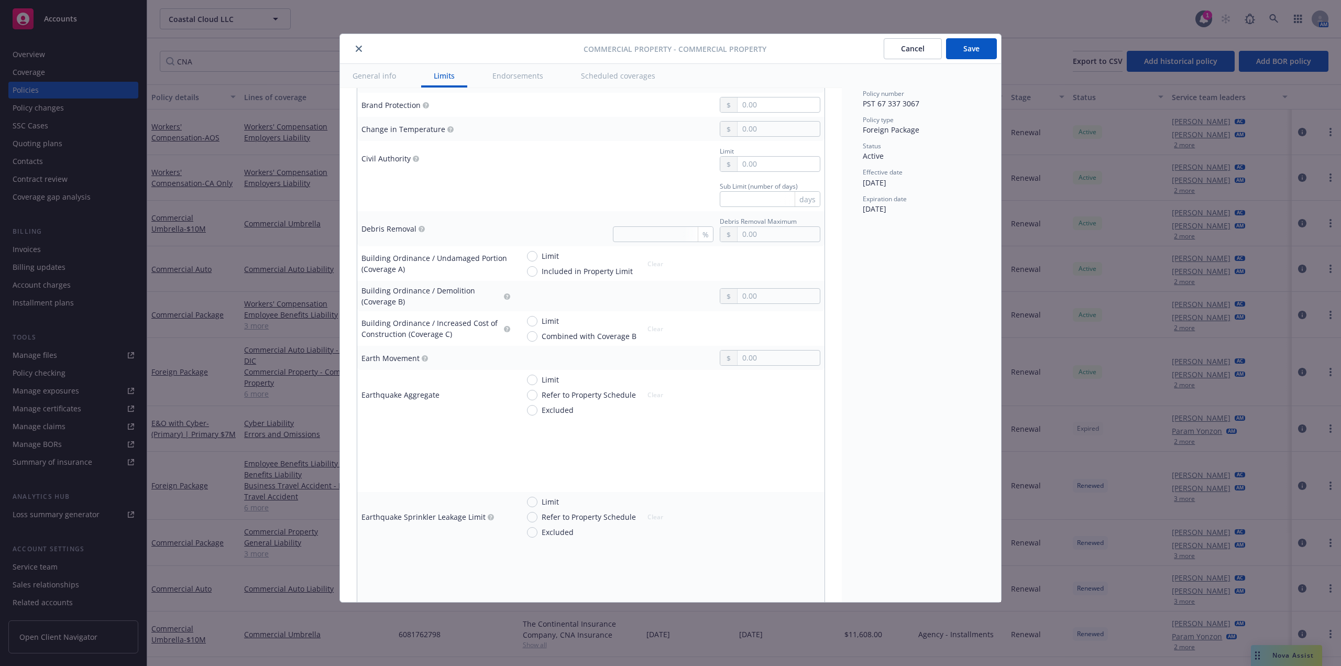
scroll to position [629, 0]
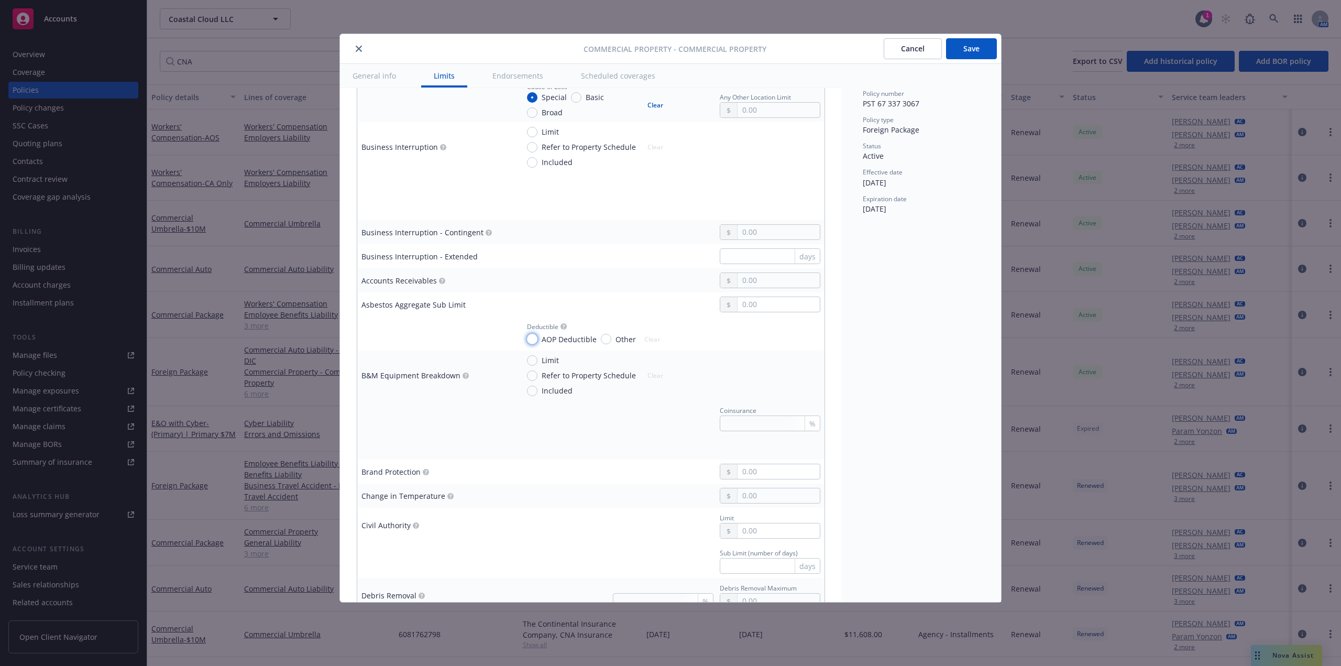
click at [533, 341] on input "AOP Deductible" at bounding box center [532, 339] width 10 height 10
click at [530, 341] on input "AOP Deductible" at bounding box center [532, 339] width 10 height 10
click at [649, 340] on button "Clear" at bounding box center [652, 339] width 28 height 15
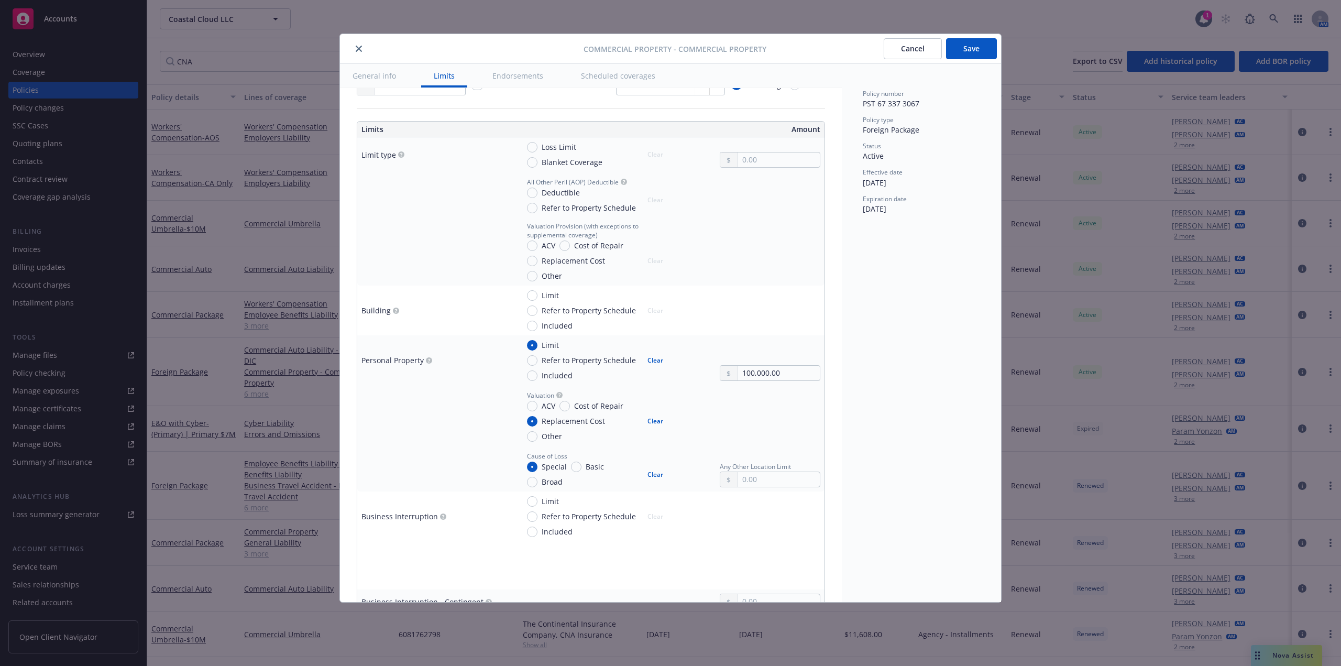
scroll to position [262, 0]
click at [973, 51] on button "Save" at bounding box center [971, 48] width 51 height 21
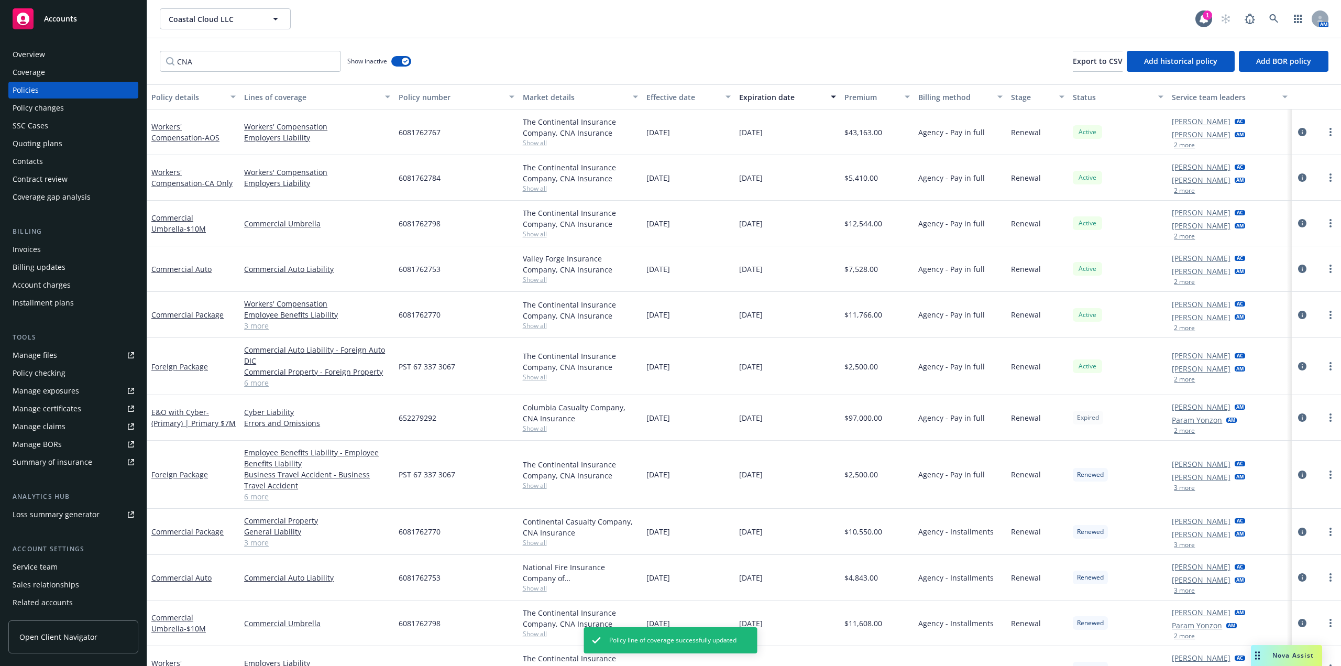
click at [258, 384] on link "6 more" at bounding box center [317, 382] width 146 height 11
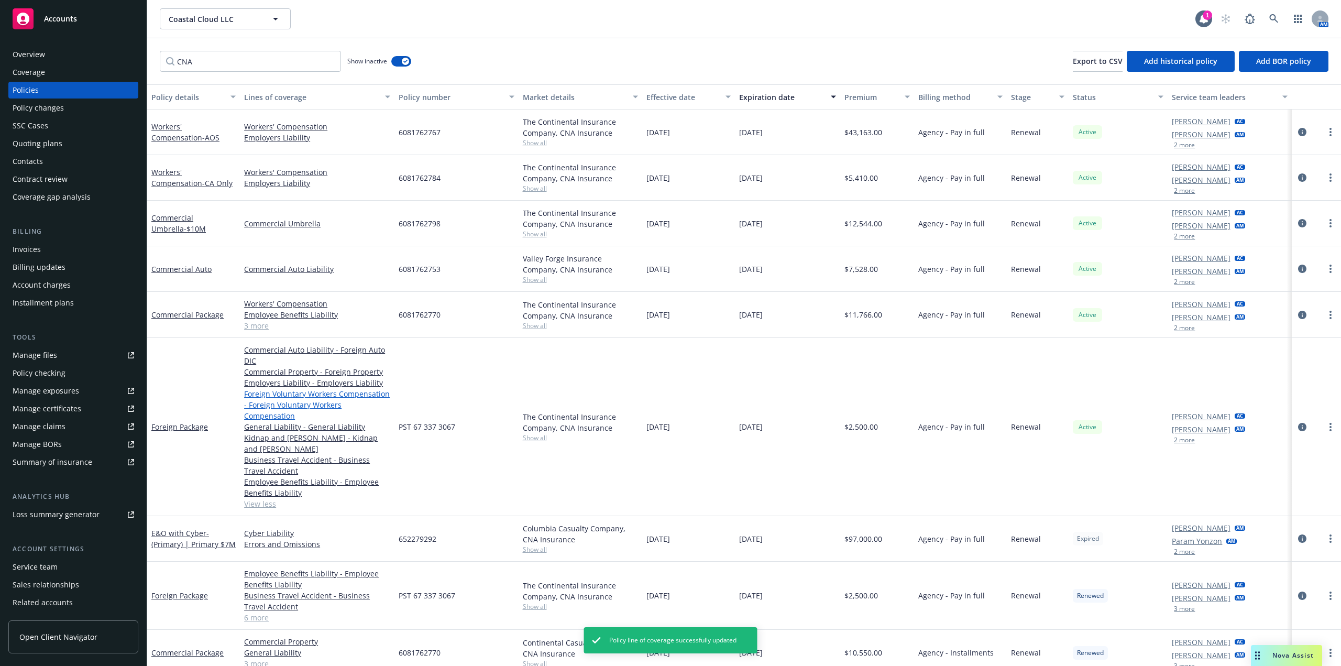
click at [302, 394] on link "Foreign Voluntary Workers Compensation - Foreign Voluntary Workers Compensation" at bounding box center [317, 404] width 146 height 33
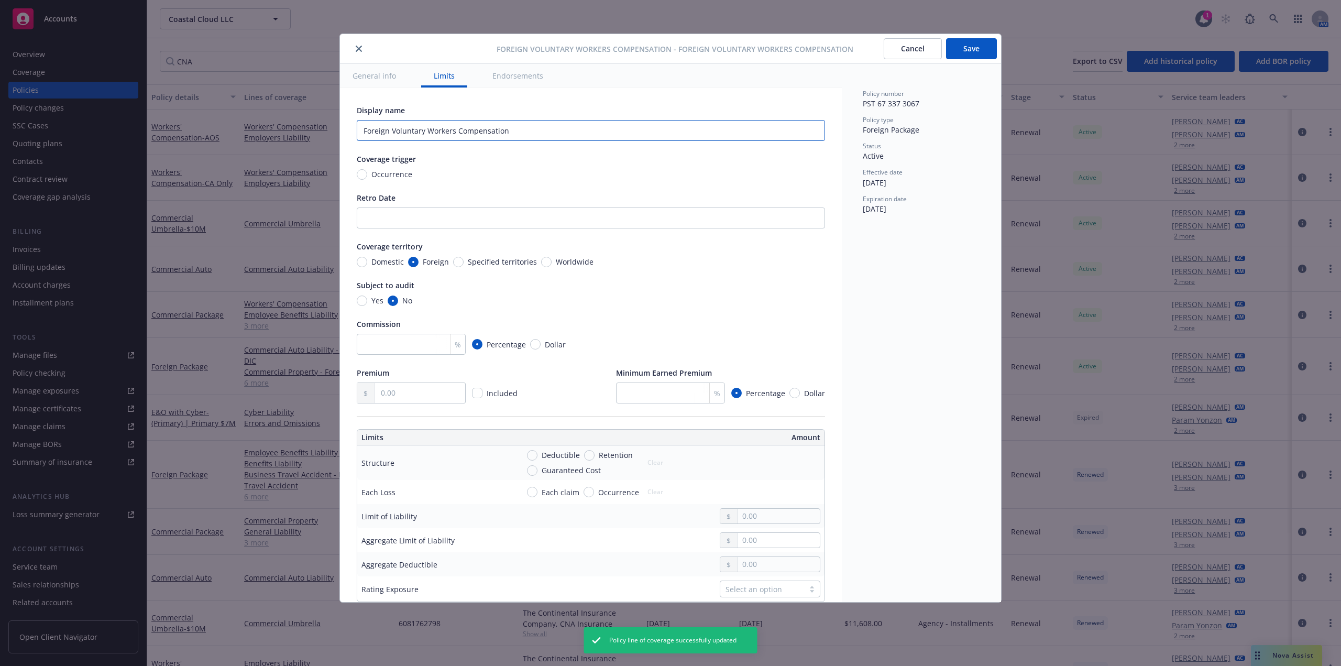
drag, startPoint x: 579, startPoint y: 130, endPoint x: 277, endPoint y: 123, distance: 301.9
click at [277, 123] on div "Foreign Voluntary Workers Compensation - Foreign Voluntary Workers Compensation…" at bounding box center [670, 333] width 1341 height 666
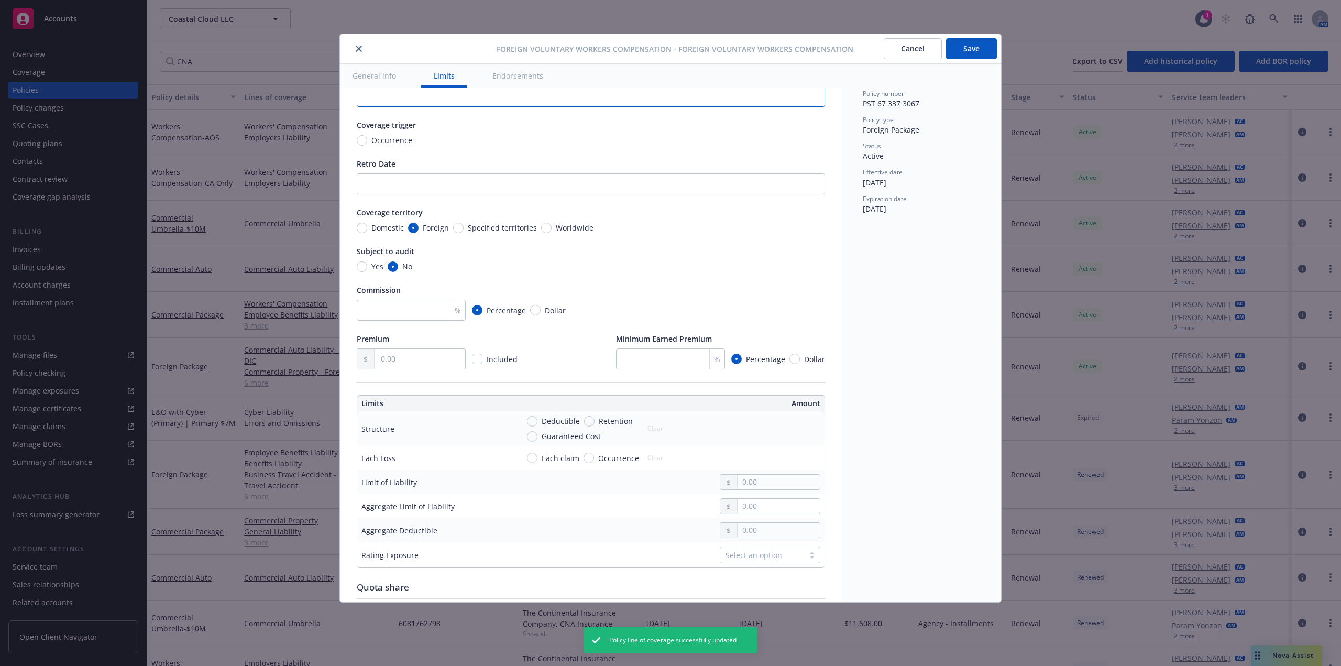
scroll to position [52, 0]
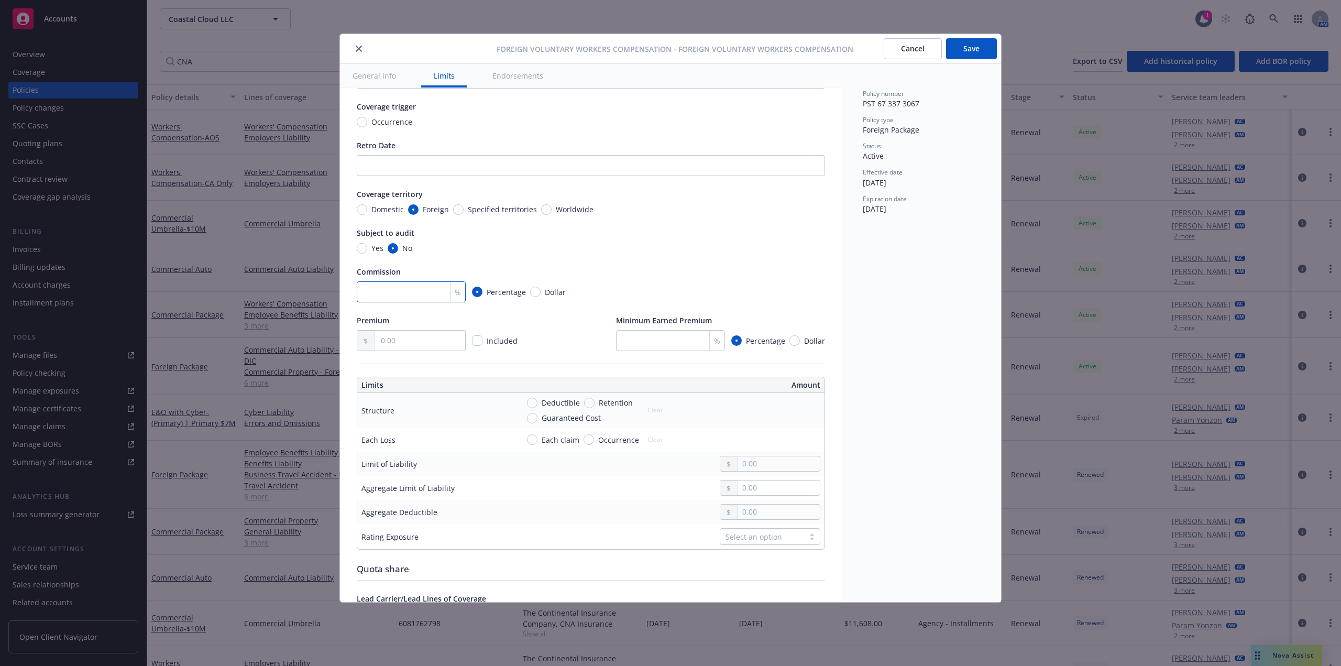
click at [400, 294] on input "number" at bounding box center [411, 291] width 109 height 21
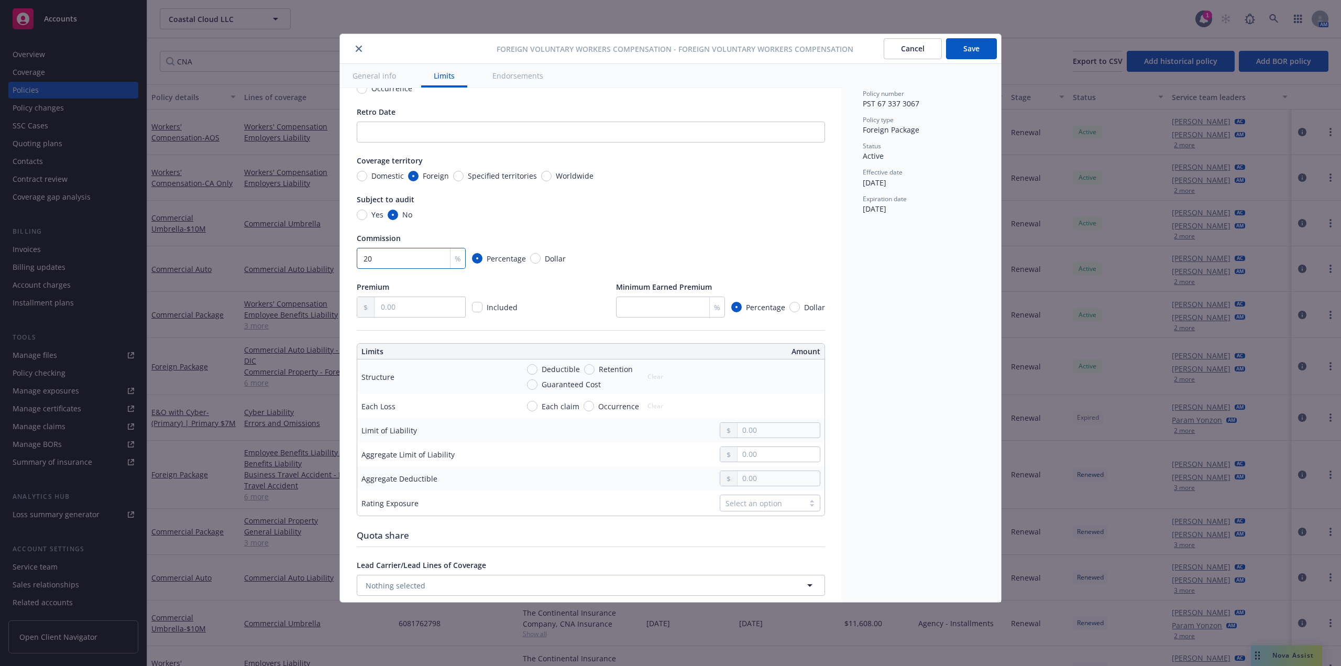
scroll to position [105, 0]
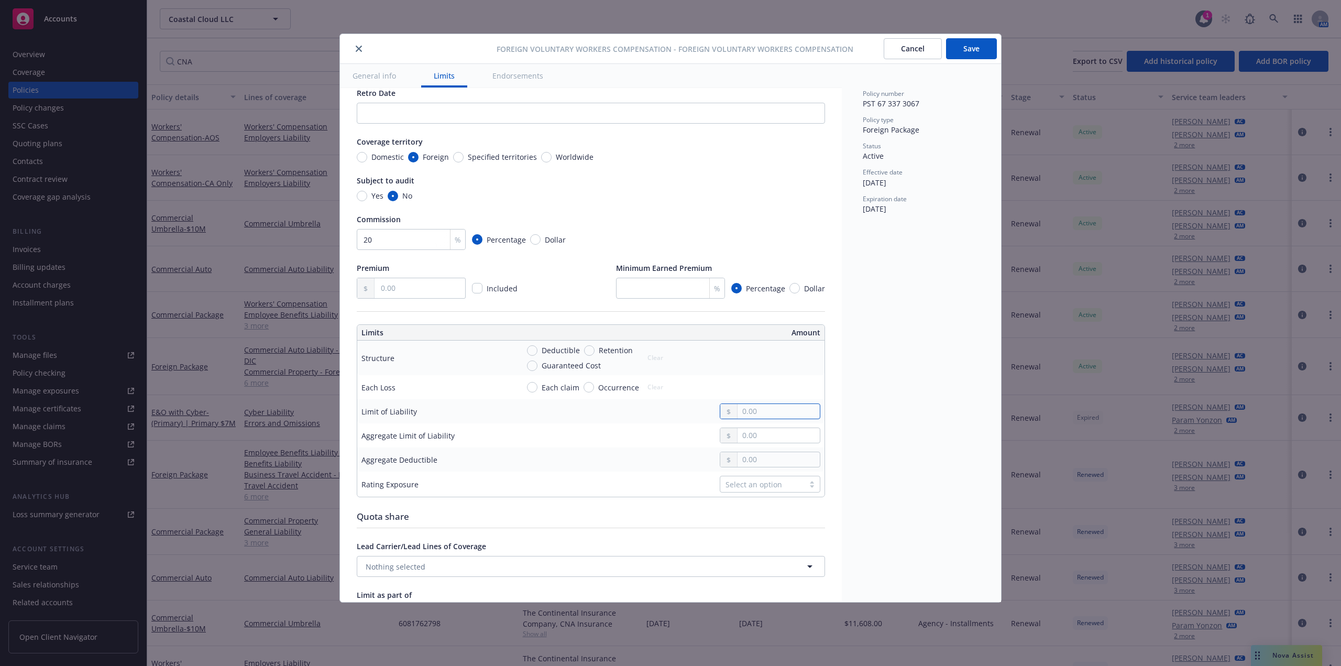
click at [769, 419] on input "text" at bounding box center [779, 411] width 82 height 15
drag, startPoint x: 800, startPoint y: 419, endPoint x: 660, endPoint y: 427, distance: 140.1
click at [660, 419] on div "1,000,000.00" at bounding box center [670, 411] width 302 height 16
click at [775, 443] on input "text" at bounding box center [779, 435] width 82 height 15
paste input "1,000,000.00"
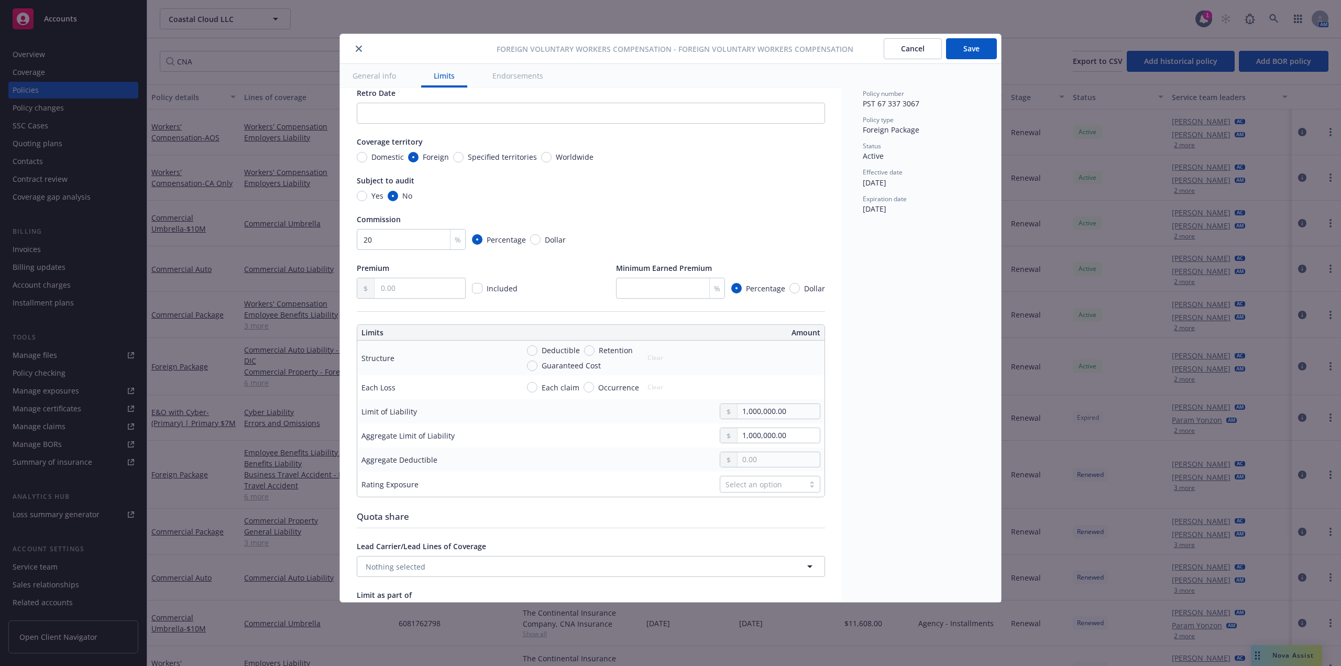
click at [961, 52] on button "Save" at bounding box center [971, 48] width 51 height 21
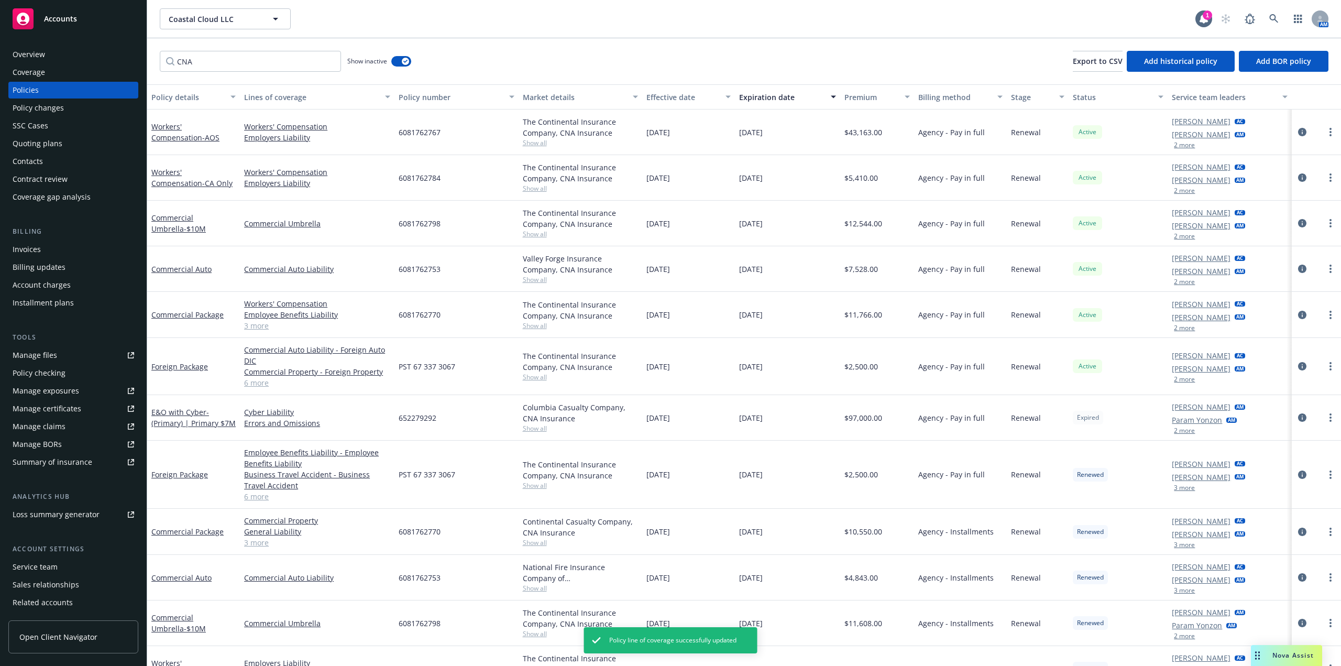
click at [255, 384] on link "6 more" at bounding box center [317, 382] width 146 height 11
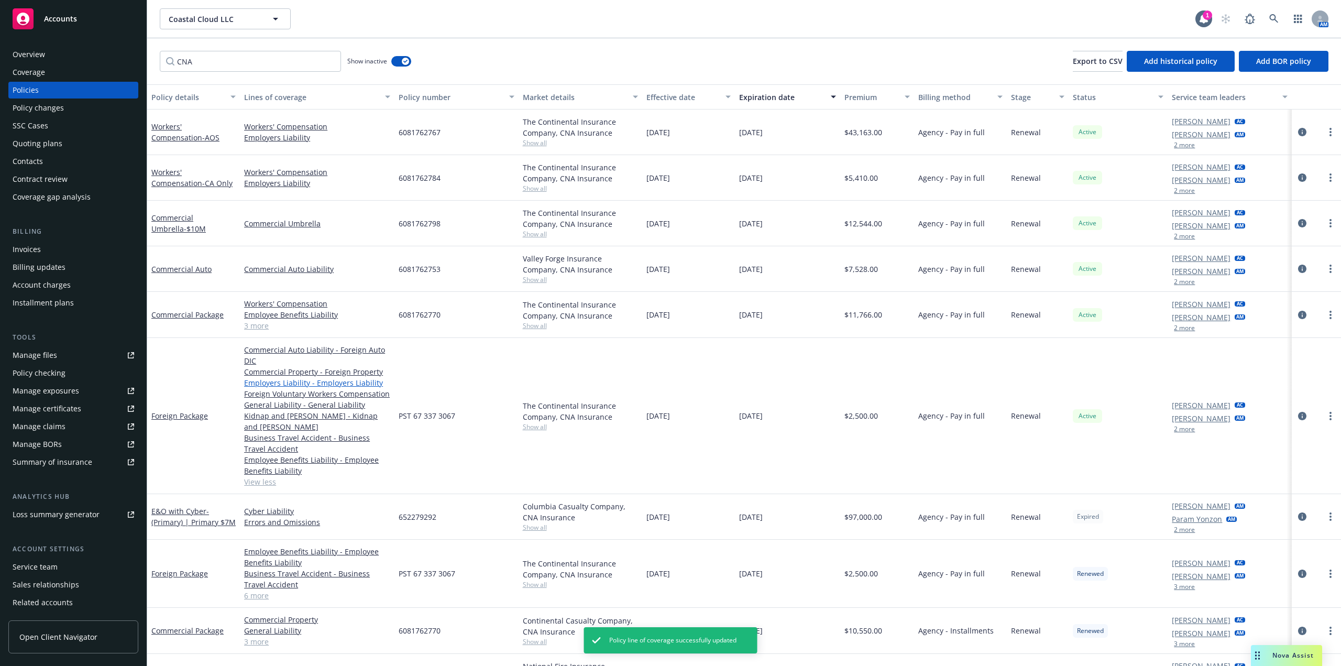
click at [322, 384] on link "Employers Liability - Employers Liability" at bounding box center [317, 382] width 146 height 11
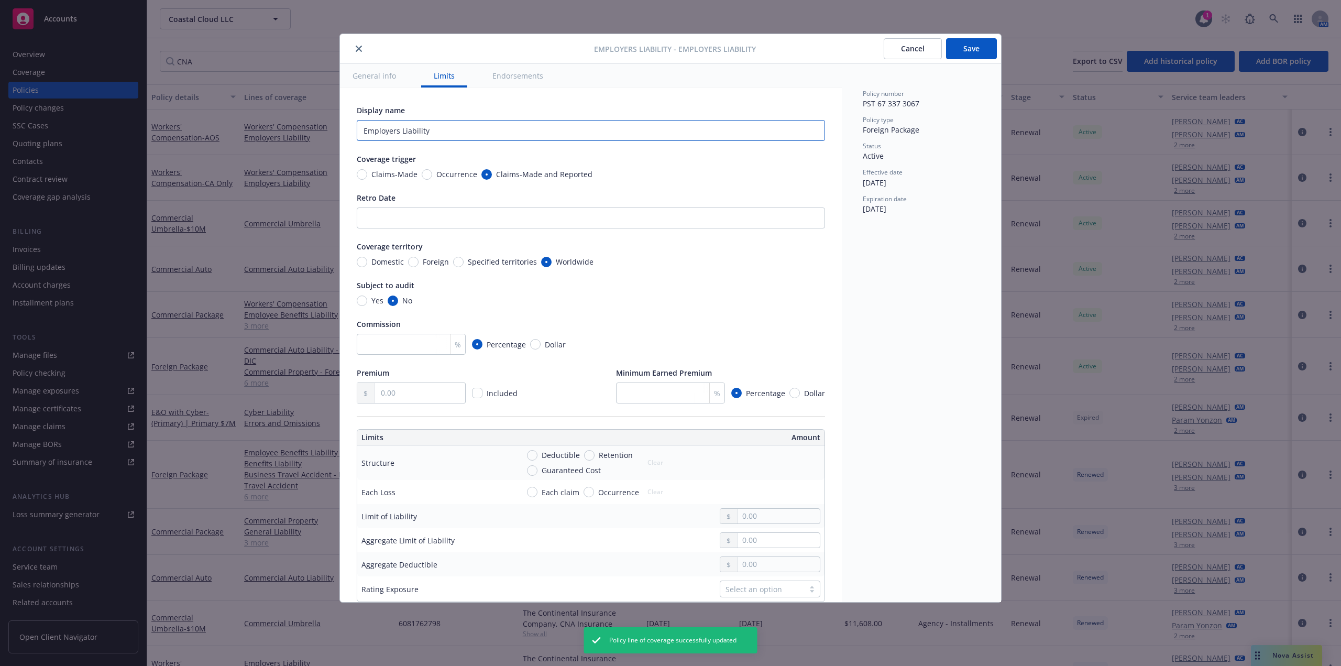
drag, startPoint x: 390, startPoint y: 128, endPoint x: 296, endPoint y: 126, distance: 94.3
click at [296, 126] on div "Employers Liability - Employers Liability Cancel Save General info Limits Endor…" at bounding box center [670, 333] width 1341 height 666
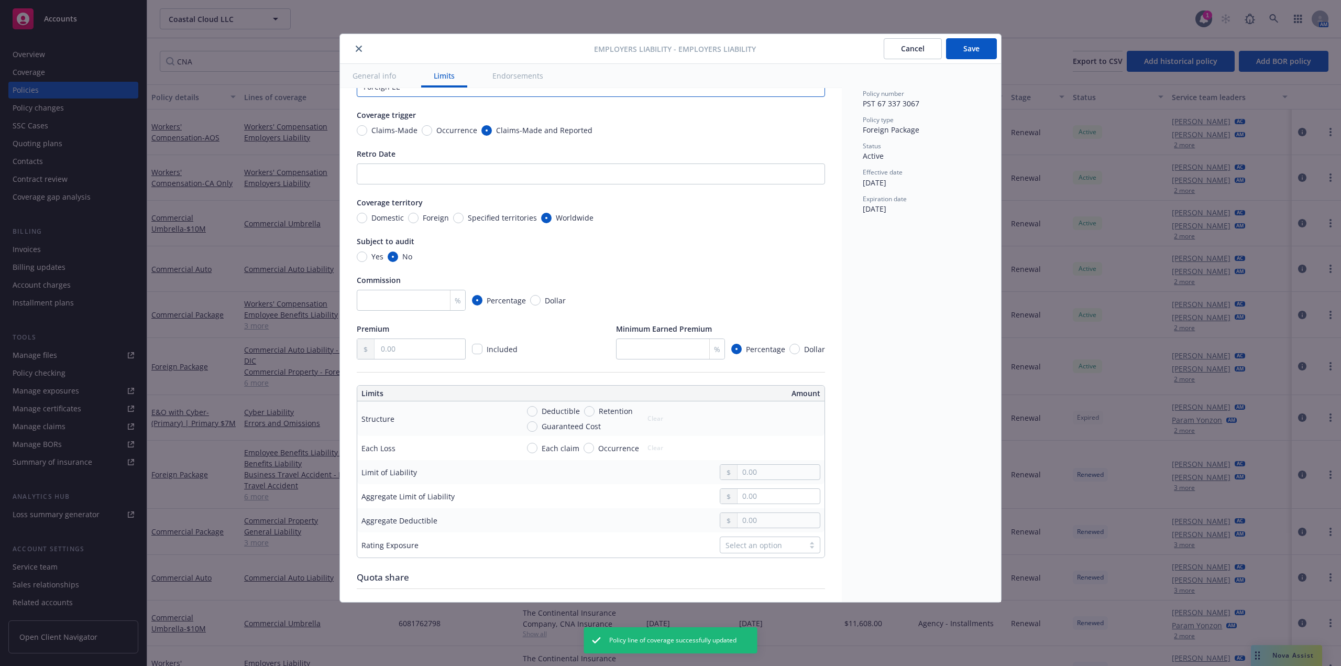
scroll to position [105, 0]
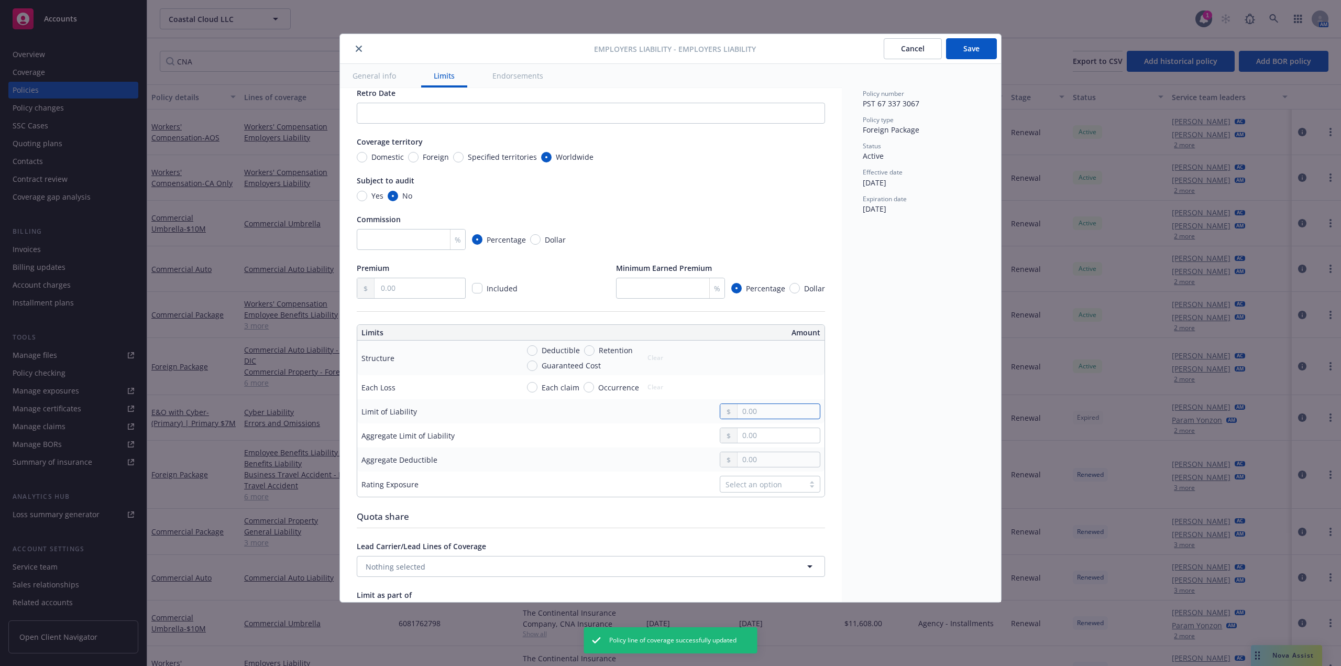
click at [748, 419] on input "text" at bounding box center [779, 411] width 82 height 15
drag, startPoint x: 797, startPoint y: 425, endPoint x: 641, endPoint y: 431, distance: 155.7
click at [641, 423] on td "1,000,000.00" at bounding box center [670, 411] width 310 height 24
click at [752, 443] on input "text" at bounding box center [779, 435] width 82 height 15
paste input "1,000,000.00"
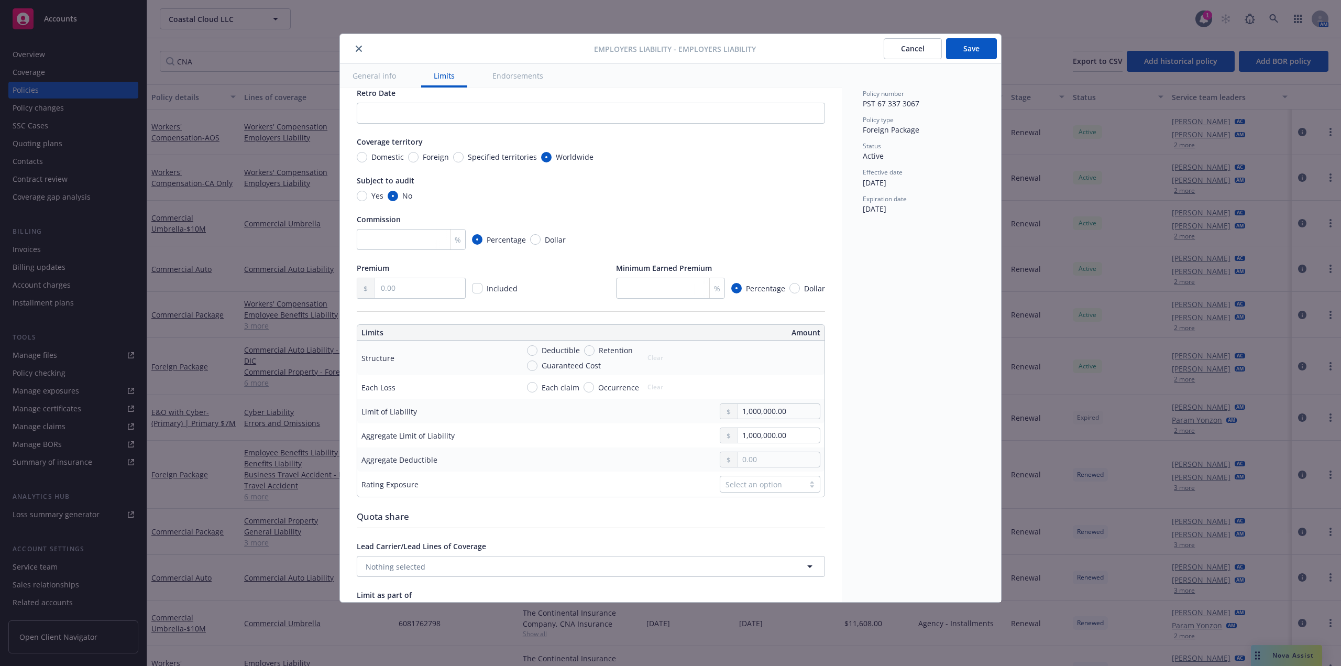
click at [982, 39] on button "Save" at bounding box center [971, 48] width 51 height 21
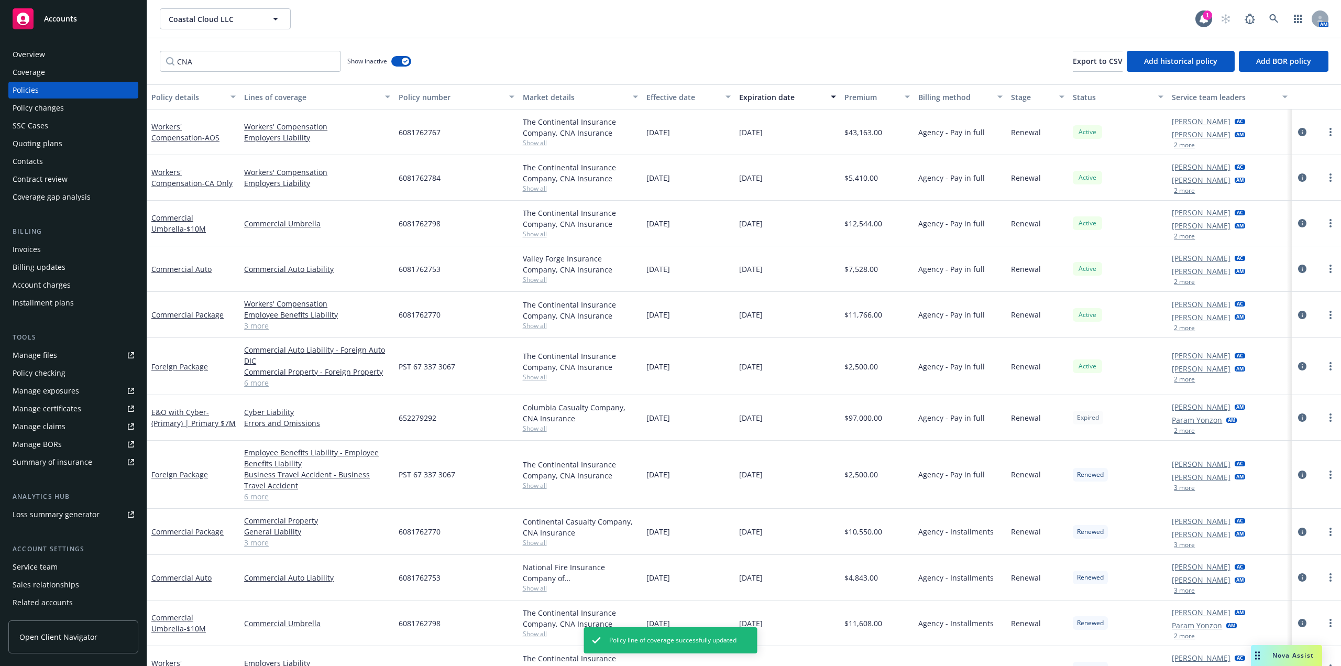
click at [257, 384] on link "6 more" at bounding box center [317, 382] width 146 height 11
click at [256, 383] on link "6 more" at bounding box center [317, 382] width 146 height 11
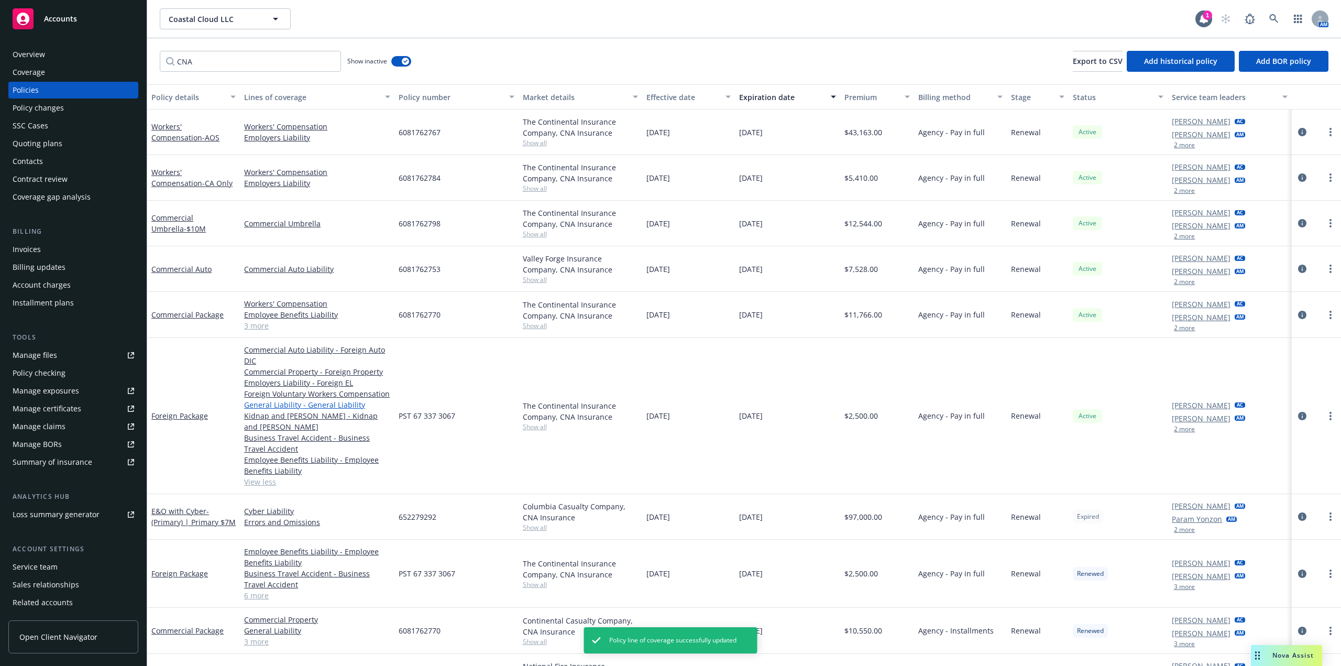
click at [317, 405] on link "General Liability - General Liability" at bounding box center [317, 404] width 146 height 11
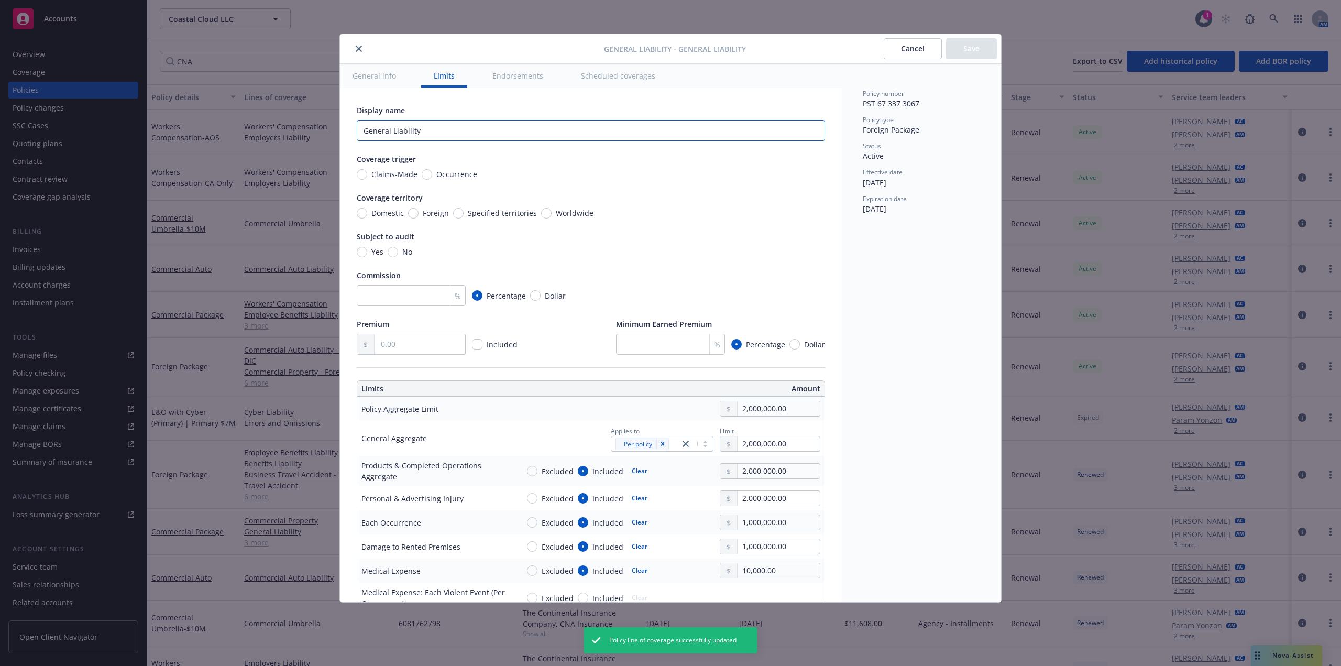
click at [527, 136] on input "General Liability" at bounding box center [591, 130] width 468 height 21
click at [427, 173] on input "Occurrence" at bounding box center [427, 174] width 10 height 10
click at [409, 213] on input "Foreign" at bounding box center [413, 213] width 10 height 10
drag, startPoint x: 399, startPoint y: 250, endPoint x: 400, endPoint y: 267, distance: 17.4
click at [399, 250] on span "No" at bounding box center [405, 251] width 14 height 11
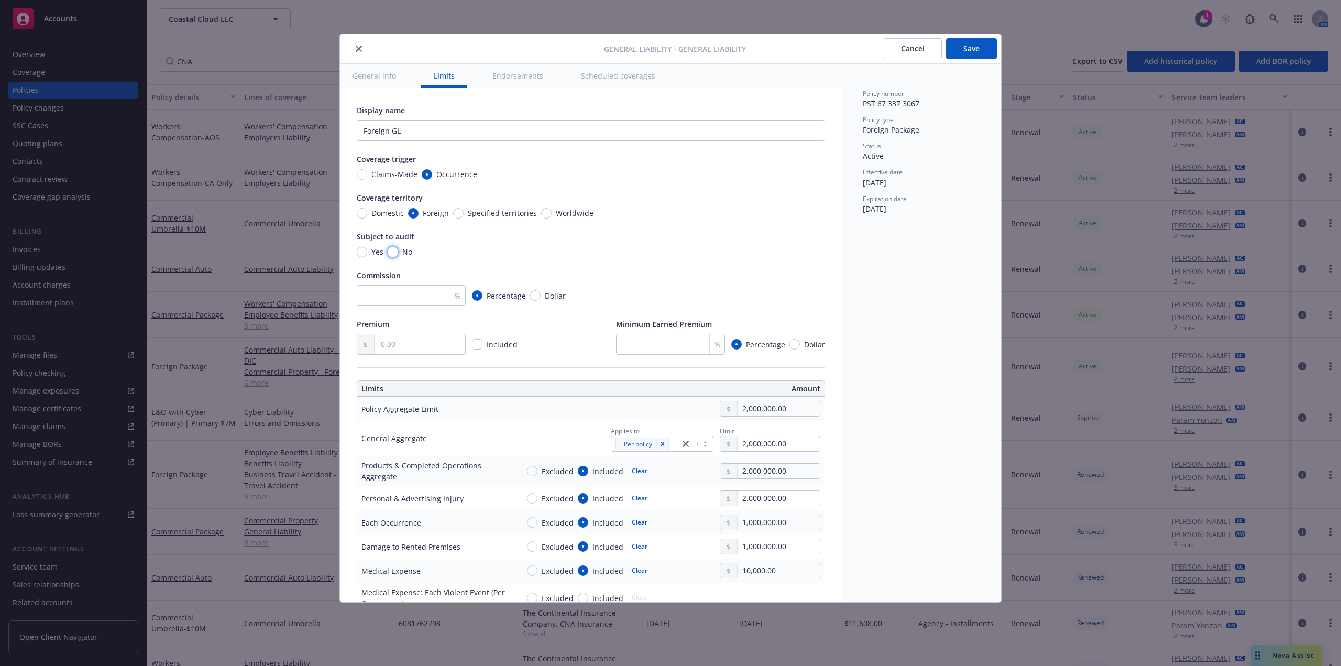
click at [398, 250] on input "No" at bounding box center [393, 252] width 10 height 10
click at [402, 299] on input "number" at bounding box center [411, 295] width 109 height 21
click at [394, 348] on input "text" at bounding box center [420, 344] width 91 height 20
paste input "650.00"
click at [978, 54] on button "Save" at bounding box center [971, 48] width 51 height 21
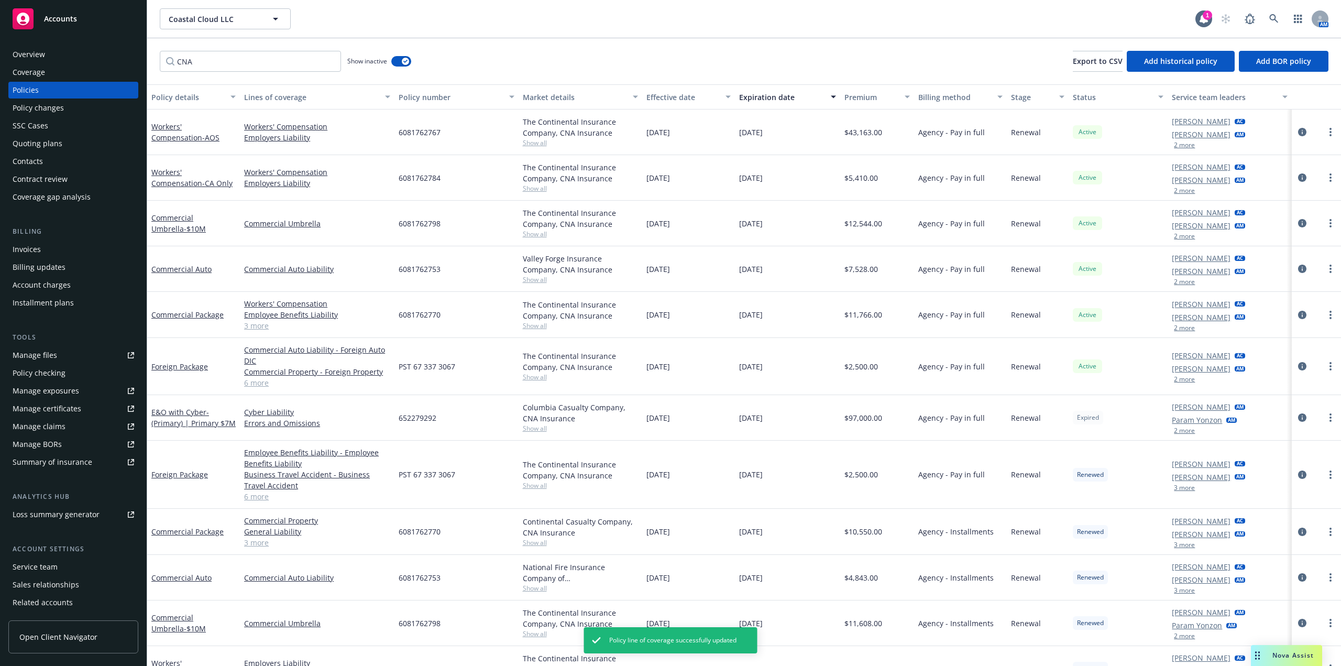
click at [262, 383] on link "6 more" at bounding box center [317, 382] width 146 height 11
click at [257, 387] on link "6 more" at bounding box center [317, 382] width 146 height 11
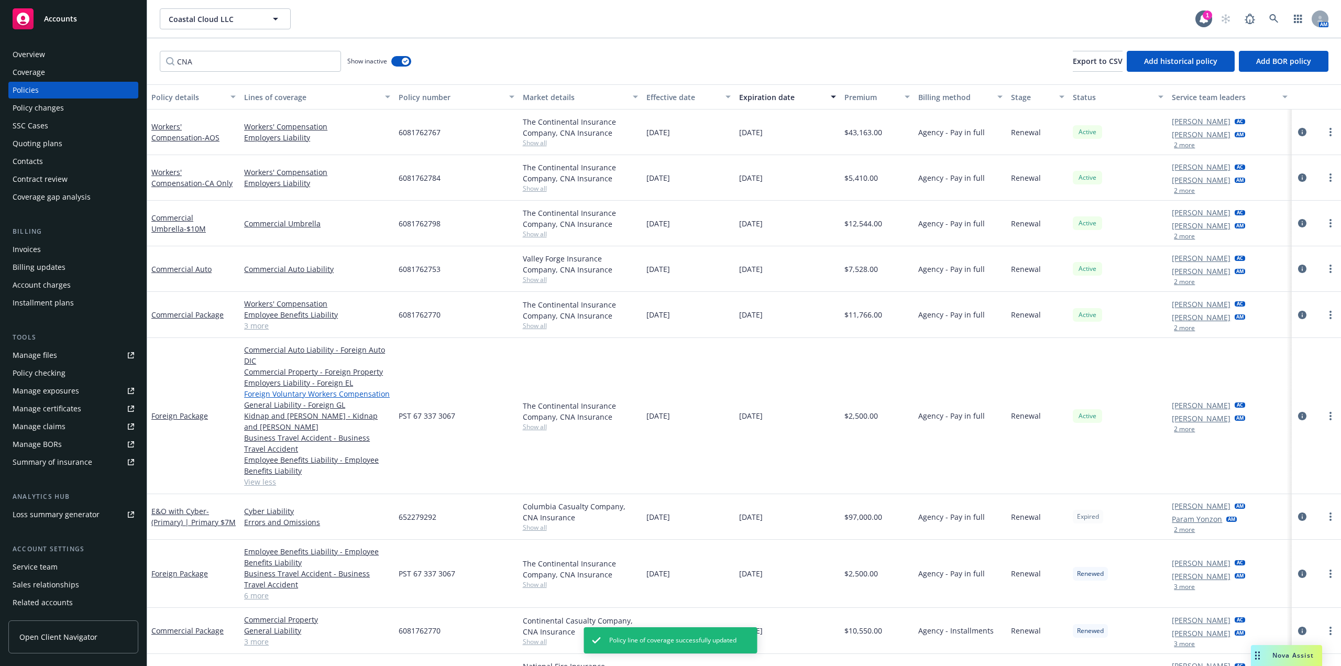
click at [298, 395] on link "Foreign Voluntary Workers Compensation" at bounding box center [317, 393] width 146 height 11
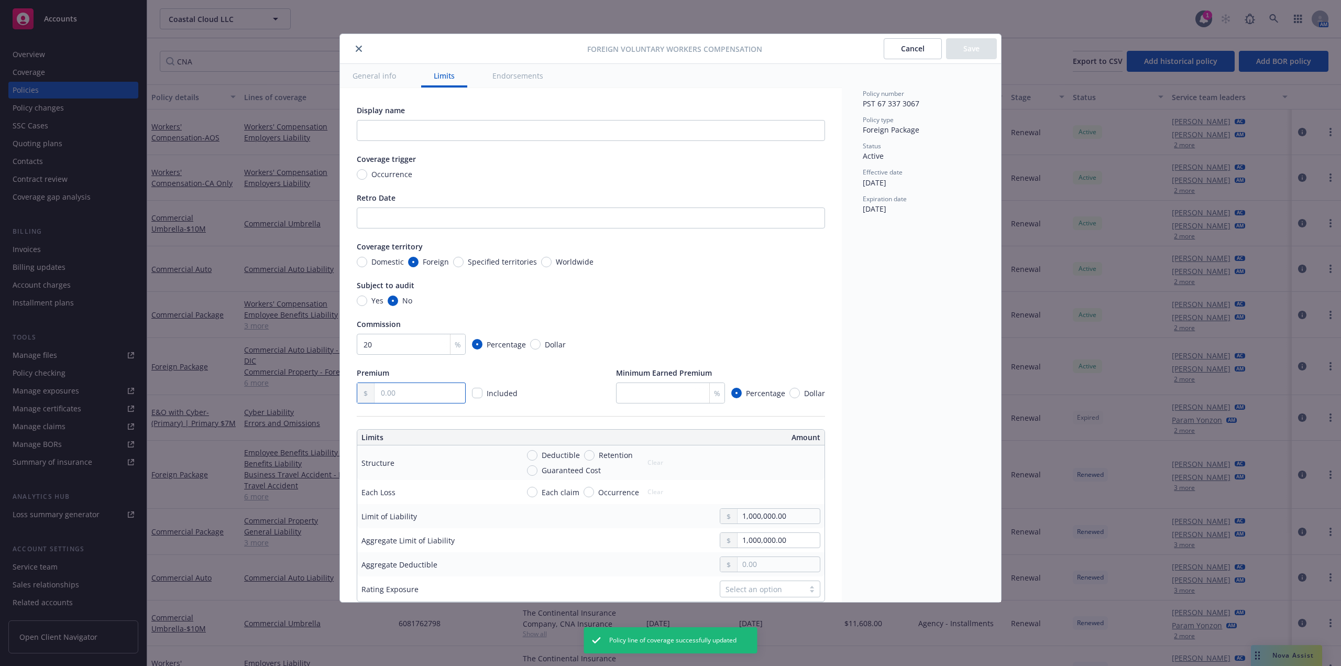
click at [403, 386] on input "text" at bounding box center [420, 393] width 91 height 20
drag, startPoint x: 980, startPoint y: 48, endPoint x: 844, endPoint y: 92, distance: 143.5
click at [980, 48] on button "Save" at bounding box center [971, 48] width 51 height 21
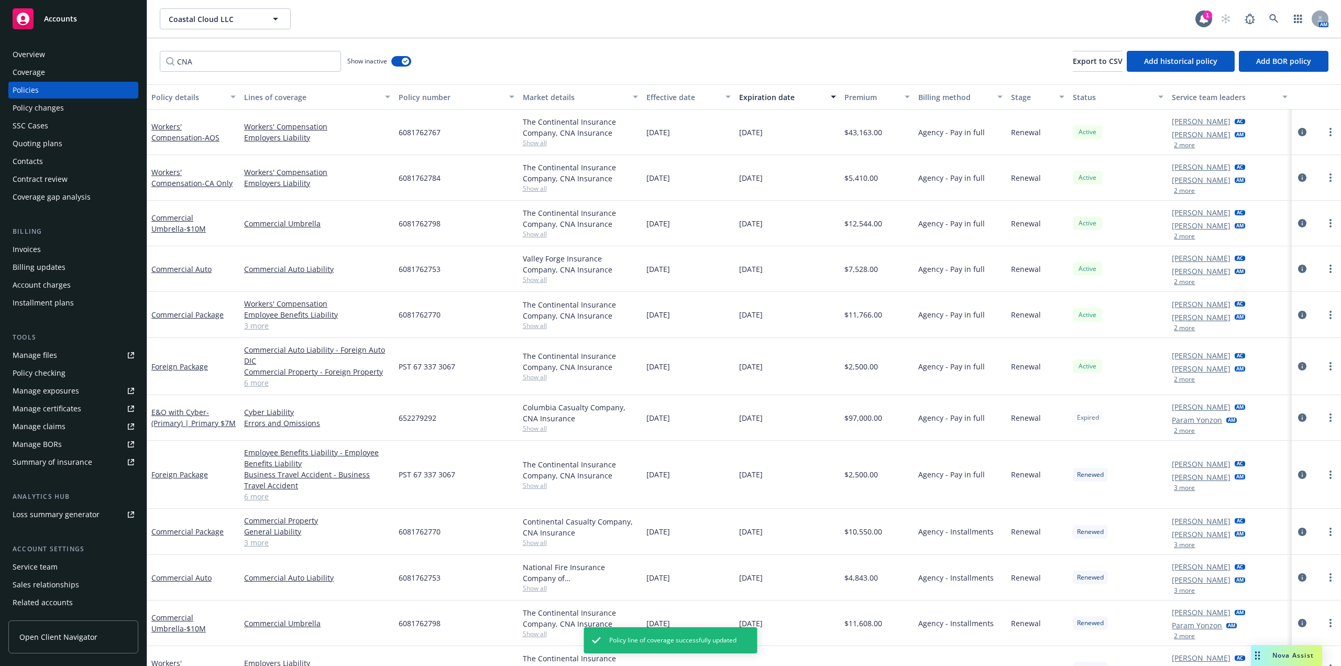
click at [261, 386] on link "6 more" at bounding box center [317, 382] width 146 height 11
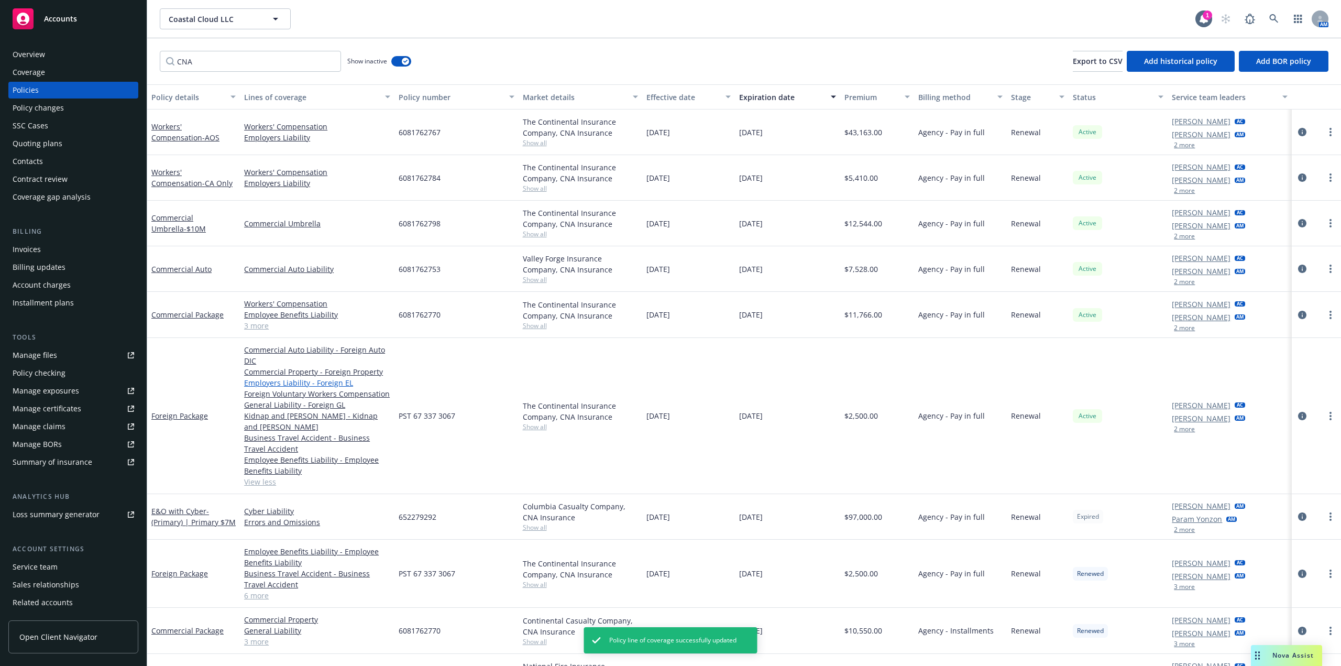
click at [292, 386] on link "Employers Liability - Foreign EL" at bounding box center [317, 382] width 146 height 11
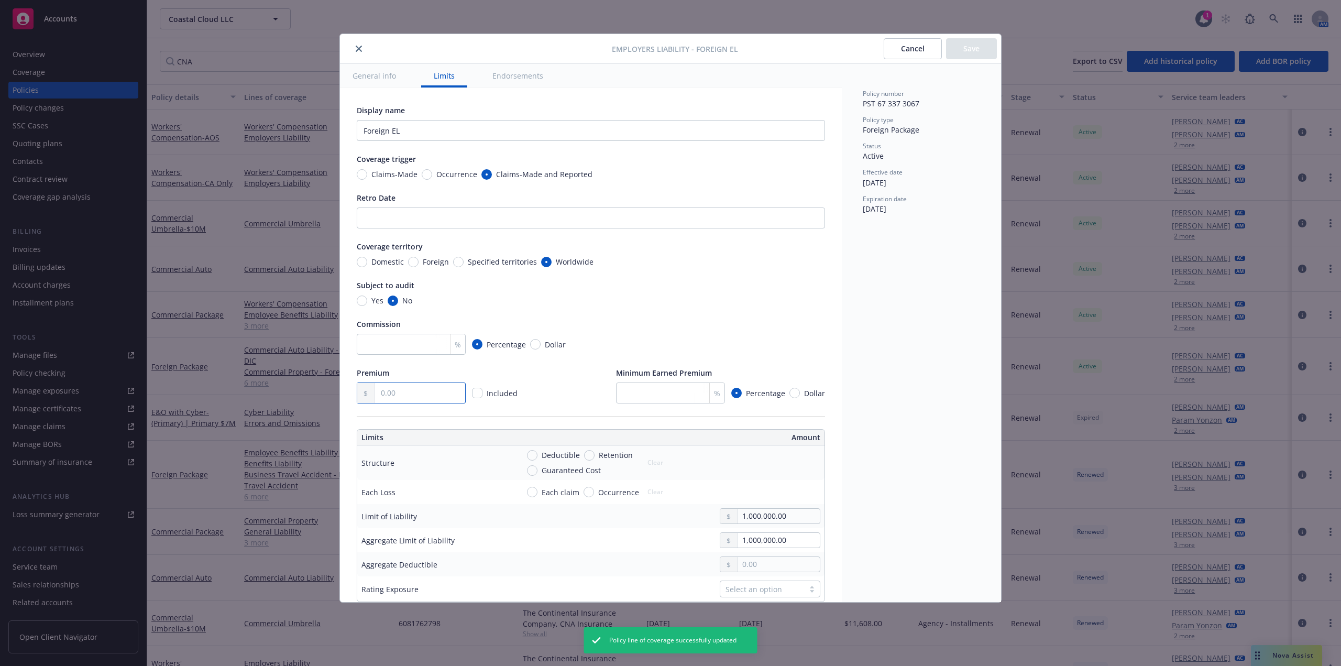
click at [395, 397] on input "text" at bounding box center [420, 393] width 91 height 20
click at [409, 346] on input "number" at bounding box center [411, 344] width 109 height 21
click at [962, 56] on button "Save" at bounding box center [971, 48] width 51 height 21
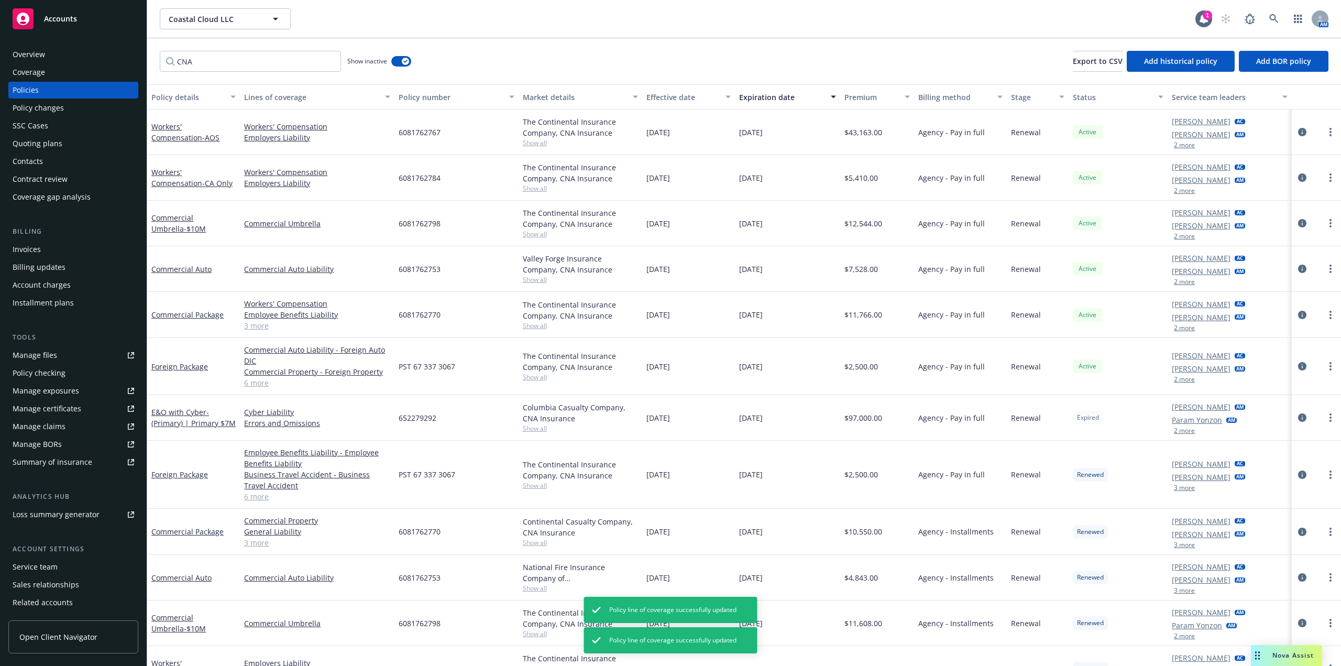
click at [254, 383] on link "6 more" at bounding box center [317, 382] width 146 height 11
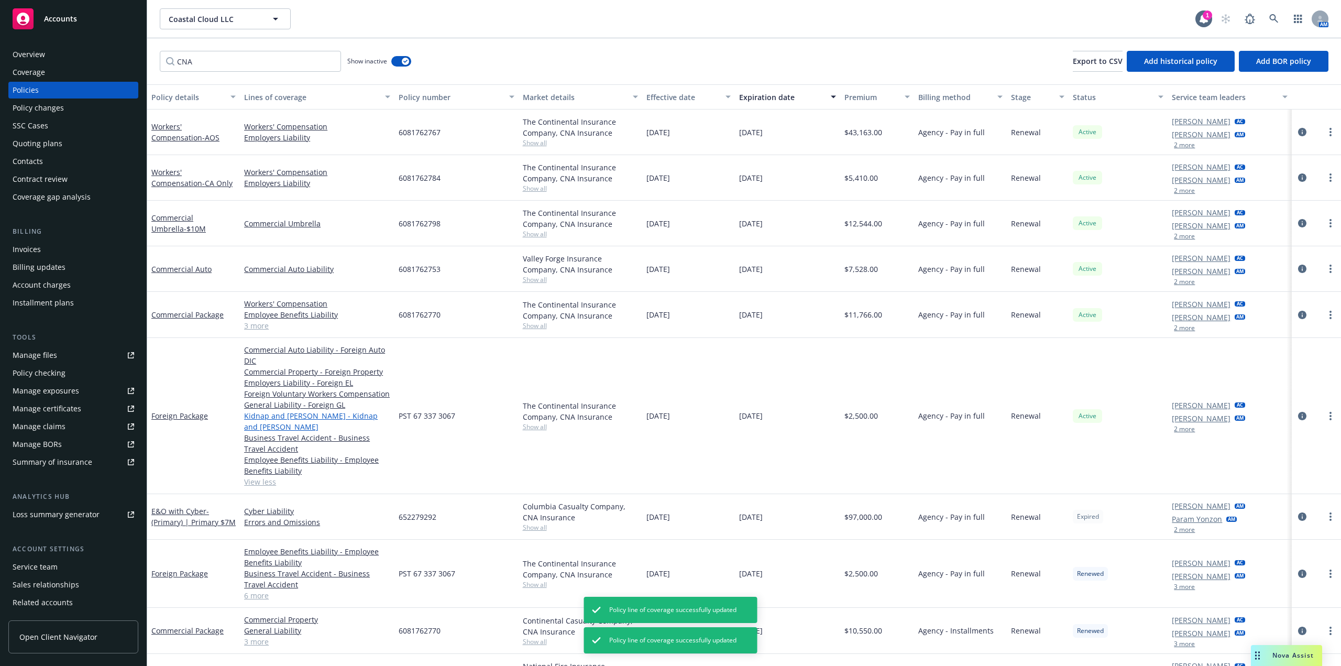
click at [311, 418] on link "Kidnap and Ransom - Kidnap and Ransom" at bounding box center [317, 421] width 146 height 22
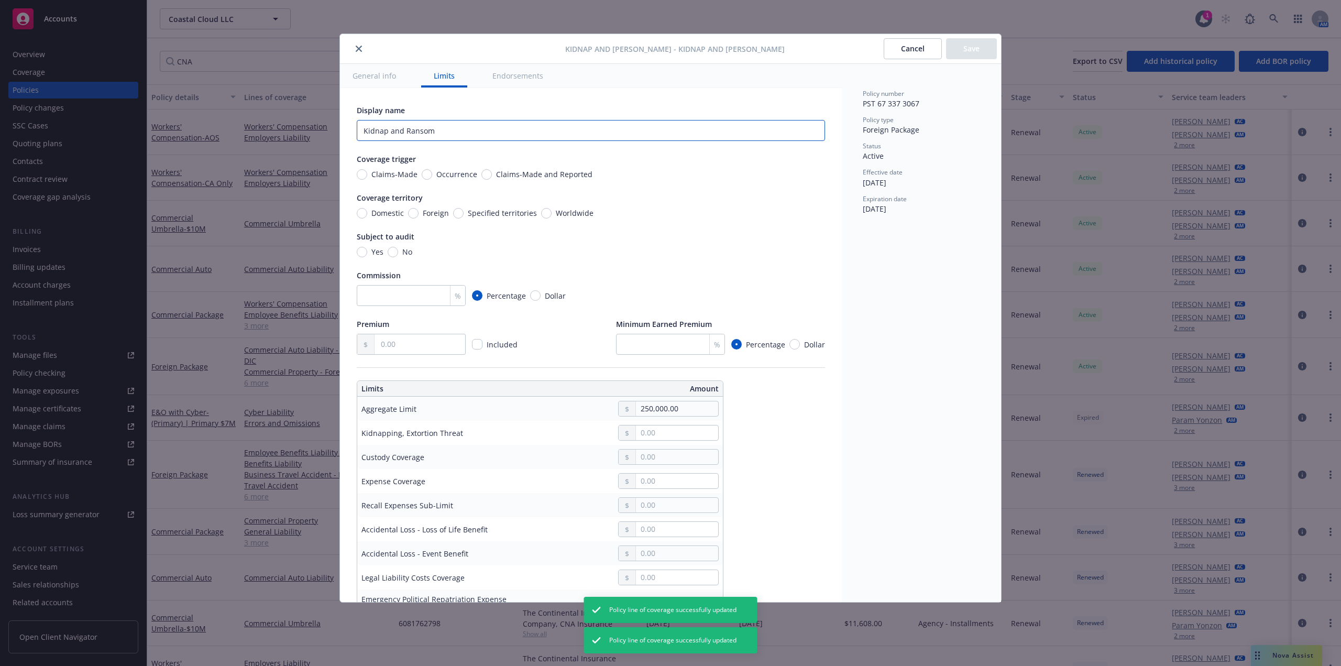
click at [488, 128] on input "Kidnap and Ransom" at bounding box center [591, 130] width 468 height 21
click at [432, 176] on span "Occurrence" at bounding box center [454, 174] width 45 height 11
click at [431, 176] on input "Occurrence" at bounding box center [427, 174] width 10 height 10
click at [412, 216] on input "Foreign" at bounding box center [413, 213] width 10 height 10
click at [452, 214] on div "Domestic Foreign Specified territories Worldwide" at bounding box center [475, 212] width 237 height 11
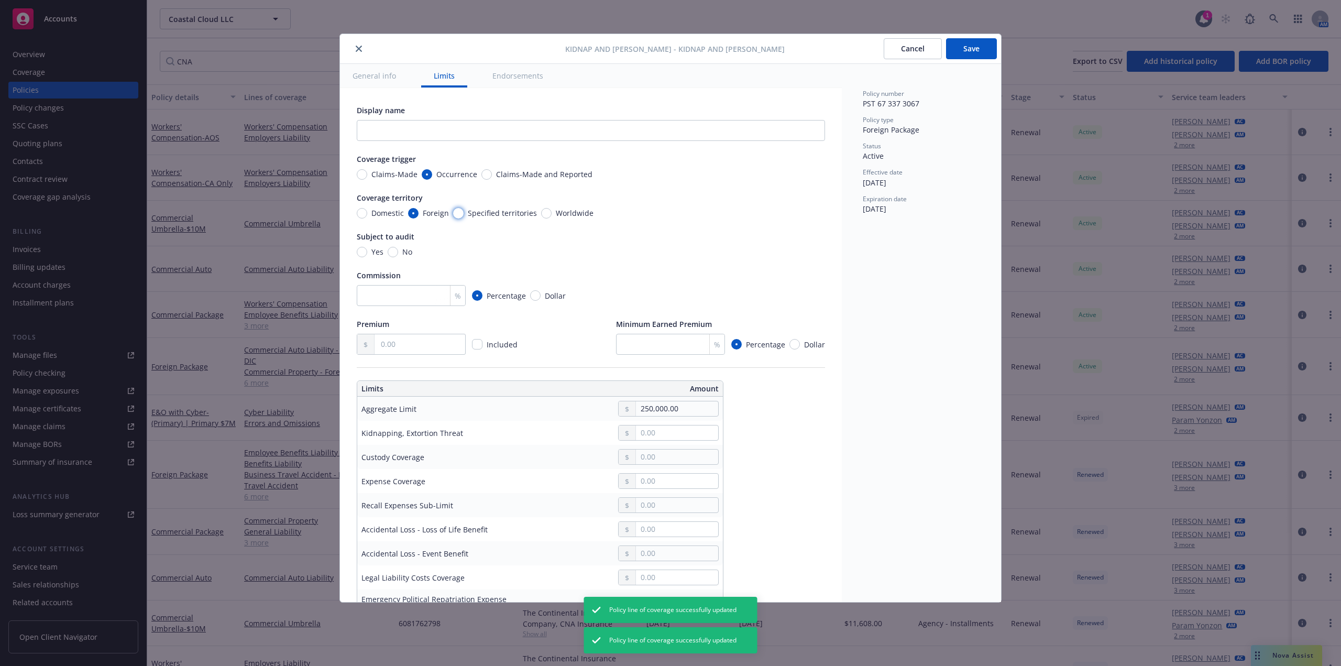
click at [457, 213] on input "Specified territories" at bounding box center [458, 213] width 10 height 10
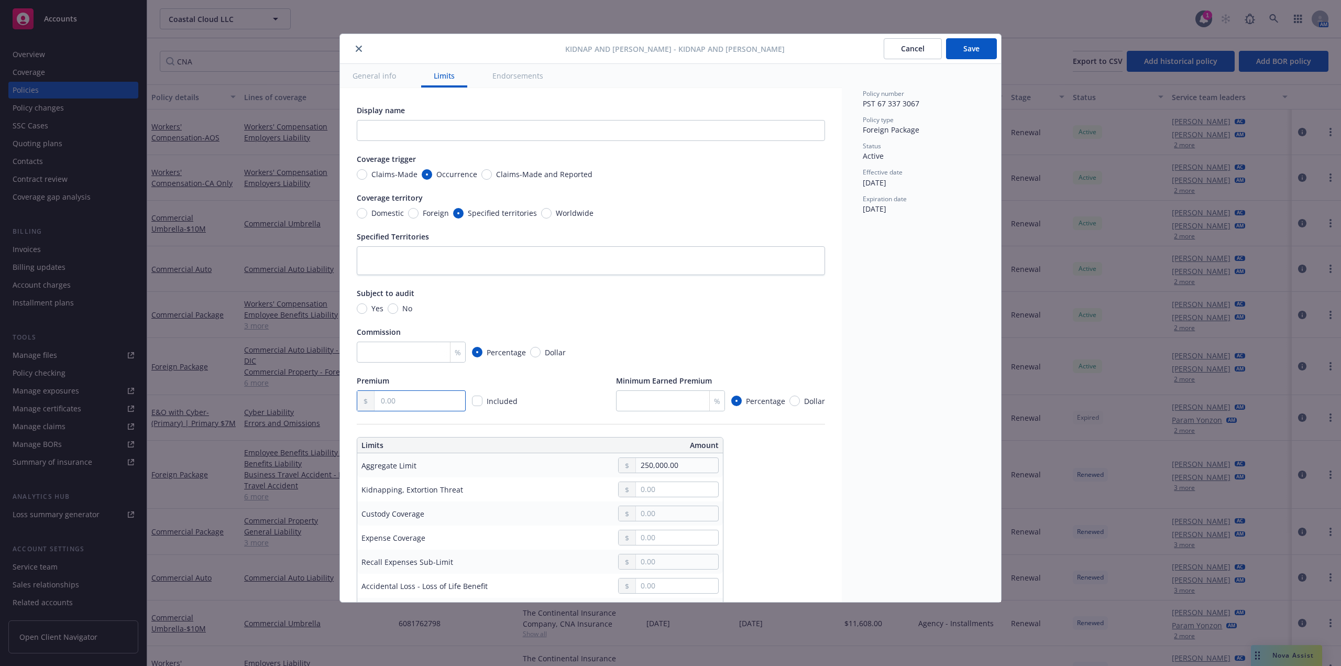
click at [422, 401] on input "text" at bounding box center [420, 401] width 91 height 20
click at [384, 357] on input "number" at bounding box center [411, 352] width 109 height 21
click at [395, 309] on input "No" at bounding box center [393, 308] width 10 height 10
click at [416, 211] on input "Foreign" at bounding box center [413, 213] width 10 height 10
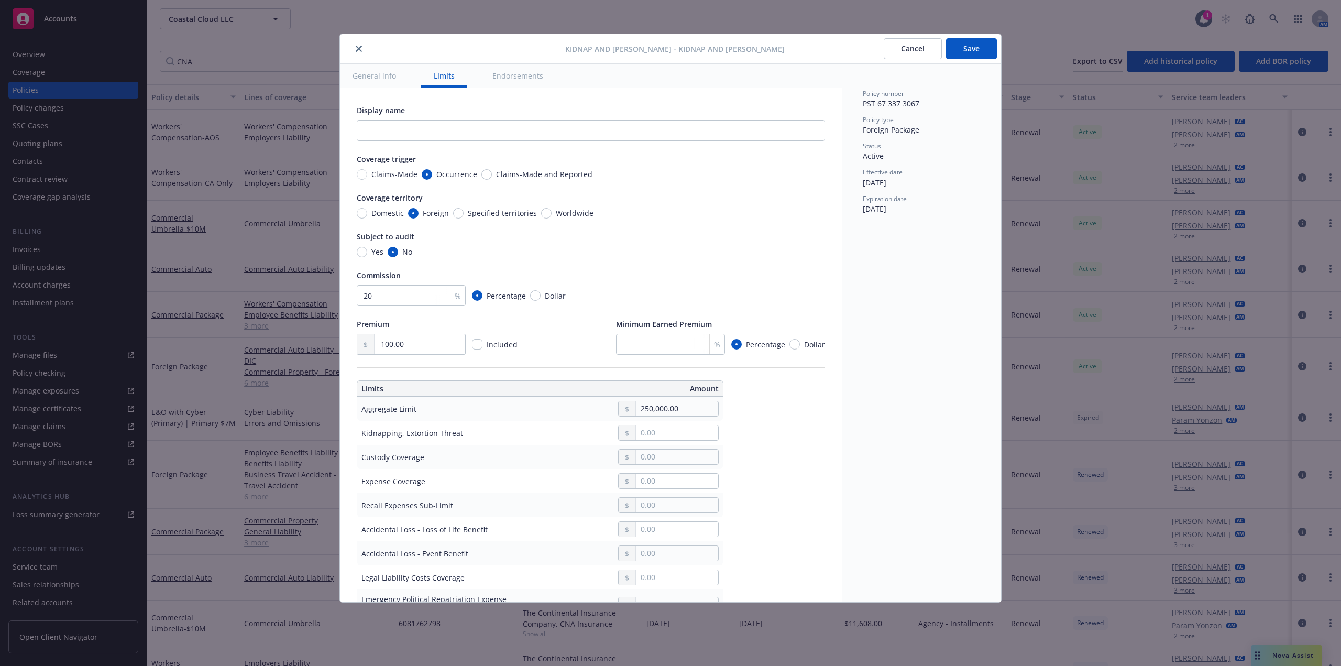
click at [492, 214] on span "Specified territories" at bounding box center [502, 212] width 69 height 11
click at [464, 214] on input "Specified territories" at bounding box center [458, 213] width 10 height 10
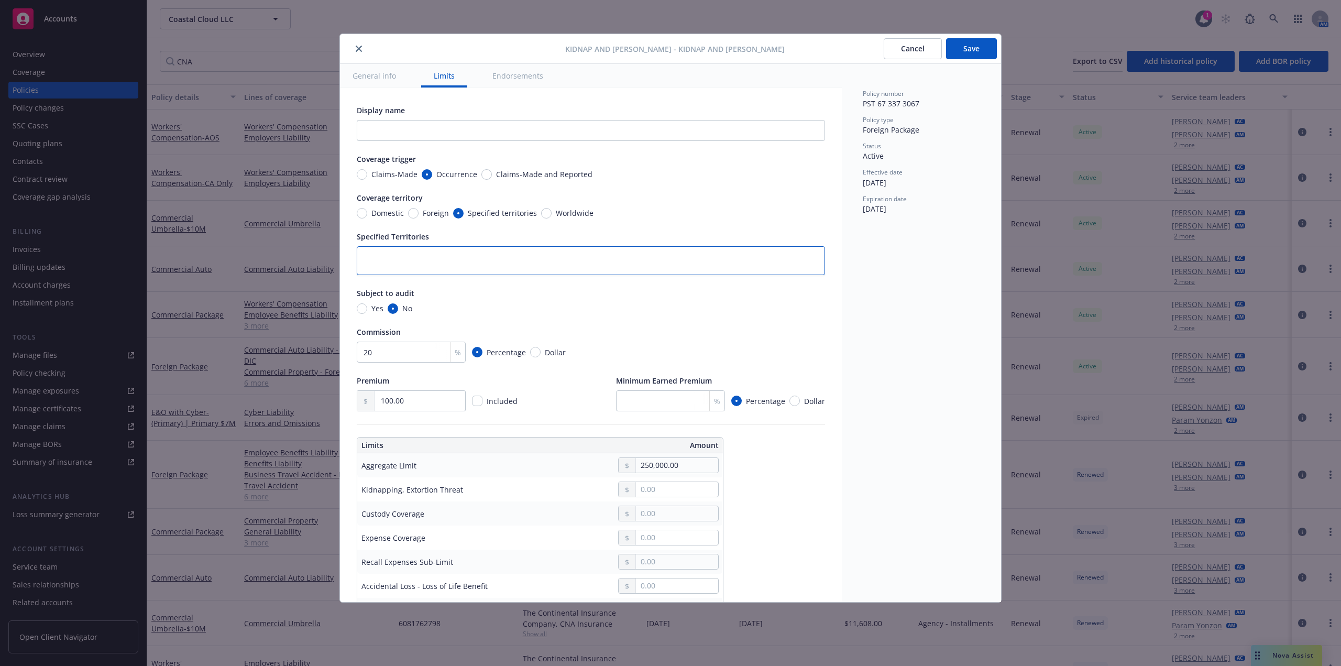
click at [457, 255] on textarea at bounding box center [591, 260] width 468 height 29
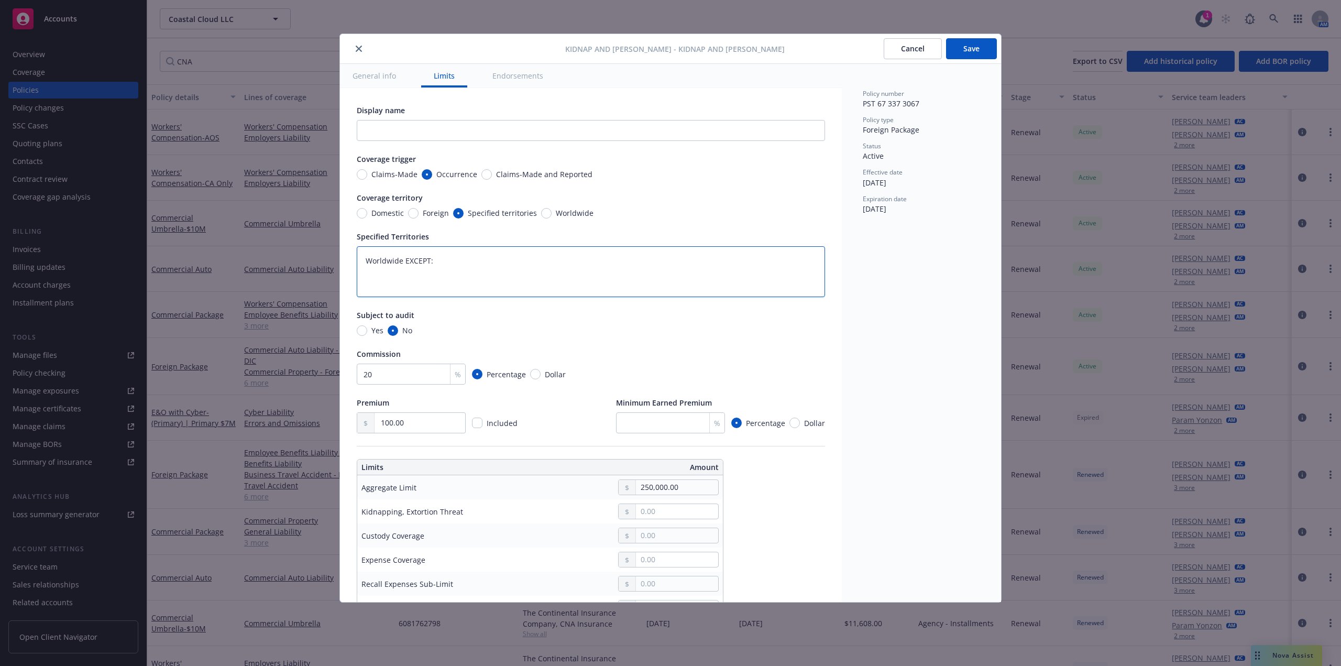
paste textarea "Territorial Exclusions: Afghanistan, Algeria, Angola, Argentina, Belarus, Brazi…"
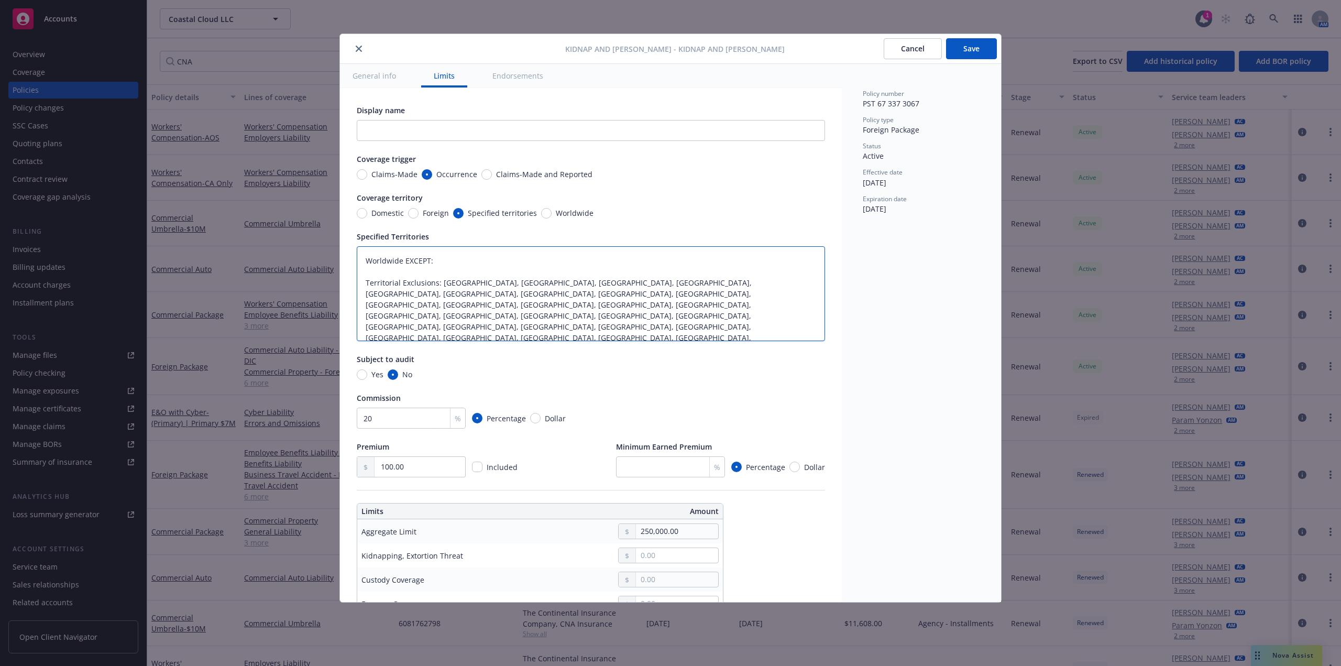
click at [463, 254] on textarea "Worldwide EXCEPT: Territorial Exclusions: Afghanistan, Algeria, Angola, Argenti…" at bounding box center [591, 293] width 468 height 95
click at [579, 310] on textarea "Worldwide EXCEPT: Territorial Exclusions: Afghanistan, Algeria, Angola, Argenti…" at bounding box center [591, 293] width 468 height 95
click at [583, 326] on textarea "Worldwide EXCEPT: Territorial Exclusions: Afghanistan, Algeria, Angola, Argenti…" at bounding box center [591, 293] width 468 height 95
click at [513, 334] on textarea "Worldwide EXCEPT: Territorial Exclusions: Afghanistan, Algeria, Angola, Argenti…" at bounding box center [591, 293] width 468 height 95
click at [540, 273] on textarea "Worldwide EXCEPT: Territorial Exclusions: Afghanistan, Algeria, Angola, Argenti…" at bounding box center [591, 293] width 468 height 95
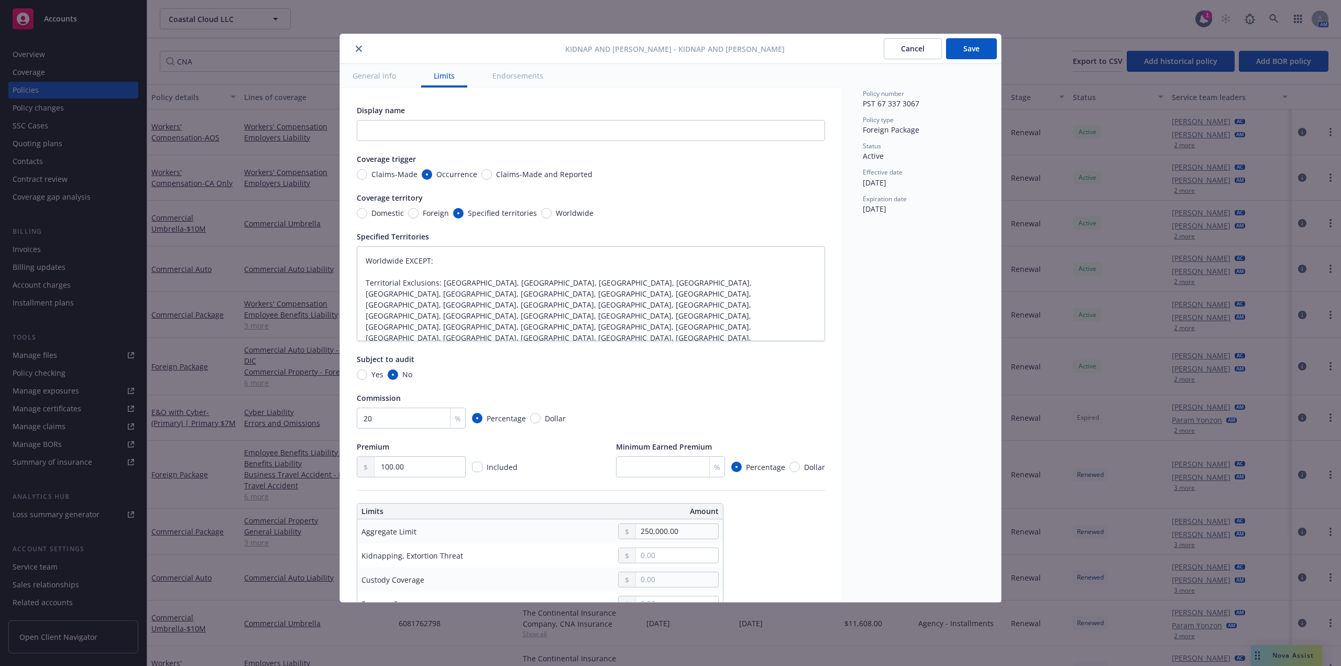
click at [964, 53] on button "Save" at bounding box center [971, 48] width 51 height 21
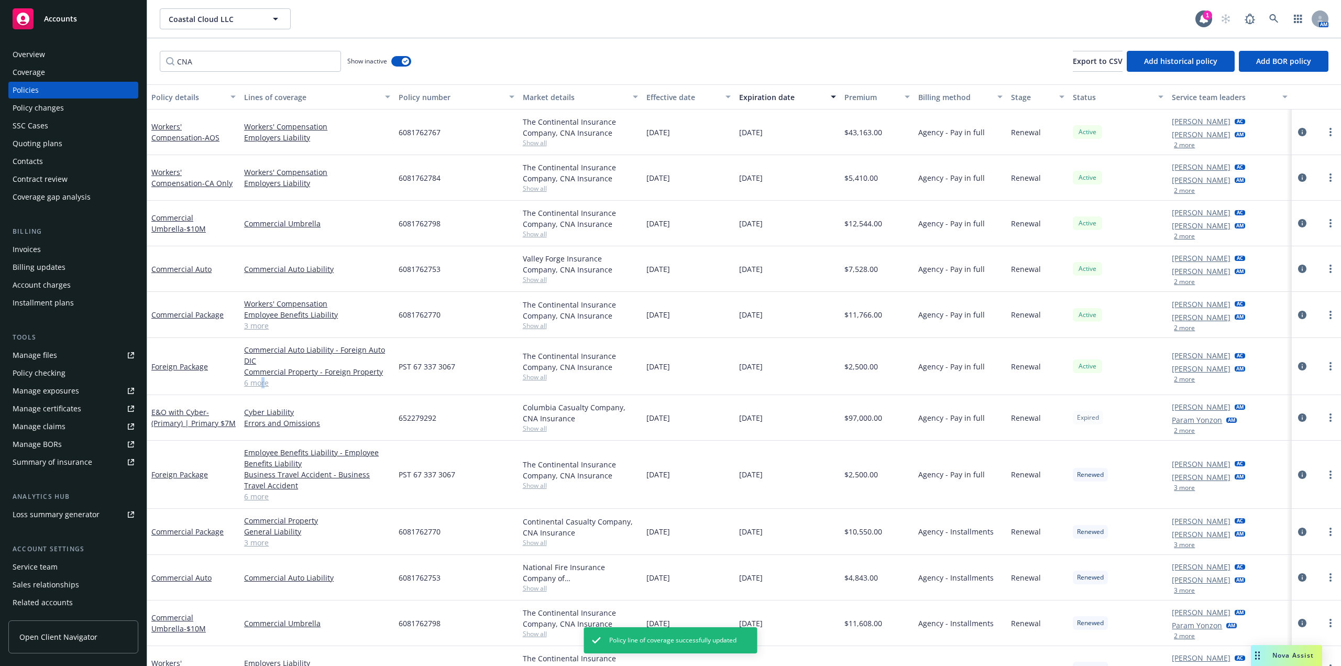
click at [262, 386] on link "6 more" at bounding box center [317, 382] width 146 height 11
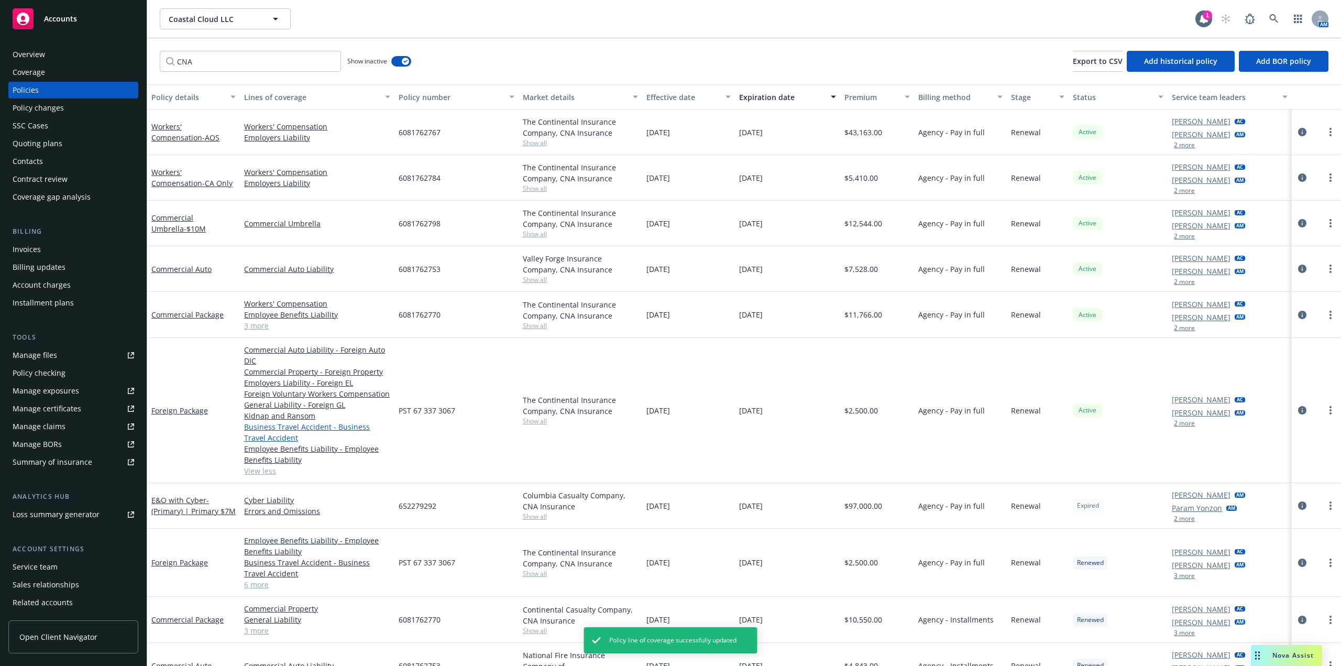
click at [284, 428] on link "Business Travel Accident - Business Travel Accident" at bounding box center [317, 432] width 146 height 22
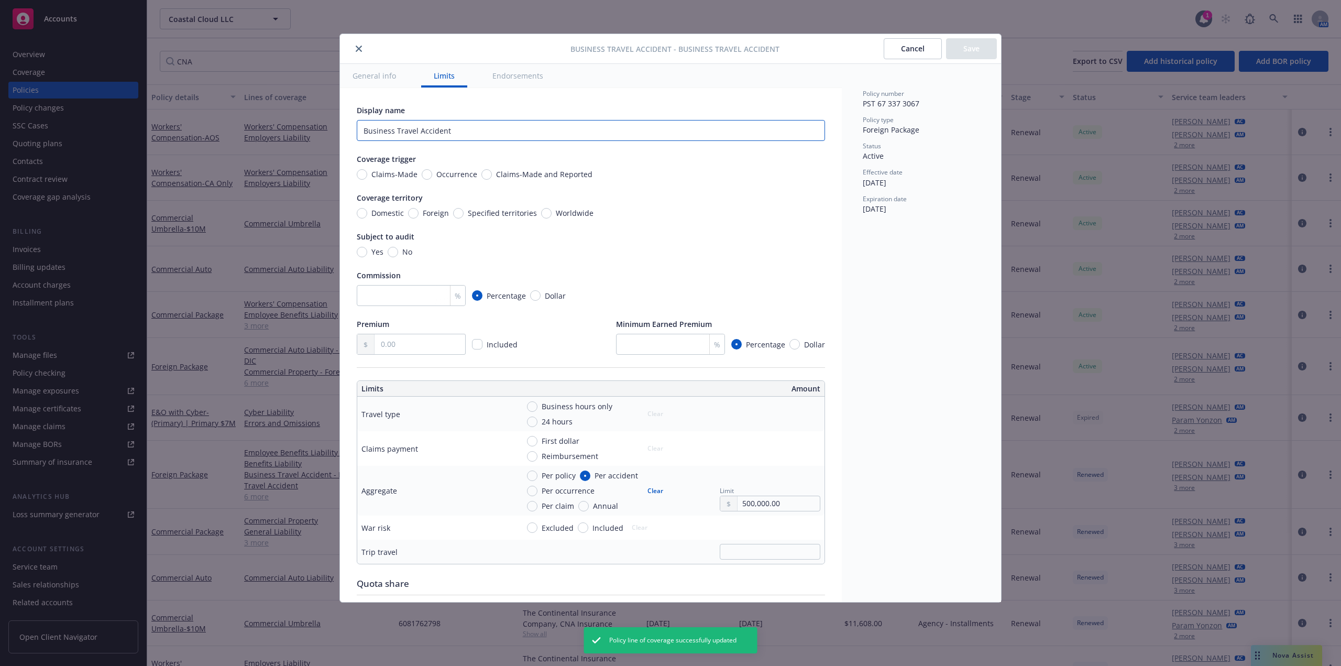
click at [525, 128] on input "Business Travel Accident" at bounding box center [591, 130] width 468 height 21
click at [423, 173] on input "Occurrence" at bounding box center [427, 174] width 10 height 10
click at [426, 342] on input "text" at bounding box center [420, 344] width 91 height 20
click at [406, 301] on input "number" at bounding box center [411, 295] width 109 height 21
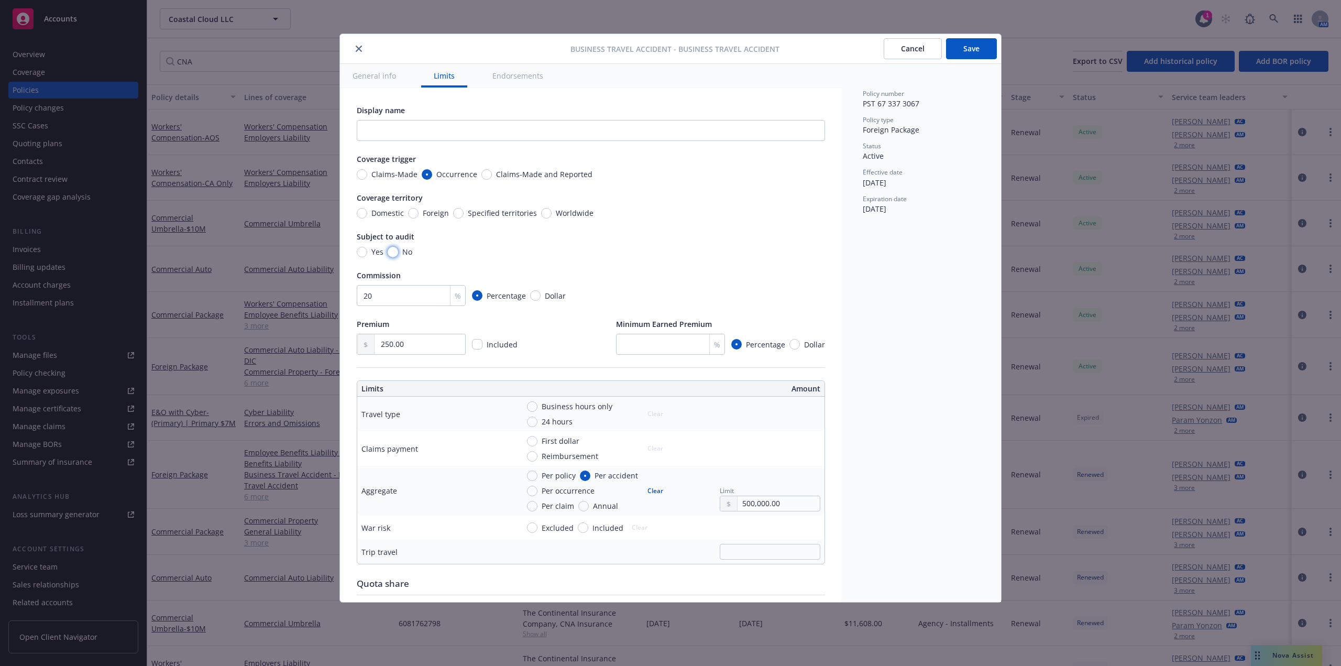
click at [393, 249] on input "No" at bounding box center [393, 252] width 10 height 10
drag, startPoint x: 549, startPoint y: 216, endPoint x: 568, endPoint y: 215, distance: 18.9
click at [552, 216] on span "Worldwide" at bounding box center [573, 212] width 42 height 11
click at [549, 216] on input "Worldwide" at bounding box center [546, 213] width 10 height 10
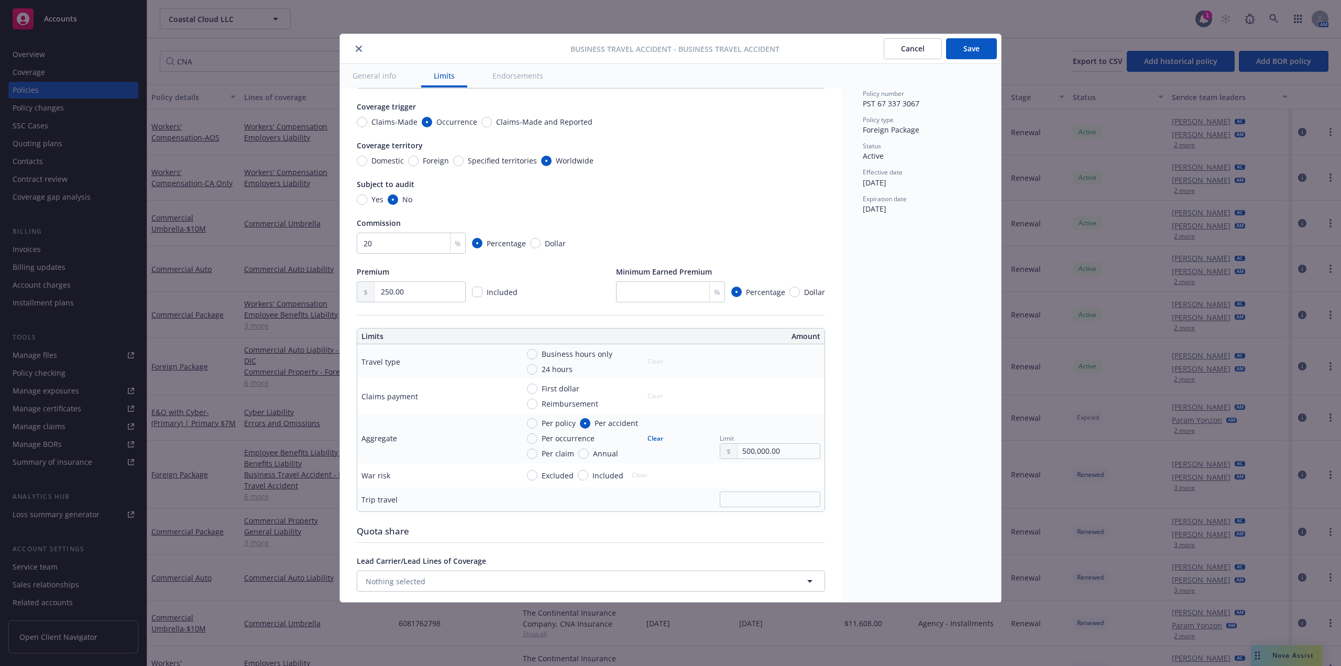
click at [969, 54] on button "Save" at bounding box center [971, 48] width 51 height 21
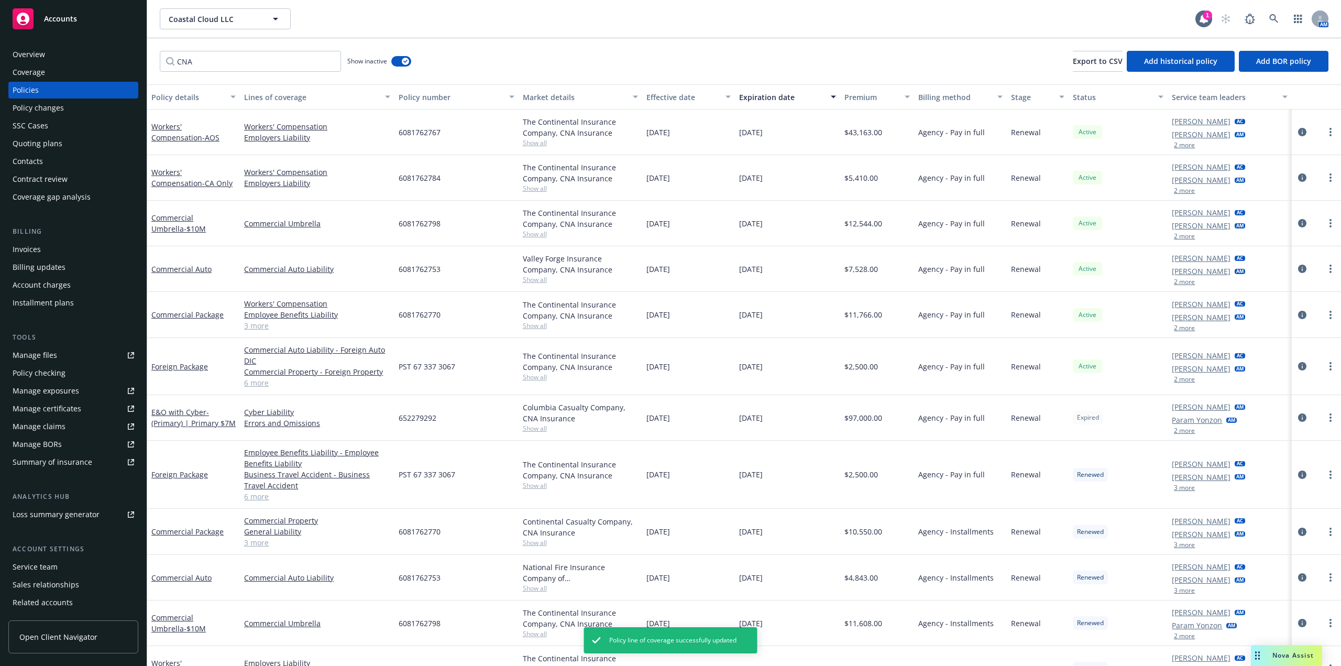
click at [262, 387] on link "6 more" at bounding box center [317, 382] width 146 height 11
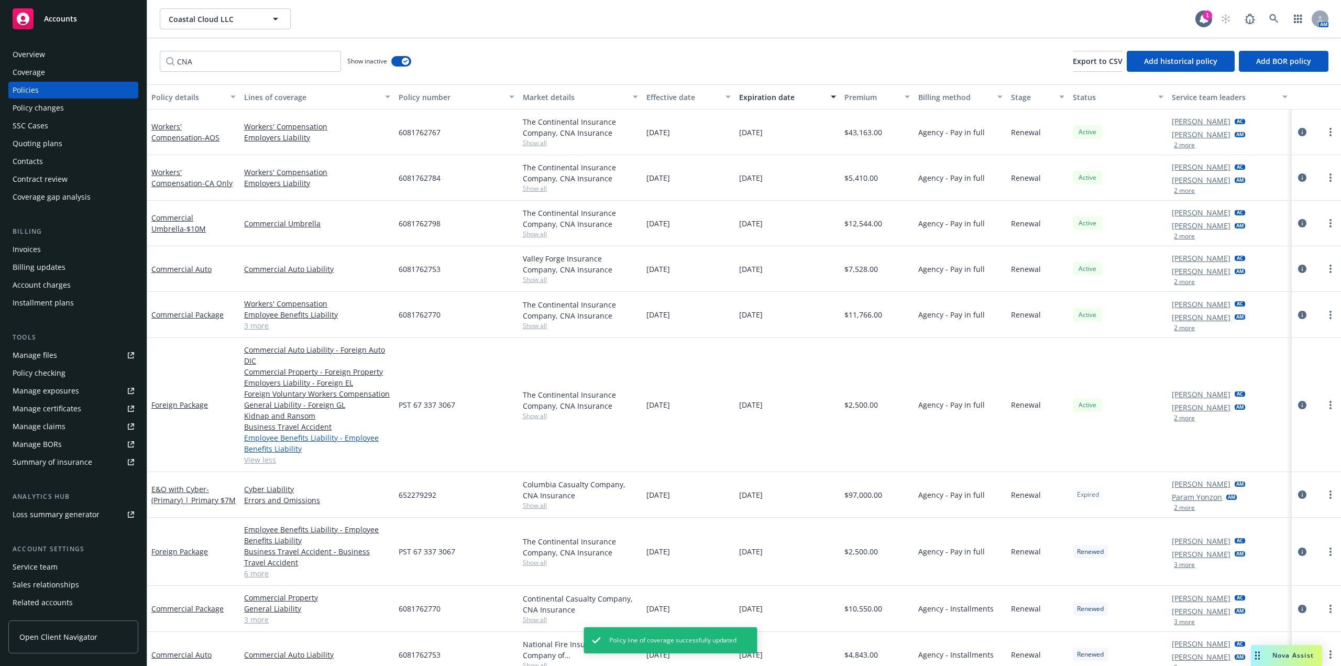
click at [308, 437] on link "Employee Benefits Liability - Employee Benefits Liability" at bounding box center [317, 443] width 146 height 22
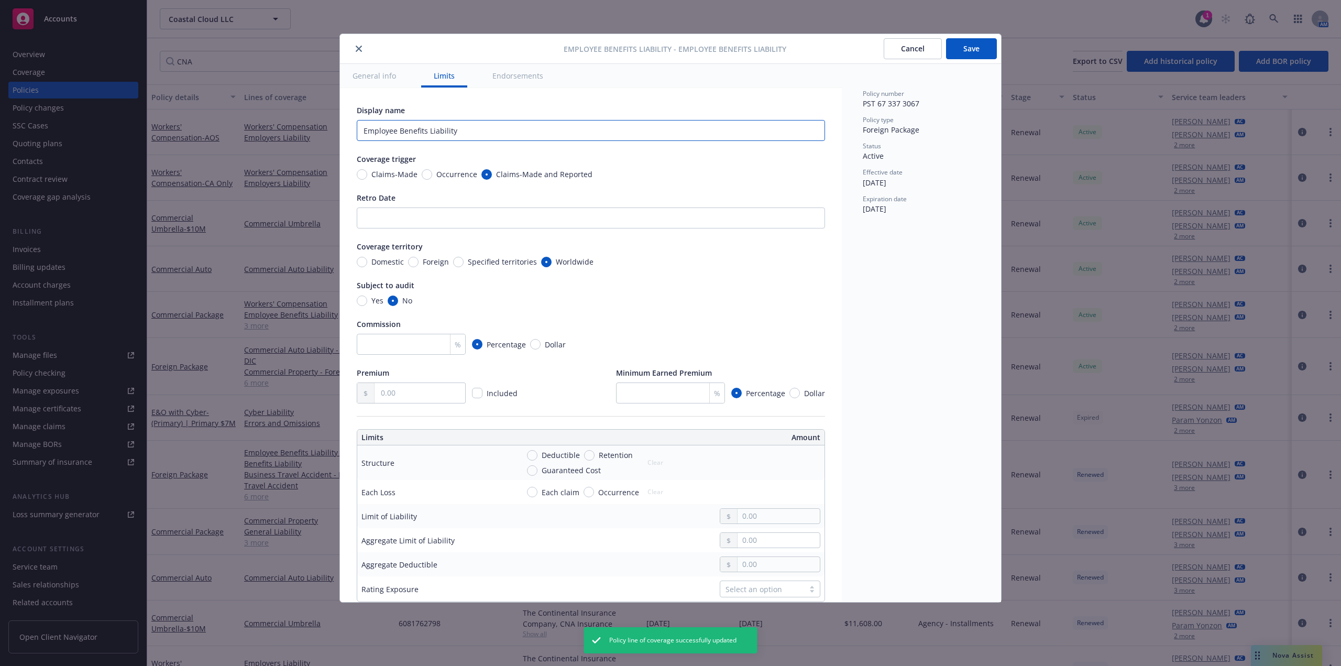
click at [539, 139] on input "Employee Benefits Liability" at bounding box center [591, 130] width 468 height 21
click at [420, 261] on span "Foreign" at bounding box center [434, 261] width 30 height 11
click at [419, 261] on input "Foreign" at bounding box center [413, 262] width 10 height 10
click at [405, 351] on input "number" at bounding box center [411, 344] width 109 height 21
click at [419, 397] on input "text" at bounding box center [420, 393] width 91 height 20
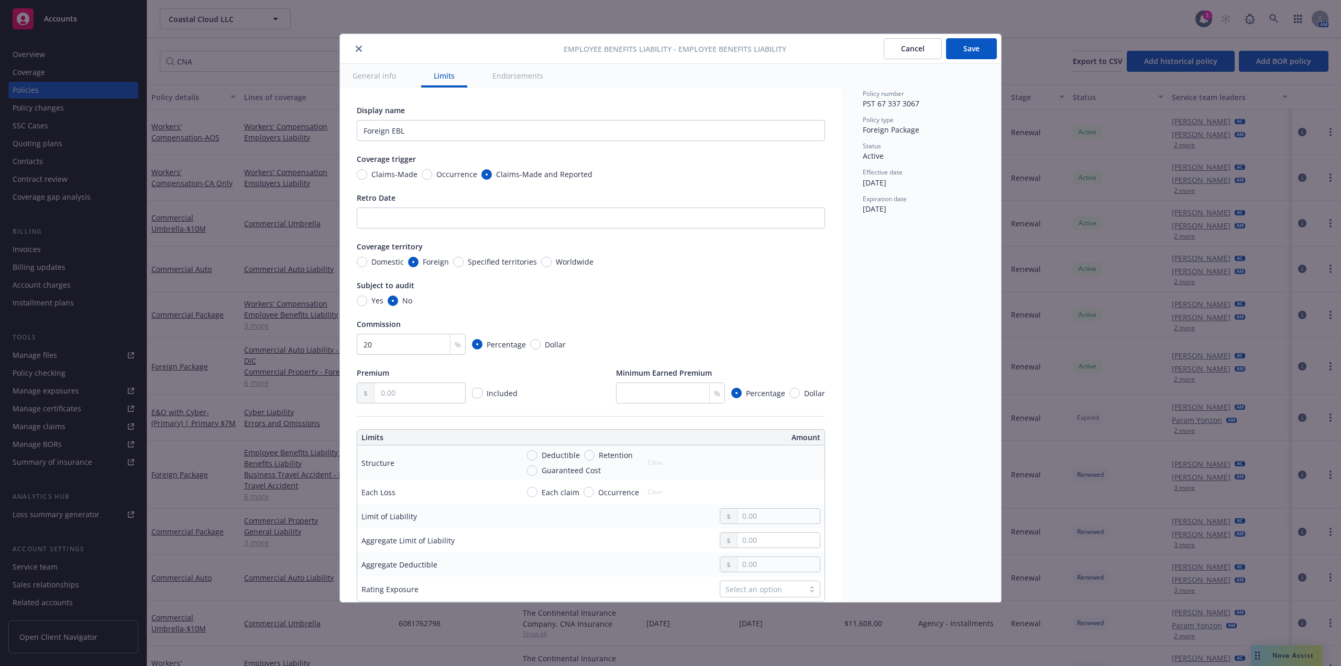
click at [739, 282] on div "Subject to audit" at bounding box center [591, 285] width 468 height 11
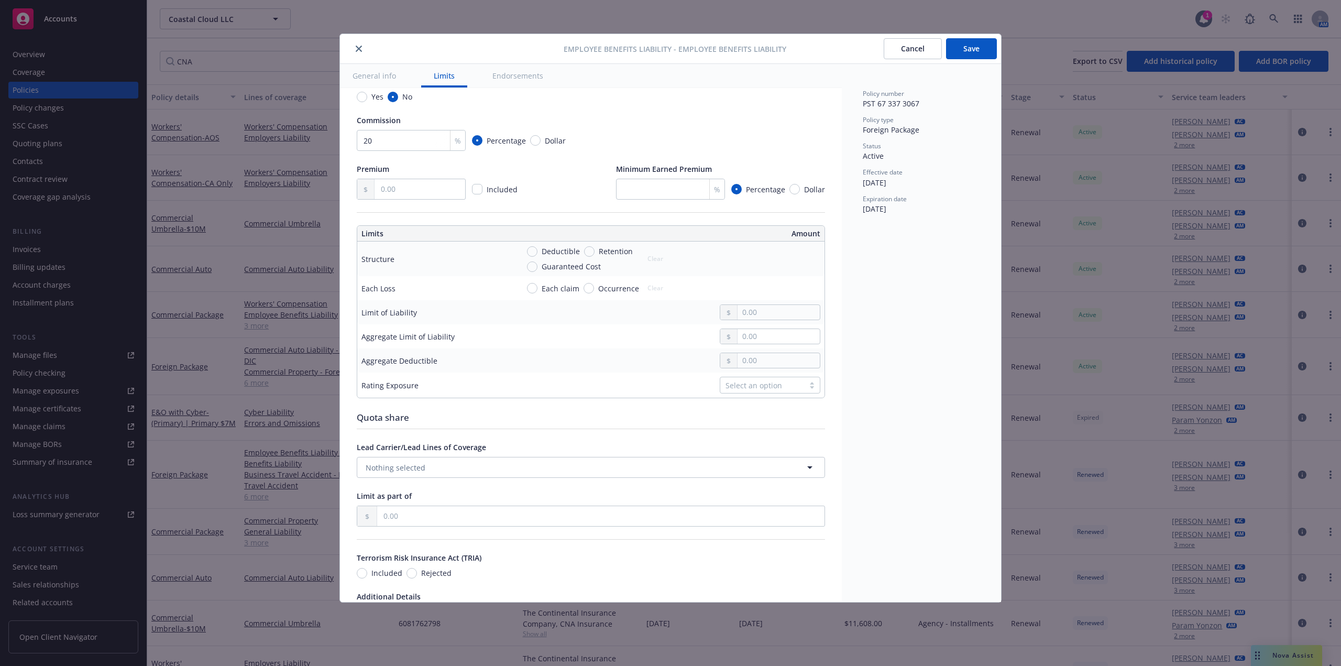
scroll to position [210, 0]
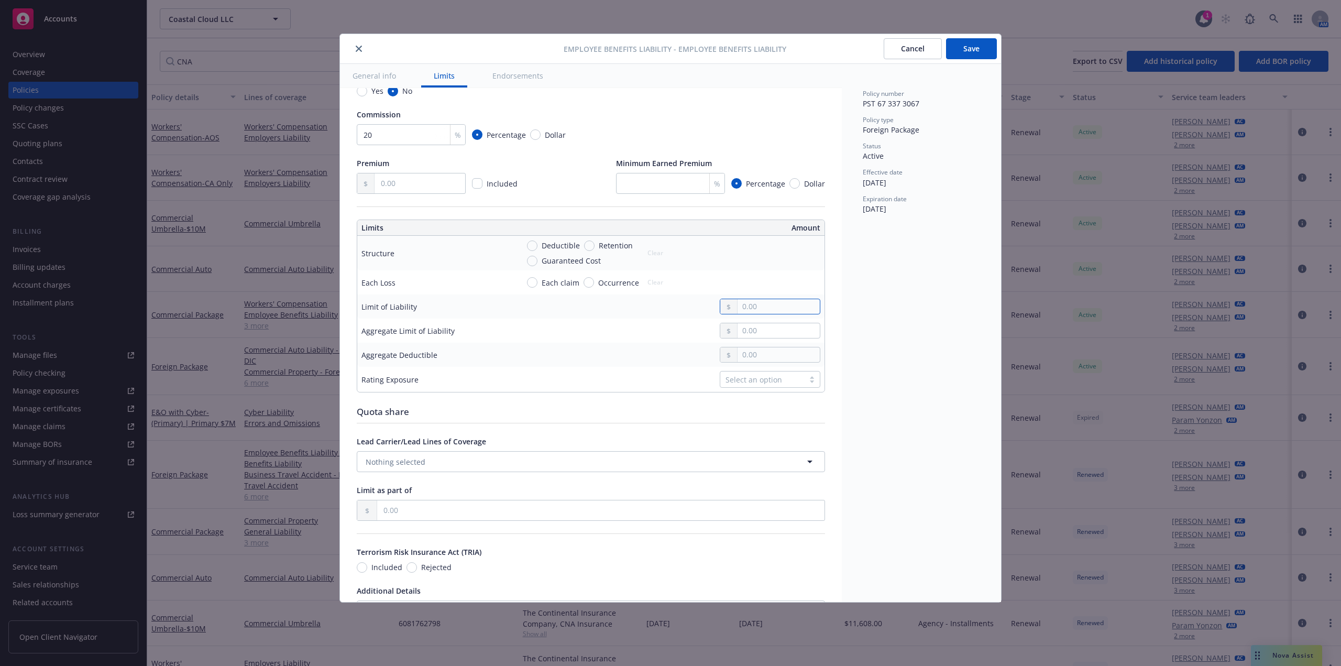
click at [778, 314] on input "text" at bounding box center [779, 306] width 82 height 15
click at [535, 245] on input "Deductible" at bounding box center [532, 245] width 10 height 10
click at [792, 260] on input "text" at bounding box center [779, 258] width 82 height 15
drag, startPoint x: 780, startPoint y: 313, endPoint x: 662, endPoint y: 301, distance: 118.5
click at [662, 301] on tbody "Structure Deductible Retention Guaranteed Cost Clear 1,000.00 Each Loss Each cl…" at bounding box center [590, 314] width 467 height 156
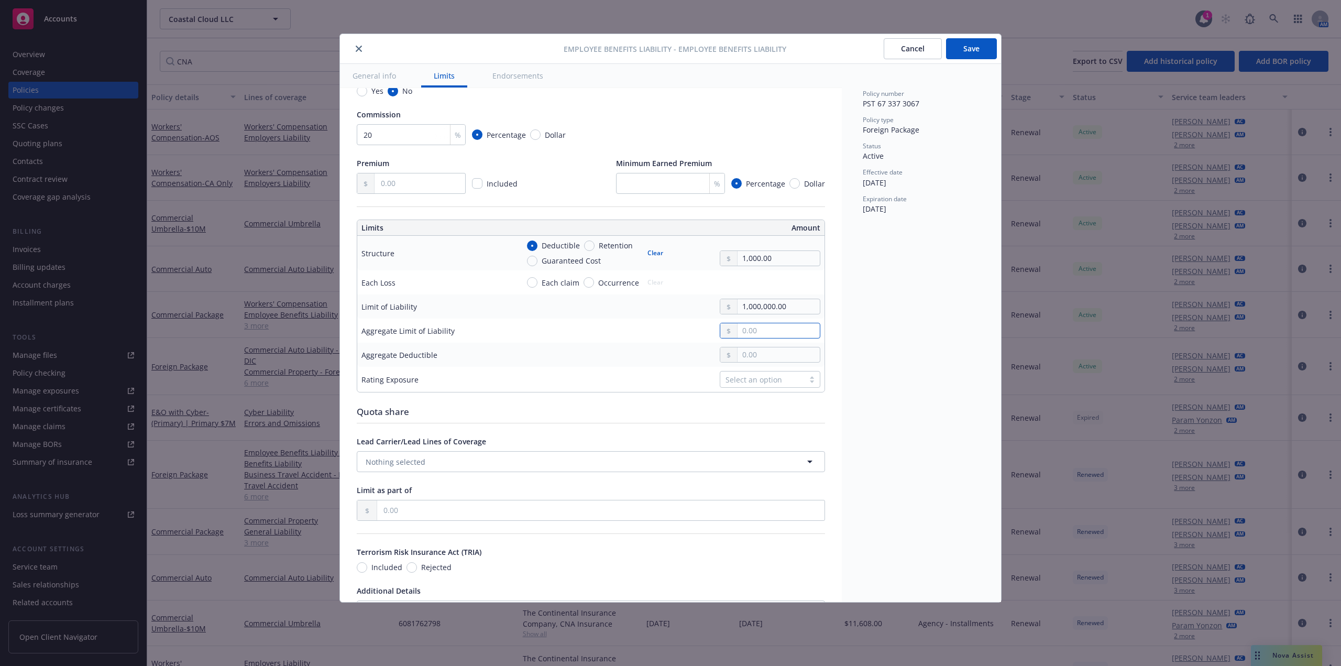
click at [746, 338] on input "text" at bounding box center [779, 330] width 82 height 15
paste input "1,000,000.00"
click at [977, 48] on button "Save" at bounding box center [971, 48] width 51 height 21
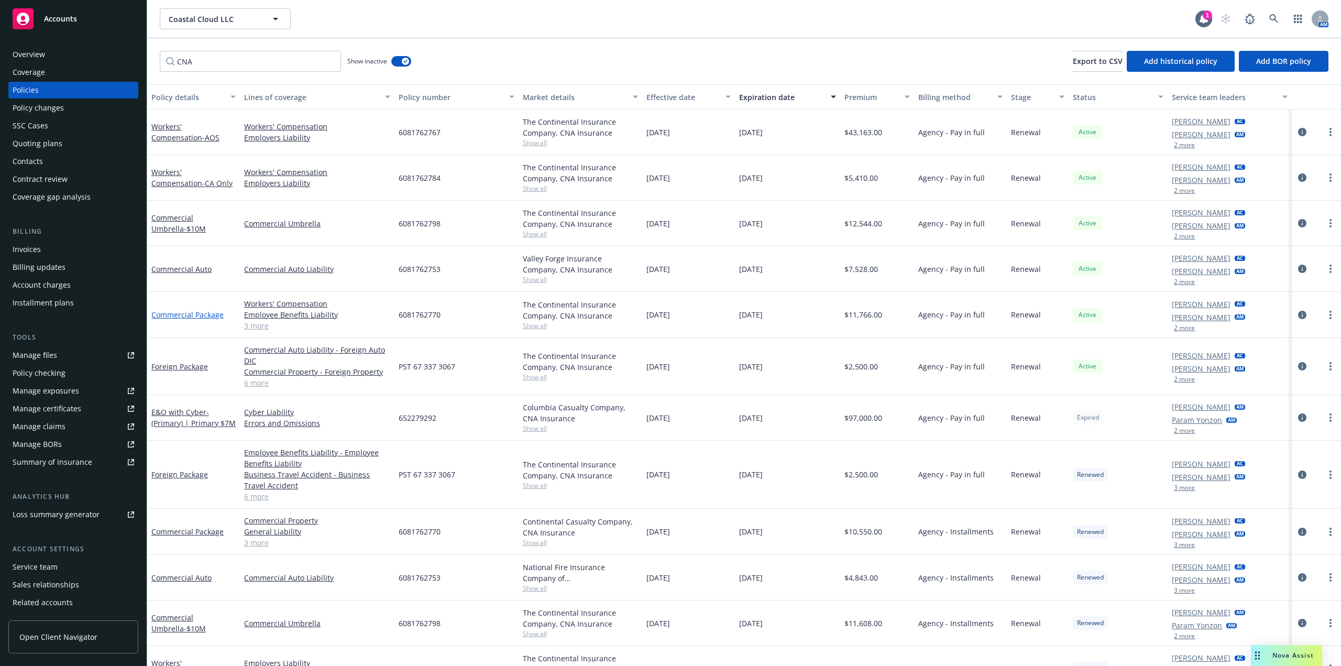
click at [192, 314] on link "Commercial Package" at bounding box center [187, 315] width 72 height 10
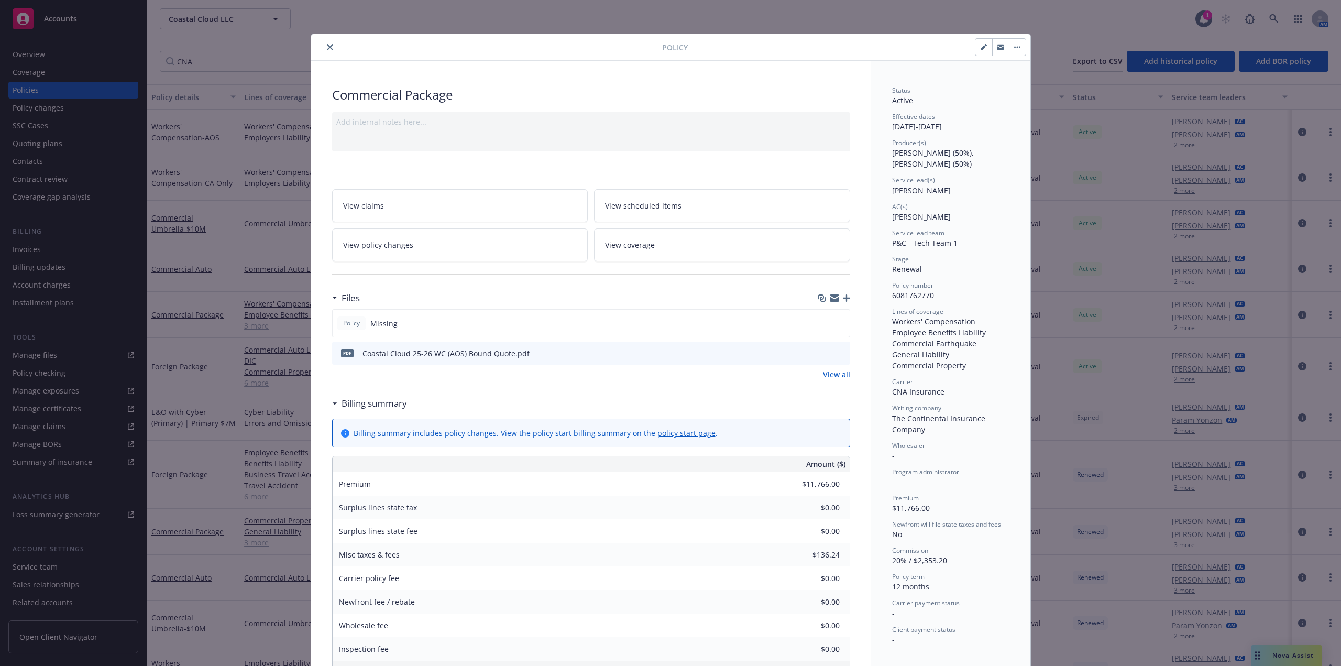
click at [327, 50] on icon "close" at bounding box center [330, 47] width 6 height 6
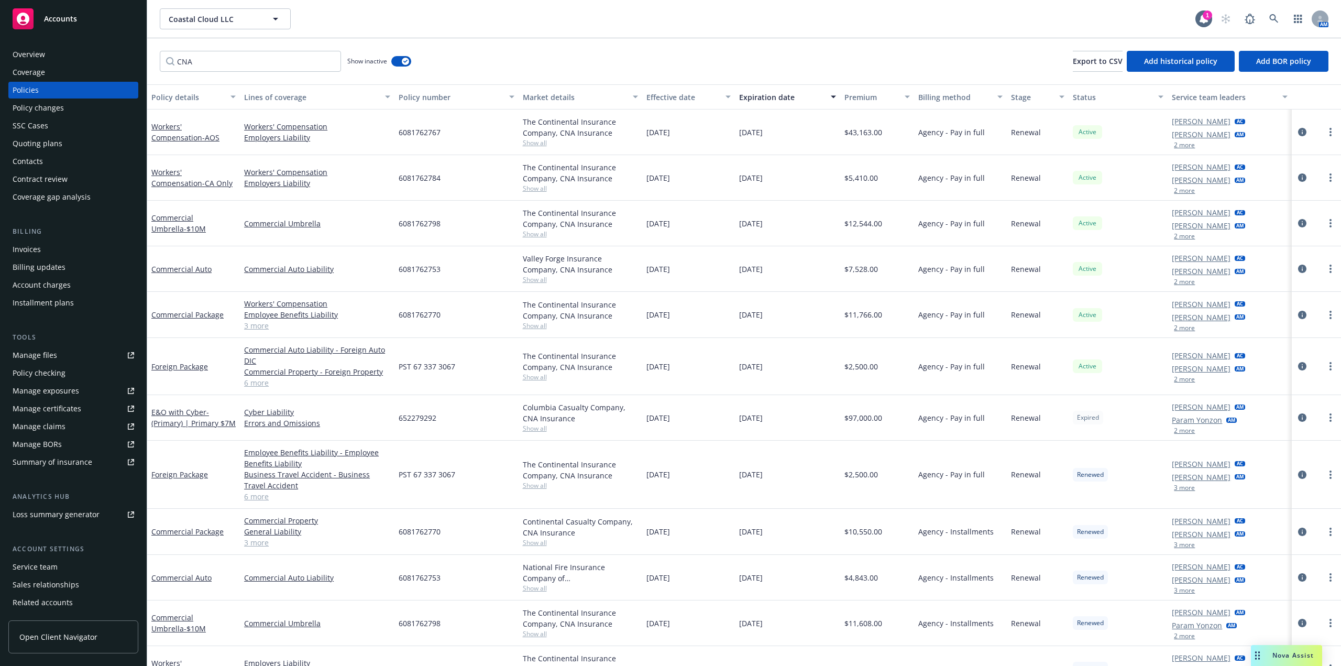
click at [253, 327] on link "3 more" at bounding box center [317, 325] width 146 height 11
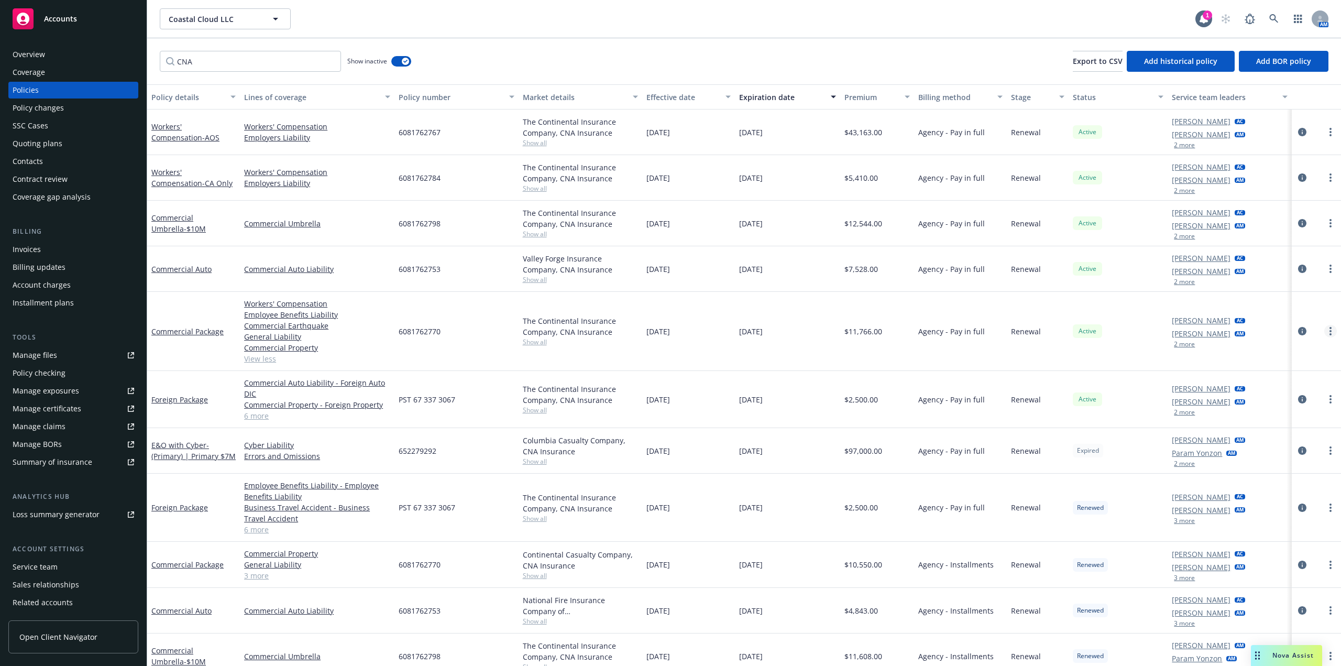
click at [1330, 331] on circle "more" at bounding box center [1331, 331] width 2 height 2
click at [1276, 357] on link "Manage lines of coverage" at bounding box center [1267, 352] width 123 height 21
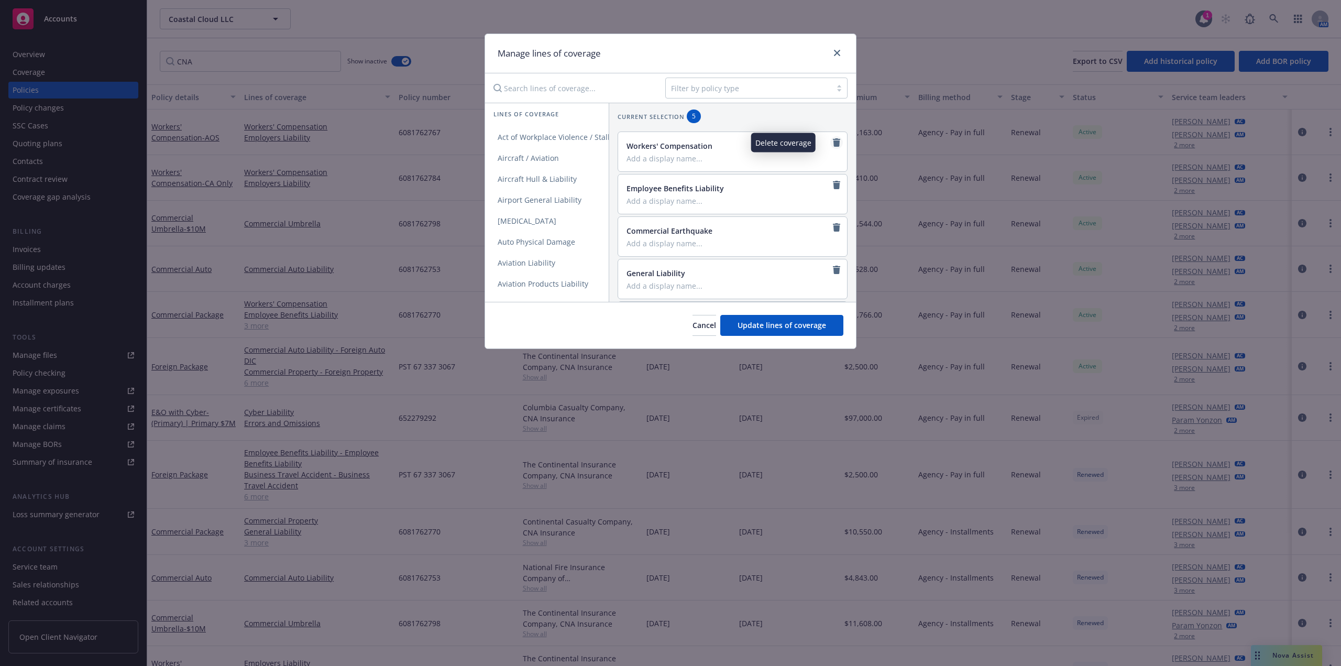
click at [833, 144] on icon "remove" at bounding box center [836, 142] width 7 height 8
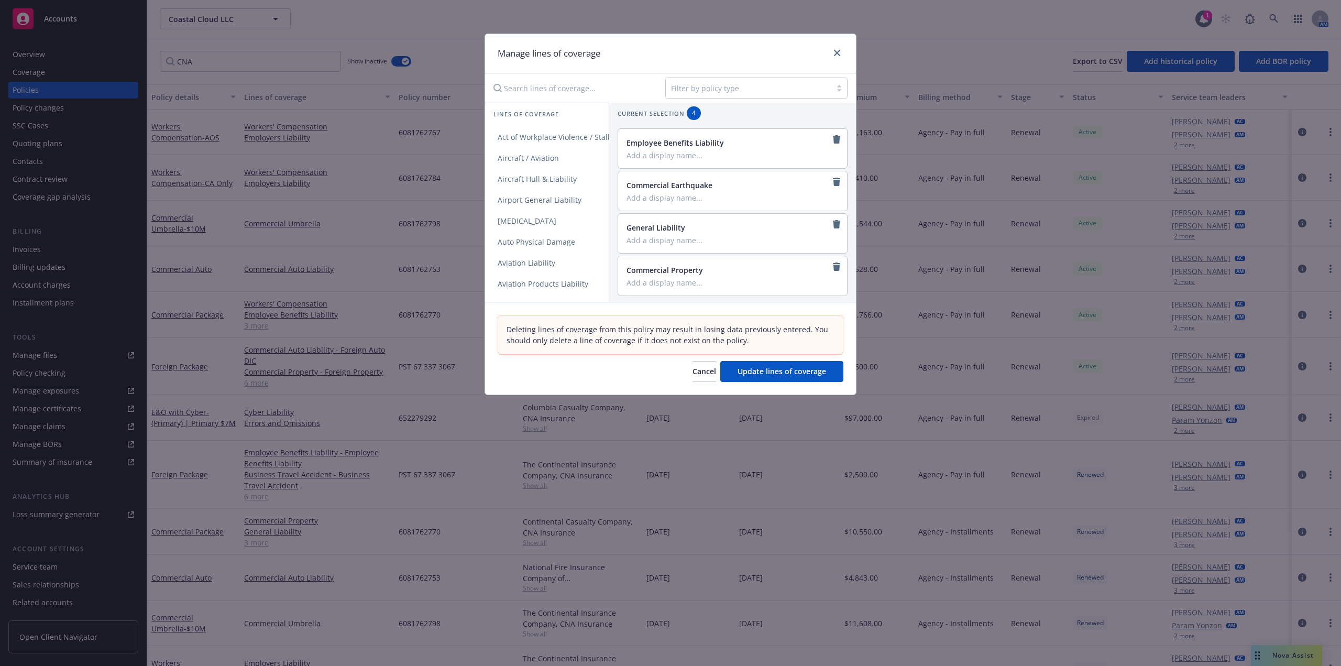
scroll to position [4, 0]
click at [775, 376] on span "Update lines of coverage" at bounding box center [782, 371] width 89 height 10
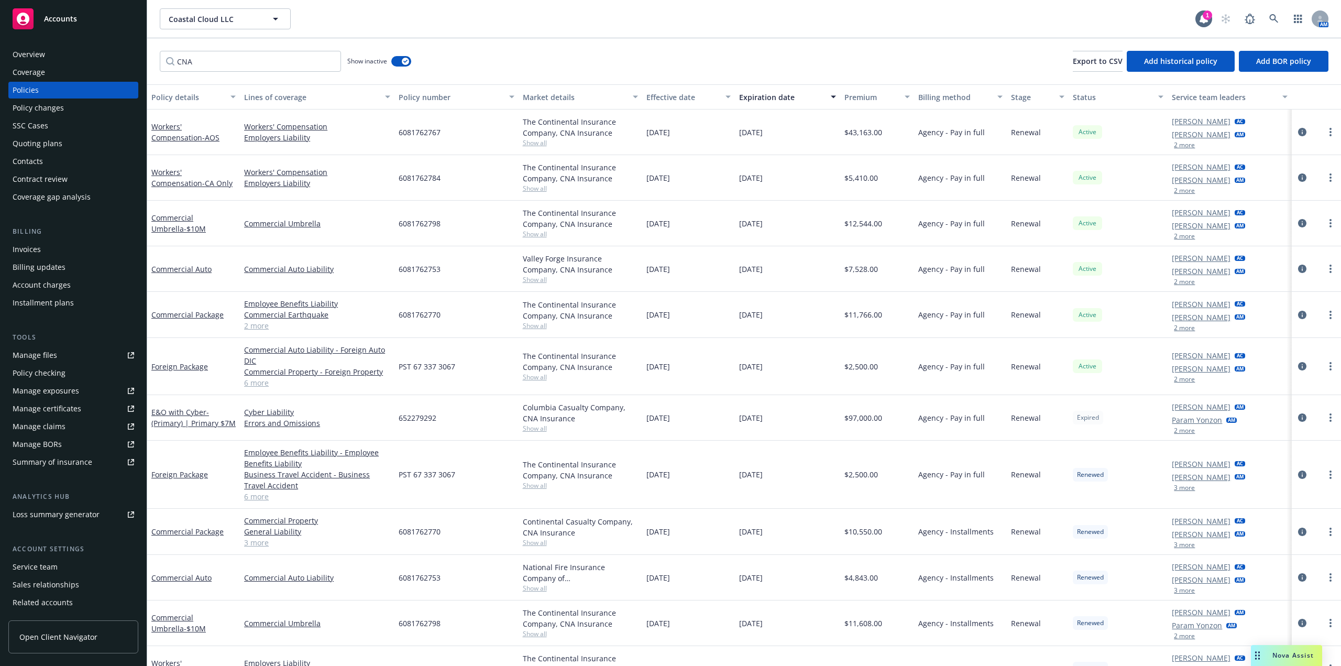
click at [266, 329] on link "2 more" at bounding box center [317, 325] width 146 height 11
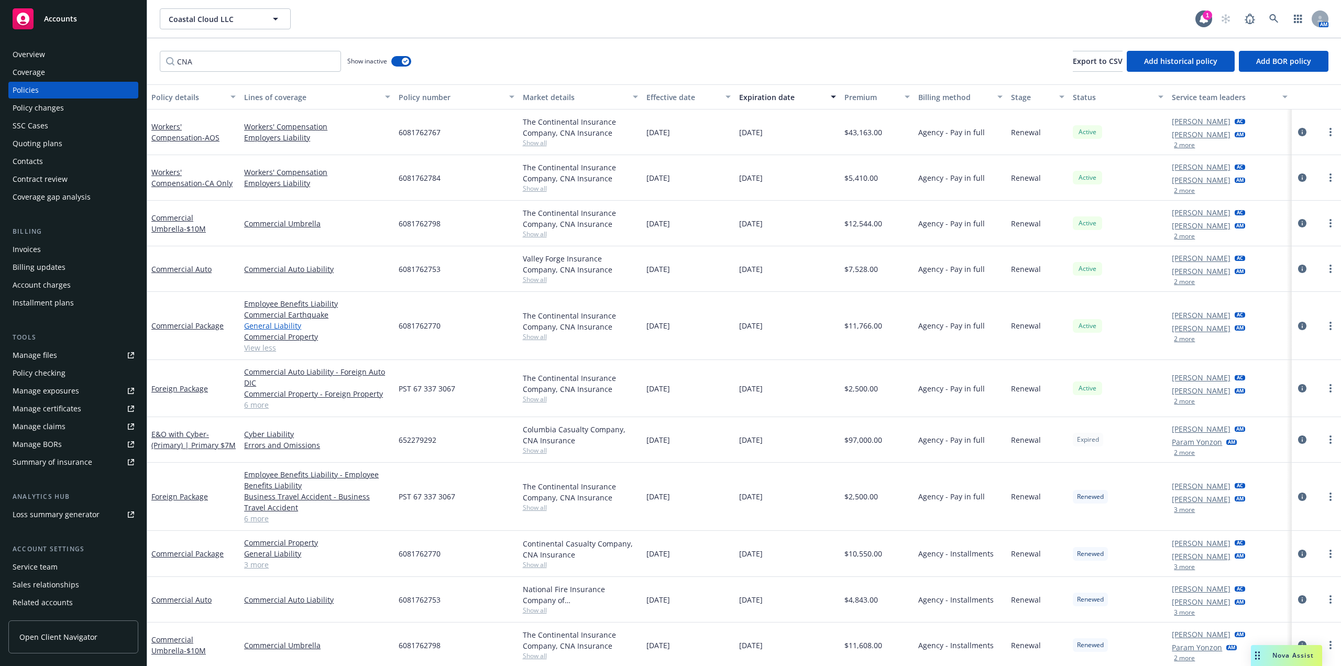
click at [292, 329] on link "General Liability" at bounding box center [317, 325] width 146 height 11
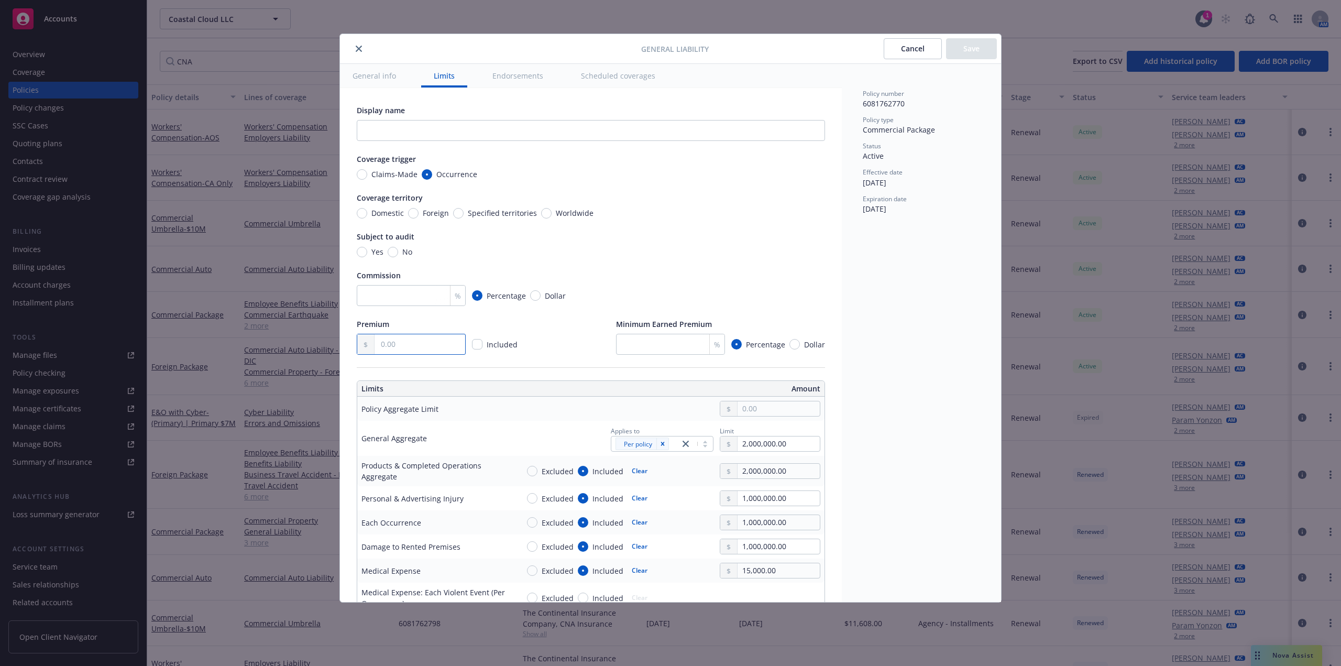
click at [393, 342] on input "text" at bounding box center [420, 344] width 91 height 20
click at [415, 297] on input "number" at bounding box center [411, 295] width 109 height 21
click at [402, 346] on input "text" at bounding box center [420, 344] width 91 height 20
paste input "8,978.00"
click at [403, 303] on input "number" at bounding box center [411, 295] width 109 height 21
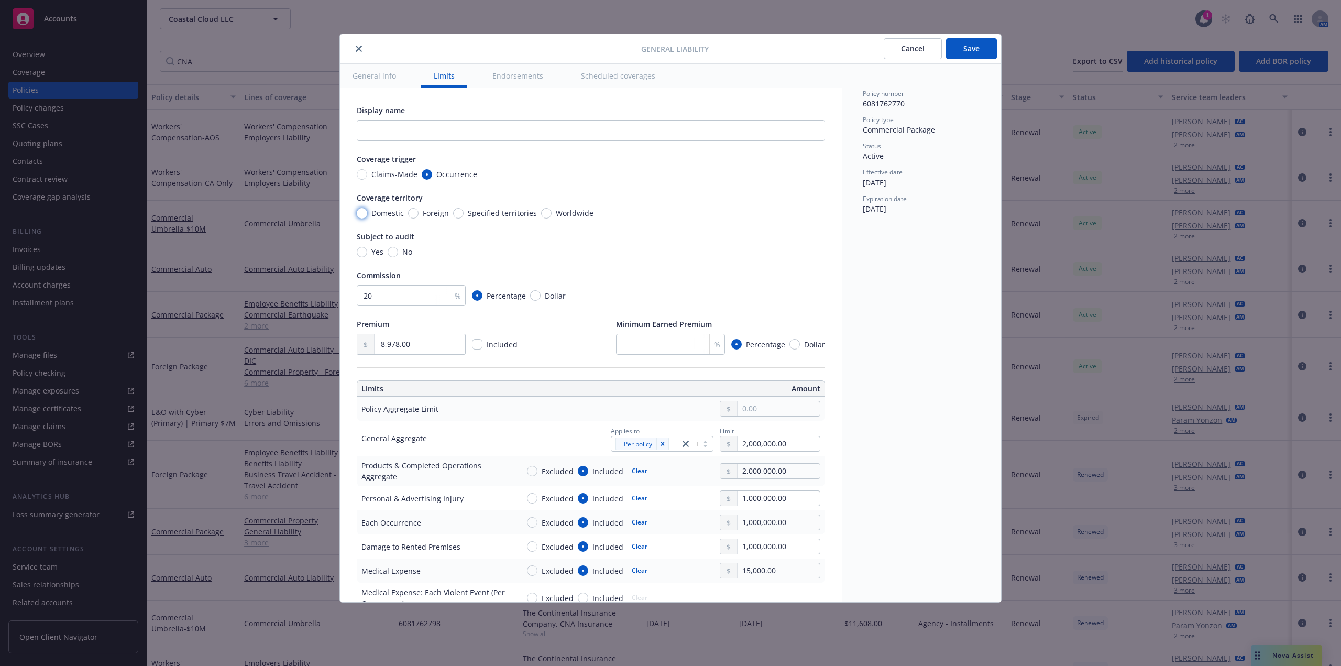
click at [361, 216] on input "Domestic" at bounding box center [362, 213] width 10 height 10
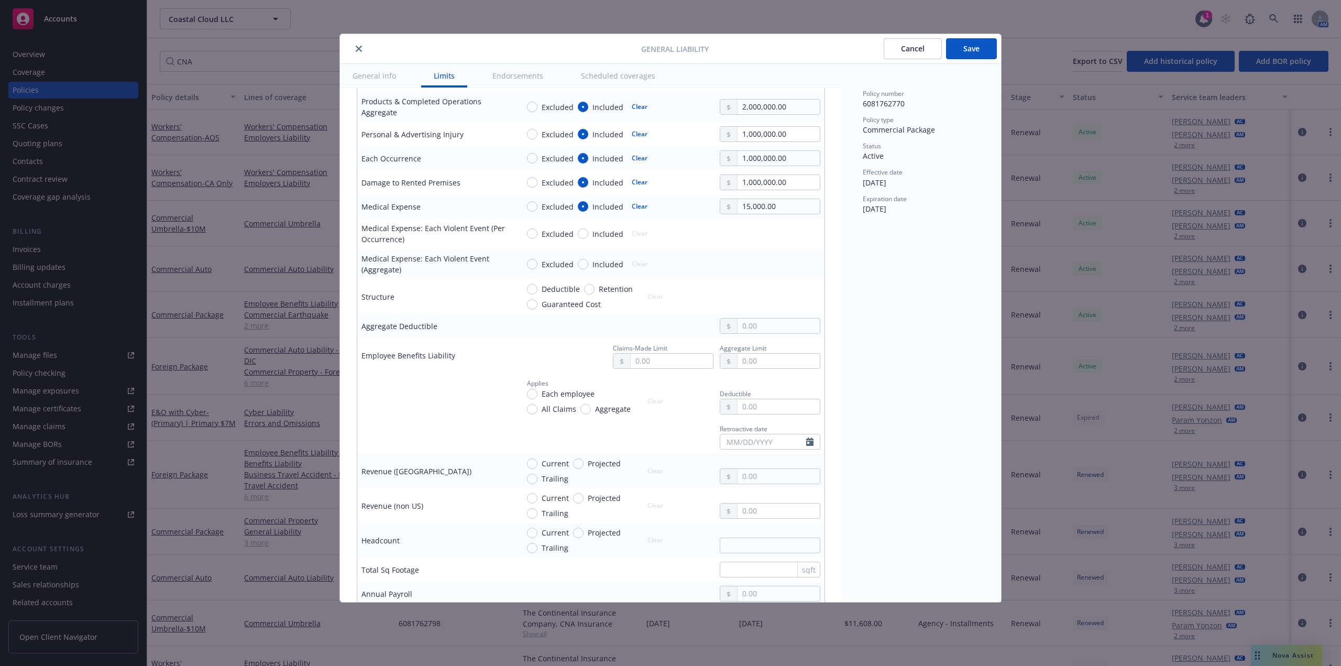
scroll to position [367, 0]
click at [646, 362] on input "text" at bounding box center [672, 358] width 82 height 15
click at [650, 406] on button "$1,000,000.00" at bounding box center [660, 404] width 90 height 19
click at [777, 362] on input "text" at bounding box center [779, 358] width 82 height 15
click at [769, 422] on button "$2,000,000.00" at bounding box center [767, 423] width 90 height 19
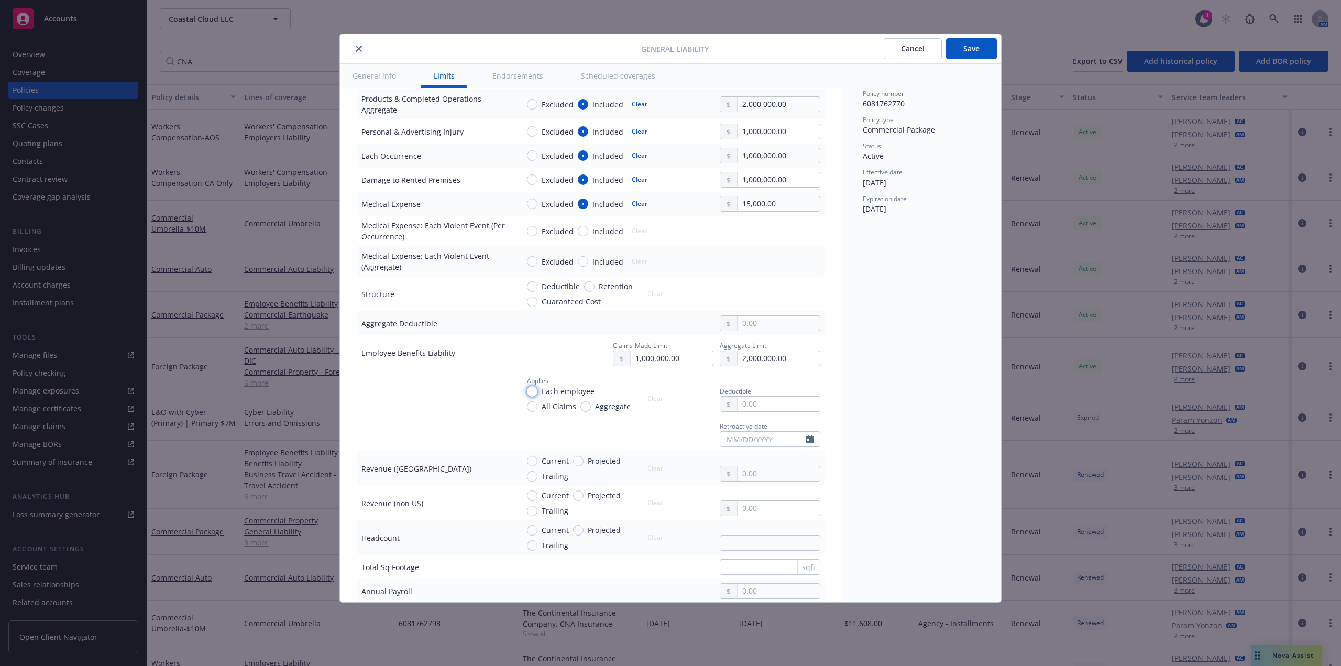
click at [536, 393] on input "Each employee" at bounding box center [532, 391] width 10 height 10
click at [756, 406] on input "text" at bounding box center [779, 404] width 82 height 15
click at [976, 46] on button "Save" at bounding box center [971, 48] width 51 height 21
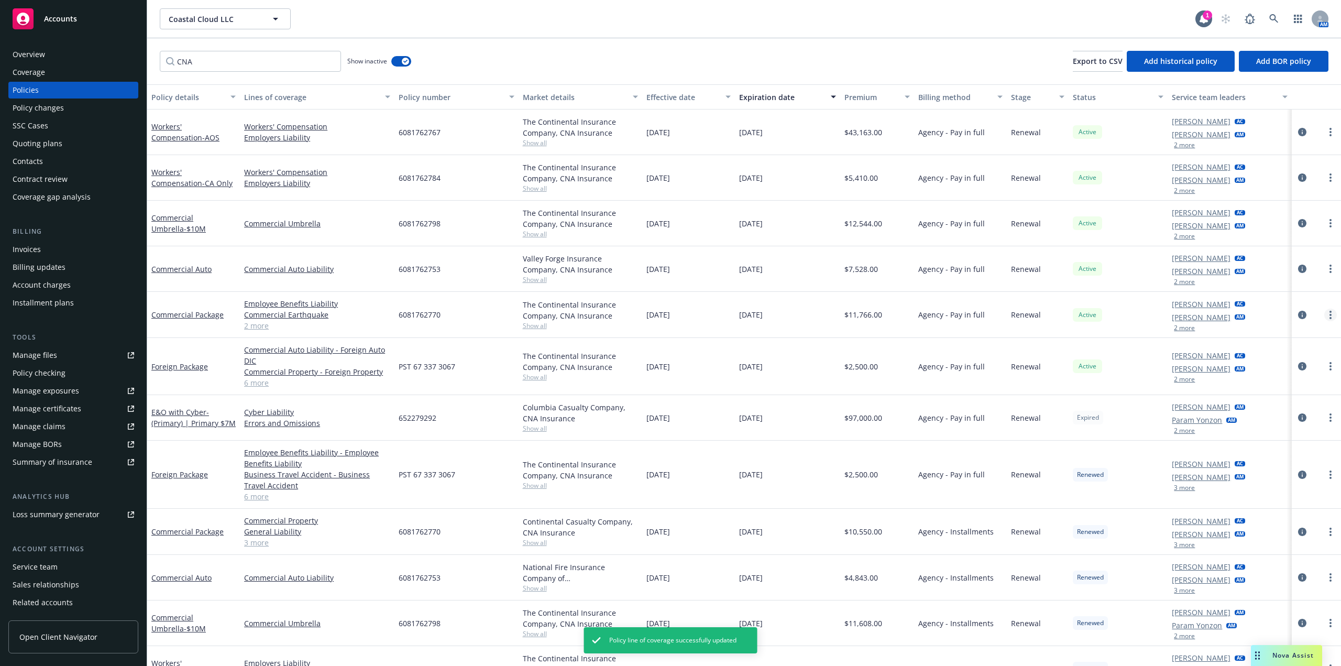
click at [1327, 316] on link "more" at bounding box center [1330, 315] width 13 height 13
click at [1293, 342] on link "Manage lines of coverage" at bounding box center [1267, 336] width 123 height 21
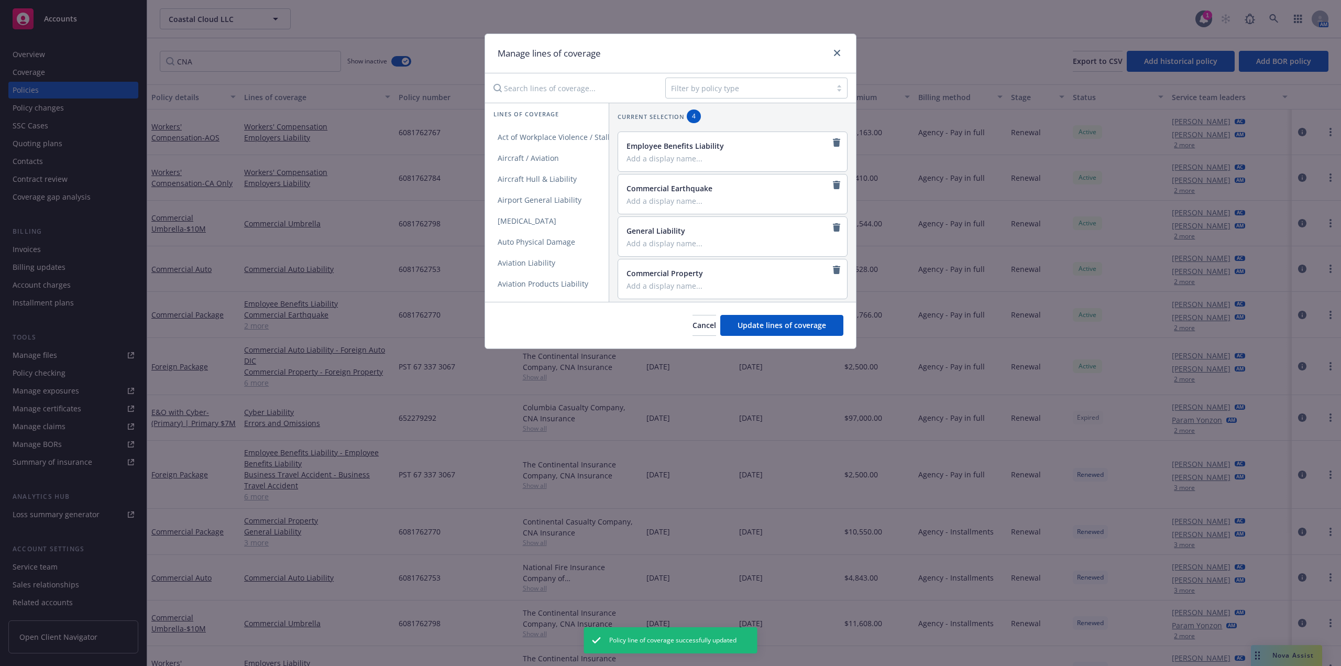
click at [821, 143] on div "Employee Benefits Liability" at bounding box center [732, 145] width 210 height 11
click at [833, 141] on icon "remove" at bounding box center [836, 142] width 7 height 8
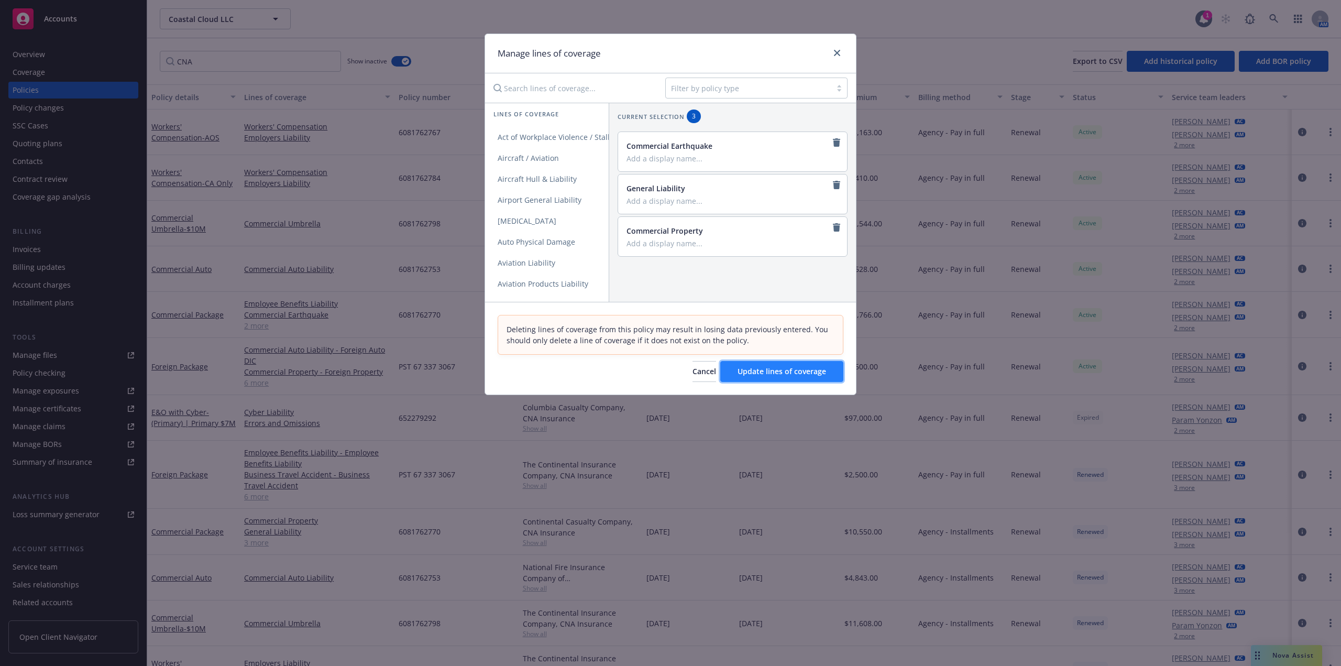
click at [817, 380] on button "Update lines of coverage" at bounding box center [781, 371] width 123 height 21
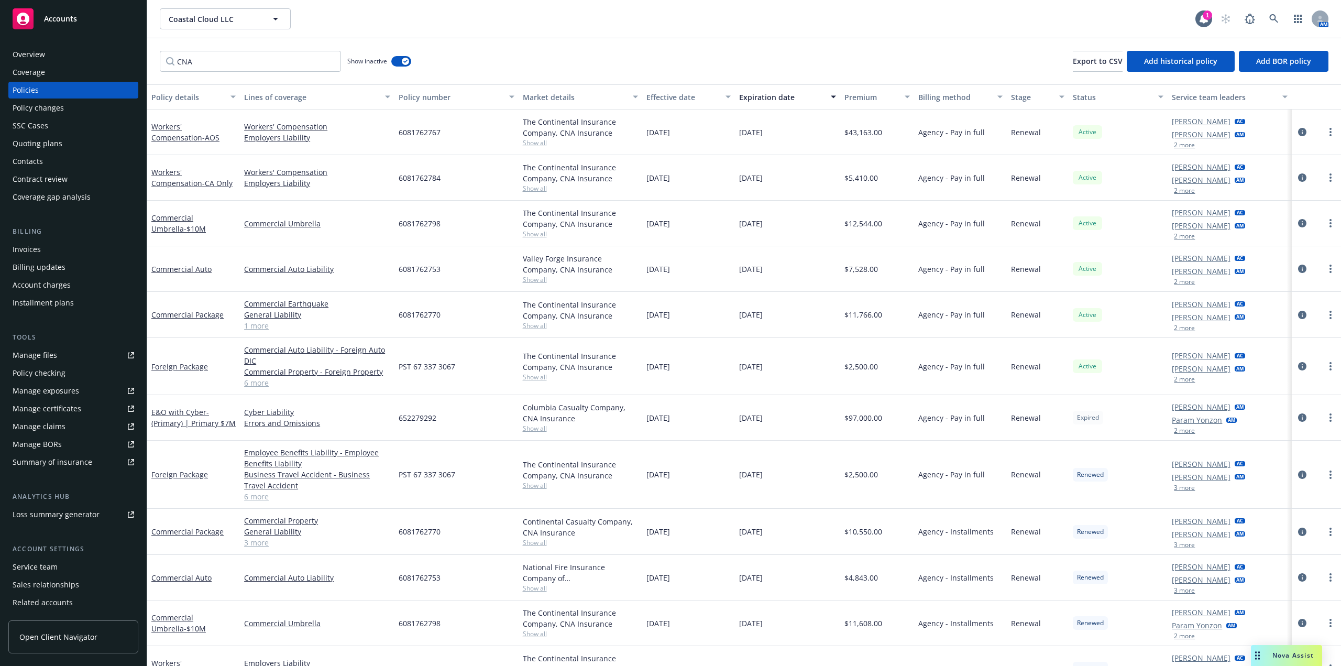
click at [264, 328] on link "1 more" at bounding box center [317, 325] width 146 height 11
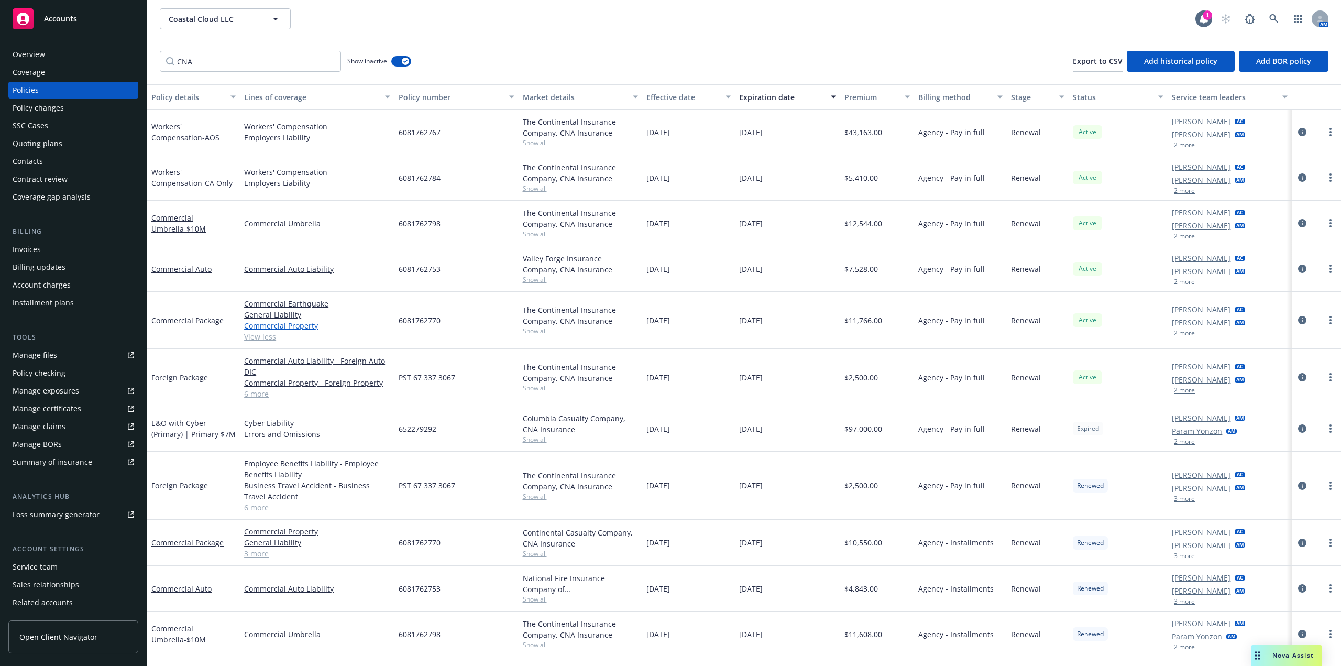
click at [290, 328] on link "Commercial Property" at bounding box center [317, 325] width 146 height 11
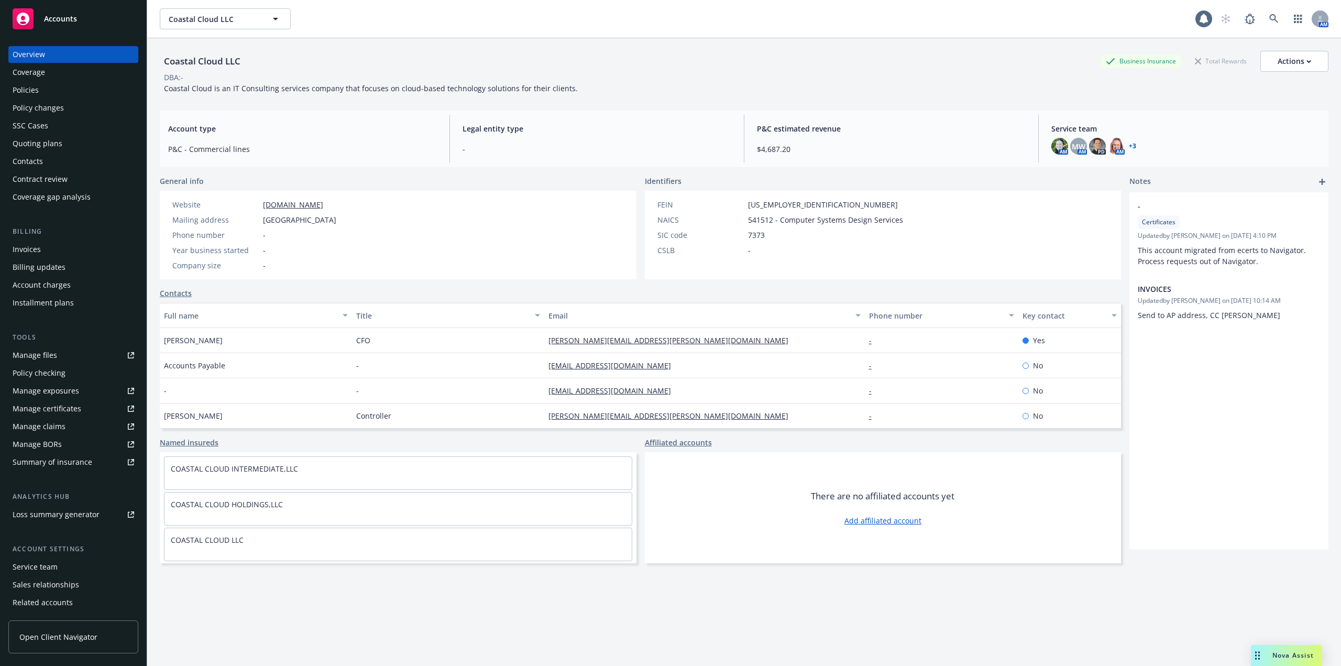
drag, startPoint x: 42, startPoint y: 91, endPoint x: 224, endPoint y: 0, distance: 202.7
click at [42, 91] on div "Policies" at bounding box center [74, 90] width 122 height 17
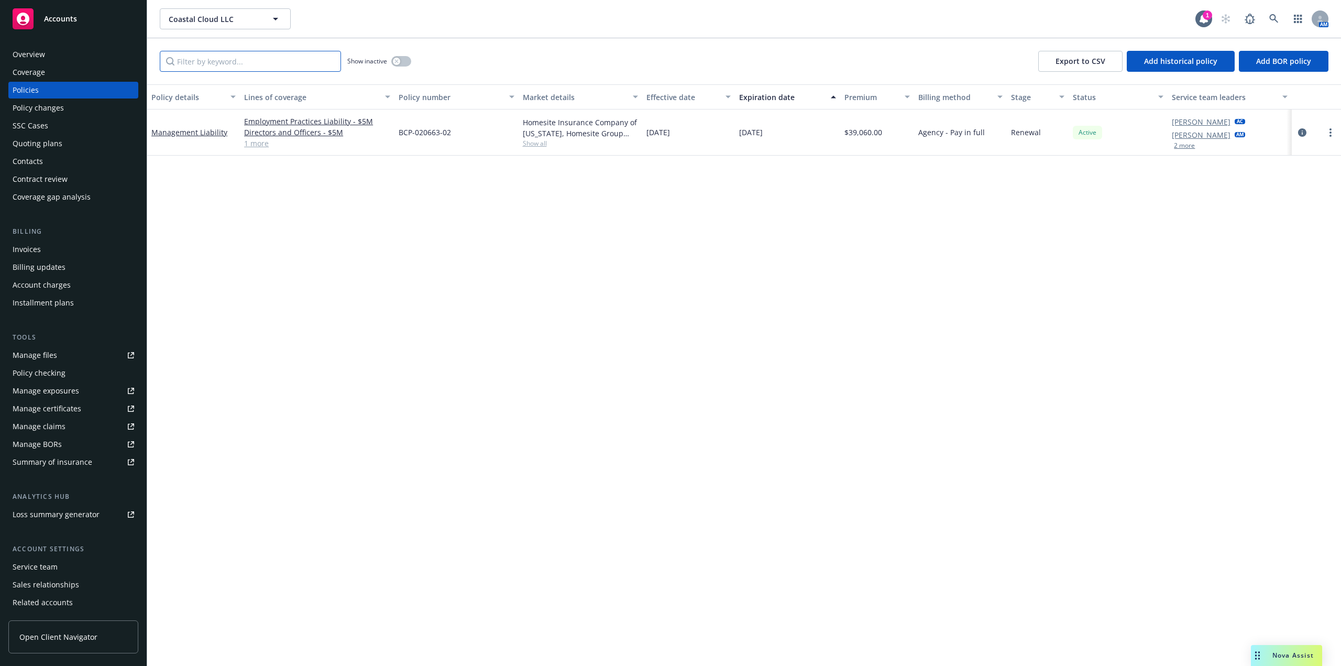
click at [223, 59] on input "Filter by keyword..." at bounding box center [250, 61] width 181 height 21
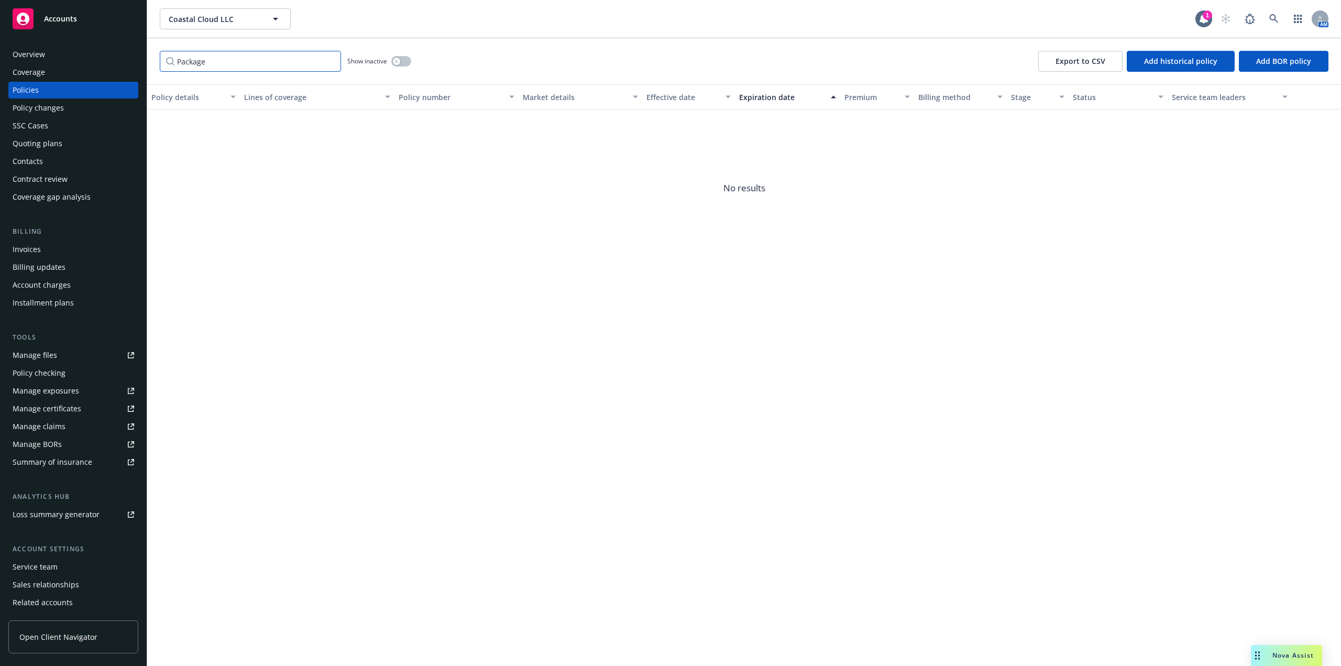
type input "Package"
click at [402, 64] on button "button" at bounding box center [401, 61] width 20 height 10
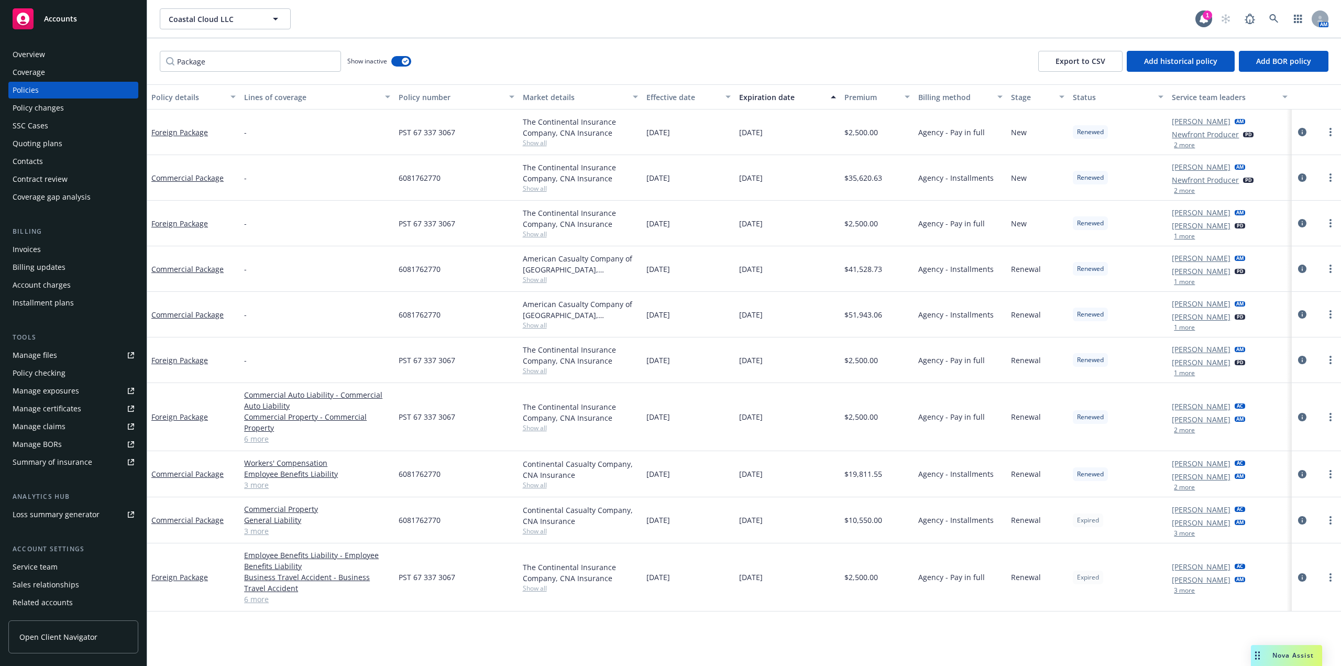
click at [771, 99] on div "Expiration date" at bounding box center [781, 97] width 85 height 11
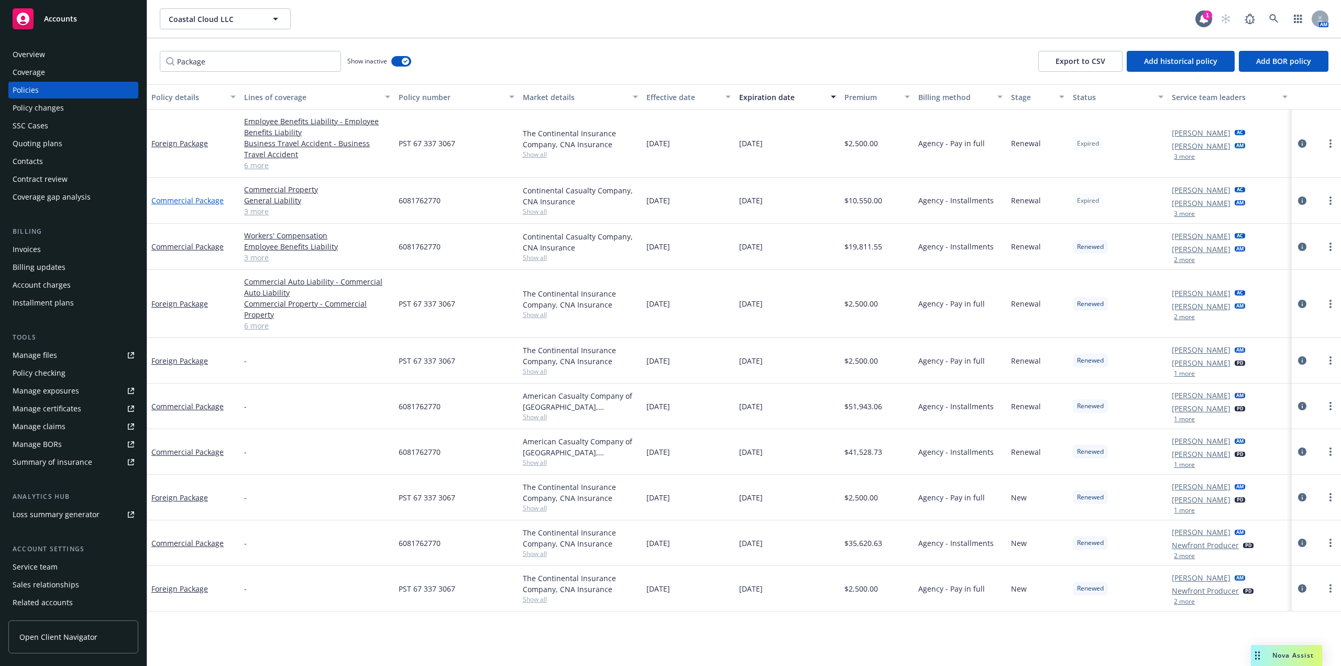
click at [183, 202] on link "Commercial Package" at bounding box center [187, 200] width 72 height 10
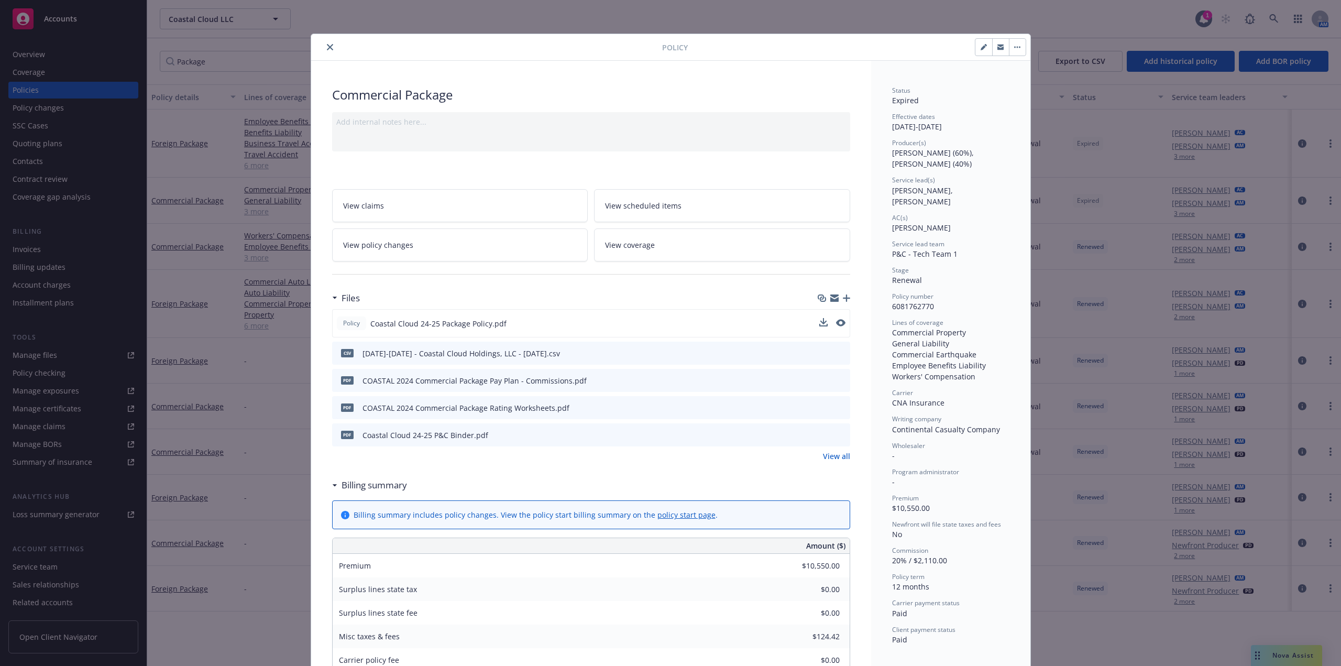
scroll to position [157, 0]
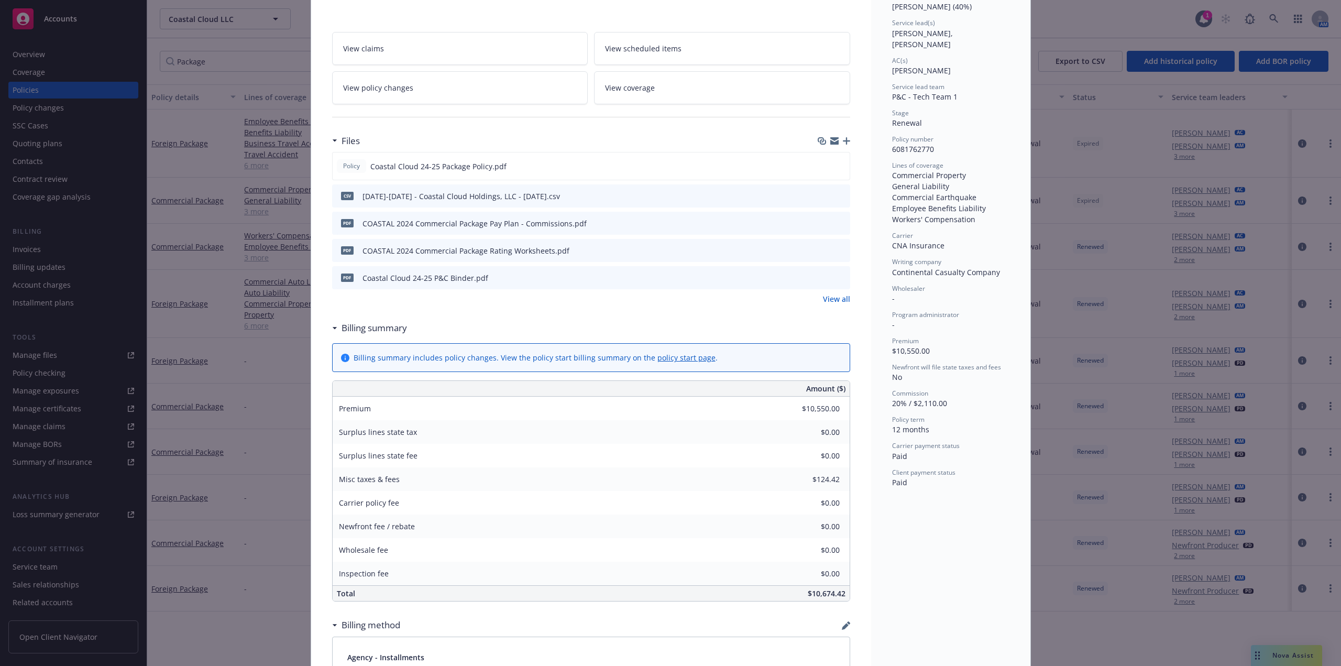
click at [258, 62] on div "Policy Commercial Package Add internal notes here... View claims View scheduled…" at bounding box center [670, 333] width 1341 height 666
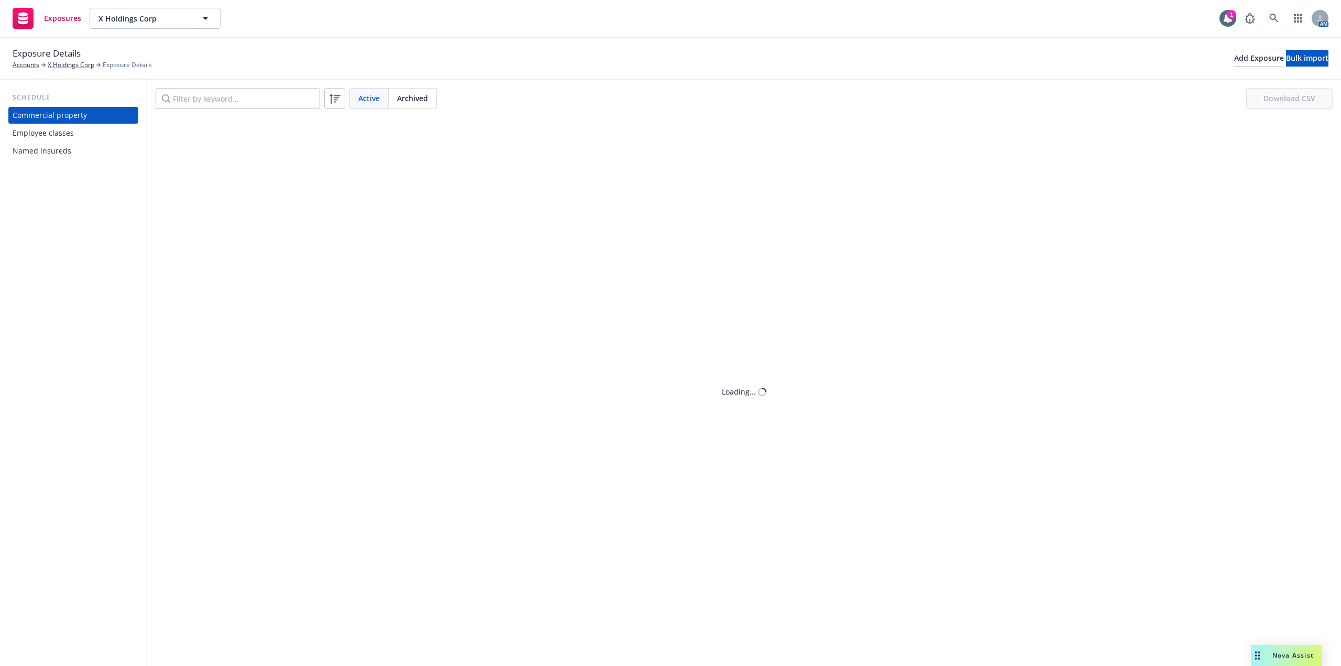
click at [72, 153] on div "Named insureds" at bounding box center [74, 151] width 122 height 17
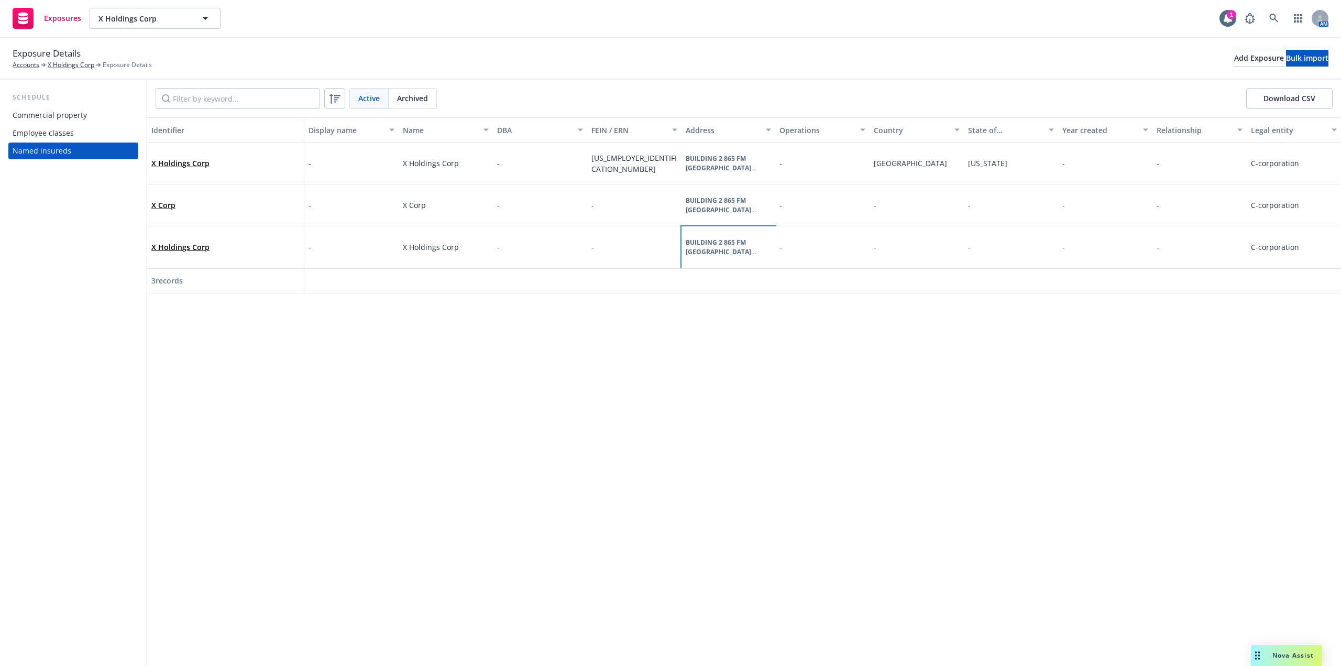
click at [709, 246] on b "BUILDING 2 865 FM [GEOGRAPHIC_DATA]" at bounding box center [721, 247] width 70 height 18
drag, startPoint x: 772, startPoint y: 130, endPoint x: 816, endPoint y: 128, distance: 44.6
click at [816, 128] on div "Identifier Display name Name DBA FEIN / ERN Address Operations Country State of…" at bounding box center [744, 129] width 1194 height 25
